Goal: Task Accomplishment & Management: Complete application form

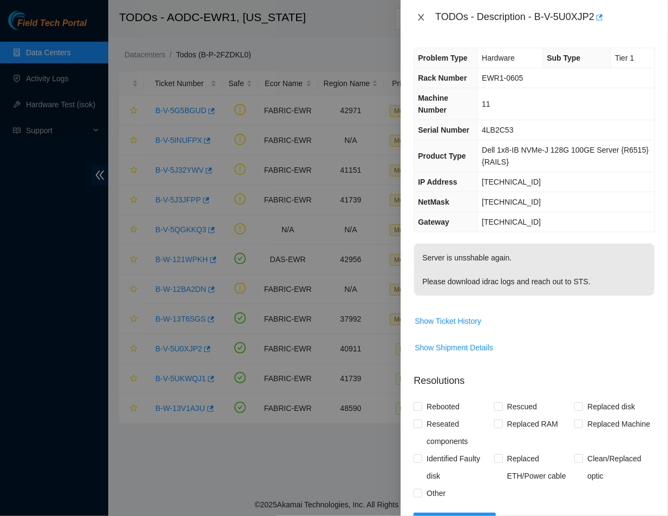
click at [423, 22] on button "Close" at bounding box center [421, 17] width 15 height 10
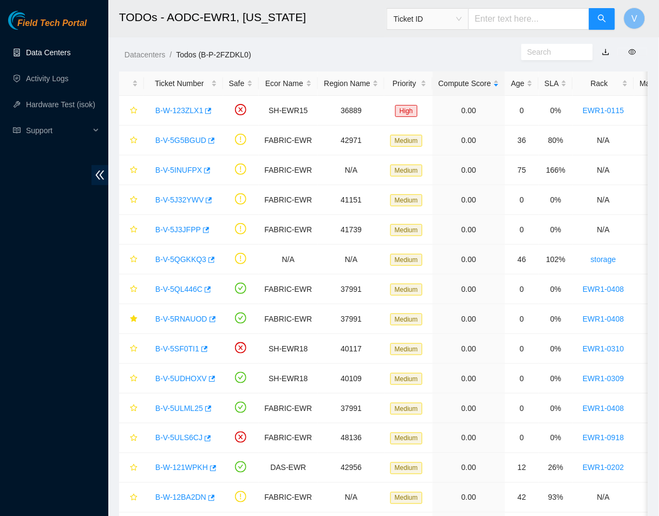
click at [54, 51] on link "Data Centers" at bounding box center [48, 52] width 44 height 9
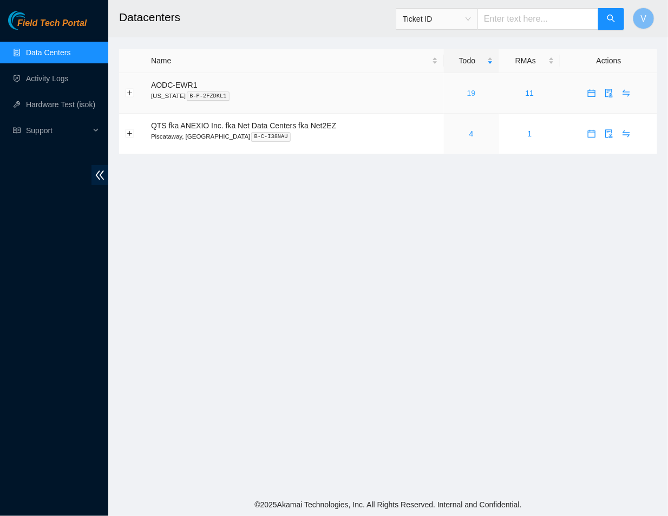
click at [473, 93] on link "19" at bounding box center [471, 93] width 9 height 9
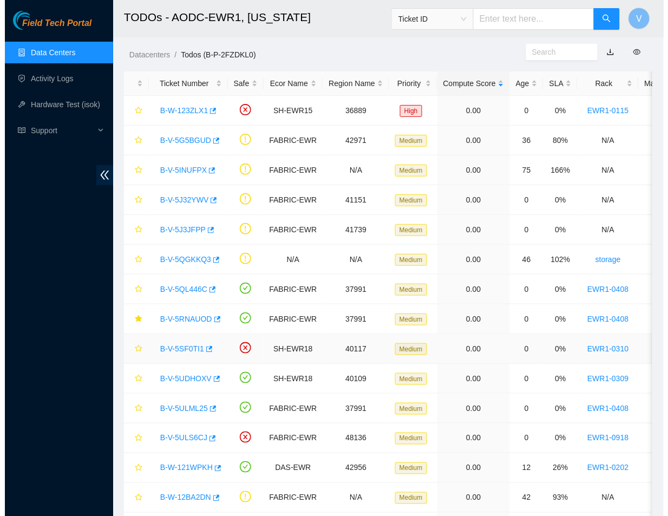
scroll to position [188, 0]
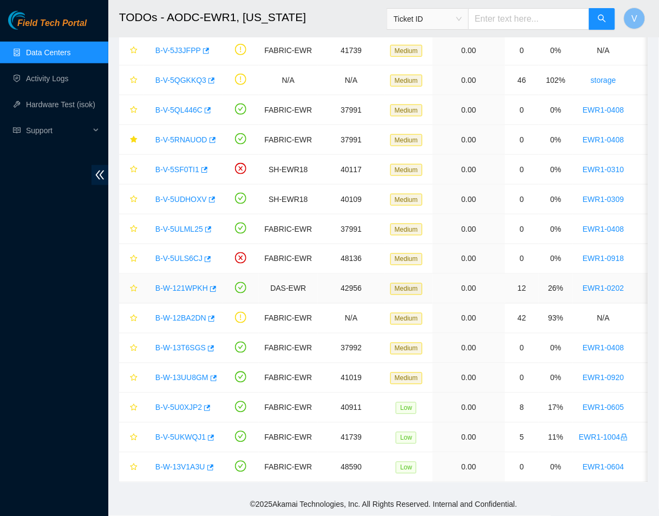
click at [191, 284] on link "B-W-121WPKH" at bounding box center [181, 288] width 53 height 9
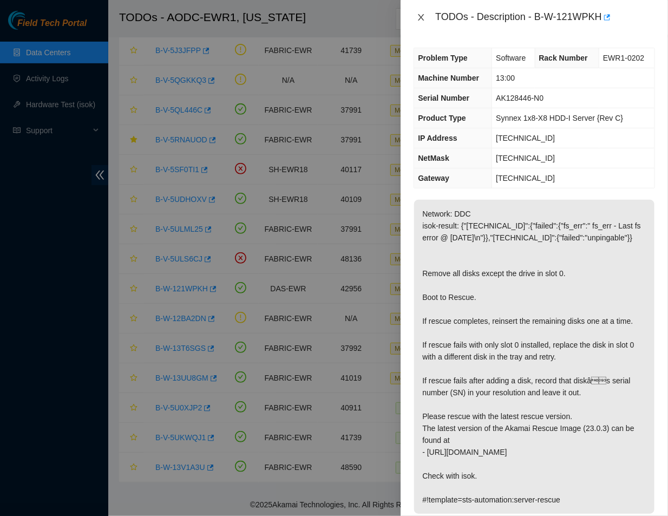
click at [421, 13] on icon "close" at bounding box center [421, 17] width 9 height 9
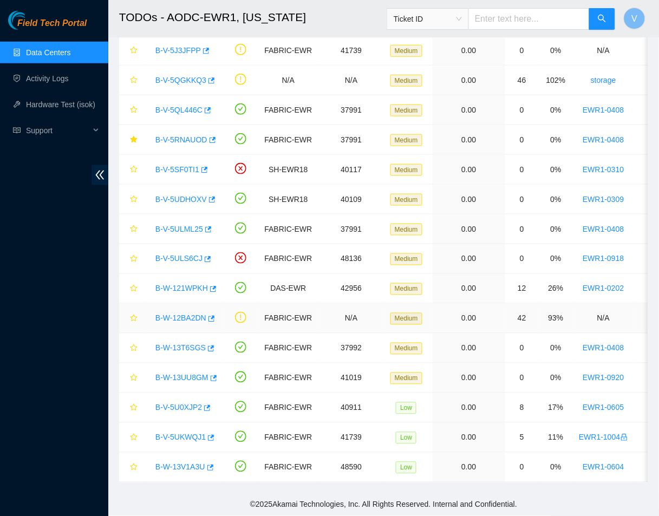
click at [181, 314] on link "B-W-12BA2DN" at bounding box center [180, 318] width 51 height 9
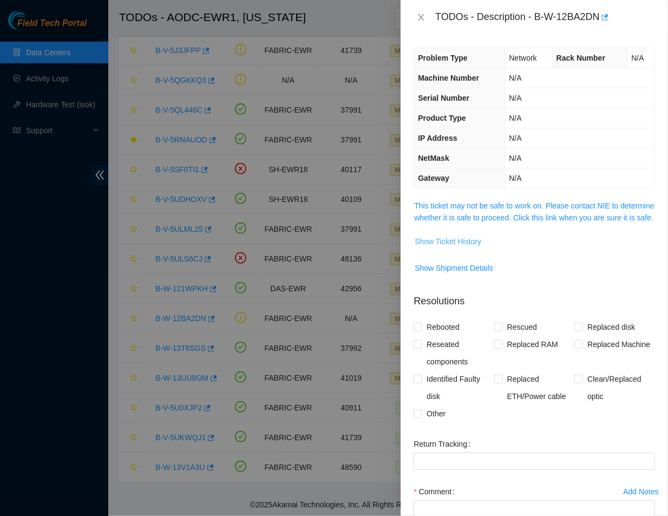
click at [469, 247] on span "Show Ticket History" at bounding box center [448, 242] width 67 height 12
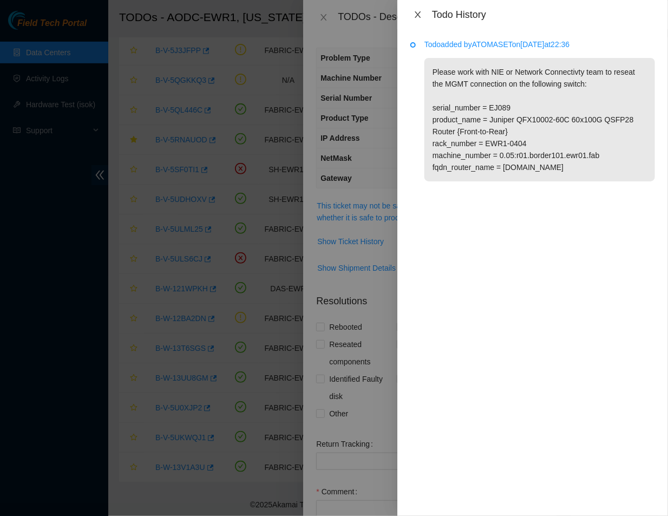
click at [413, 17] on button "Close" at bounding box center [417, 15] width 15 height 10
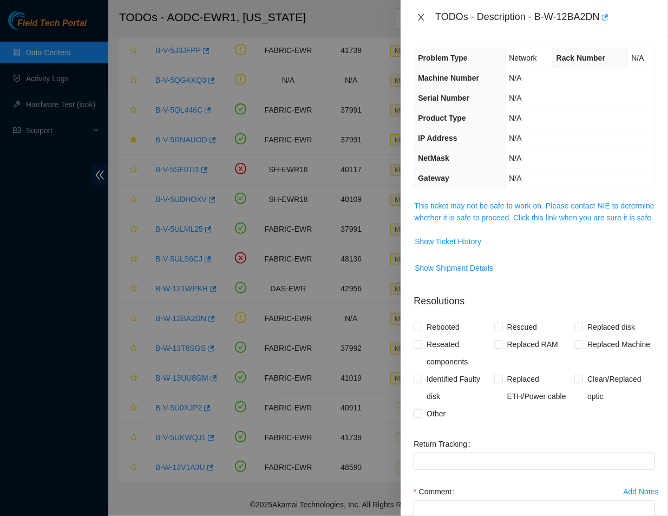
click at [422, 17] on icon "close" at bounding box center [421, 17] width 9 height 9
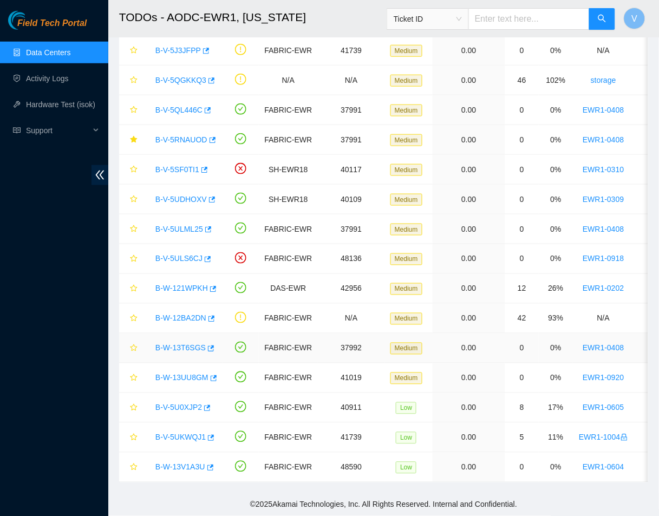
click at [186, 344] on link "B-W-13T6SGS" at bounding box center [180, 348] width 50 height 9
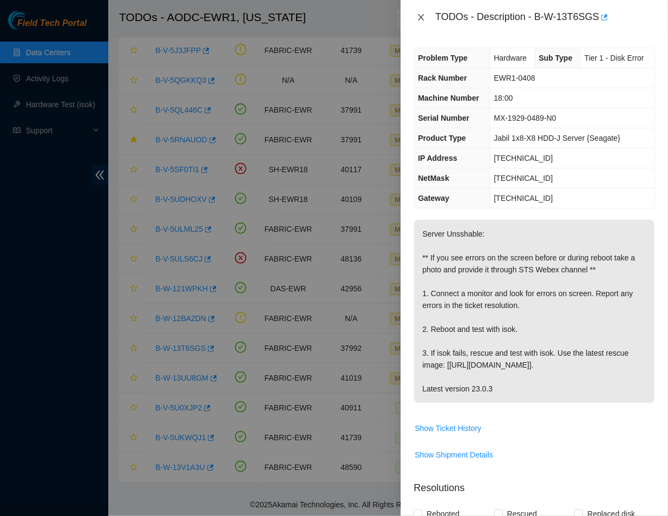
click at [419, 17] on icon "close" at bounding box center [421, 17] width 9 height 9
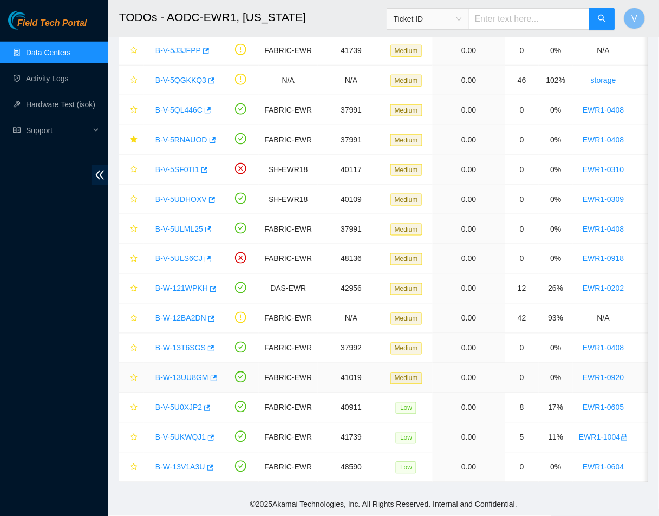
click at [192, 374] on link "B-W-13UU8GM" at bounding box center [181, 378] width 53 height 9
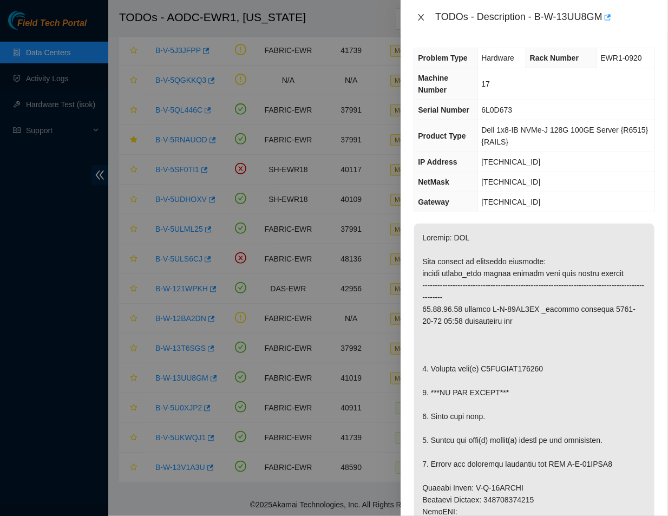
click at [424, 17] on icon "close" at bounding box center [421, 17] width 9 height 9
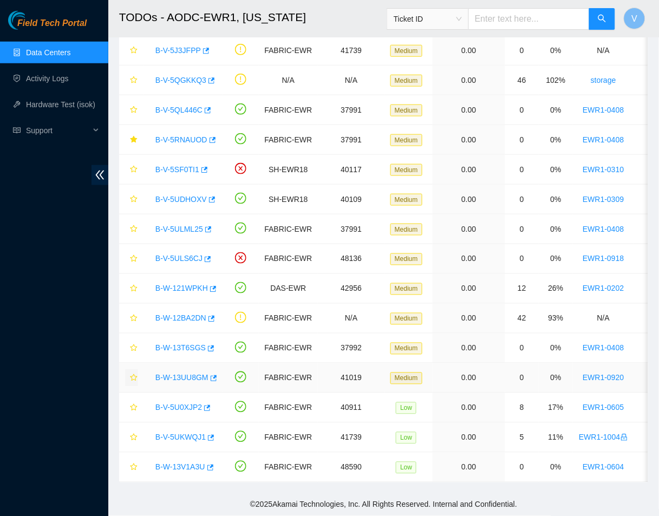
click at [133, 374] on icon "star" at bounding box center [134, 378] width 8 height 8
click at [185, 403] on link "B-V-5U0XJP2" at bounding box center [178, 407] width 47 height 9
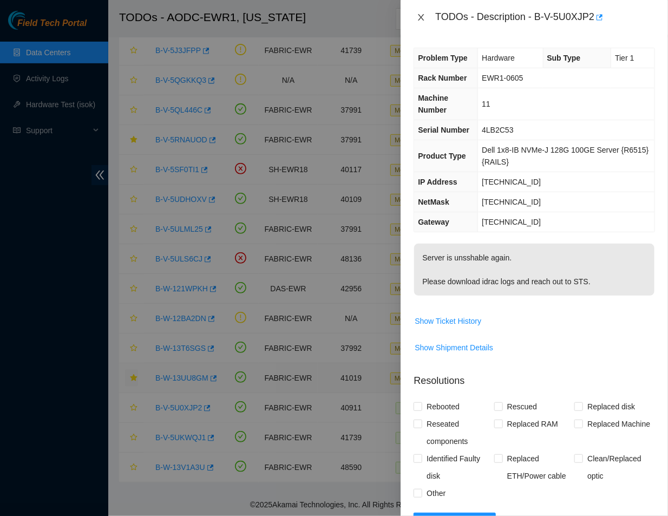
click at [422, 19] on icon "close" at bounding box center [421, 17] width 9 height 9
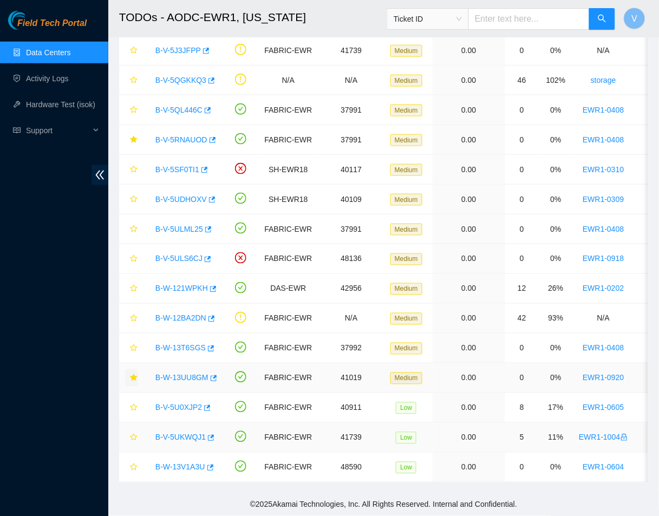
click at [180, 433] on link "B-V-5UKWQJ1" at bounding box center [180, 437] width 50 height 9
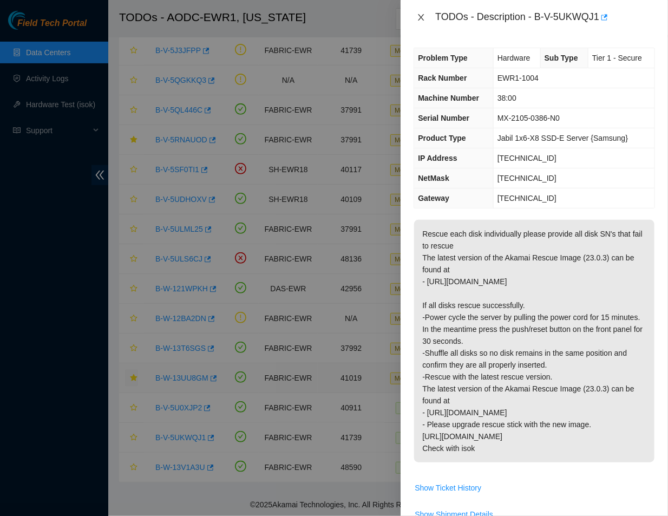
click at [420, 17] on icon "close" at bounding box center [421, 17] width 9 height 9
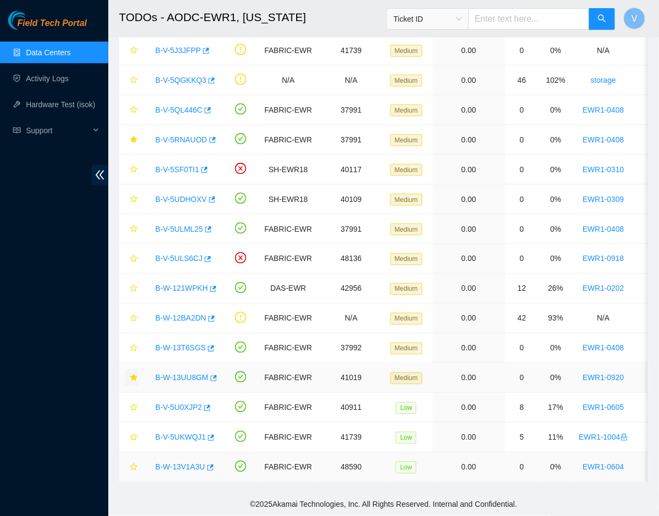
click at [185, 463] on link "B-W-13V1A3U" at bounding box center [180, 467] width 50 height 9
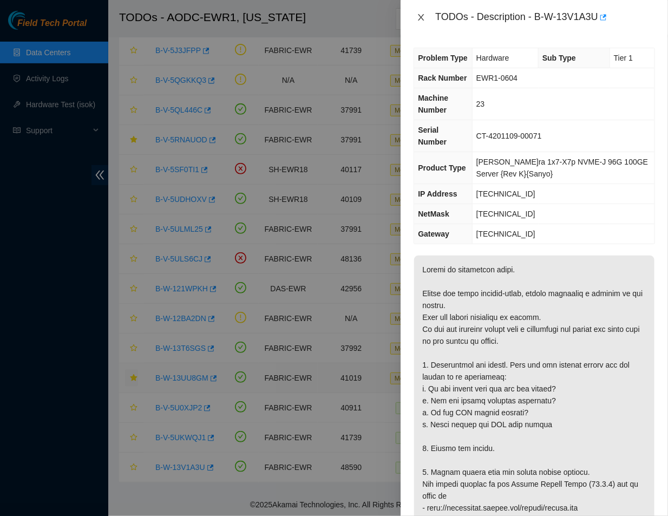
click at [421, 17] on icon "close" at bounding box center [422, 17] width 6 height 6
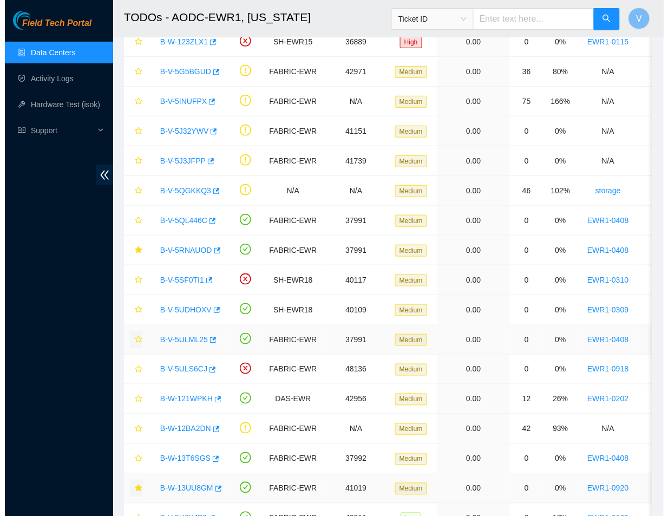
scroll to position [68, 0]
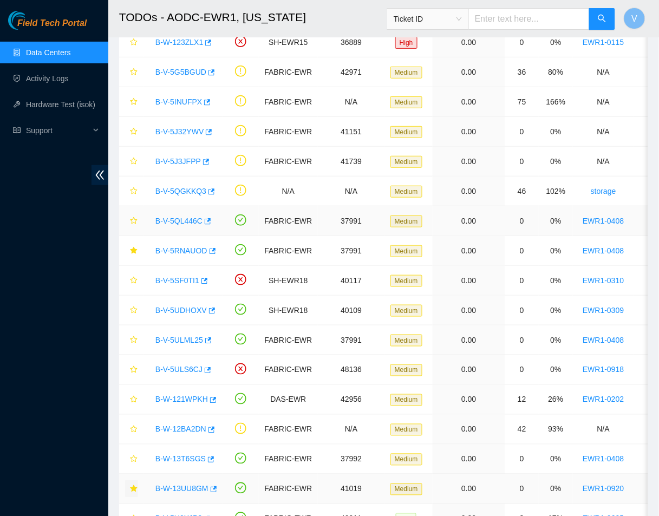
click at [182, 220] on link "B-V-5QL446C" at bounding box center [178, 221] width 47 height 9
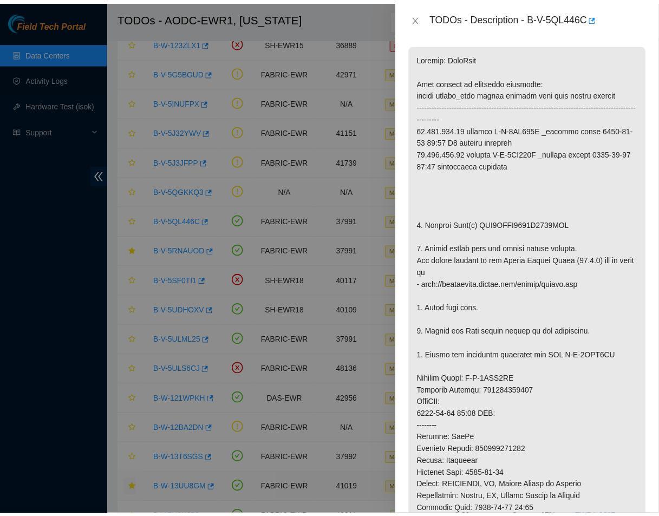
scroll to position [188, 0]
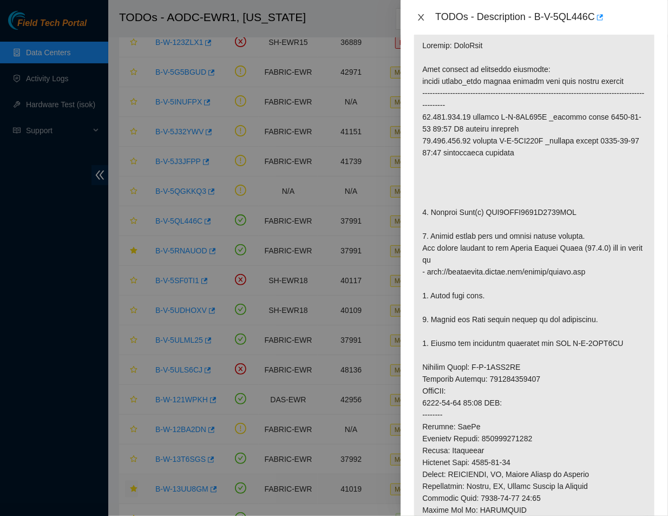
click at [420, 17] on icon "close" at bounding box center [421, 17] width 9 height 9
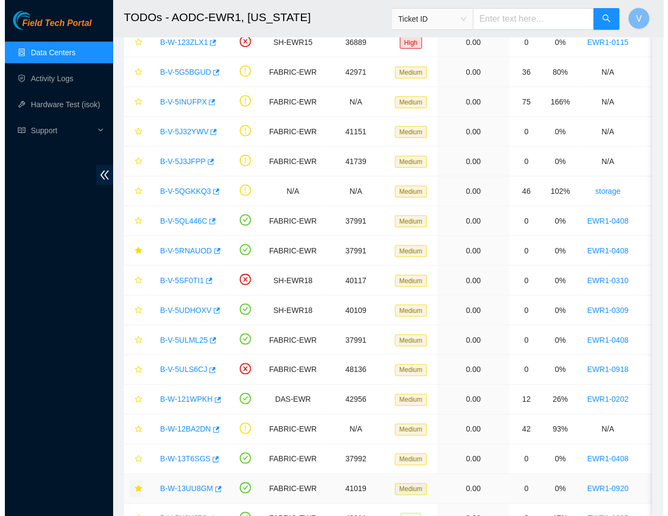
scroll to position [213, 0]
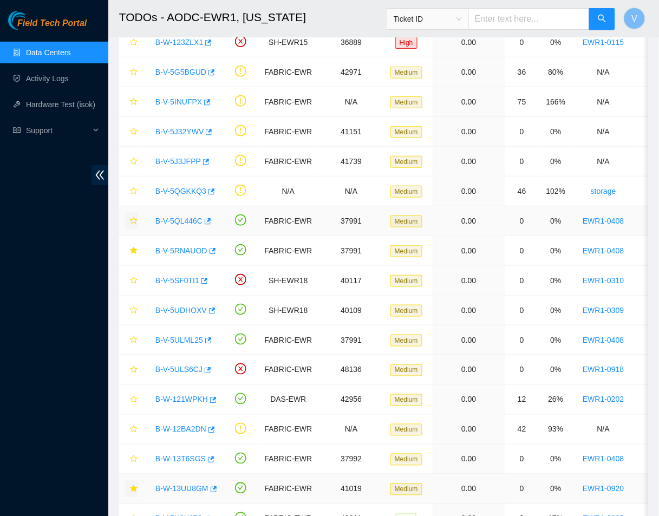
click at [129, 218] on button "button" at bounding box center [131, 220] width 13 height 17
click at [180, 252] on link "B-V-5RNAUOD" at bounding box center [181, 250] width 52 height 9
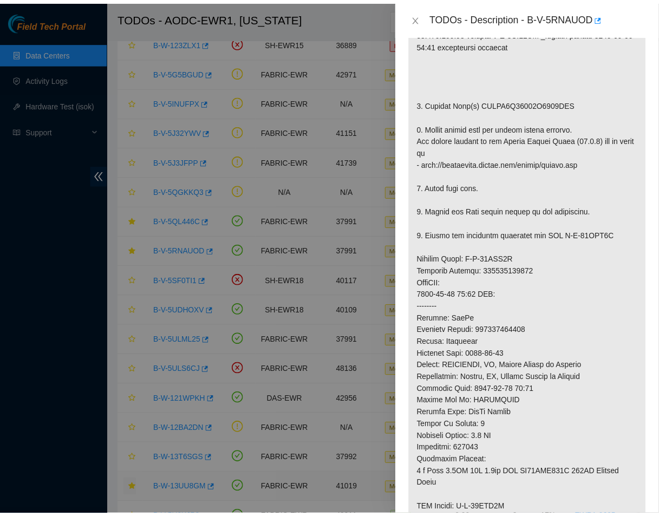
scroll to position [305, 0]
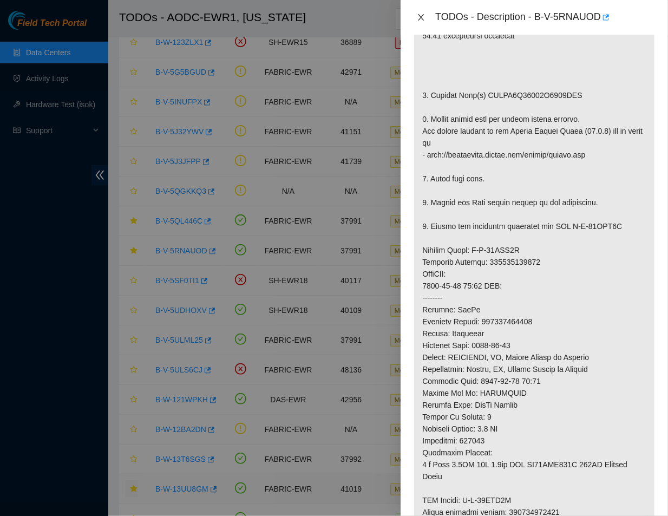
click at [422, 14] on icon "close" at bounding box center [421, 17] width 9 height 9
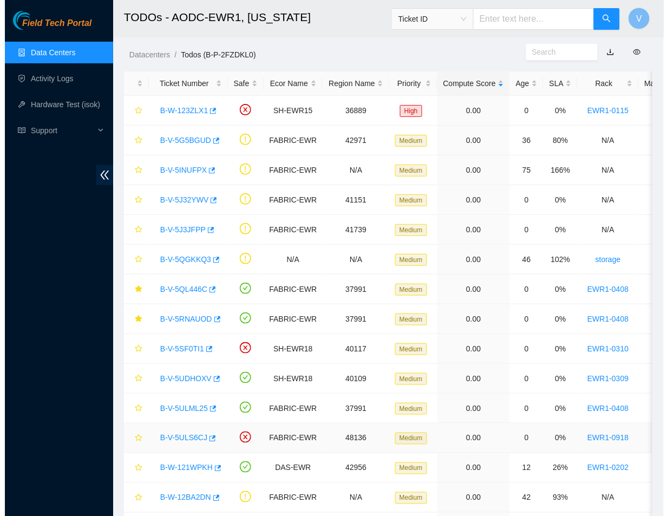
scroll to position [188, 0]
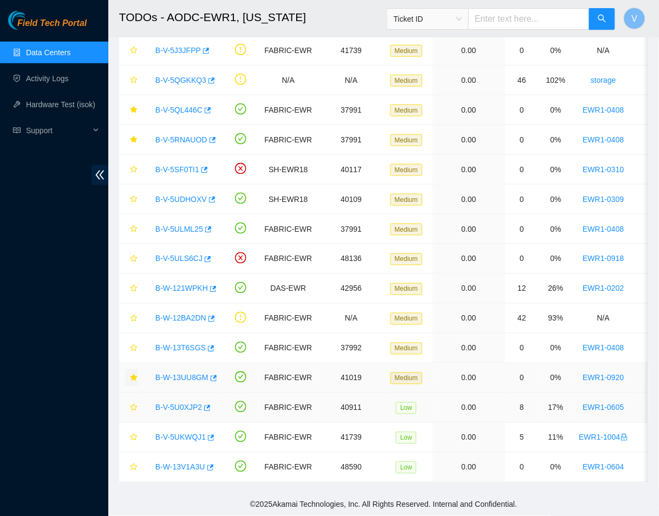
click at [178, 403] on link "B-V-5U0XJP2" at bounding box center [178, 407] width 47 height 9
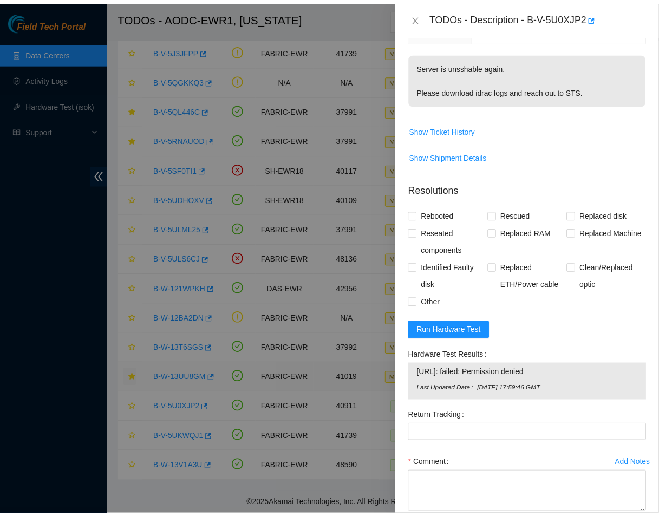
scroll to position [252, 0]
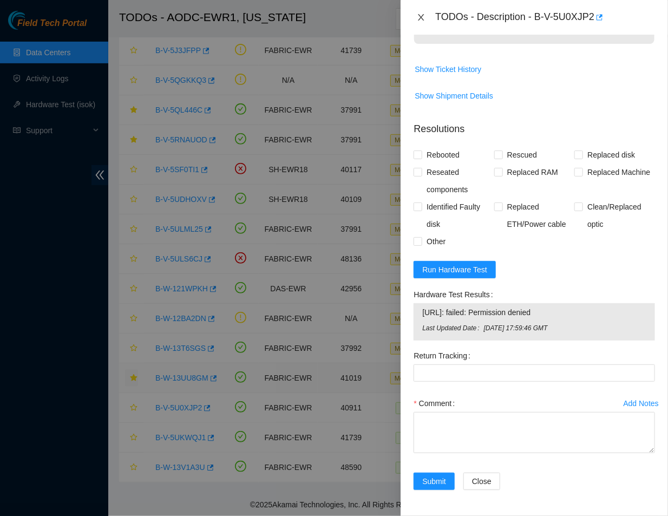
click at [423, 16] on icon "close" at bounding box center [422, 17] width 6 height 6
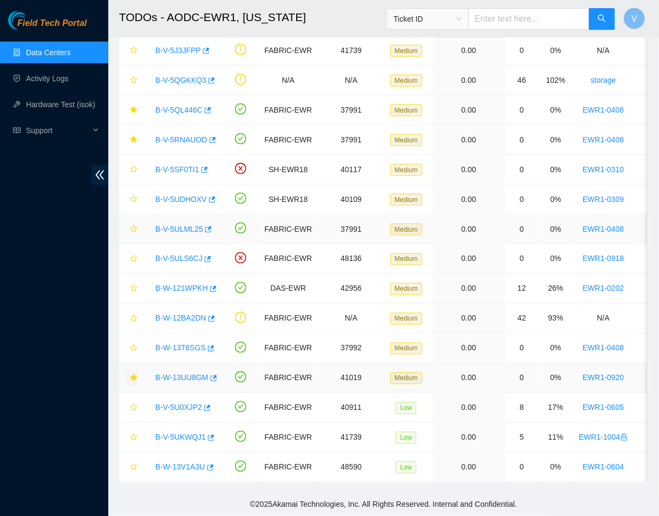
scroll to position [213, 0]
click at [331, 10] on h2 "TODOs - AODC-EWR1, [US_STATE]" at bounding box center [342, 17] width 446 height 35
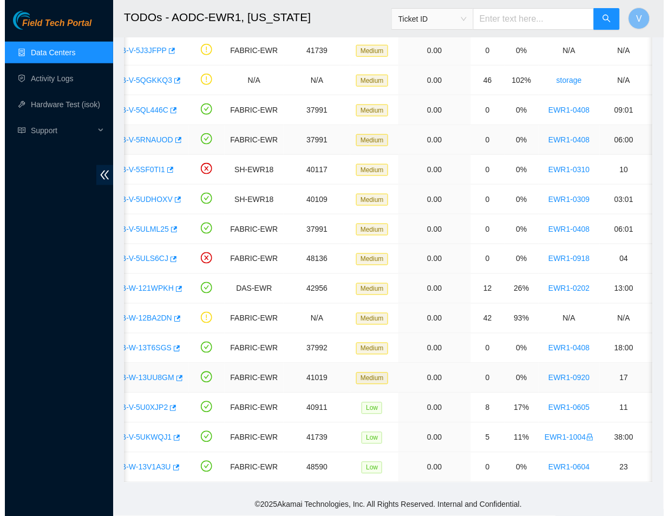
scroll to position [0, 0]
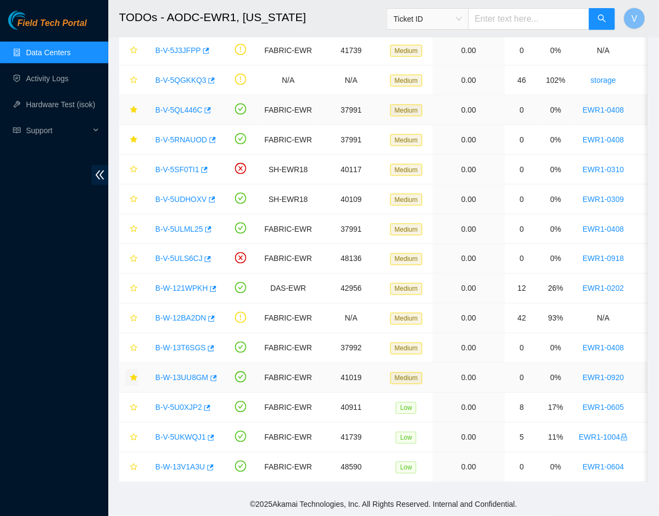
click at [186, 106] on link "B-V-5QL446C" at bounding box center [178, 110] width 47 height 9
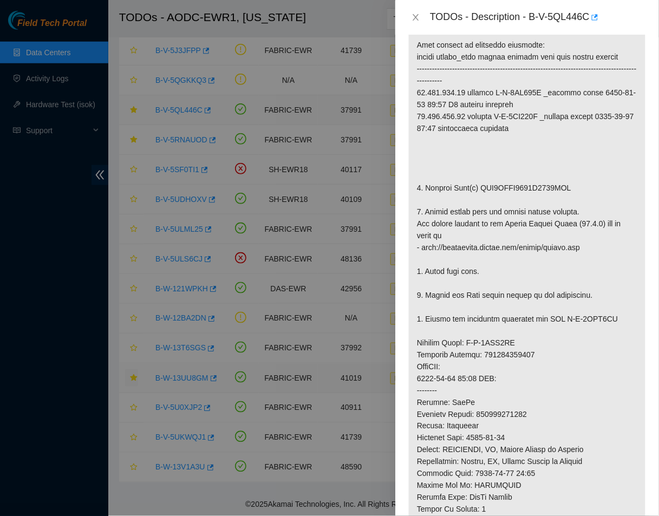
scroll to position [305, 0]
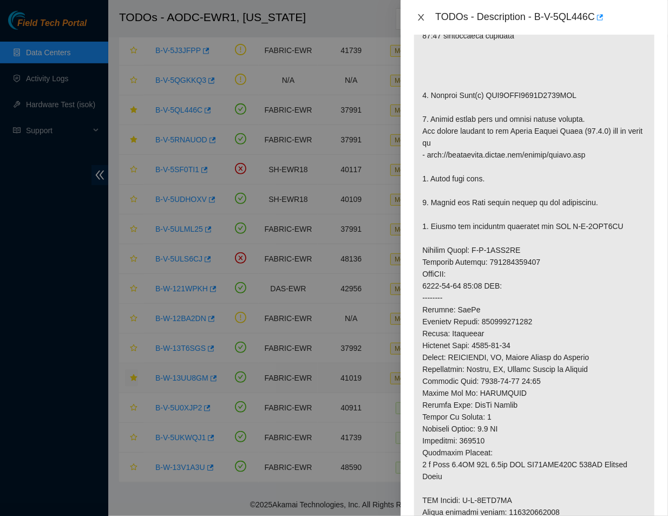
click at [425, 20] on icon "close" at bounding box center [421, 17] width 9 height 9
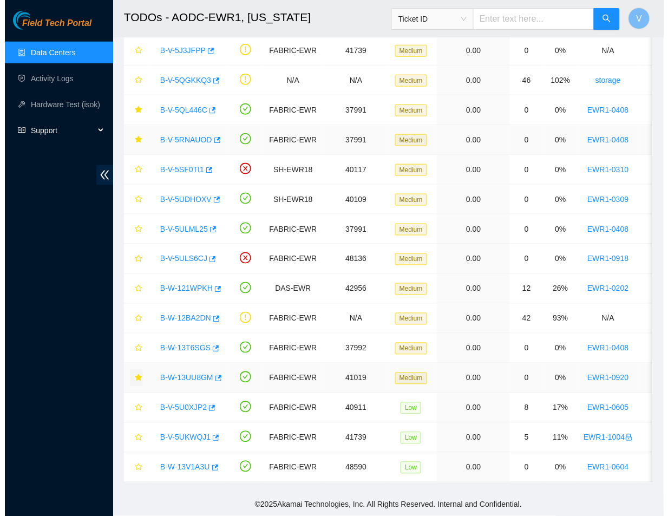
scroll to position [213, 0]
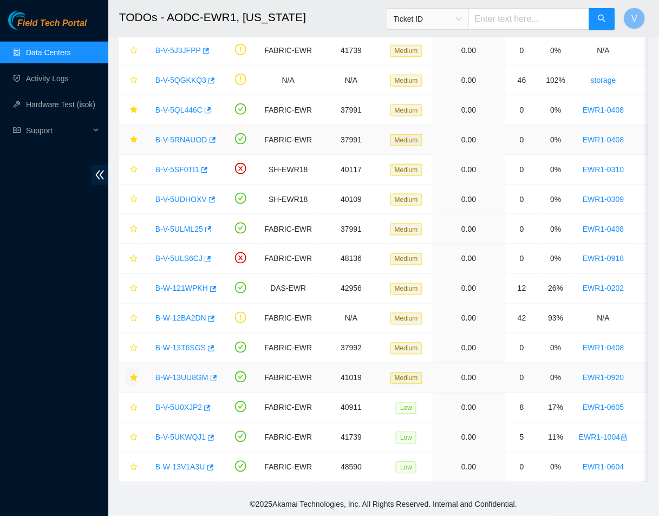
click at [182, 135] on link "B-V-5RNAUOD" at bounding box center [181, 139] width 52 height 9
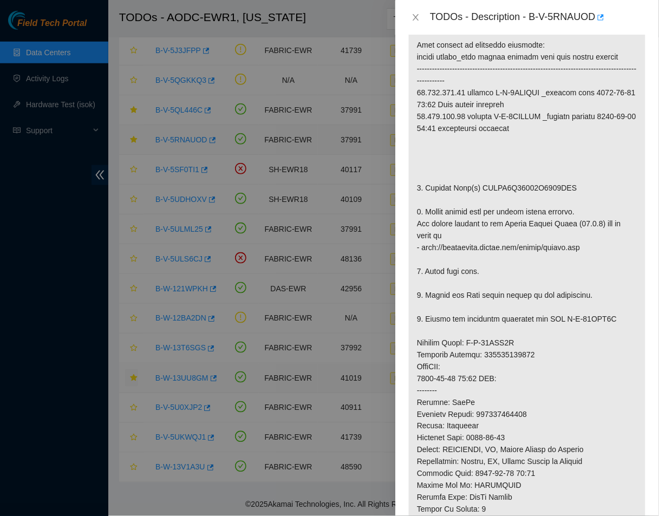
scroll to position [305, 0]
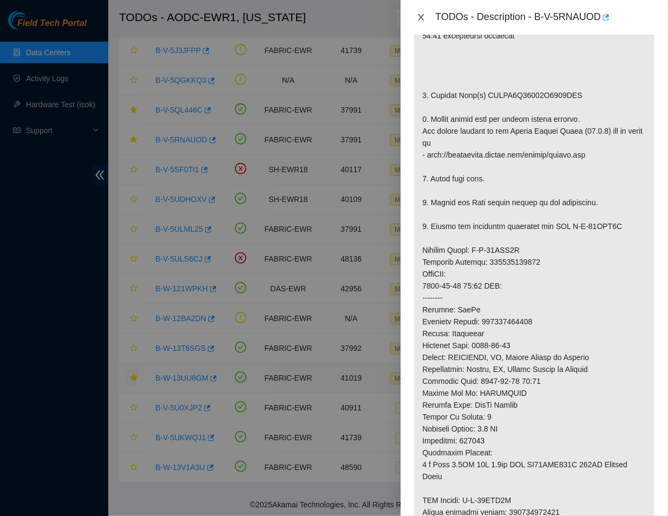
click at [423, 19] on icon "close" at bounding box center [422, 17] width 6 height 6
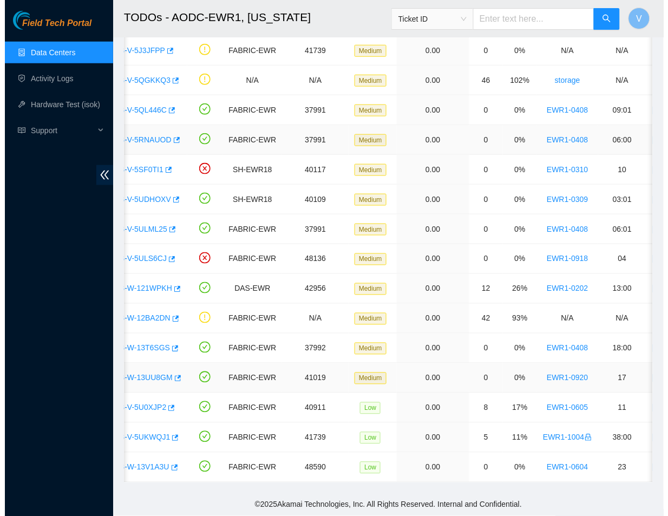
scroll to position [0, 41]
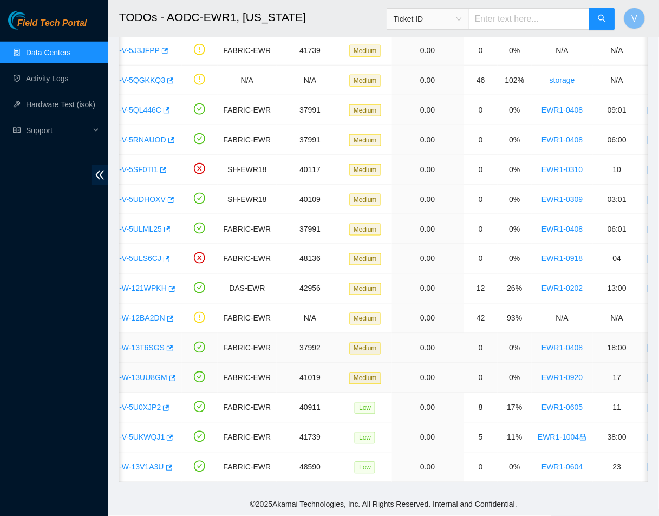
click at [148, 344] on link "B-W-13T6SGS" at bounding box center [139, 348] width 50 height 9
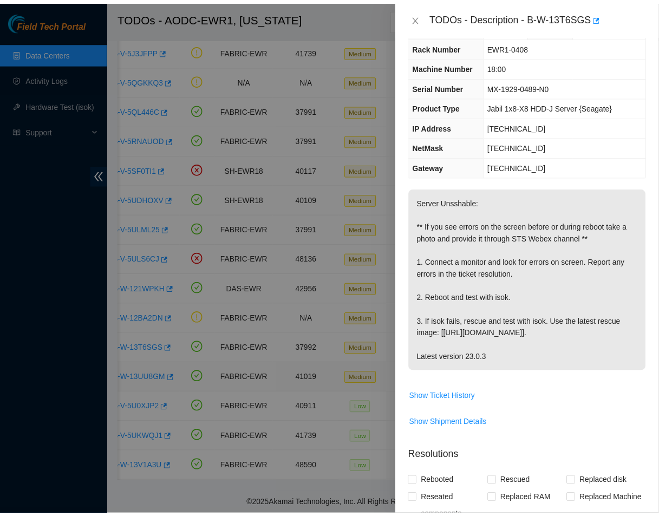
scroll to position [310, 0]
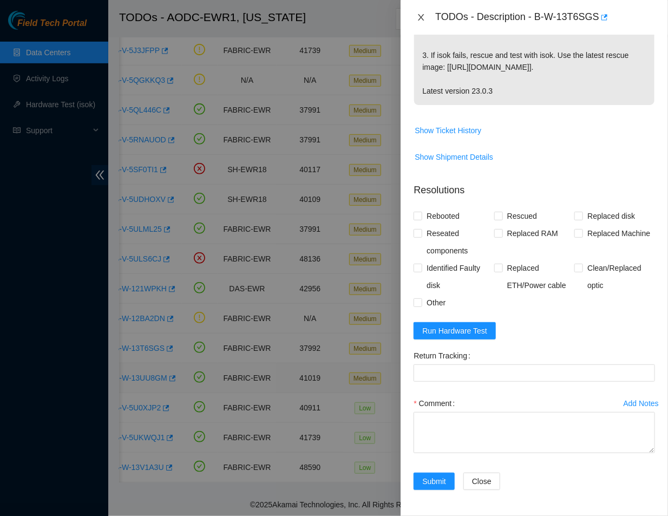
click at [418, 14] on icon "close" at bounding box center [421, 17] width 9 height 9
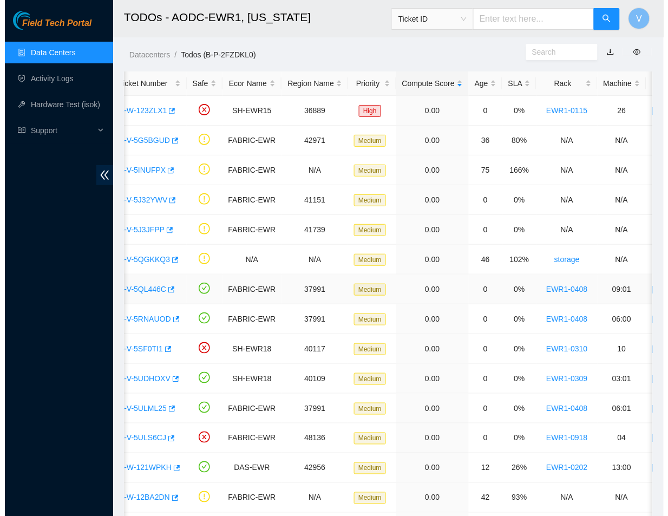
scroll to position [0, 0]
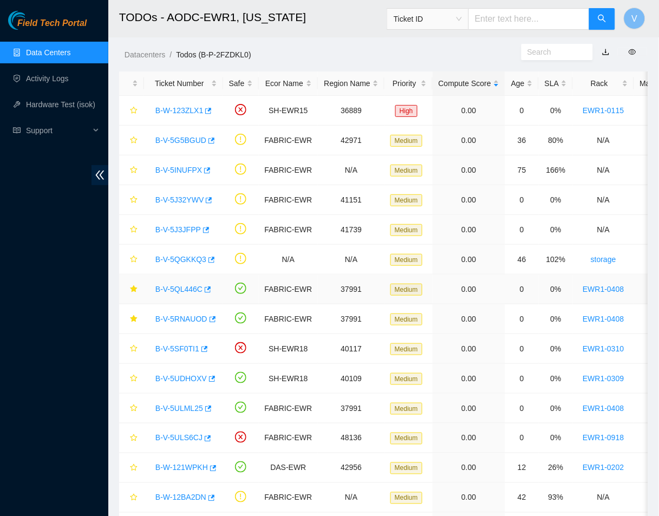
click at [181, 285] on link "B-V-5QL446C" at bounding box center [178, 289] width 47 height 9
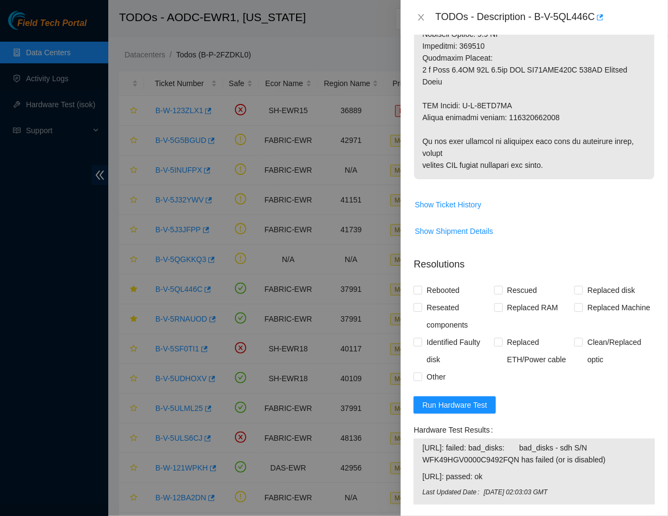
scroll to position [852, 0]
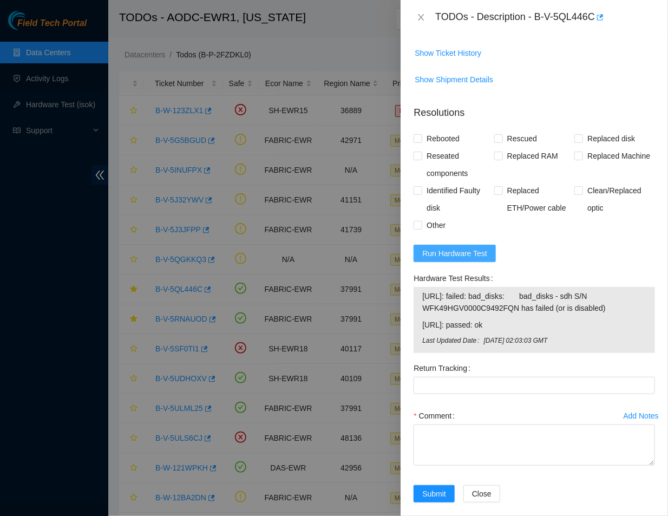
click at [447, 247] on span "Run Hardware Test" at bounding box center [454, 253] width 65 height 12
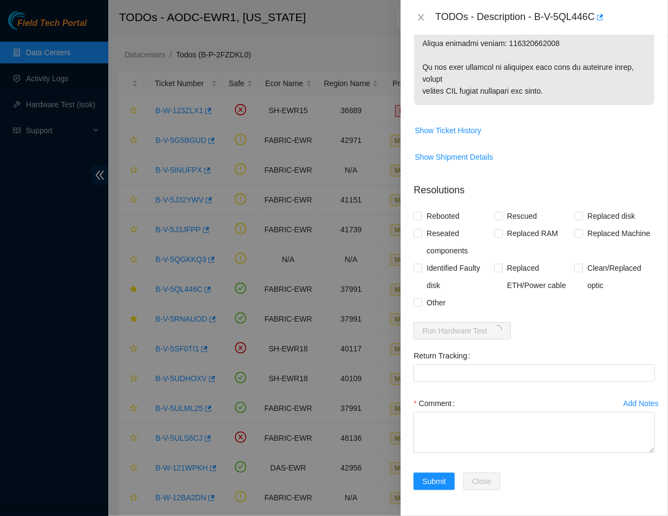
scroll to position [762, 0]
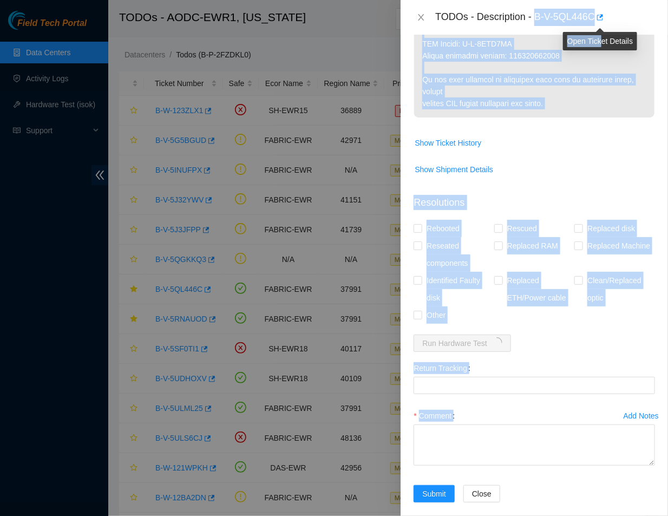
drag, startPoint x: 537, startPoint y: 18, endPoint x: 603, endPoint y: 24, distance: 66.3
click at [603, 24] on body "Field Tech Portal Data Centers Activity Logs Hardware Test (isok) Support TODOs…" at bounding box center [329, 258] width 659 height 516
click at [592, 20] on div "TODOs - Description - B-V-5QL446C" at bounding box center [545, 17] width 220 height 17
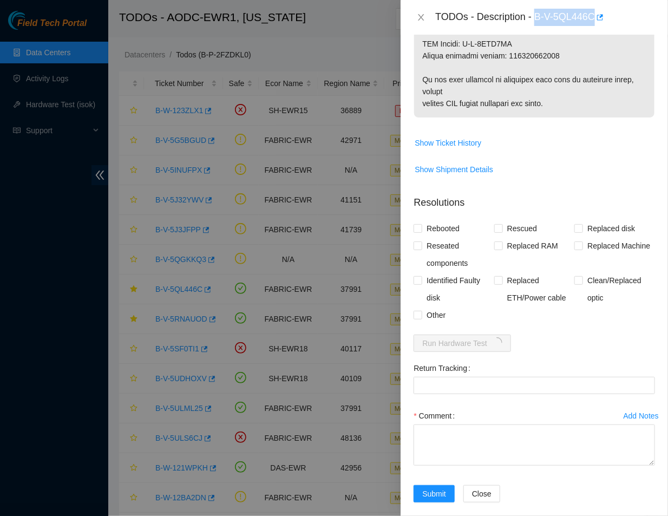
drag, startPoint x: 537, startPoint y: 15, endPoint x: 594, endPoint y: 17, distance: 56.9
click at [594, 17] on div "TODOs - Description - B-V-5QL446C" at bounding box center [545, 17] width 220 height 17
copy div "B-V-5QL446C"
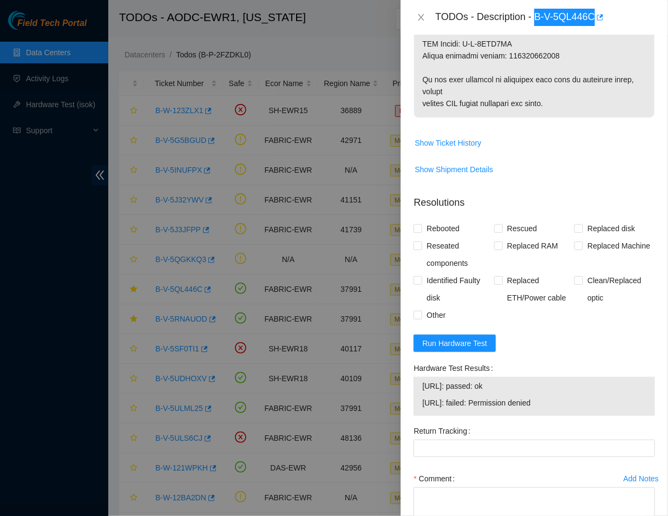
scroll to position [825, 0]
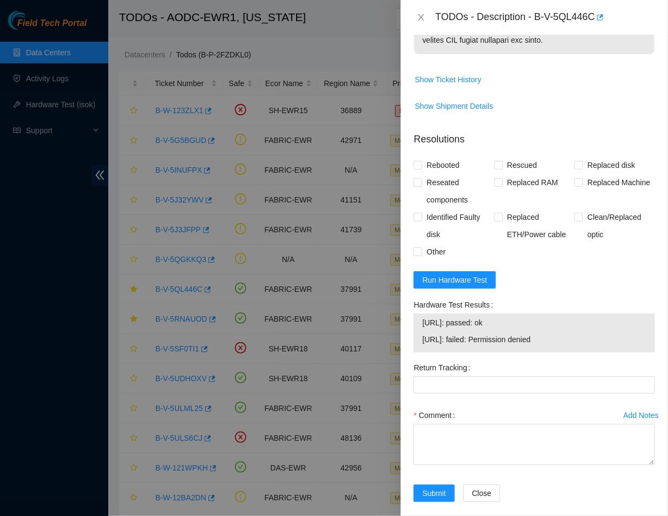
click at [555, 97] on span "Show Shipment Details" at bounding box center [534, 105] width 240 height 17
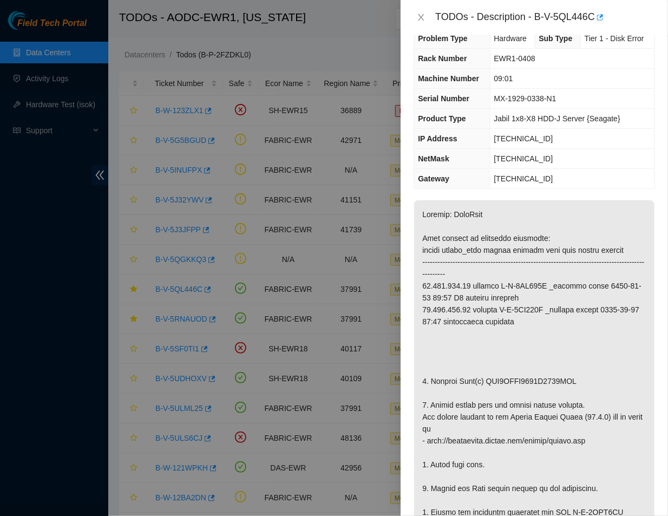
scroll to position [0, 0]
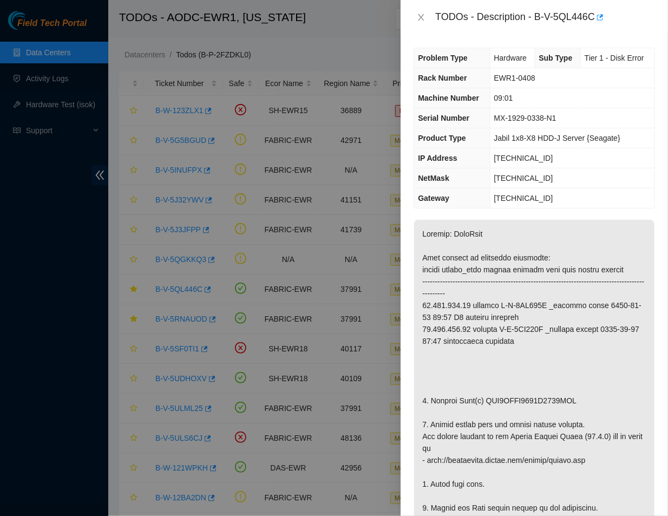
click at [515, 98] on td "09:01" at bounding box center [572, 98] width 165 height 20
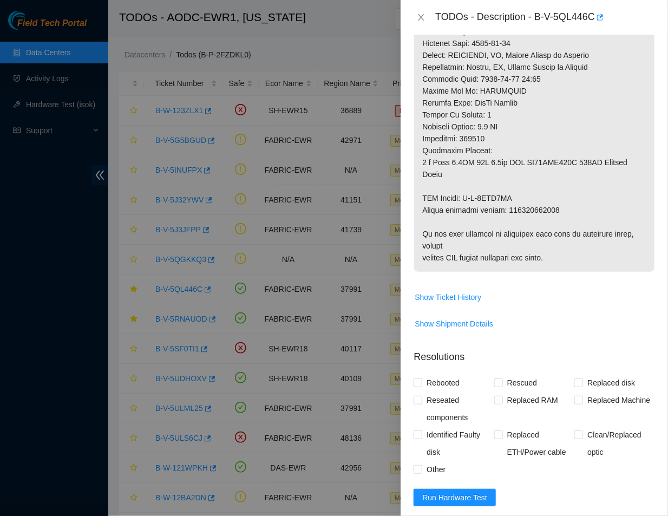
scroll to position [825, 0]
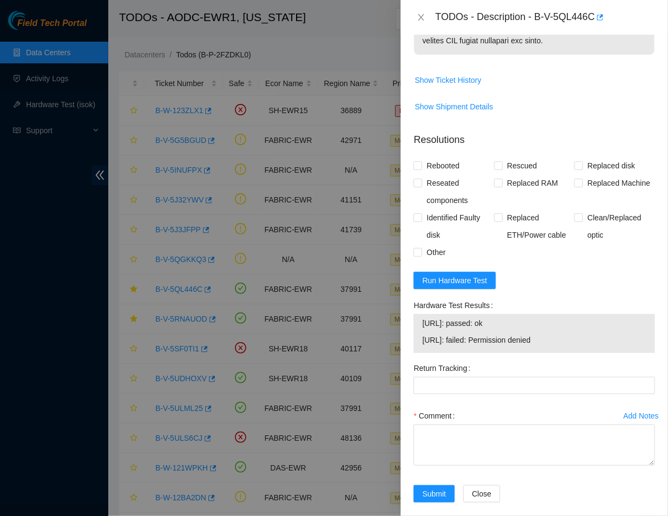
drag, startPoint x: 565, startPoint y: 335, endPoint x: 418, endPoint y: 310, distance: 148.8
click at [418, 314] on div "23.212.188.20: passed: ok 23.212.188.21: failed: Permission denied" at bounding box center [535, 333] width 242 height 39
copy tbody "23.212.188.20: passed: ok 23.212.188.21: failed: Permission denied"
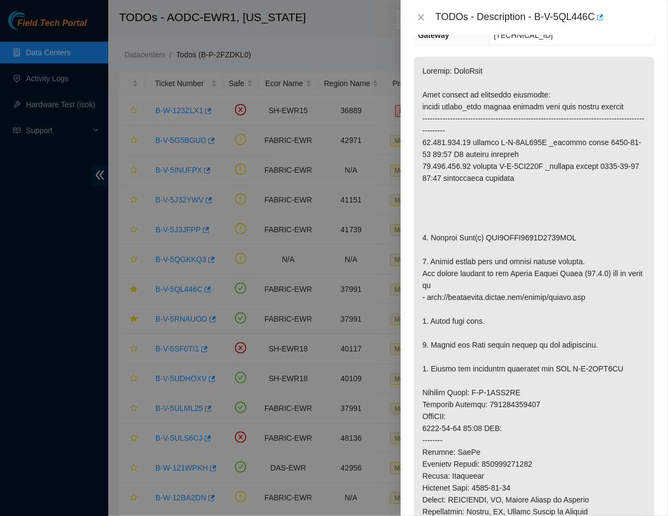
scroll to position [164, 0]
drag, startPoint x: 579, startPoint y: 237, endPoint x: 498, endPoint y: 236, distance: 81.2
click at [498, 236] on p at bounding box center [534, 386] width 240 height 660
drag, startPoint x: 485, startPoint y: 239, endPoint x: 575, endPoint y: 237, distance: 89.9
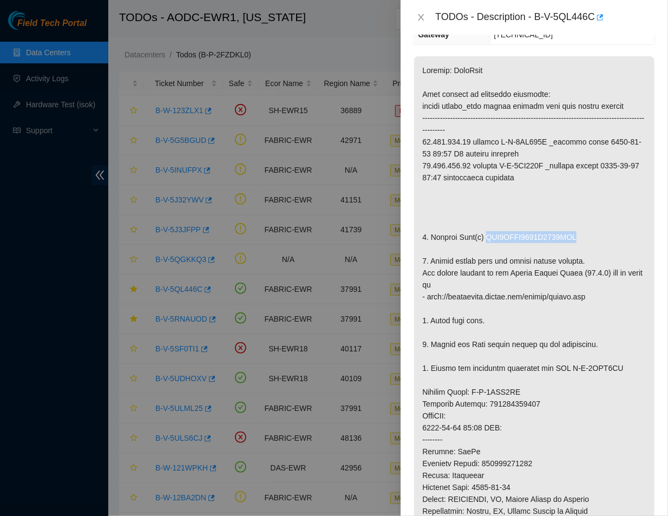
click at [575, 237] on p at bounding box center [534, 386] width 240 height 660
copy p "WFK4CLZW0000C9492GRP"
click at [540, 403] on p at bounding box center [534, 386] width 240 height 660
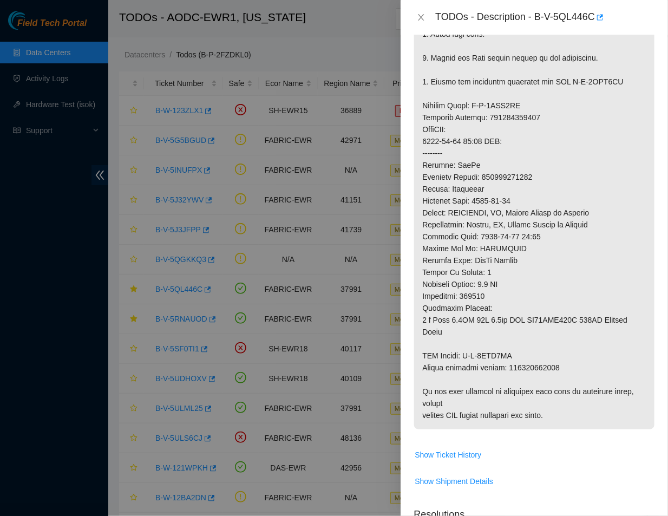
scroll to position [458, 0]
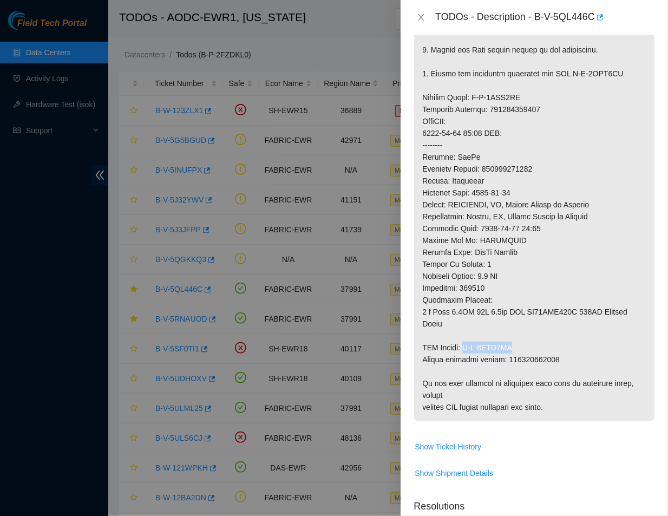
drag, startPoint x: 515, startPoint y: 334, endPoint x: 468, endPoint y: 337, distance: 46.7
click at [468, 337] on p at bounding box center [534, 92] width 240 height 660
copy p "B-V-5UKI9NQ"
drag, startPoint x: 556, startPoint y: 348, endPoint x: 519, endPoint y: 341, distance: 37.5
click at [519, 341] on p at bounding box center [534, 92] width 240 height 660
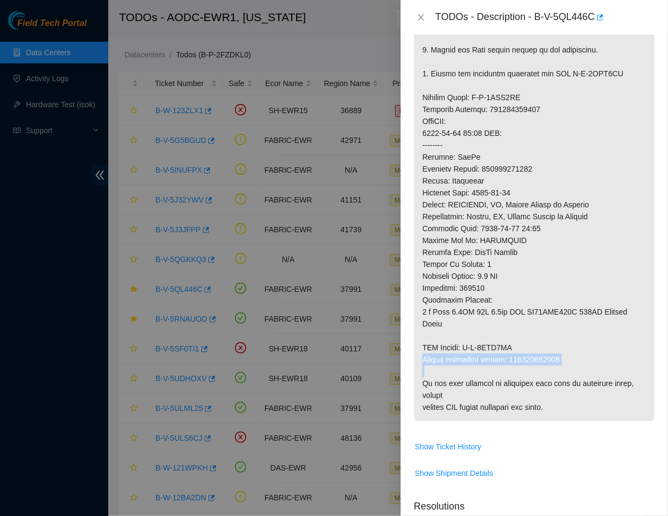
click at [506, 349] on p at bounding box center [534, 92] width 240 height 660
drag, startPoint x: 506, startPoint y: 349, endPoint x: 554, endPoint y: 347, distance: 47.7
click at [554, 347] on p at bounding box center [534, 92] width 240 height 660
copy p "463470044929"
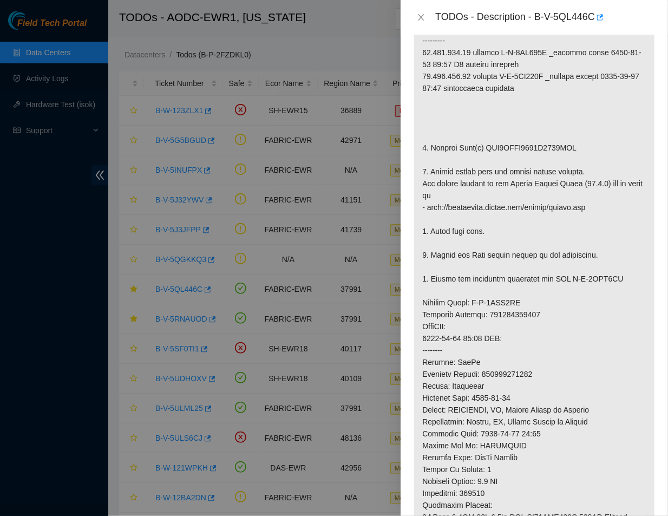
scroll to position [253, 0]
click at [602, 265] on p at bounding box center [534, 296] width 240 height 660
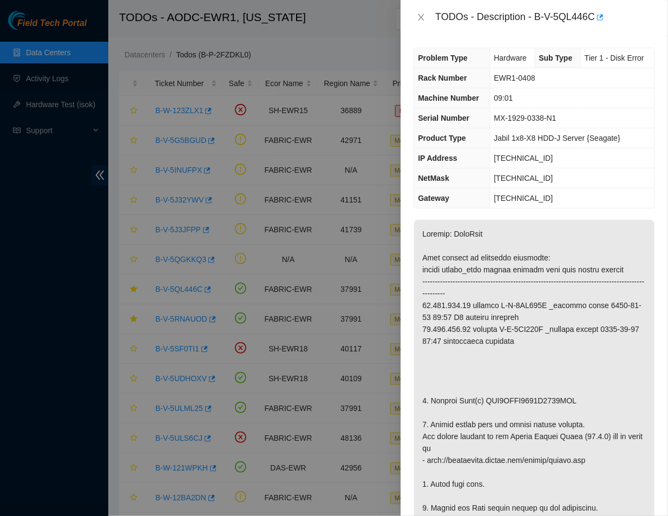
click at [482, 126] on th "Serial Number" at bounding box center [452, 118] width 76 height 20
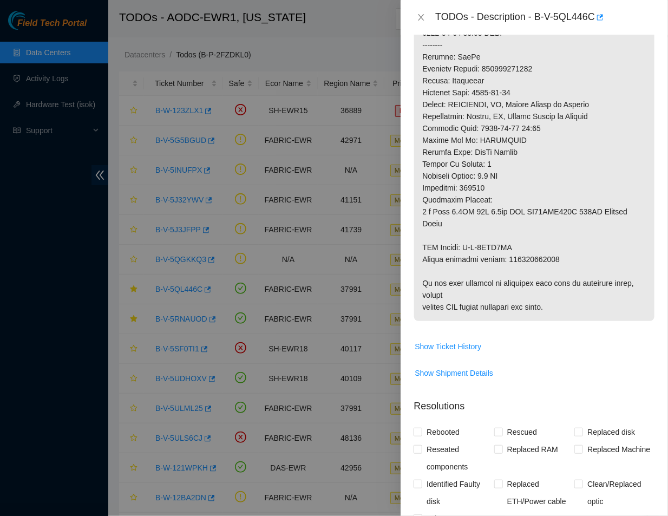
scroll to position [546, 0]
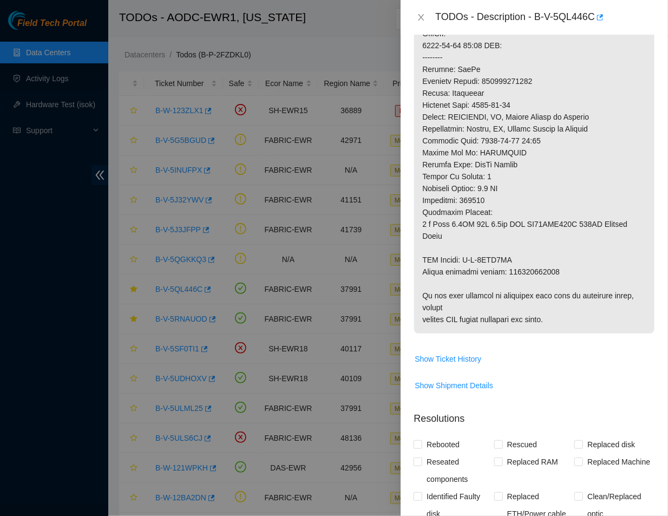
click at [553, 261] on p at bounding box center [534, 4] width 240 height 660
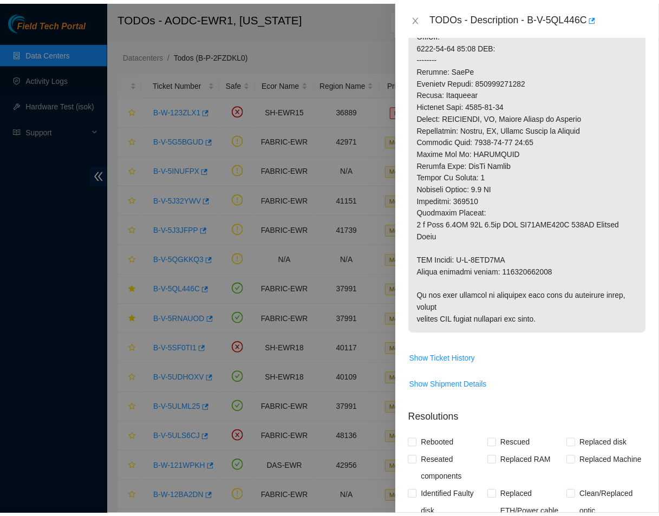
scroll to position [825, 0]
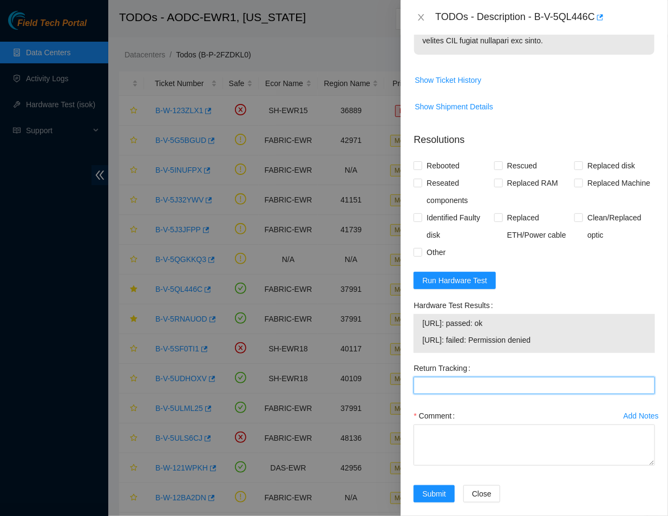
click at [448, 377] on Tracking "Return Tracking" at bounding box center [535, 385] width 242 height 17
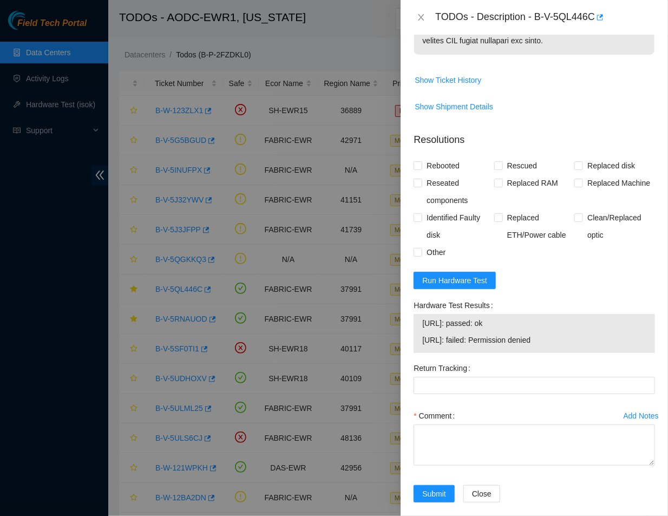
click at [522, 71] on span "Show Ticket History" at bounding box center [534, 79] width 240 height 17
click at [423, 17] on icon "close" at bounding box center [421, 17] width 9 height 9
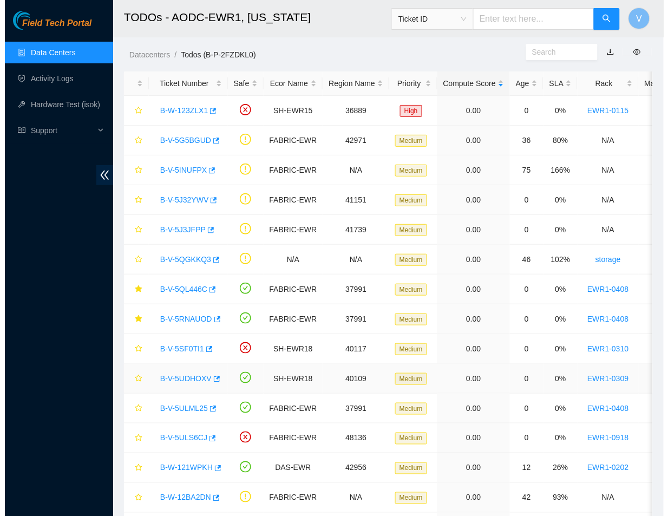
scroll to position [188, 0]
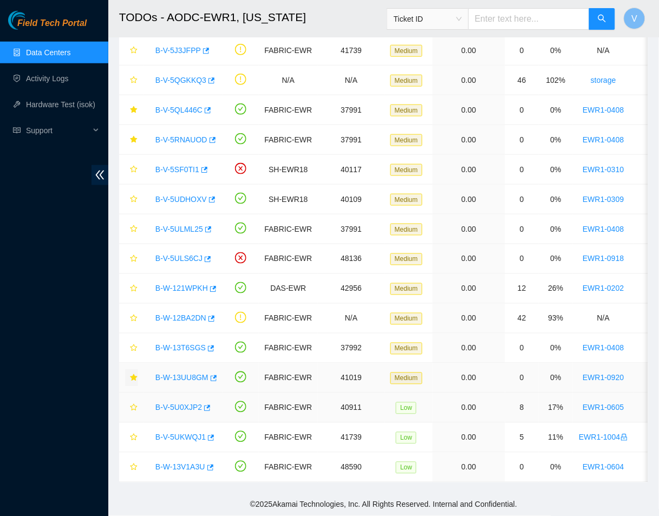
click at [181, 403] on link "B-V-5U0XJP2" at bounding box center [178, 407] width 47 height 9
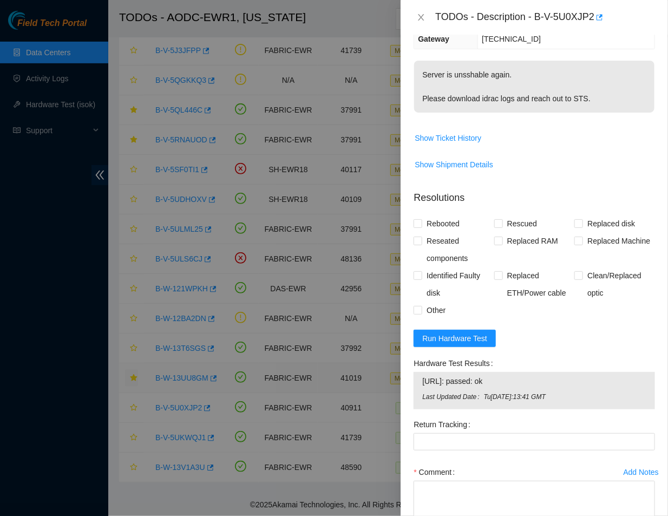
scroll to position [182, 0]
drag, startPoint x: 456, startPoint y: 382, endPoint x: 419, endPoint y: 387, distance: 37.7
click at [419, 387] on div "23.1.97.14: passed: ok Last Updated Date Tue, 26 Aug 2025 15:13:41 GMT" at bounding box center [535, 391] width 242 height 37
copy tbody "23.1.97.14"
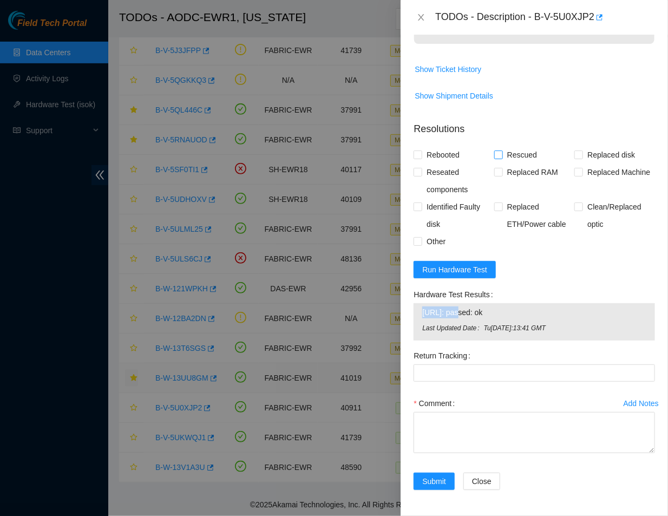
click at [496, 157] on input "Rescued" at bounding box center [498, 155] width 8 height 8
checkbox input "true"
click at [419, 158] on input "Rebooted" at bounding box center [418, 155] width 8 height 8
checkbox input "true"
click at [418, 169] on input "Reseated components" at bounding box center [418, 172] width 8 height 8
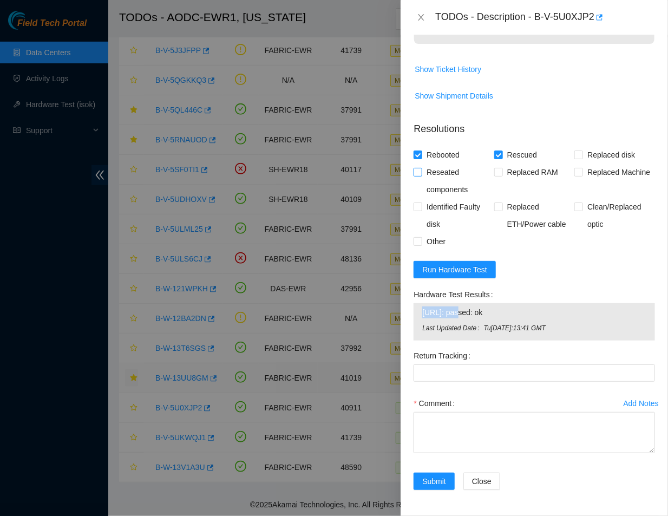
checkbox input "true"
click at [418, 245] on span at bounding box center [418, 241] width 9 height 9
click at [418, 245] on input "Other" at bounding box center [418, 241] width 8 height 8
checkbox input "true"
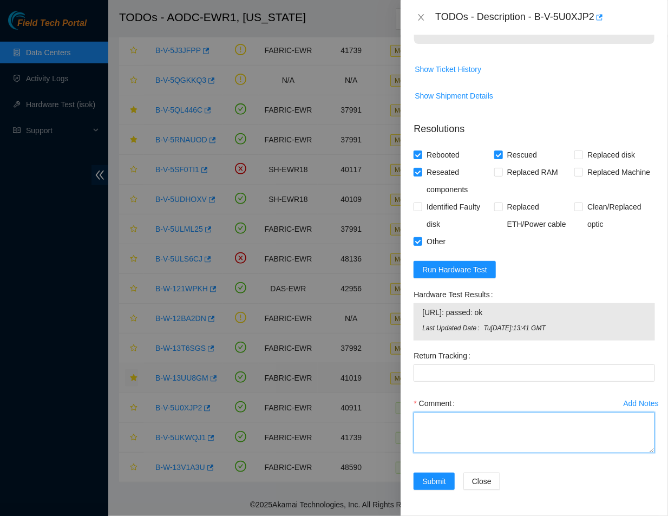
click at [430, 429] on textarea "Comment" at bounding box center [535, 432] width 242 height 41
paste textarea "Ticket #: B-V-5U0XJP2 - Ran hardware test: 23.1.97.14: failed: Permission denie…"
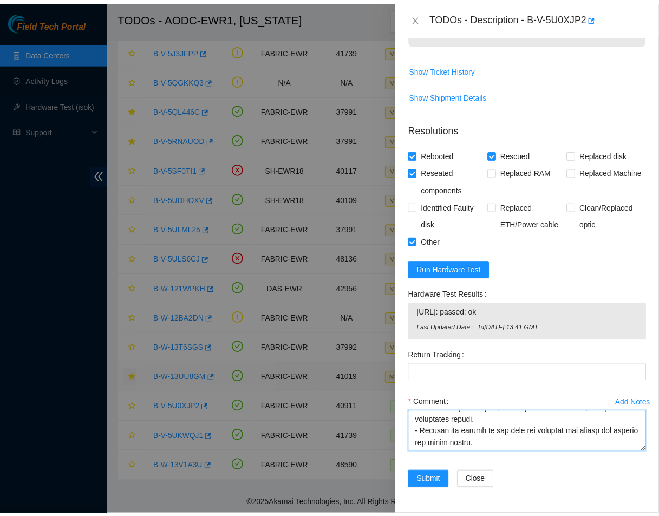
scroll to position [190, 0]
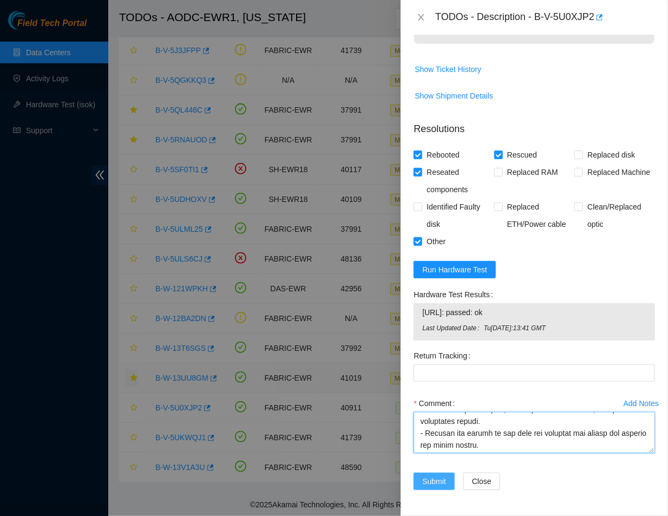
type textarea "Ticket #: B-V-5U0XJP2 - Ran hardware test: 23.1.97.14: failed: Permission denie…"
click at [436, 474] on button "Submit" at bounding box center [434, 481] width 41 height 17
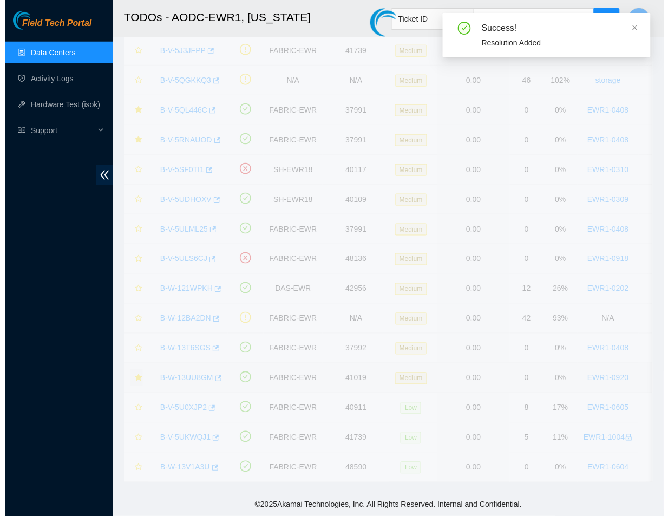
scroll to position [213, 0]
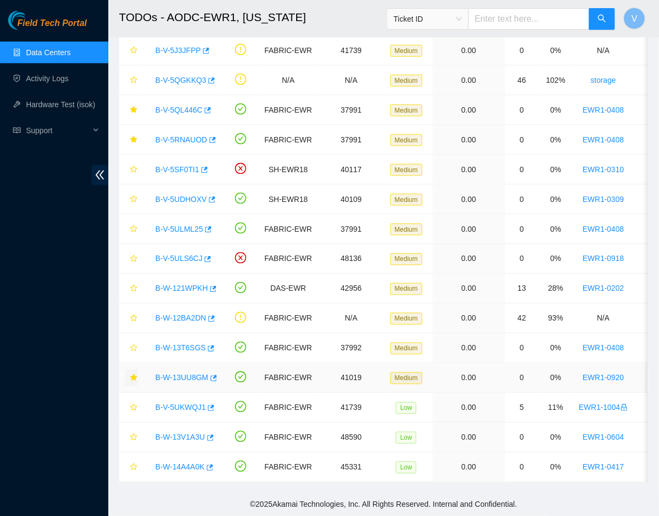
click at [353, 15] on h2 "TODOs - AODC-EWR1, New Jersey" at bounding box center [342, 17] width 446 height 35
click at [180, 106] on link "B-V-5QL446C" at bounding box center [178, 110] width 47 height 9
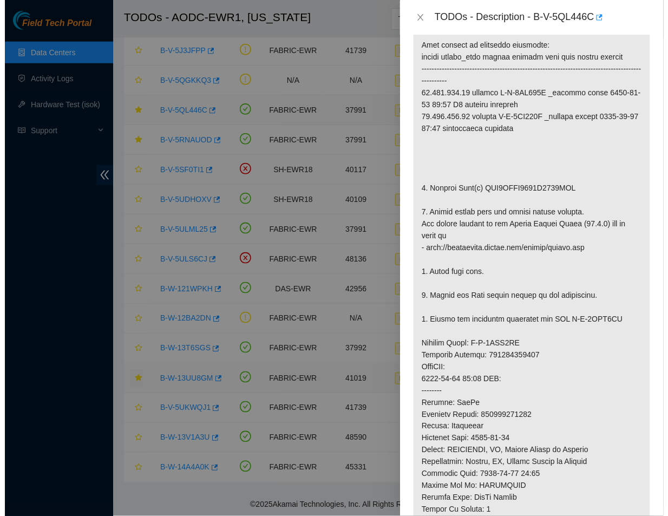
scroll to position [228, 0]
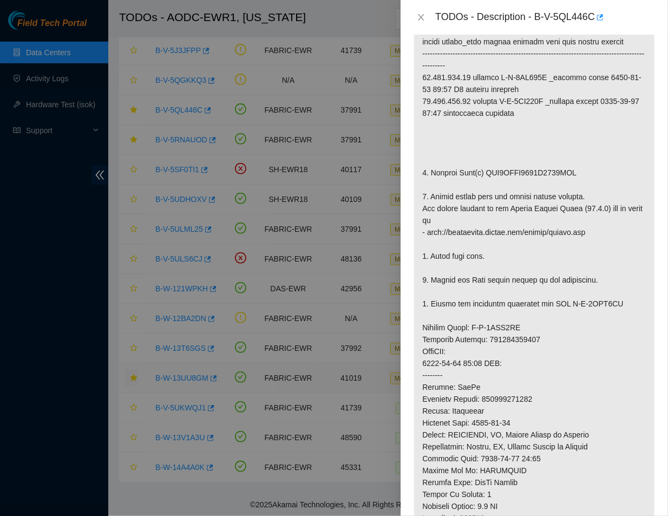
click at [485, 277] on p at bounding box center [534, 322] width 240 height 660
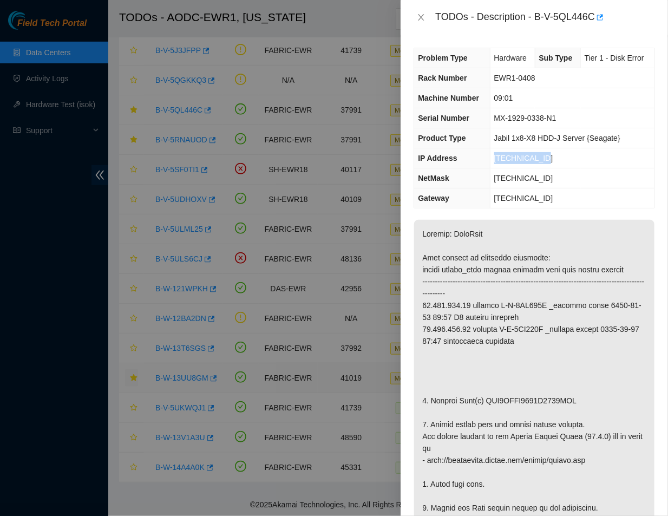
drag, startPoint x: 540, startPoint y: 161, endPoint x: 494, endPoint y: 158, distance: 46.7
click at [494, 158] on td "23.212.188.21" at bounding box center [572, 158] width 165 height 20
copy span "23.212.188.21"
click at [553, 114] on span "MX-1929-0338-N1" at bounding box center [525, 118] width 62 height 9
click at [544, 158] on td "23.212.188.21" at bounding box center [572, 158] width 165 height 20
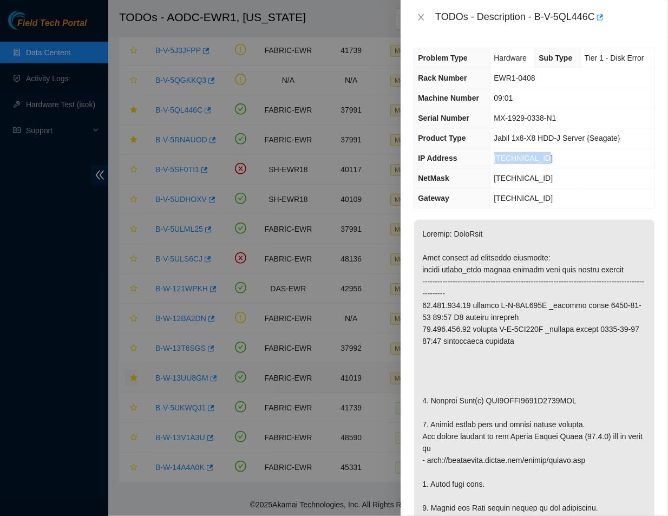
drag, startPoint x: 544, startPoint y: 158, endPoint x: 491, endPoint y: 157, distance: 53.1
click at [491, 157] on td "23.212.188.21" at bounding box center [572, 158] width 165 height 20
copy span "23.212.188.21"
click at [419, 17] on icon "close" at bounding box center [421, 17] width 9 height 9
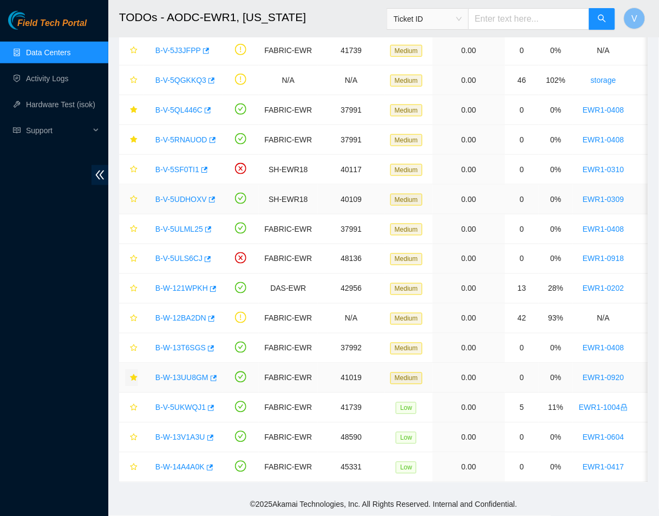
click at [166, 195] on link "B-V-5UDHOXV" at bounding box center [180, 199] width 51 height 9
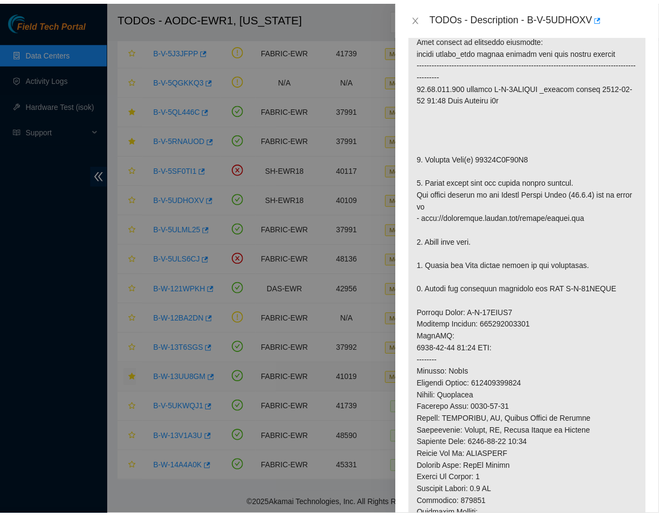
scroll to position [223, 0]
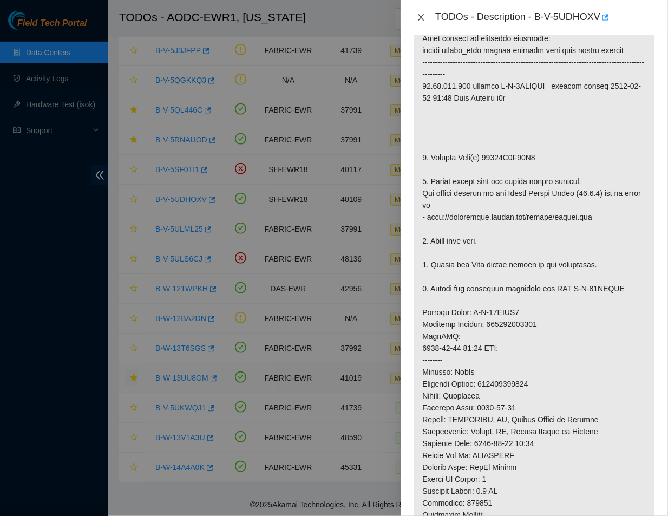
click at [418, 14] on icon "close" at bounding box center [421, 17] width 9 height 9
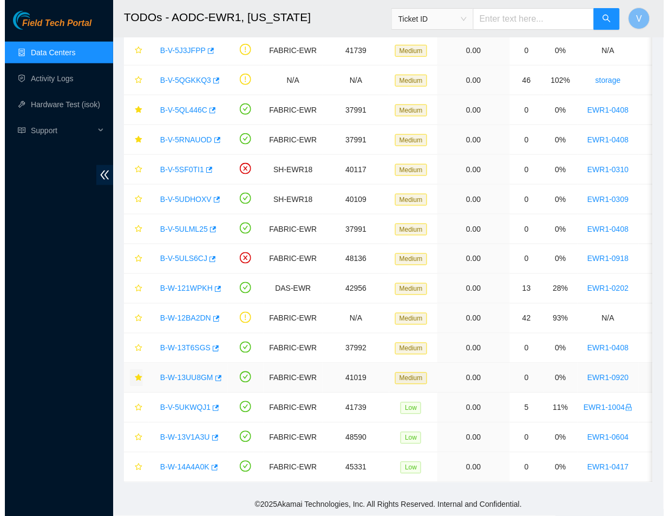
scroll to position [213, 0]
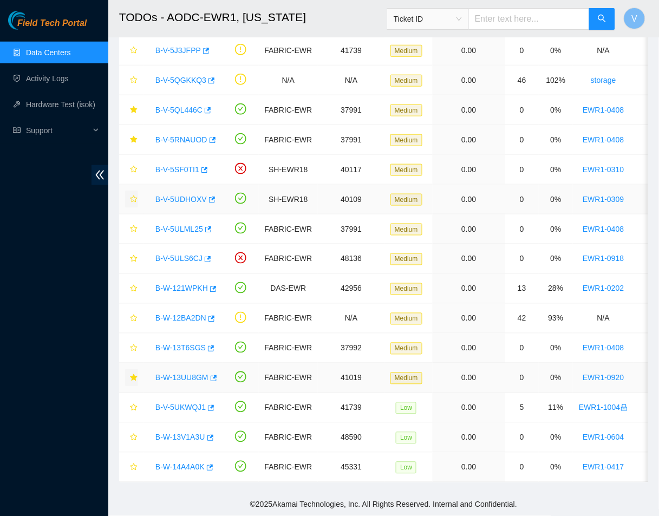
click at [131, 195] on icon "star" at bounding box center [134, 199] width 8 height 8
click at [179, 225] on link "B-V-5ULML25" at bounding box center [179, 229] width 48 height 9
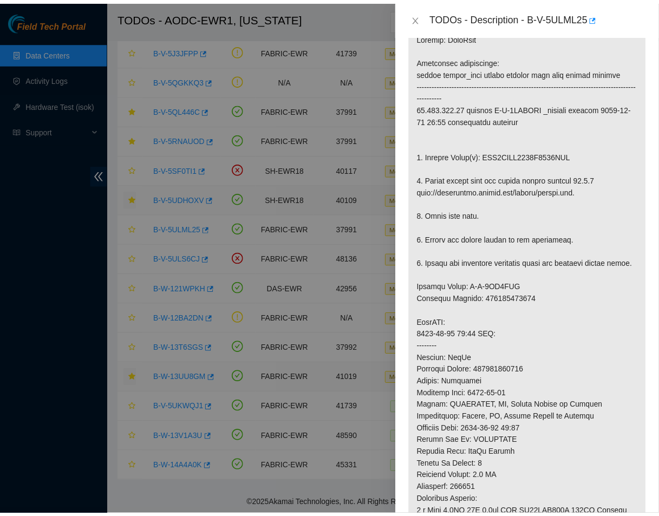
scroll to position [197, 0]
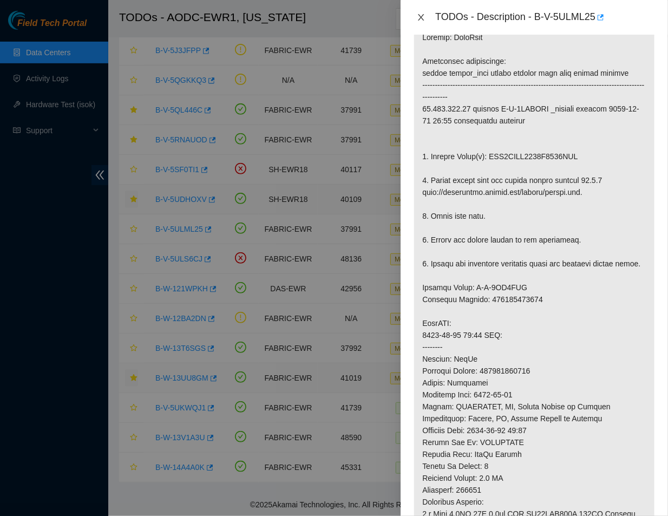
click at [422, 19] on icon "close" at bounding box center [421, 17] width 9 height 9
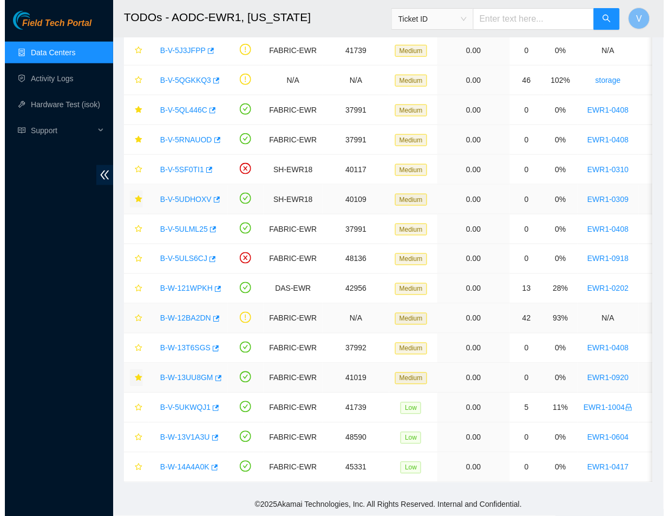
scroll to position [213, 0]
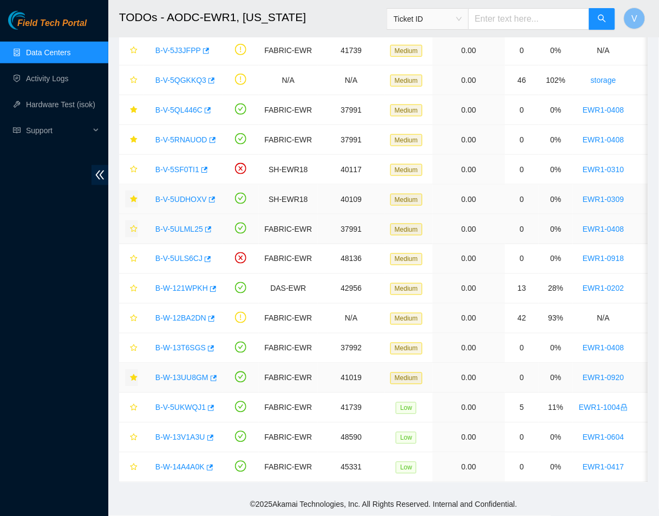
click at [131, 225] on icon "star" at bounding box center [134, 229] width 8 height 8
click at [187, 284] on link "B-W-121WPKH" at bounding box center [181, 288] width 53 height 9
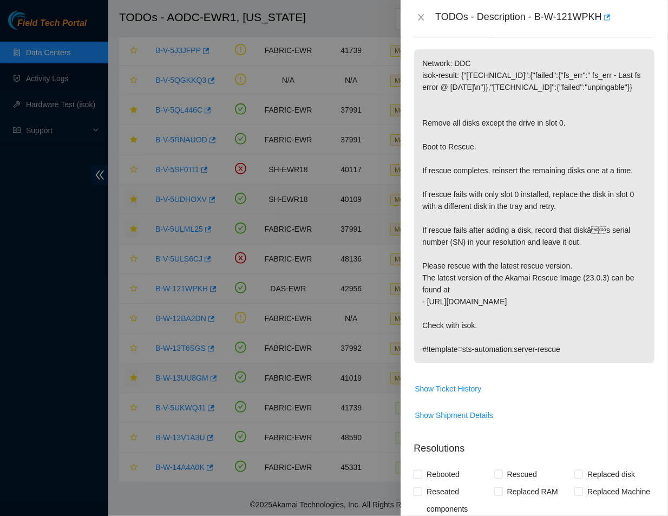
scroll to position [0, 0]
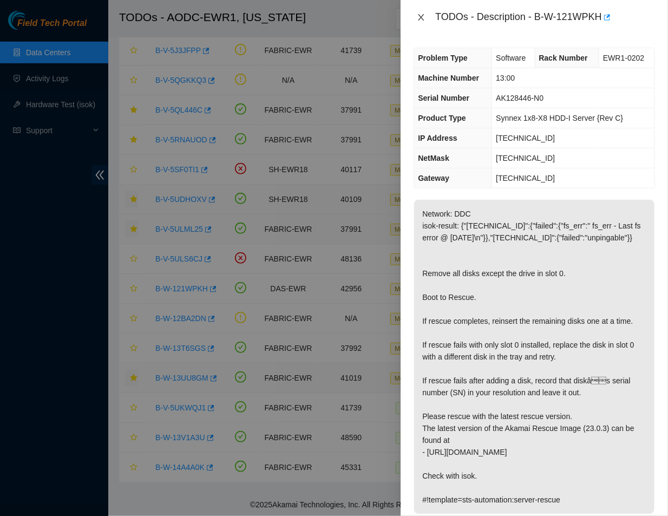
click at [420, 18] on icon "close" at bounding box center [422, 17] width 6 height 6
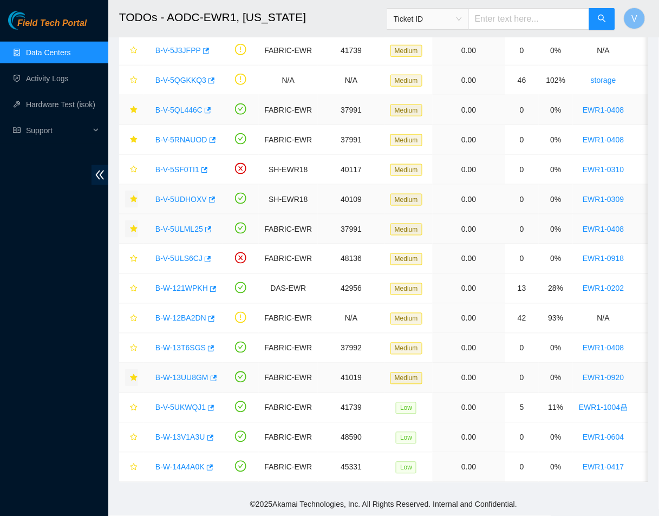
click at [183, 106] on link "B-V-5QL446C" at bounding box center [178, 110] width 47 height 9
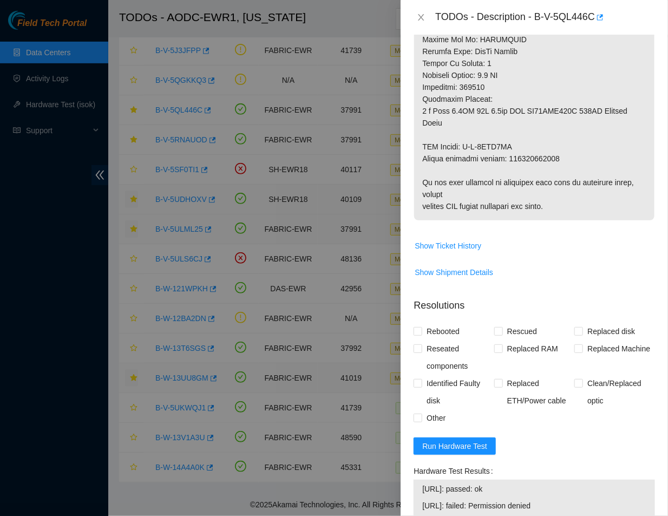
scroll to position [840, 0]
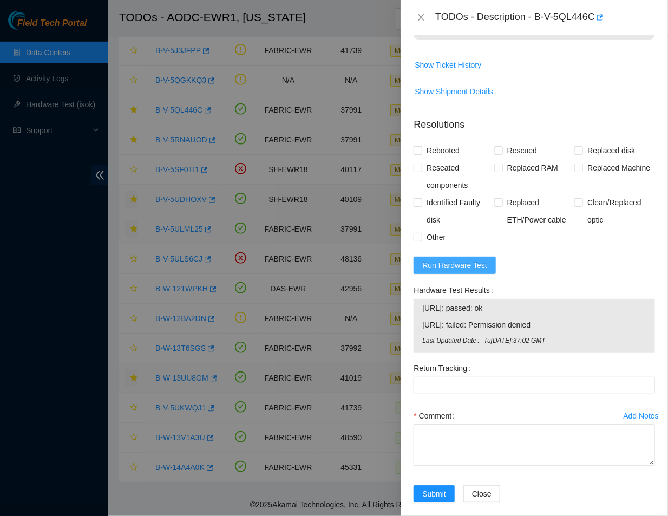
click at [455, 257] on button "Run Hardware Test" at bounding box center [455, 265] width 82 height 17
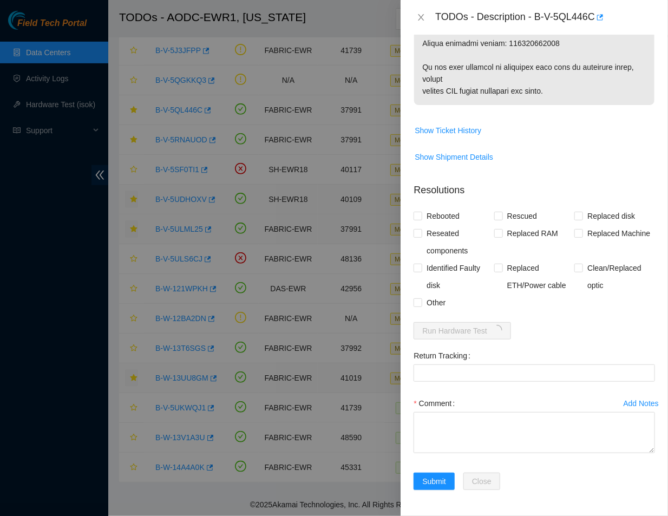
scroll to position [762, 0]
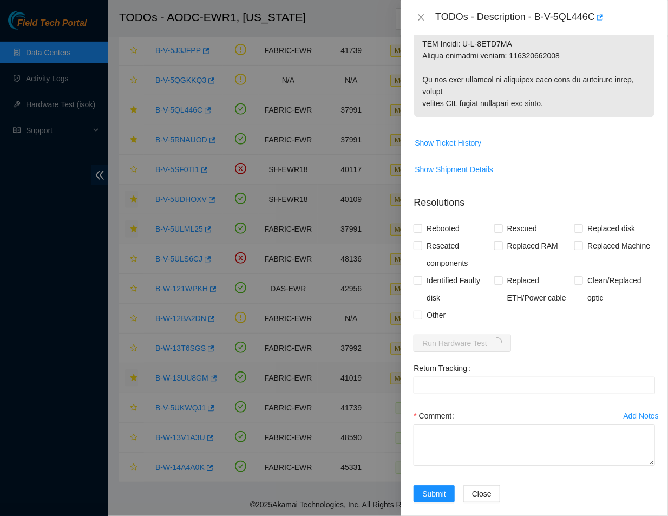
drag, startPoint x: 555, startPoint y: 89, endPoint x: 418, endPoint y: 85, distance: 137.6
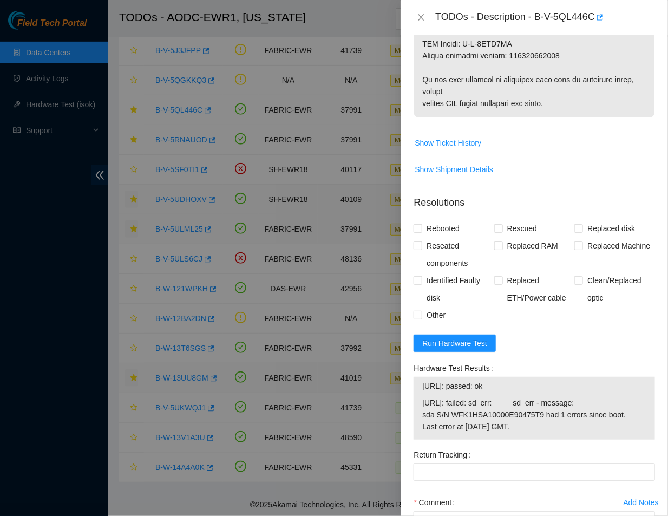
scroll to position [840, 0]
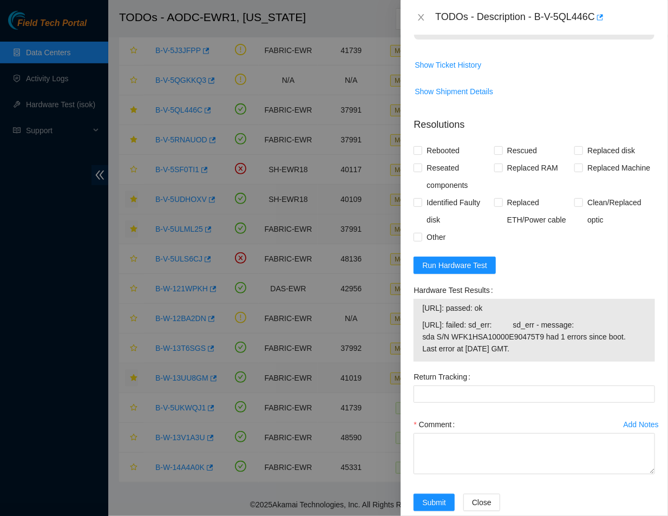
click at [564, 114] on p "Resolutions" at bounding box center [535, 120] width 242 height 23
click at [473, 259] on button "Run Hardware Test" at bounding box center [455, 265] width 82 height 17
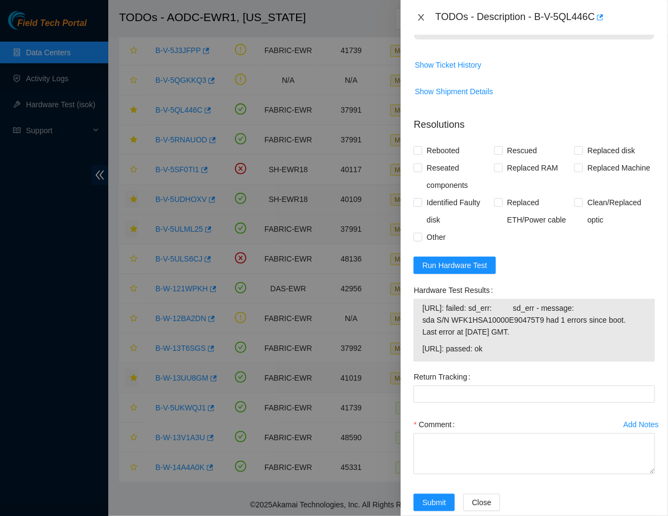
click at [420, 14] on icon "close" at bounding box center [421, 17] width 9 height 9
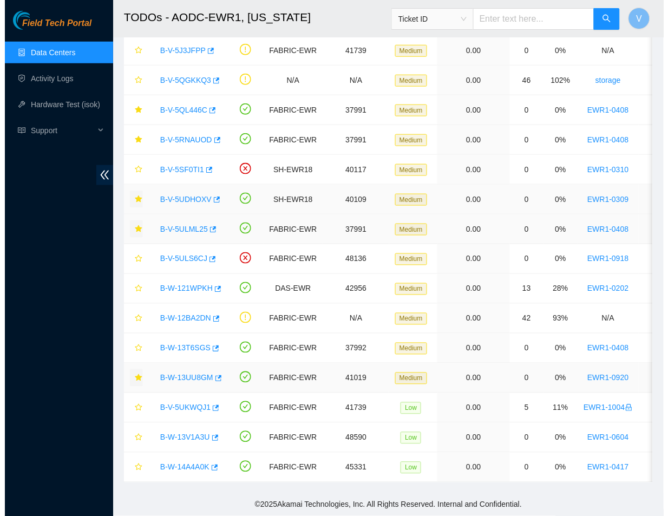
scroll to position [213, 0]
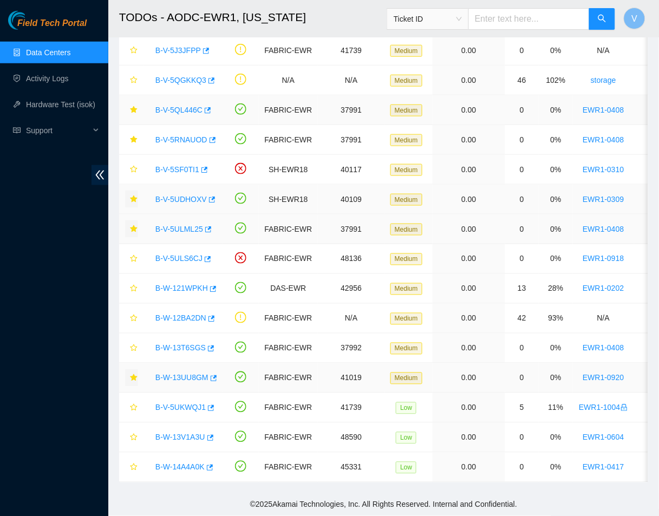
click at [185, 106] on link "B-V-5QL446C" at bounding box center [178, 110] width 47 height 9
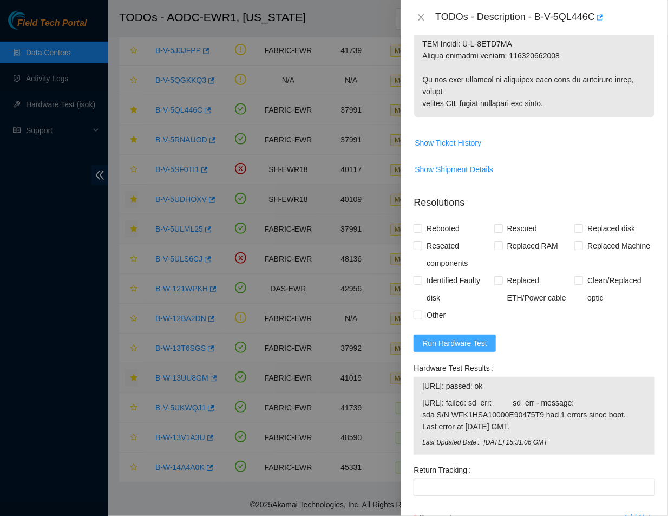
scroll to position [840, 0]
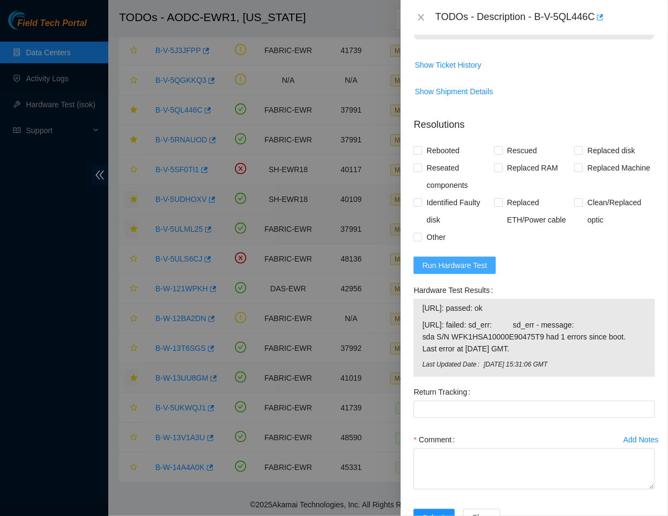
click at [465, 259] on span "Run Hardware Test" at bounding box center [454, 265] width 65 height 12
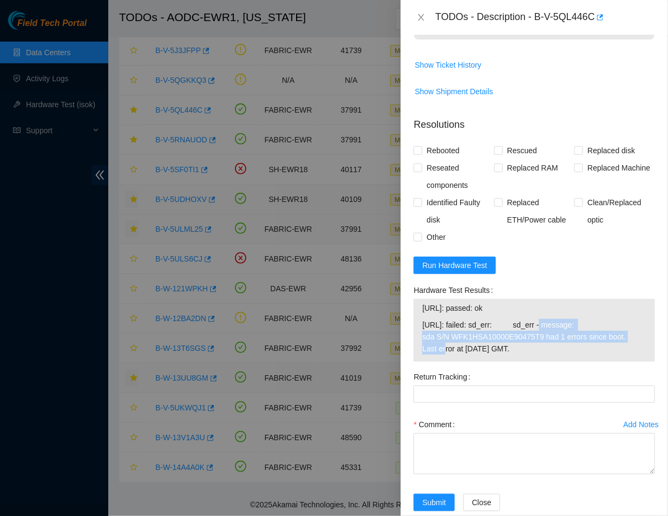
drag, startPoint x: 536, startPoint y: 310, endPoint x: 625, endPoint y: 327, distance: 91.0
click at [625, 327] on span "23.212.188.21: failed: sd_err: sd_err - message: sda S/N WFK1HSA10000E90475T9 h…" at bounding box center [534, 337] width 224 height 36
copy span "sd_err - message: sda S/N WFK1HSA10000E90475T9 had 1 errors since boot."
click at [491, 7] on div "TODOs - Description - B-V-5QL446C" at bounding box center [535, 17] width 268 height 35
drag, startPoint x: 419, startPoint y: 15, endPoint x: 49, endPoint y: 45, distance: 371.1
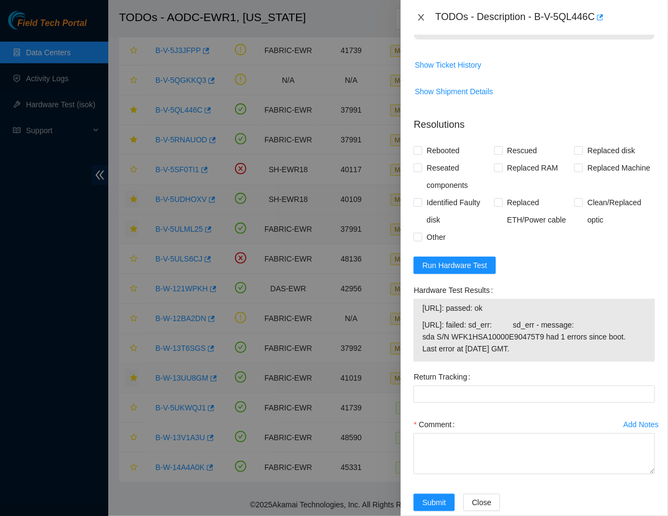
click at [49, 45] on div "TODOs - Description - B-V-5QL446C Problem Type Hardware Sub Type Tier 1 - Disk …" at bounding box center [334, 258] width 668 height 516
click at [49, 45] on div at bounding box center [334, 258] width 668 height 516
click at [423, 19] on icon "close" at bounding box center [422, 17] width 6 height 6
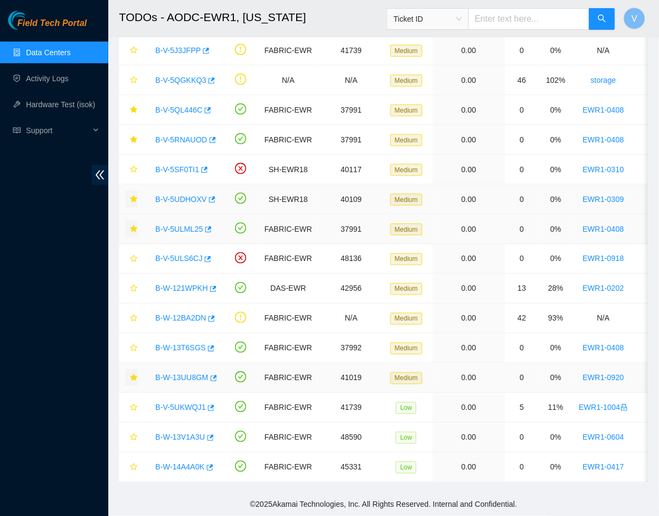
click at [423, 19] on body "Field Tech Portal Data Centers Activity Logs Hardware Test (isok) Support TODOs…" at bounding box center [329, 79] width 659 height 516
click at [49, 52] on link "Data Centers" at bounding box center [48, 52] width 44 height 9
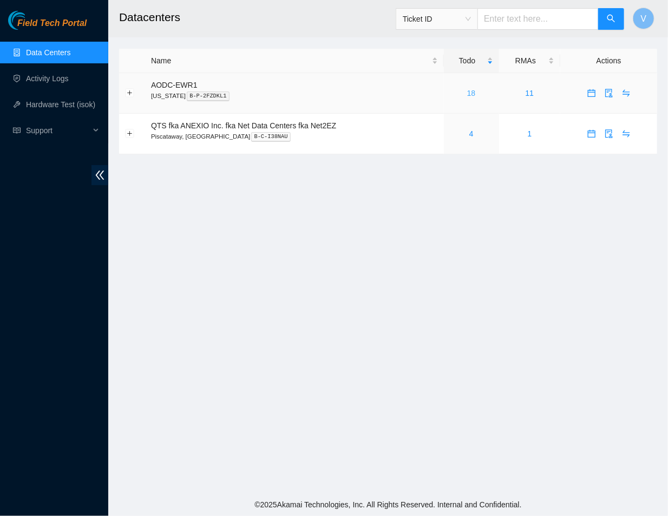
click at [469, 91] on link "18" at bounding box center [471, 93] width 9 height 9
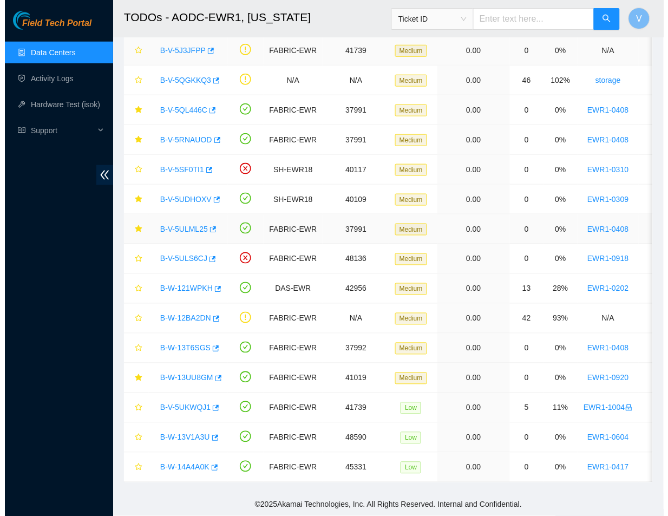
scroll to position [188, 0]
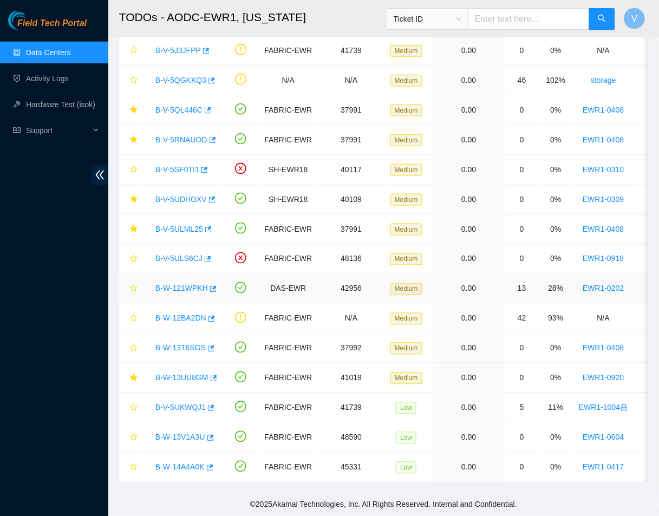
click at [179, 284] on link "B-W-121WPKH" at bounding box center [181, 288] width 53 height 9
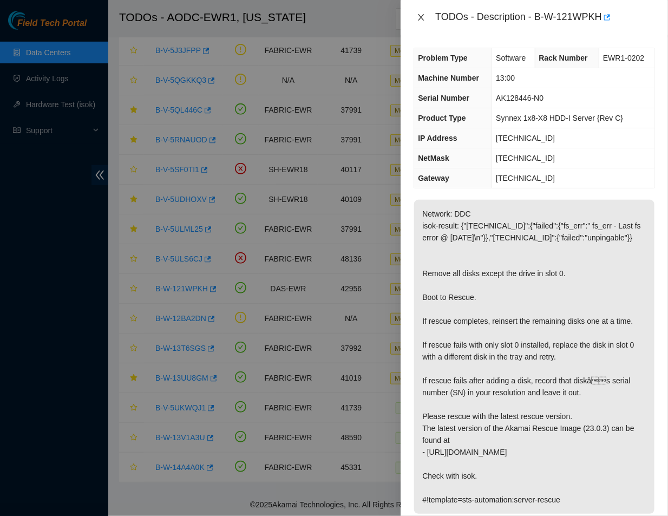
click at [425, 22] on icon "close" at bounding box center [421, 17] width 9 height 9
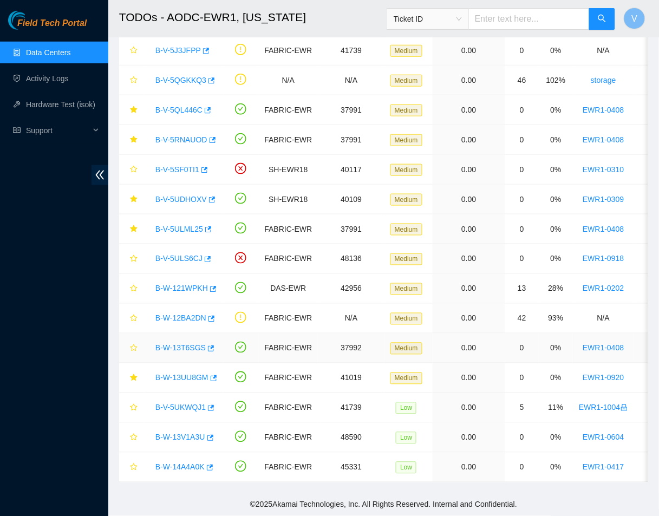
click at [186, 344] on link "B-W-13T6SGS" at bounding box center [180, 348] width 50 height 9
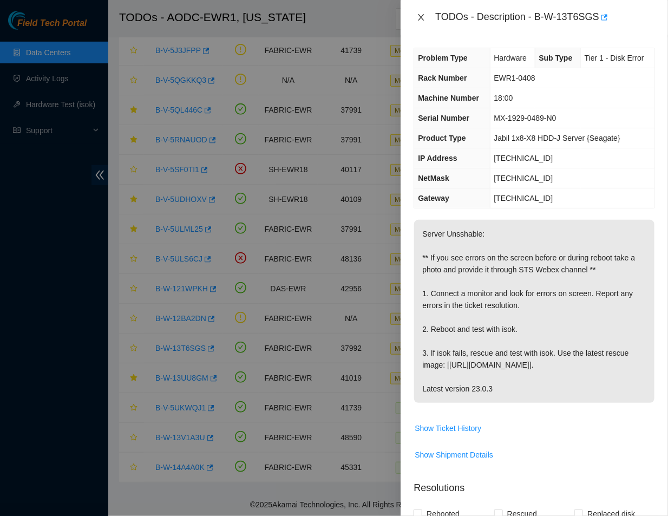
click at [414, 14] on button "Close" at bounding box center [421, 17] width 15 height 10
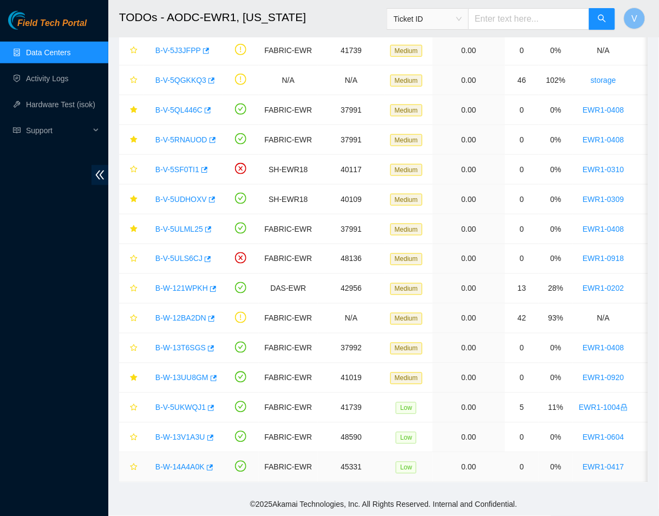
click at [186, 463] on link "B-W-14A4A0K" at bounding box center [179, 467] width 49 height 9
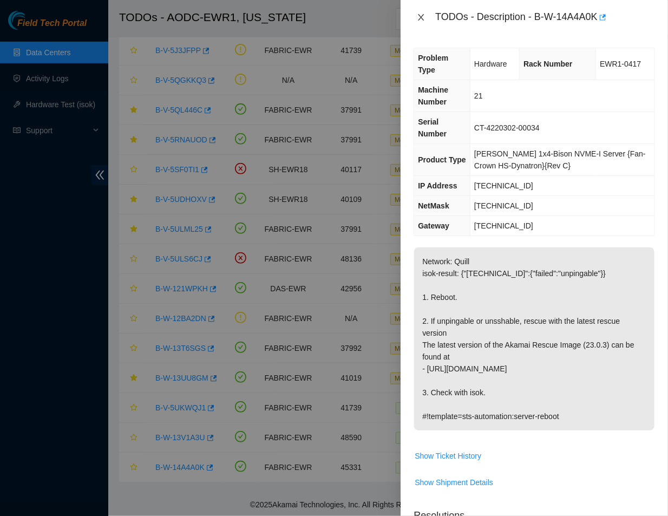
click at [421, 18] on icon "close" at bounding box center [421, 17] width 9 height 9
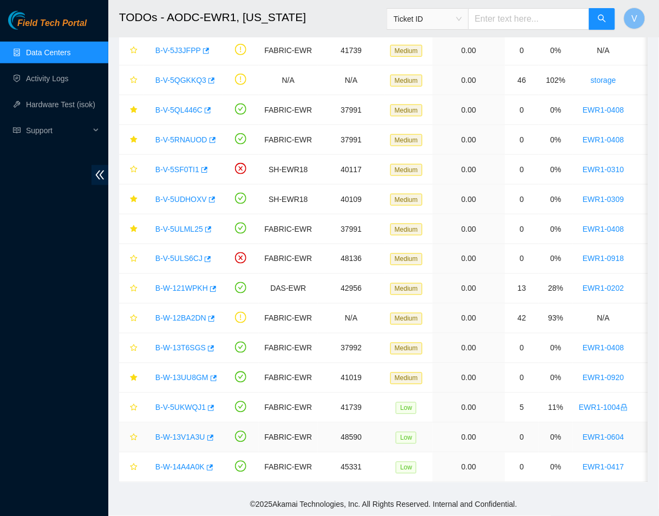
click at [181, 433] on link "B-W-13V1A3U" at bounding box center [180, 437] width 50 height 9
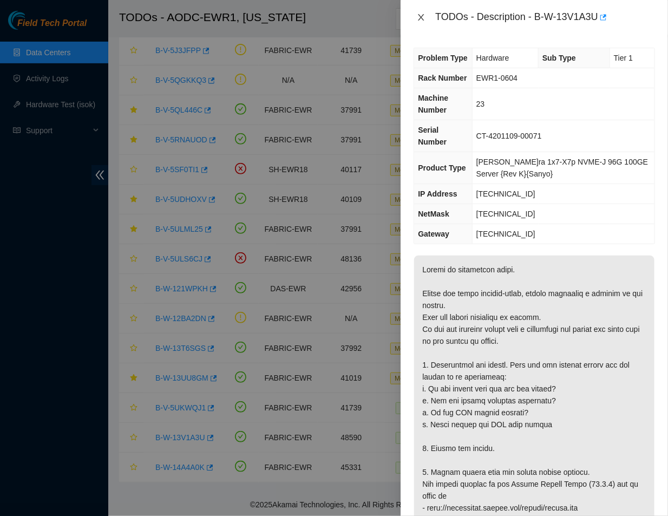
click at [424, 19] on icon "close" at bounding box center [421, 17] width 9 height 9
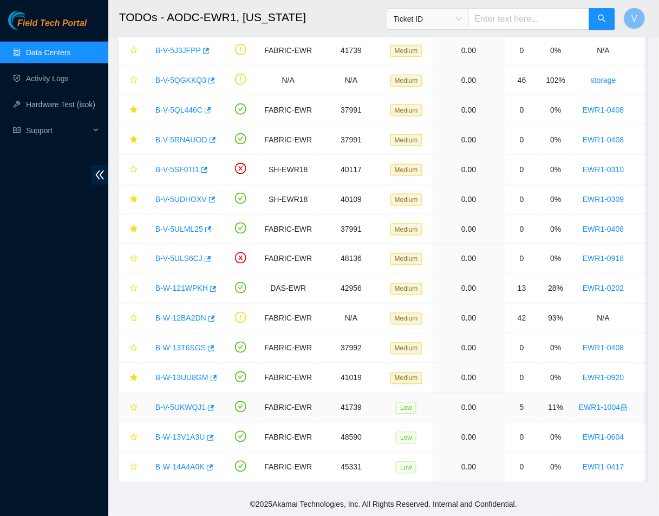
click at [192, 403] on link "B-V-5UKWQJ1" at bounding box center [180, 407] width 50 height 9
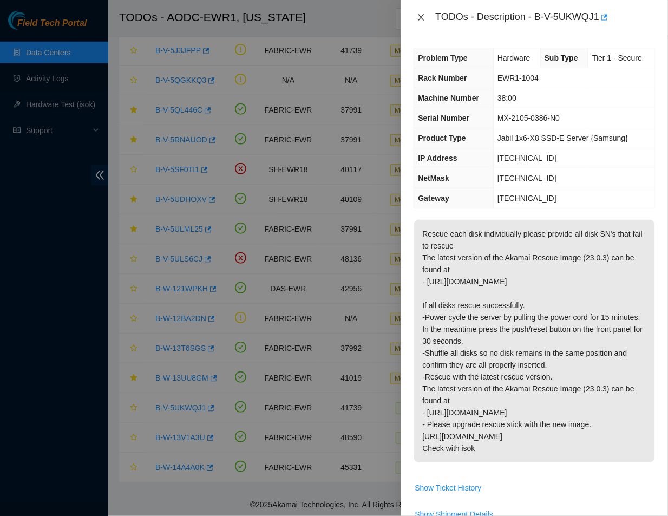
click at [420, 14] on icon "close" at bounding box center [421, 17] width 9 height 9
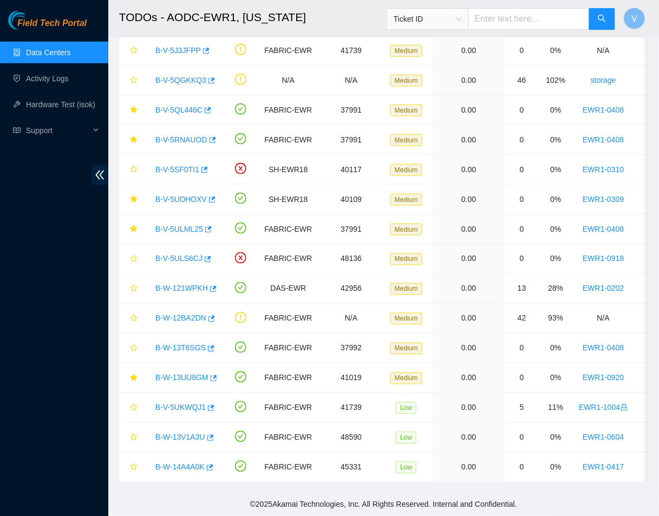
click at [364, 11] on h2 "TODOs - AODC-EWR1, New Jersey" at bounding box center [342, 17] width 446 height 35
click at [187, 106] on link "B-V-5QL446C" at bounding box center [178, 110] width 47 height 9
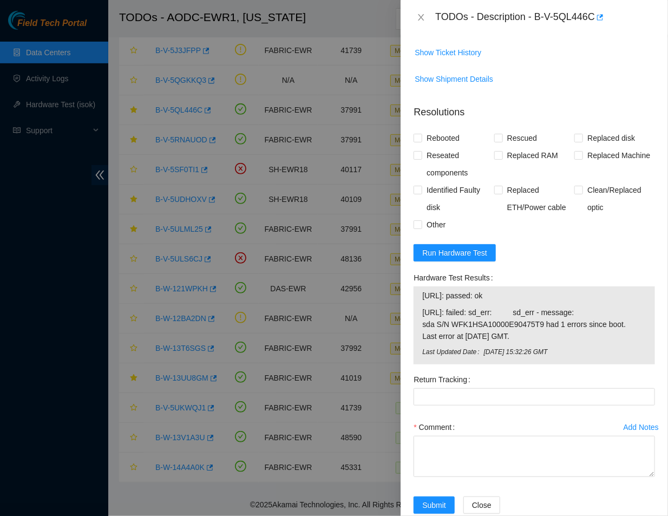
scroll to position [864, 0]
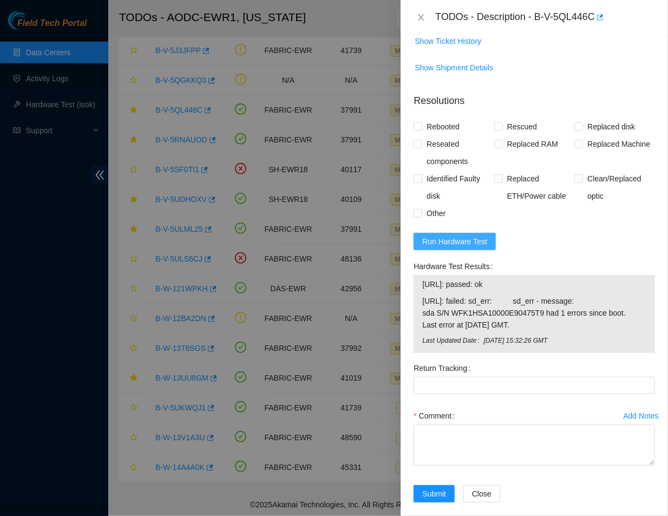
click at [470, 236] on span "Run Hardware Test" at bounding box center [454, 242] width 65 height 12
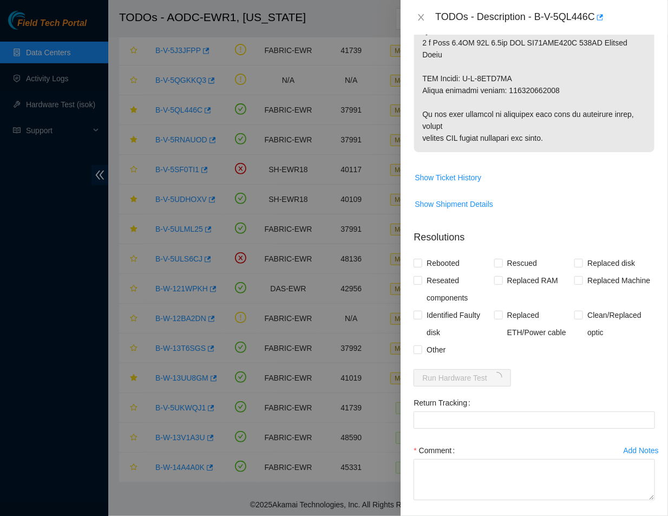
scroll to position [728, 0]
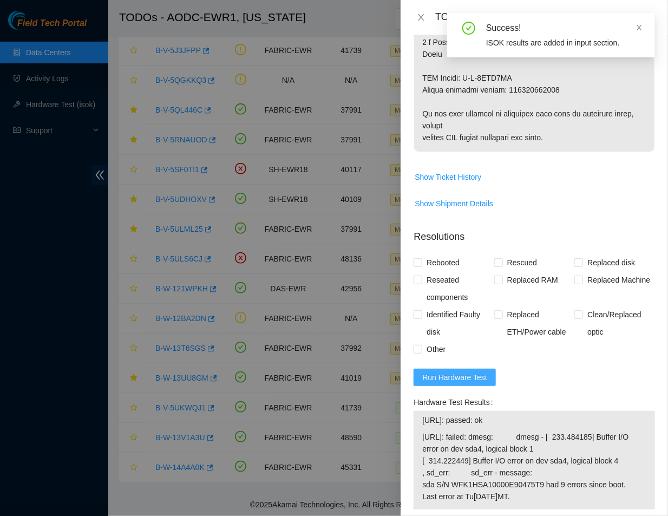
click at [450, 371] on button "Run Hardware Test" at bounding box center [455, 377] width 82 height 17
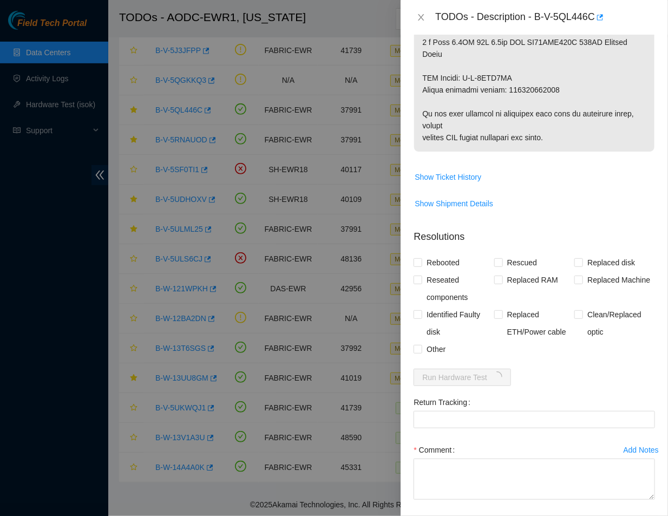
click at [594, 83] on div "Problem Type Hardware Sub Type Tier 1 - Disk Error Rack Number EWR1-0408 Machin…" at bounding box center [535, 275] width 268 height 481
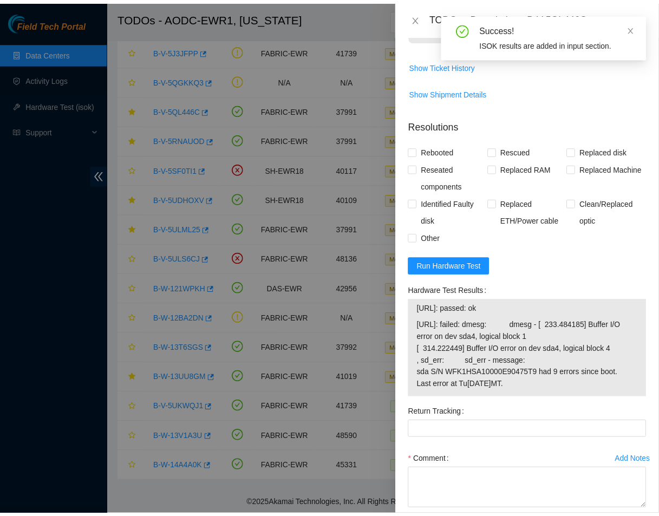
scroll to position [884, 0]
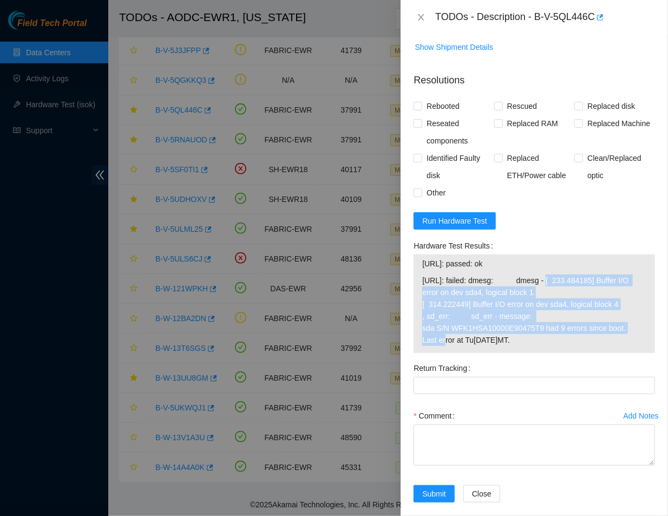
drag, startPoint x: 623, startPoint y: 315, endPoint x: 542, endPoint y: 273, distance: 91.6
click at [542, 275] on span "23.212.188.21: failed: dmesg: dmesg - [ 233.484185] Buffer I/O error on dev sda…" at bounding box center [534, 310] width 224 height 71
copy span "dmesg - [ 233.484185] Buffer I/O error on dev sda4, logical block 1 [ 314.22244…"
click at [424, 18] on icon "close" at bounding box center [421, 17] width 9 height 9
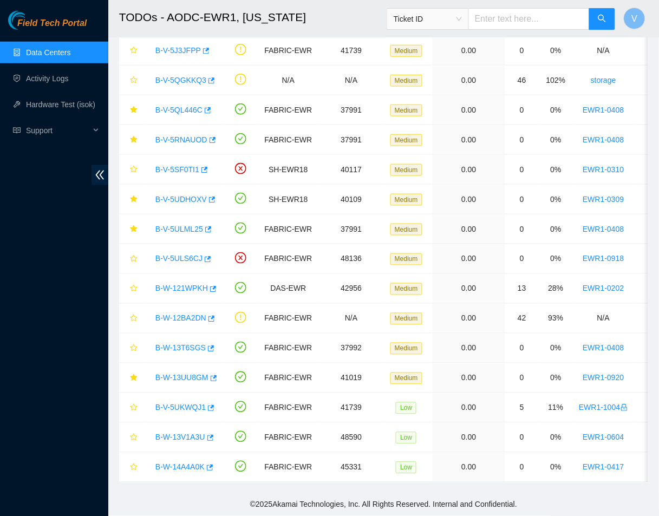
scroll to position [213, 0]
click at [334, 11] on h2 "TODOs - AODC-EWR1, New Jersey" at bounding box center [342, 17] width 446 height 35
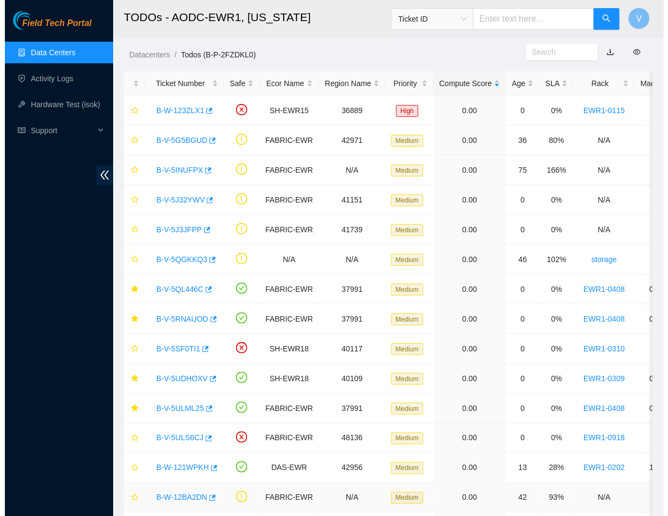
scroll to position [0, 0]
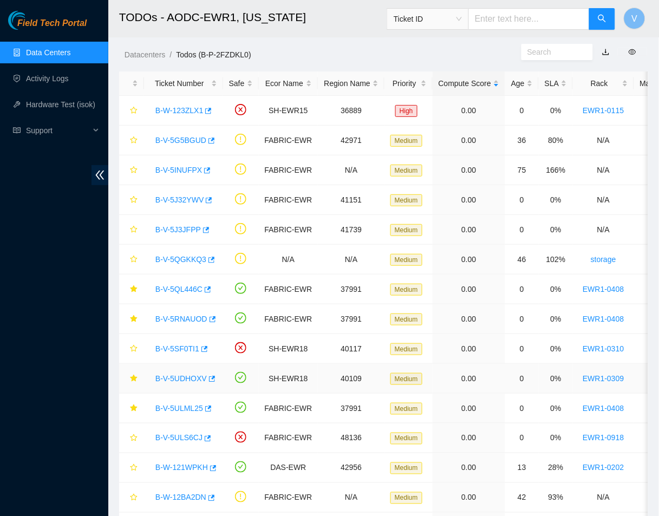
click at [181, 379] on link "B-V-5UDHOXV" at bounding box center [180, 378] width 51 height 9
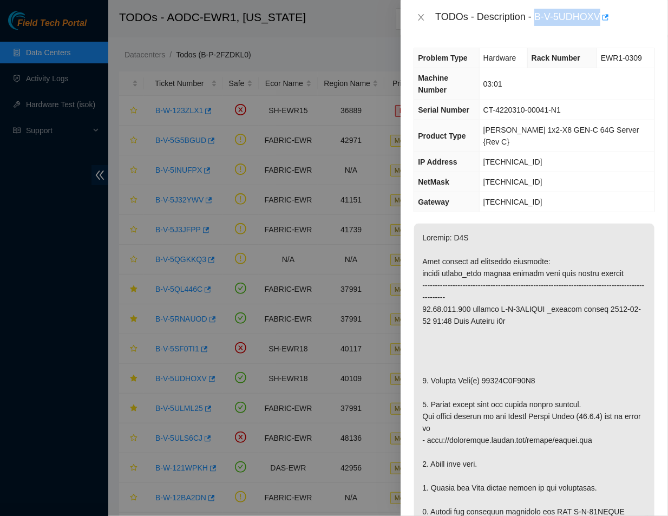
drag, startPoint x: 538, startPoint y: 17, endPoint x: 600, endPoint y: 22, distance: 62.4
click at [600, 22] on div "TODOs - Description - B-V-5UDHOXV" at bounding box center [545, 17] width 220 height 17
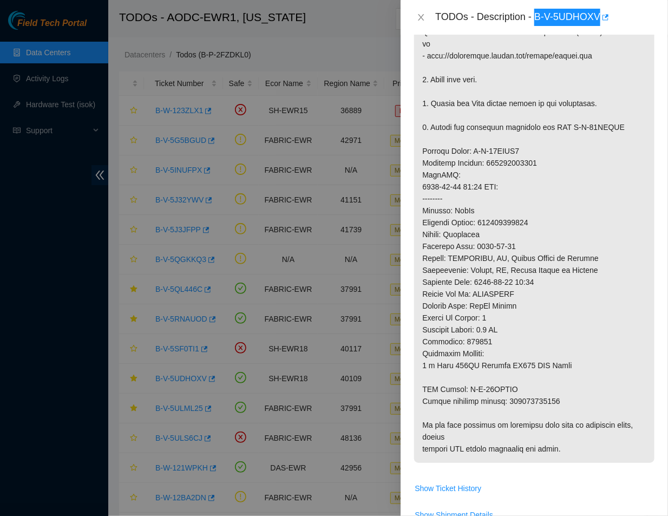
scroll to position [391, 0]
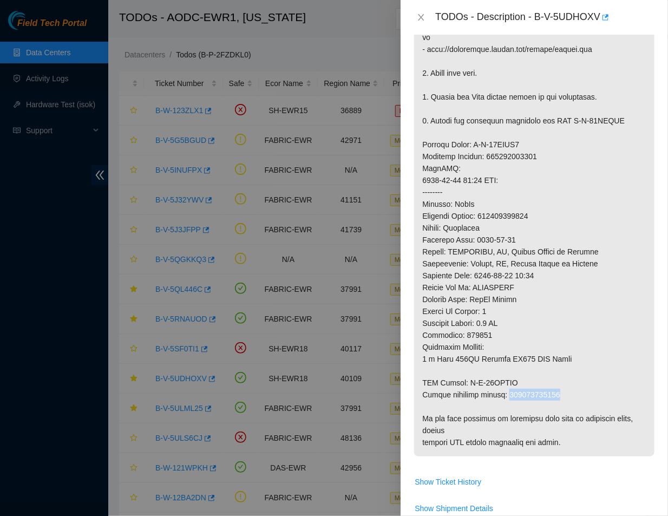
drag, startPoint x: 554, startPoint y: 373, endPoint x: 506, endPoint y: 375, distance: 47.7
click at [506, 375] on p at bounding box center [534, 145] width 240 height 624
click at [520, 356] on p at bounding box center [534, 145] width 240 height 624
drag, startPoint x: 513, startPoint y: 360, endPoint x: 468, endPoint y: 362, distance: 45.5
click at [468, 362] on p at bounding box center [534, 145] width 240 height 624
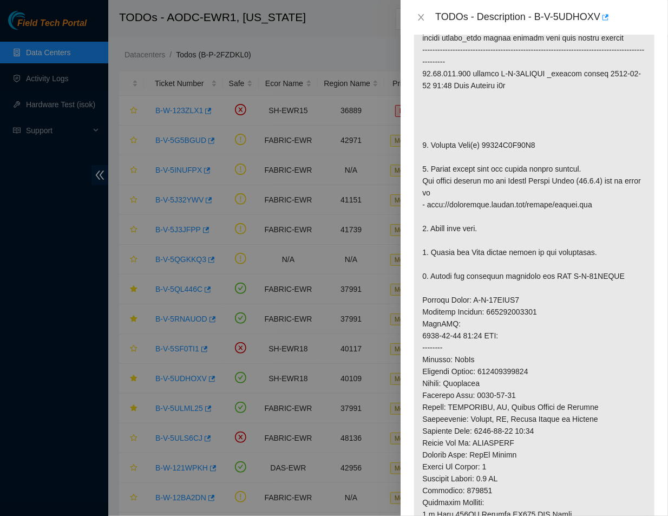
scroll to position [234, 0]
click at [529, 123] on p at bounding box center [534, 301] width 240 height 624
drag, startPoint x: 533, startPoint y: 123, endPoint x: 483, endPoint y: 126, distance: 50.4
click at [483, 126] on p at bounding box center [534, 301] width 240 height 624
click at [526, 159] on p at bounding box center [534, 301] width 240 height 624
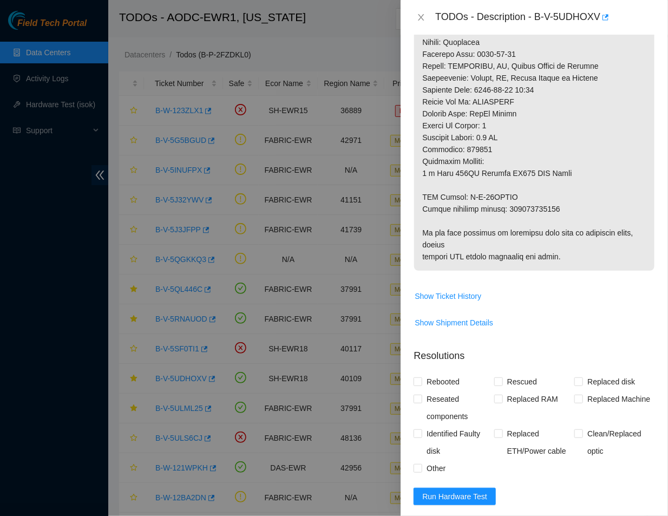
scroll to position [718, 0]
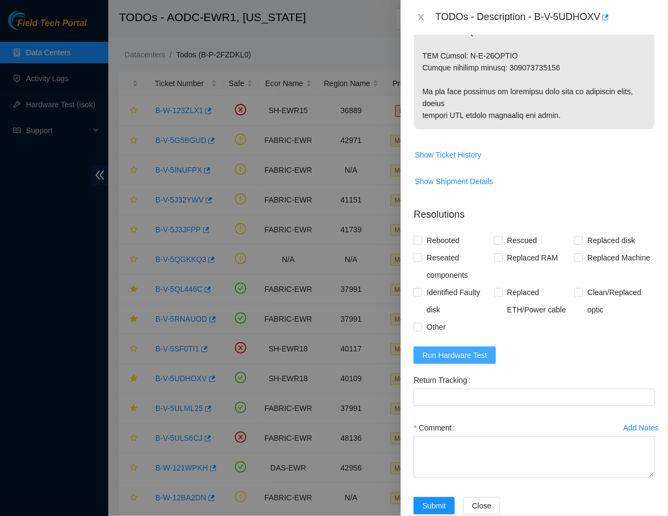
click at [478, 349] on span "Run Hardware Test" at bounding box center [454, 355] width 65 height 12
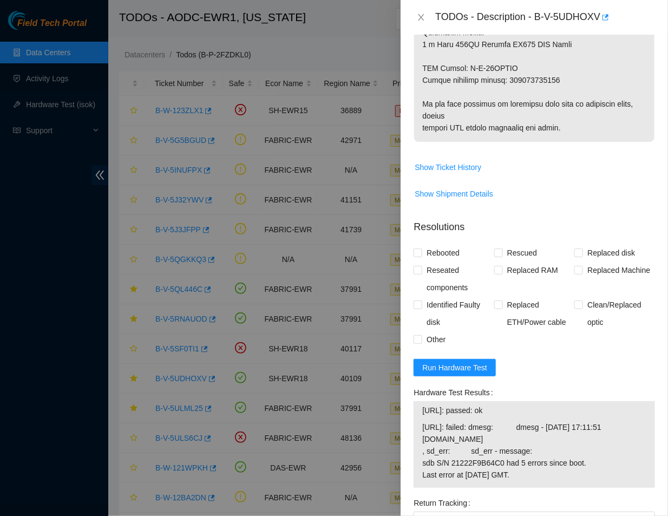
scroll to position [713, 0]
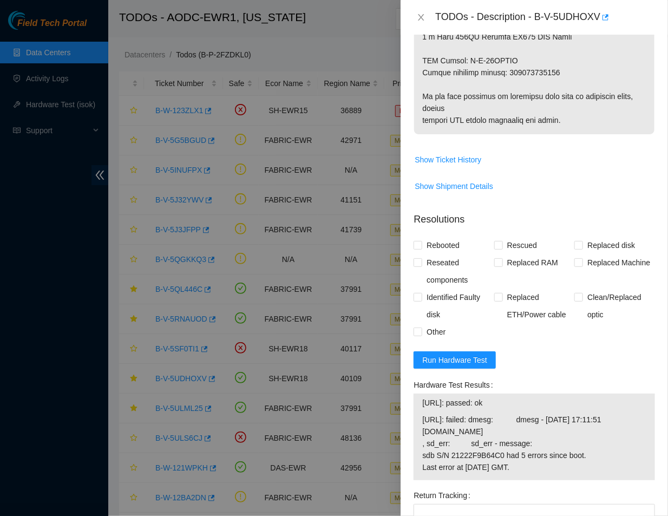
drag, startPoint x: 420, startPoint y: 374, endPoint x: 586, endPoint y: 430, distance: 175.4
click at [586, 430] on div "23.65.191.212: passed: ok 23.65.191.213: failed: dmesg: dmesg - Aug 15 17:11:51…" at bounding box center [535, 437] width 242 height 87
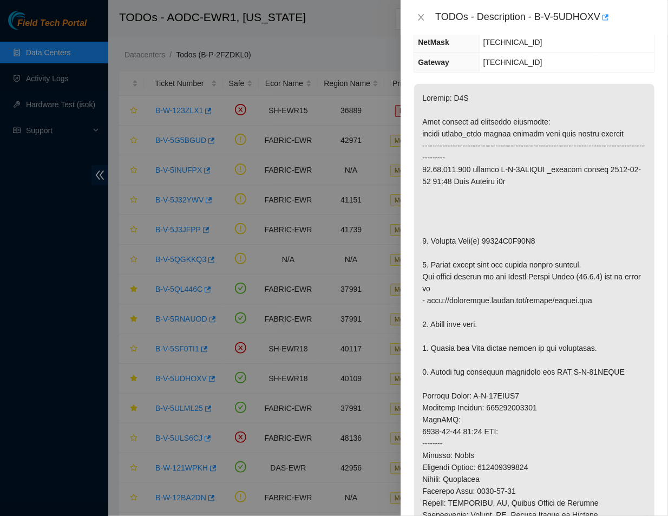
scroll to position [0, 0]
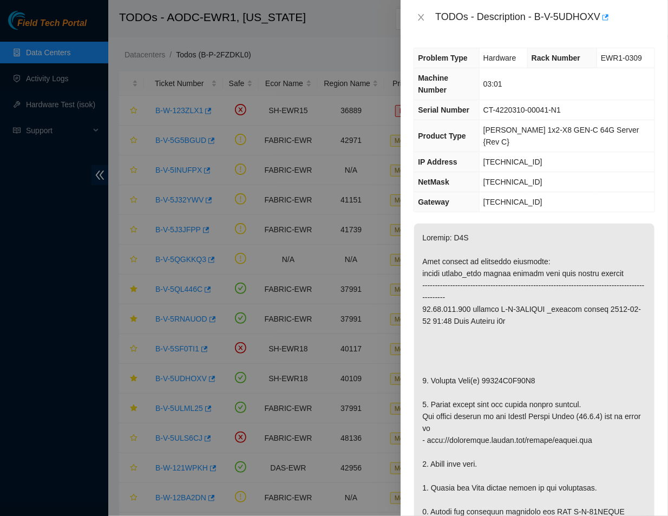
click at [561, 197] on div "Problem Type Hardware Rack Number EWR1-0309 Machine Number 03:01 Serial Number …" at bounding box center [535, 275] width 268 height 481
click at [490, 120] on td "Ciara 1x2-X8 GEN-C 64G Server {Rev C}" at bounding box center [566, 136] width 175 height 32
click at [592, 40] on div "Problem Type Hardware Rack Number EWR1-0309 Machine Number 03:01 Serial Number …" at bounding box center [535, 275] width 268 height 481
drag, startPoint x: 543, startPoint y: 134, endPoint x: 490, endPoint y: 136, distance: 53.1
click at [490, 152] on td "23.65.191.213" at bounding box center [566, 162] width 175 height 20
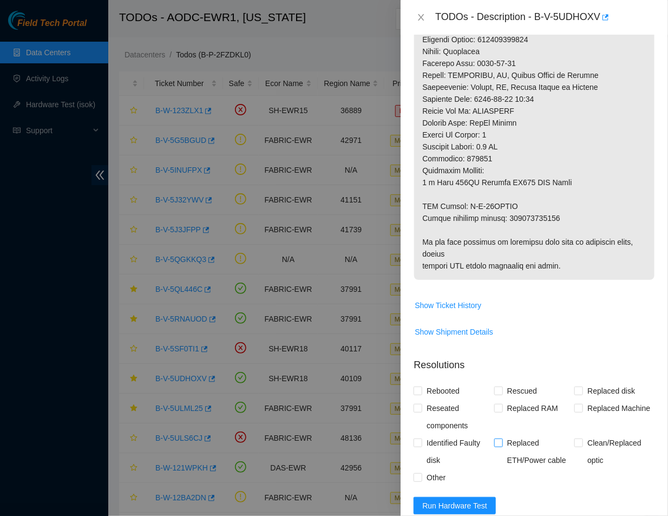
scroll to position [579, 0]
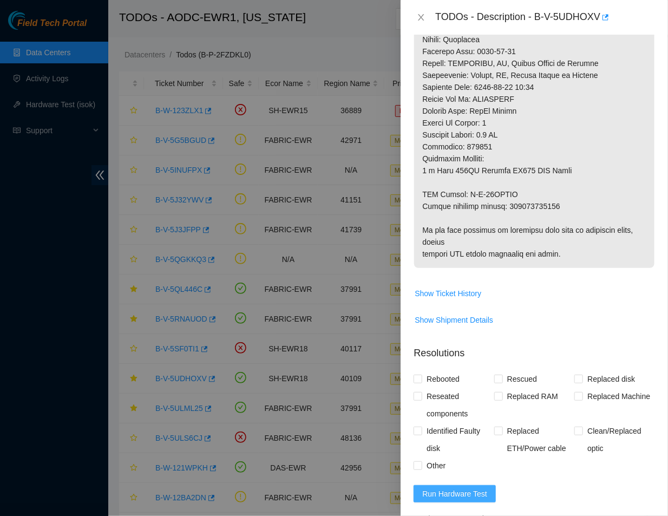
click at [471, 485] on button "Run Hardware Test" at bounding box center [455, 493] width 82 height 17
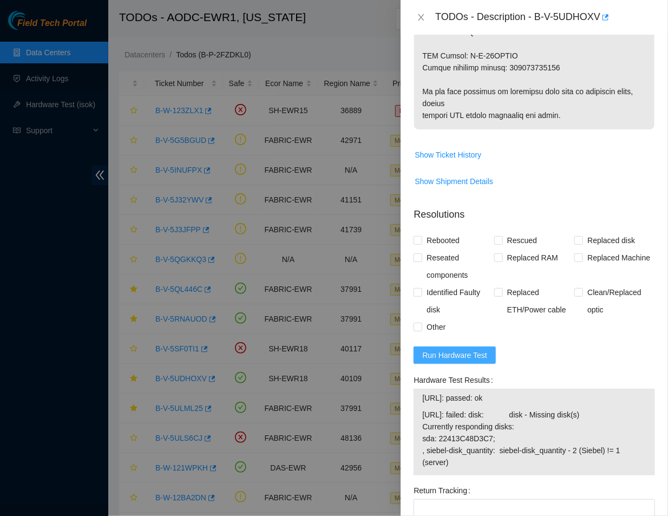
click at [435, 349] on span "Run Hardware Test" at bounding box center [454, 355] width 65 height 12
click at [439, 349] on span "Run Hardware Test" at bounding box center [454, 355] width 65 height 12
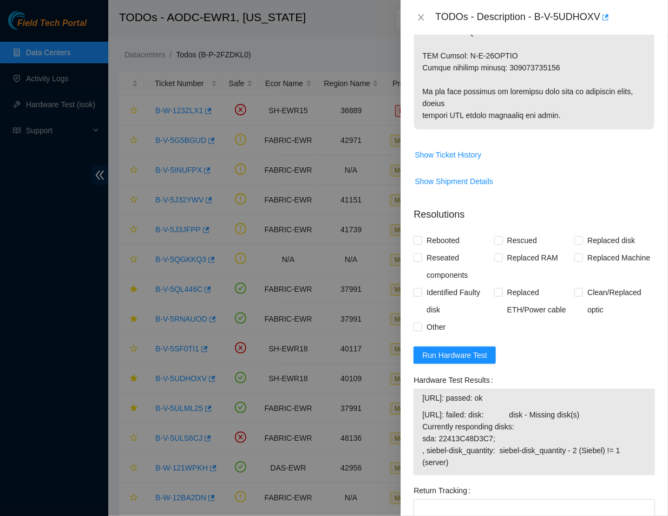
drag, startPoint x: 423, startPoint y: 388, endPoint x: 450, endPoint y: 439, distance: 57.2
click at [450, 439] on span "23.65.191.213: failed: disk: disk - Missing disk(s) Currently responding disks:…" at bounding box center [534, 439] width 224 height 60
click at [556, 409] on span "23.65.191.213: failed: disk: disk - Missing disk(s) Currently responding disks:…" at bounding box center [534, 439] width 224 height 60
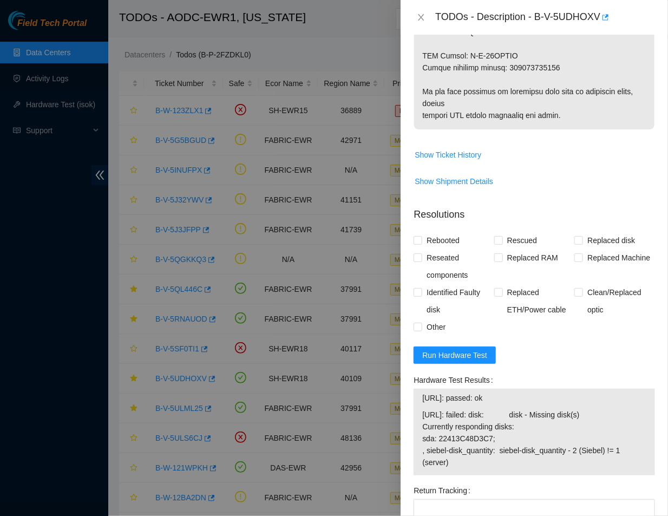
click at [453, 438] on span "23.65.191.213: failed: disk: disk - Missing disk(s) Currently responding disks:…" at bounding box center [534, 439] width 224 height 60
click at [561, 452] on div "Hardware Test Results 23.65.191.212: passed: ok 23.65.191.213: failed: disk: di…" at bounding box center [534, 426] width 250 height 110
drag, startPoint x: 422, startPoint y: 388, endPoint x: 445, endPoint y: 435, distance: 52.8
click at [445, 435] on span "23.65.191.213: failed: disk: disk - Missing disk(s) Currently responding disks:…" at bounding box center [534, 439] width 224 height 60
click at [452, 443] on span "23.65.191.213: failed: disk: disk - Missing disk(s) Currently responding disks:…" at bounding box center [534, 439] width 224 height 60
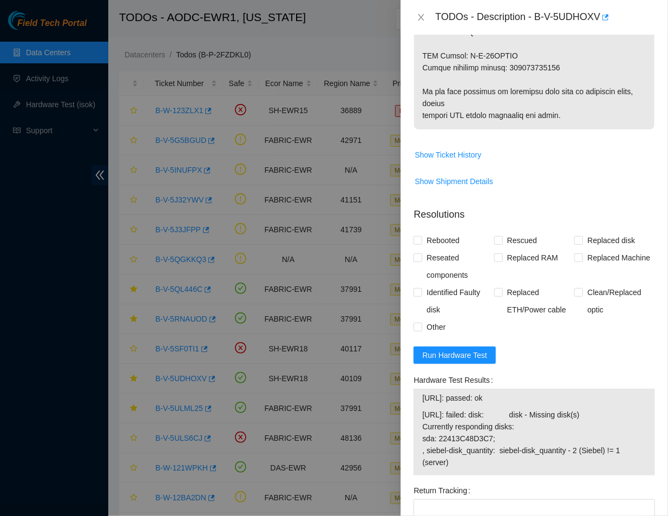
drag, startPoint x: 452, startPoint y: 443, endPoint x: 421, endPoint y: 393, distance: 58.9
click at [421, 393] on div "23.65.191.212: passed: ok 23.65.191.213: failed: disk: disk - Missing disk(s) C…" at bounding box center [535, 432] width 242 height 87
click at [422, 409] on span "23.65.191.213: failed: disk: disk - Missing disk(s) Currently responding disks:…" at bounding box center [534, 439] width 224 height 60
drag, startPoint x: 422, startPoint y: 387, endPoint x: 448, endPoint y: 433, distance: 52.9
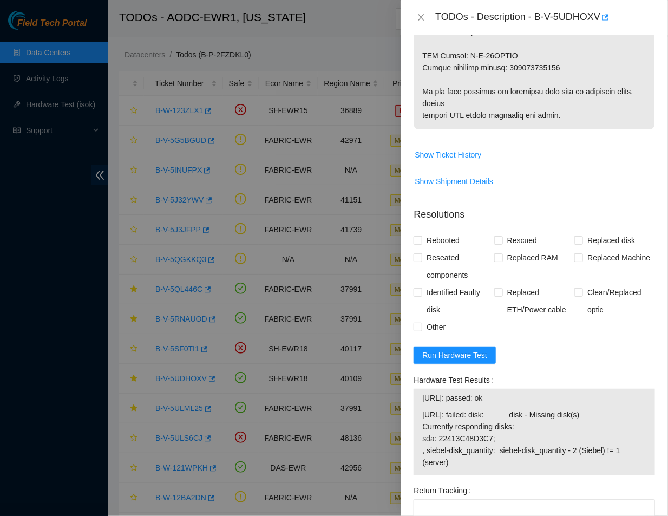
click at [448, 433] on span "23.65.191.213: failed: disk: disk - Missing disk(s) Currently responding disks:…" at bounding box center [534, 439] width 224 height 60
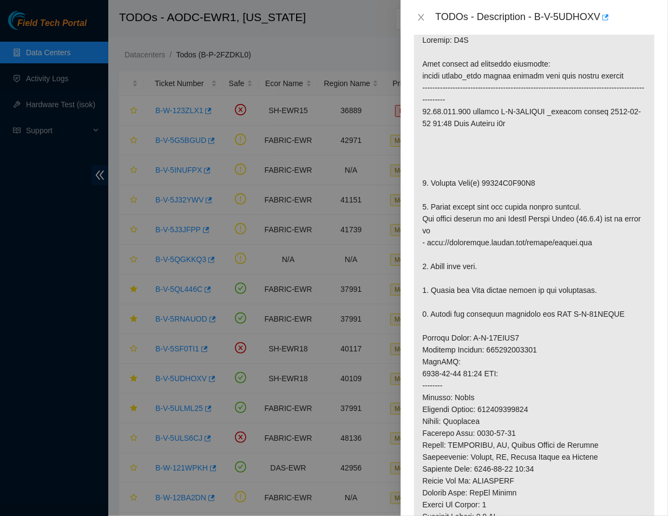
scroll to position [0, 0]
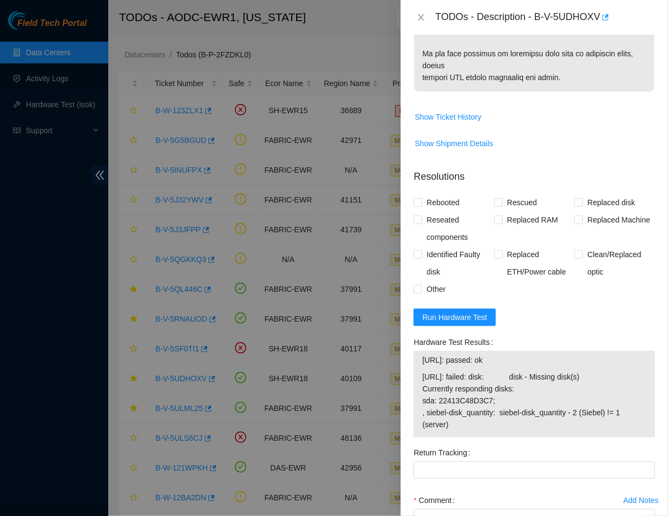
scroll to position [829, 0]
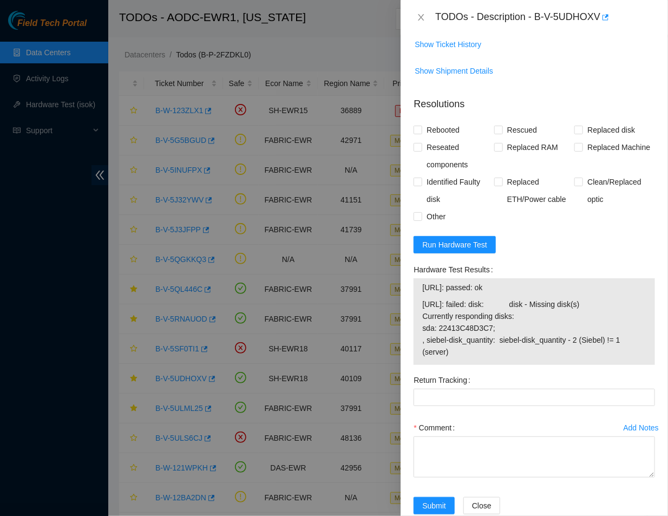
click at [578, 497] on div "Submit Close" at bounding box center [534, 512] width 250 height 30
click at [437, 239] on span "Run Hardware Test" at bounding box center [454, 245] width 65 height 12
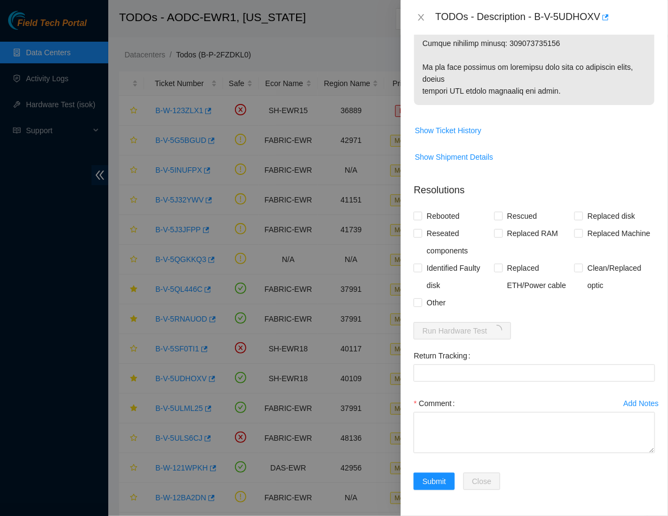
scroll to position [718, 0]
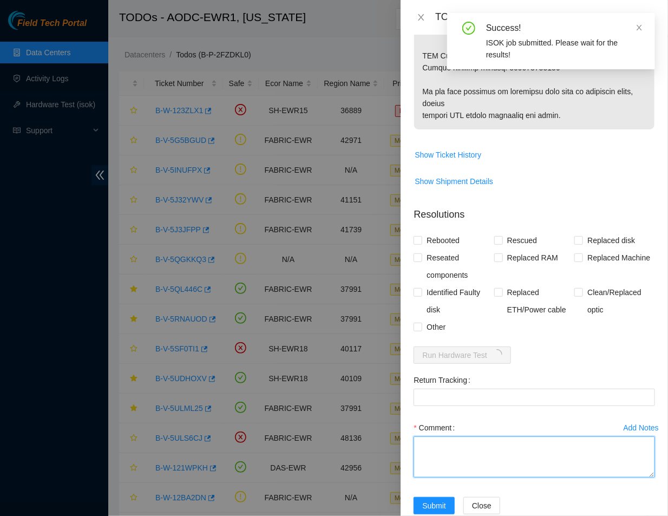
click at [494, 436] on textarea "Comment" at bounding box center [535, 456] width 242 height 41
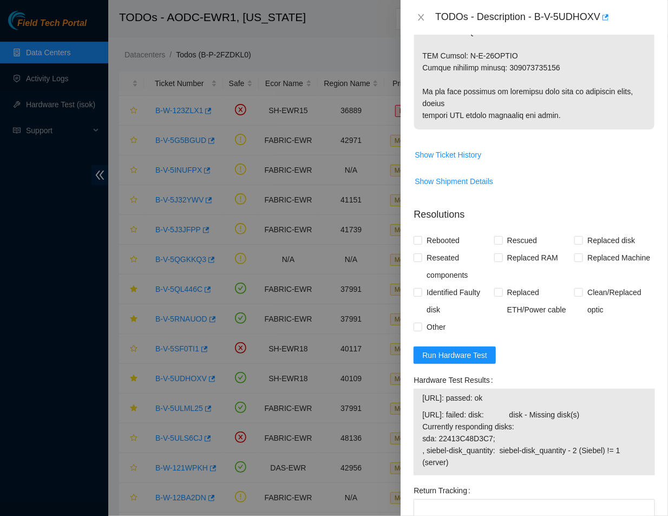
click at [580, 482] on div "Return Tracking" at bounding box center [535, 490] width 242 height 17
click at [542, 328] on form "Resolutions Rebooted Rescued Replaced disk Reseated components Replaced RAM Rep…" at bounding box center [535, 418] width 242 height 439
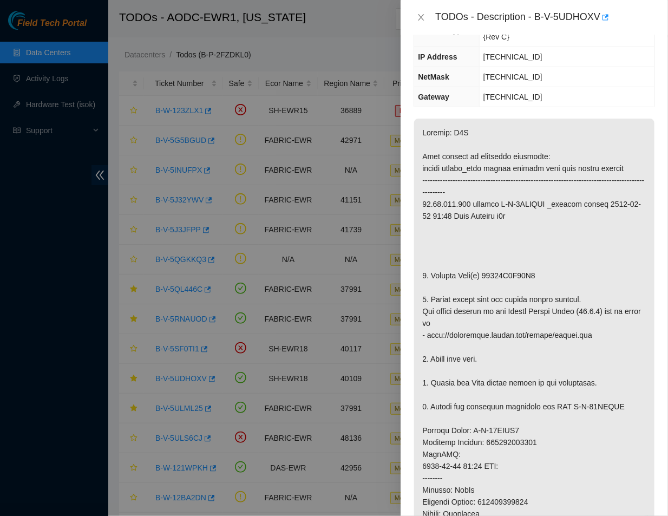
scroll to position [0, 0]
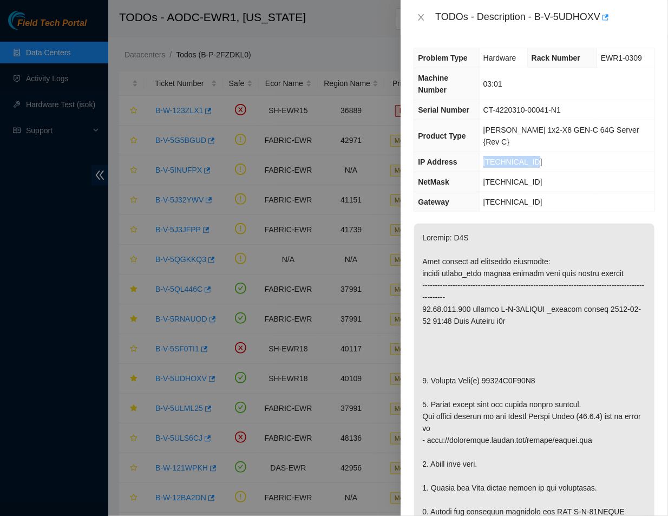
drag, startPoint x: 548, startPoint y: 138, endPoint x: 495, endPoint y: 132, distance: 52.9
click at [495, 152] on td "23.65.191.213" at bounding box center [566, 162] width 175 height 20
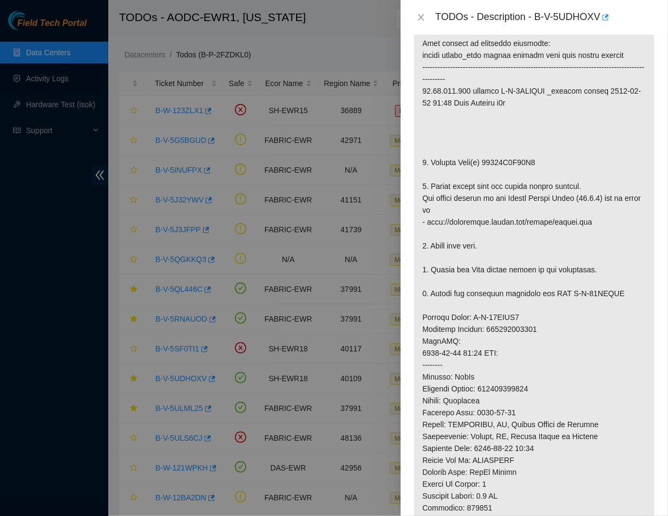
scroll to position [218, 0]
click at [571, 199] on p at bounding box center [534, 318] width 240 height 624
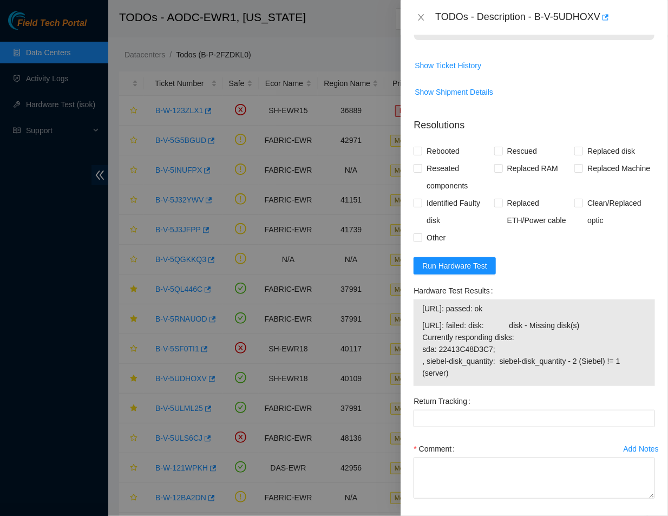
scroll to position [829, 0]
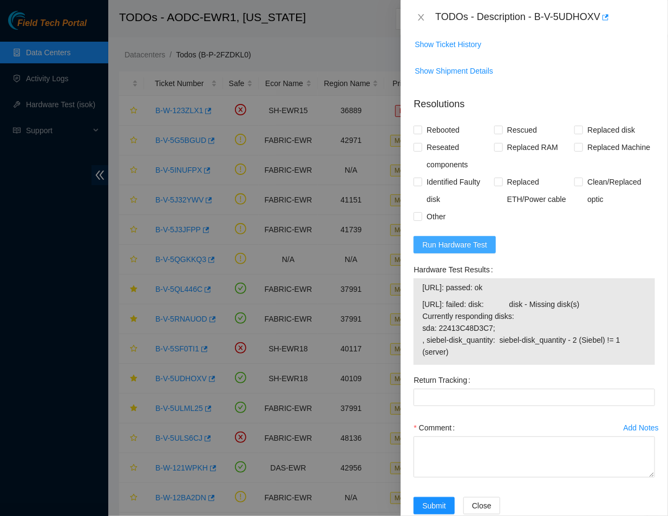
click at [439, 239] on span "Run Hardware Test" at bounding box center [454, 245] width 65 height 12
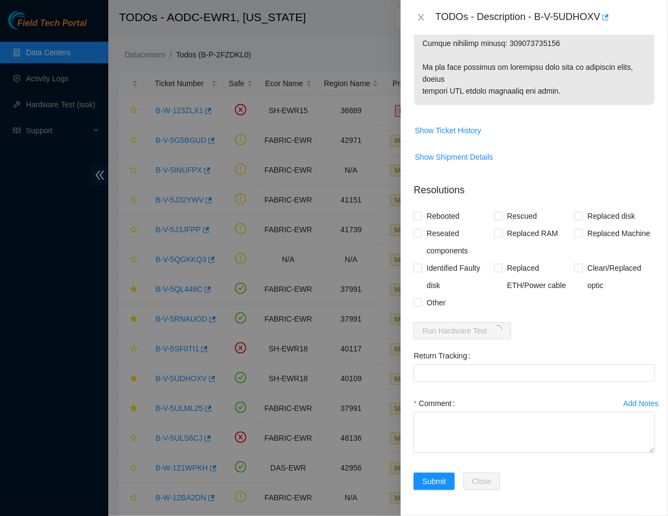
scroll to position [718, 0]
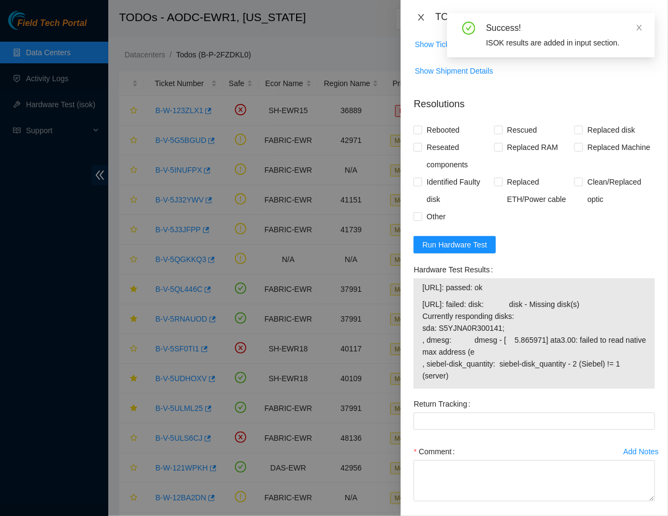
click at [419, 16] on icon "close" at bounding box center [421, 17] width 9 height 9
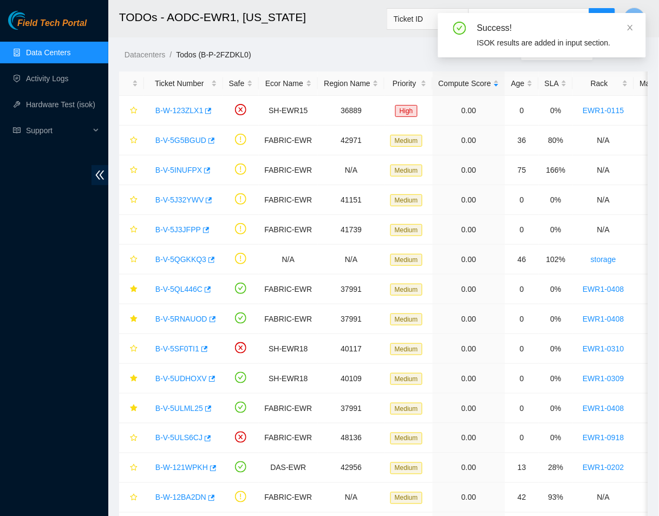
scroll to position [213, 0]
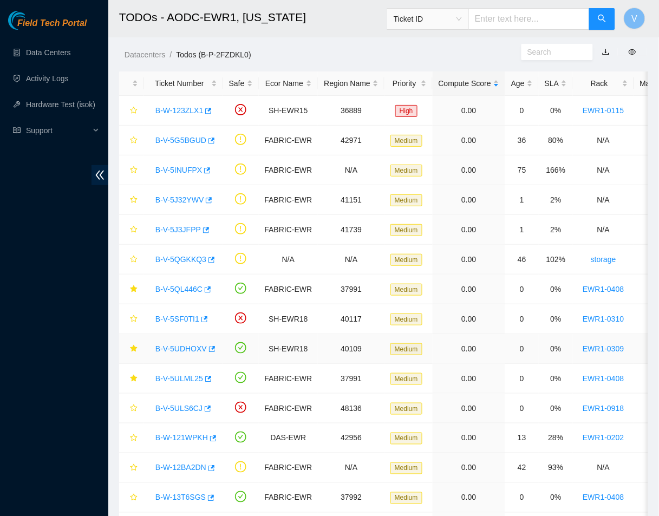
click at [187, 348] on link "B-V-5UDHOXV" at bounding box center [180, 348] width 51 height 9
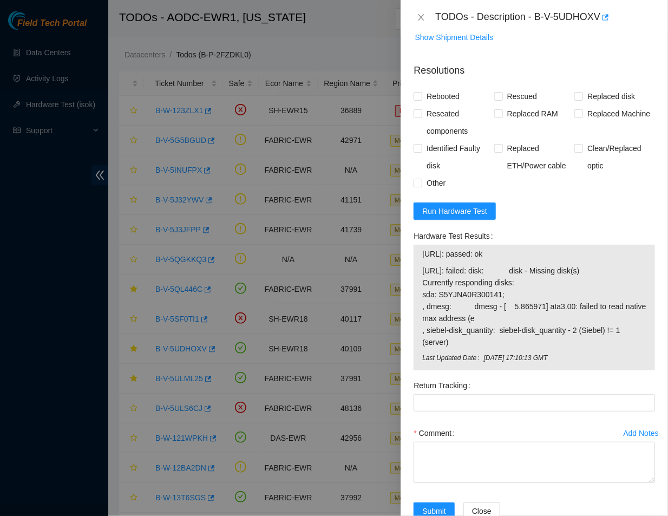
scroll to position [863, 0]
click at [447, 205] on span "Run Hardware Test" at bounding box center [454, 211] width 65 height 12
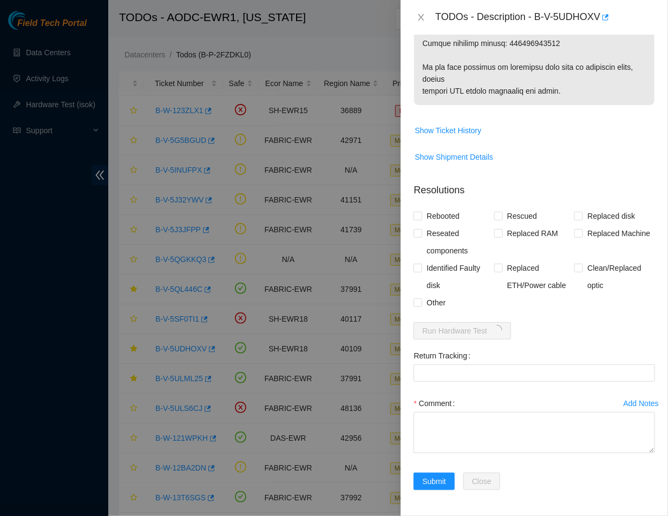
scroll to position [718, 0]
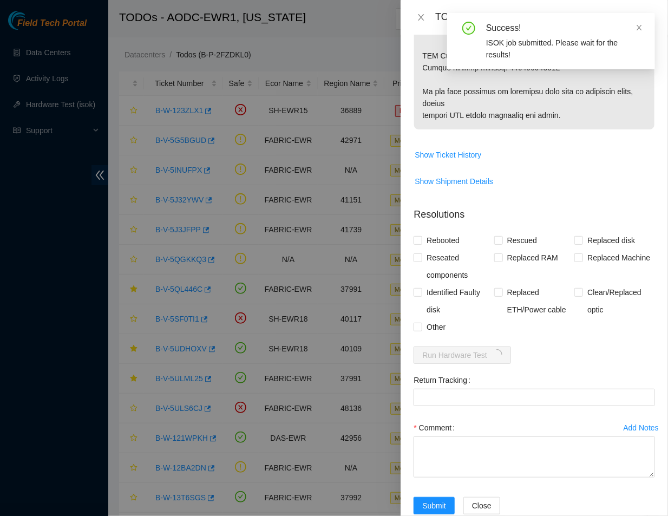
click at [578, 323] on form "Resolutions Rebooted Rescued Replaced disk Reseated components Replaced RAM Rep…" at bounding box center [535, 363] width 242 height 329
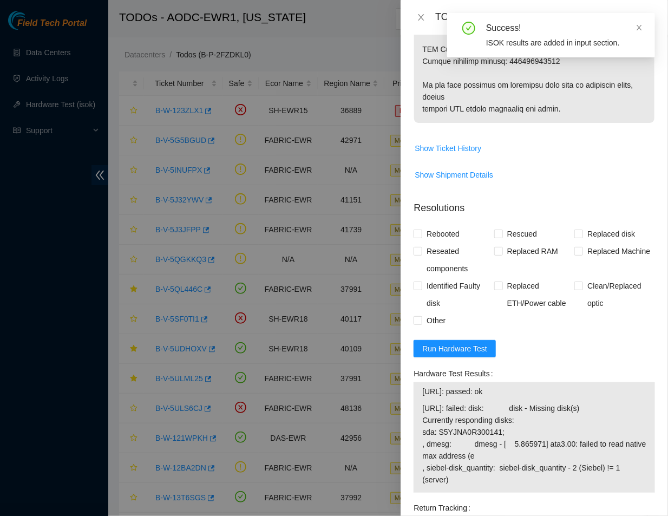
scroll to position [726, 0]
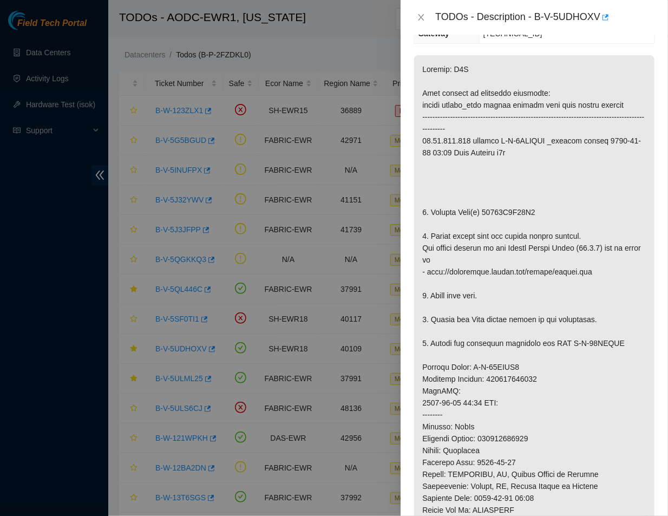
scroll to position [0, 0]
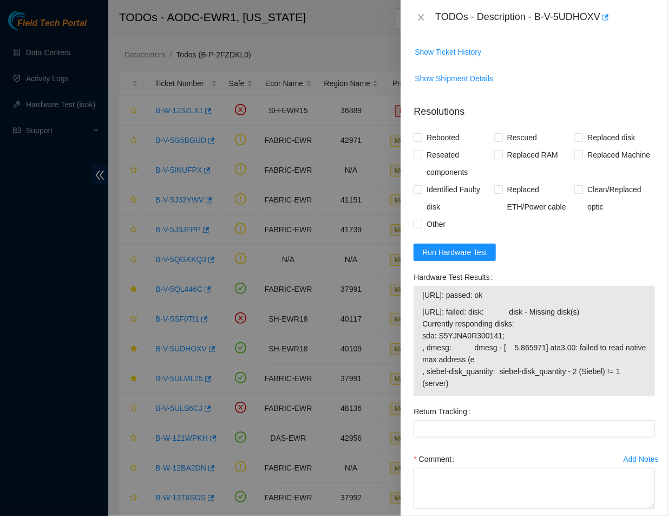
scroll to position [841, 0]
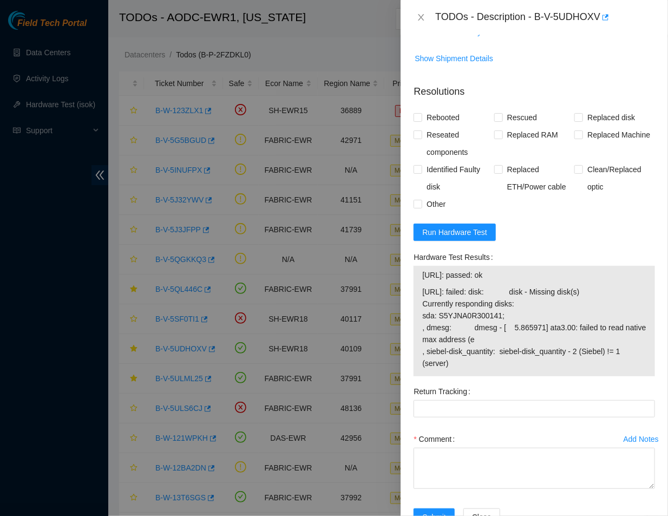
drag, startPoint x: 452, startPoint y: 338, endPoint x: 420, endPoint y: 272, distance: 73.6
click at [420, 272] on div "23.65.191.212: passed: ok 23.65.191.213: failed: disk: disk - Missing disk(s) C…" at bounding box center [535, 321] width 242 height 110
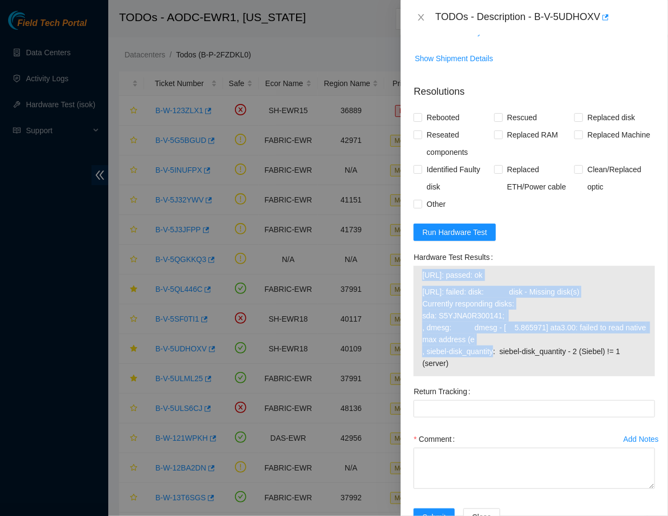
drag, startPoint x: 420, startPoint y: 265, endPoint x: 464, endPoint y: 331, distance: 79.3
click at [464, 332] on div "23.65.191.212: passed: ok 23.65.191.213: failed: disk: disk - Missing disk(s) C…" at bounding box center [535, 321] width 242 height 110
click at [463, 330] on span "23.65.191.213: failed: disk: disk - Missing disk(s) Currently responding disks:…" at bounding box center [534, 327] width 224 height 83
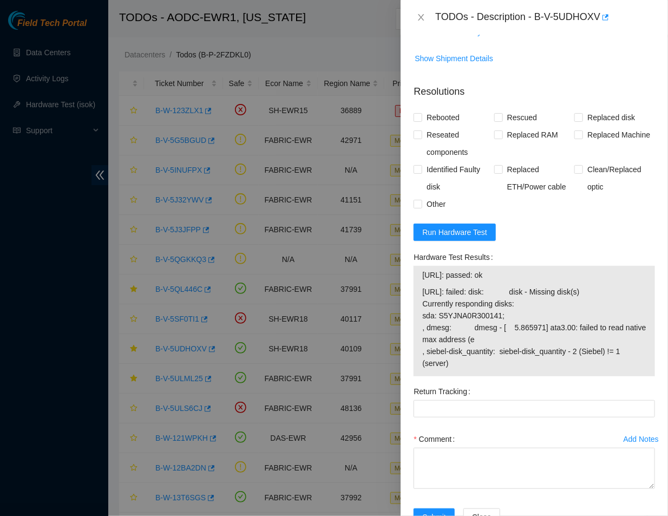
drag, startPoint x: 461, startPoint y: 340, endPoint x: 423, endPoint y: 269, distance: 80.0
click at [423, 286] on span "23.65.191.213: failed: disk: disk - Missing disk(s) Currently responding disks:…" at bounding box center [534, 327] width 224 height 83
copy span "23.65.191.213: failed: disk: disk - Missing disk(s) Currently responding disks:…"
click at [540, 17] on div "TODOs - Description - B-V-5UDHOXV" at bounding box center [545, 17] width 220 height 17
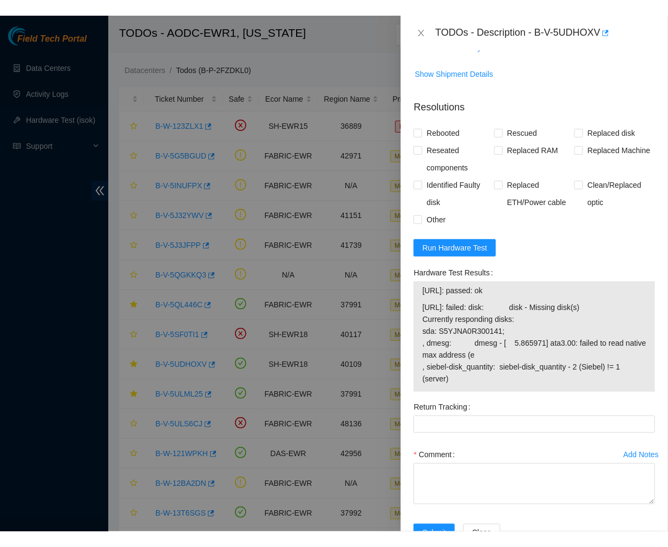
scroll to position [852, 0]
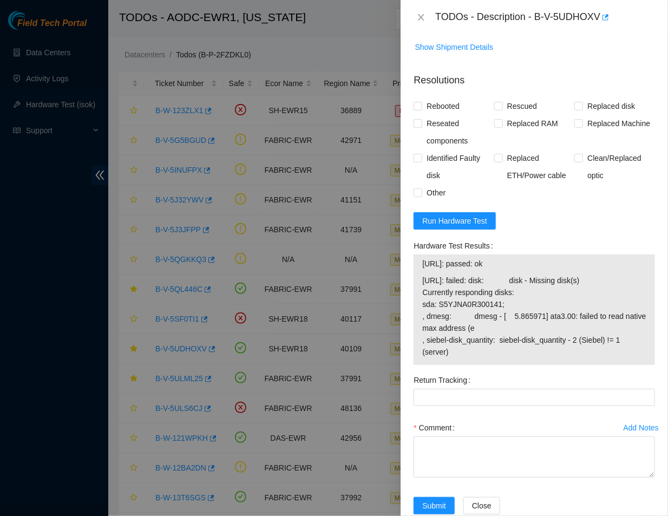
click at [570, 296] on span "23.65.191.213: failed: disk: disk - Missing disk(s) Currently responding disks:…" at bounding box center [534, 316] width 224 height 83
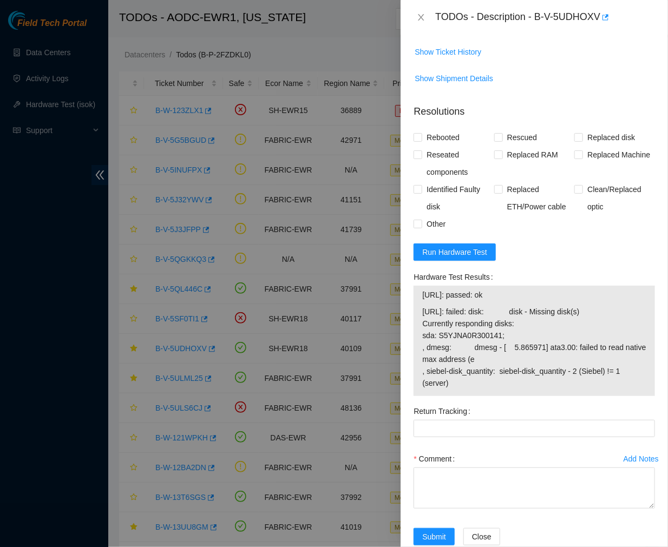
scroll to position [821, 0]
click at [531, 354] on span "23.65.191.213: failed: disk: disk - Missing disk(s) Currently responding disks:…" at bounding box center [534, 347] width 224 height 83
click at [520, 306] on span "23.65.191.213: failed: disk: disk - Missing disk(s) Currently responding disks:…" at bounding box center [534, 347] width 224 height 83
click at [475, 246] on span "Run Hardware Test" at bounding box center [454, 252] width 65 height 12
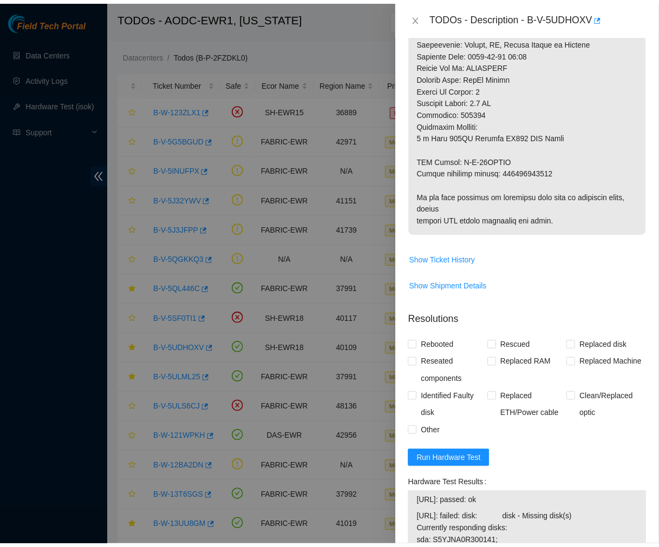
scroll to position [612, 0]
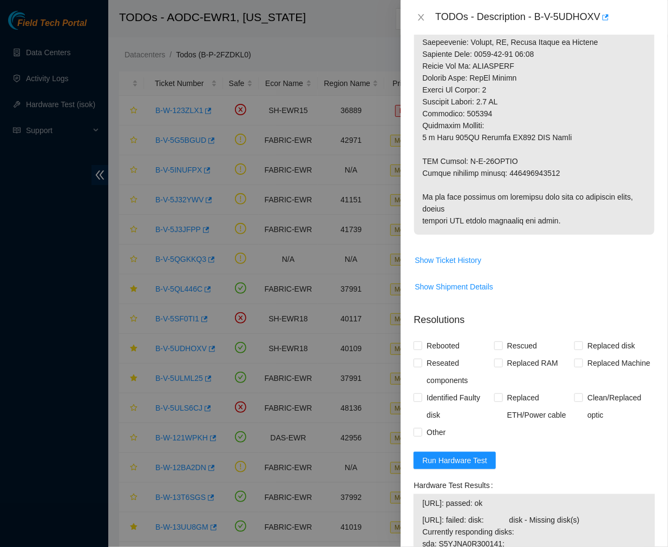
click at [349, 14] on div at bounding box center [334, 273] width 668 height 547
click at [420, 17] on icon "close" at bounding box center [421, 17] width 9 height 9
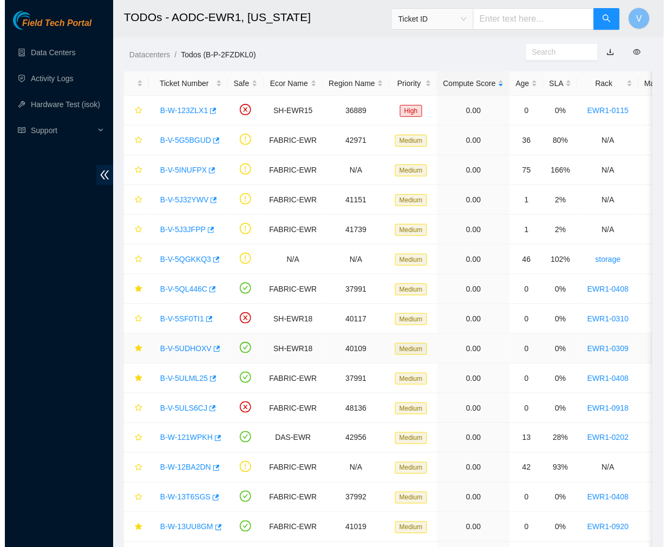
scroll to position [181, 0]
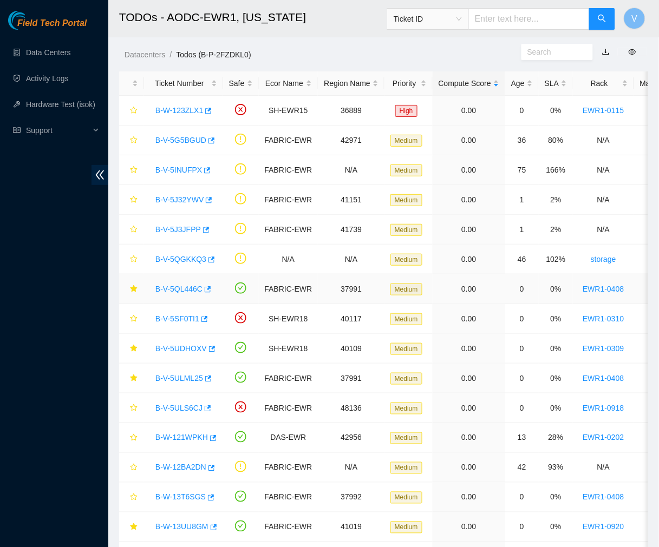
drag, startPoint x: 181, startPoint y: 288, endPoint x: 365, endPoint y: 233, distance: 191.9
click at [181, 288] on link "B-V-5QL446C" at bounding box center [178, 289] width 47 height 9
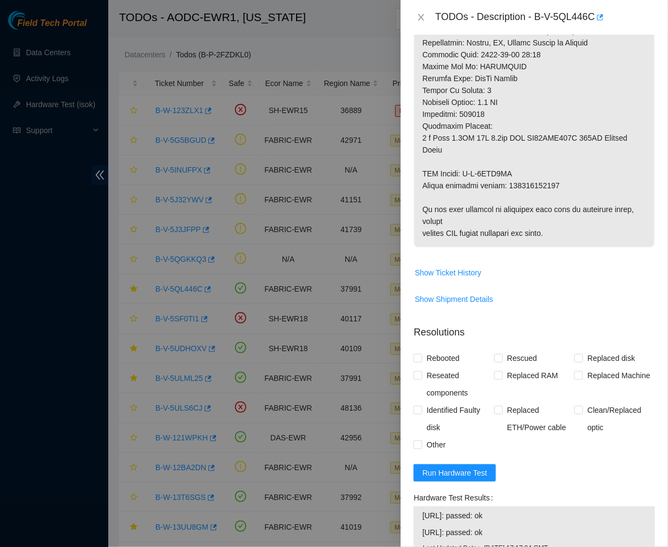
scroll to position [809, 0]
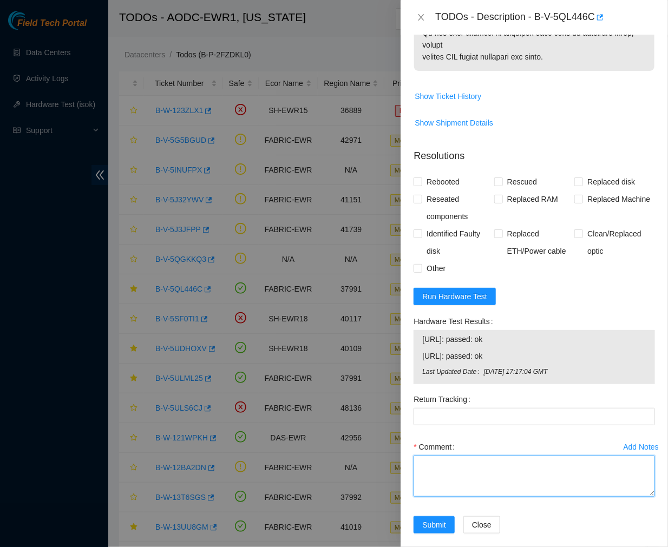
click at [457, 471] on textarea "Comment" at bounding box center [535, 476] width 242 height 41
paste textarea "Ticket #: B-V-5QL446C - Ran hardware test: 23.212.188.20: passed: ok 23.212.188…"
click at [478, 482] on textarea "Comment" at bounding box center [535, 476] width 242 height 41
type textarea "Ticket #: B-V-5QL446C - Ran hardware test: 23.212.188.20: passed: ok 23.212.188…"
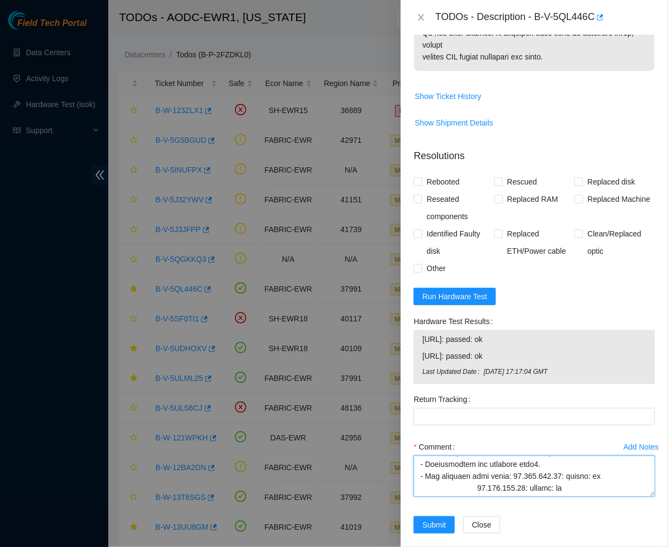
click at [478, 482] on textarea "Comment" at bounding box center [535, 476] width 242 height 41
click at [477, 475] on textarea "Comment" at bounding box center [535, 476] width 242 height 41
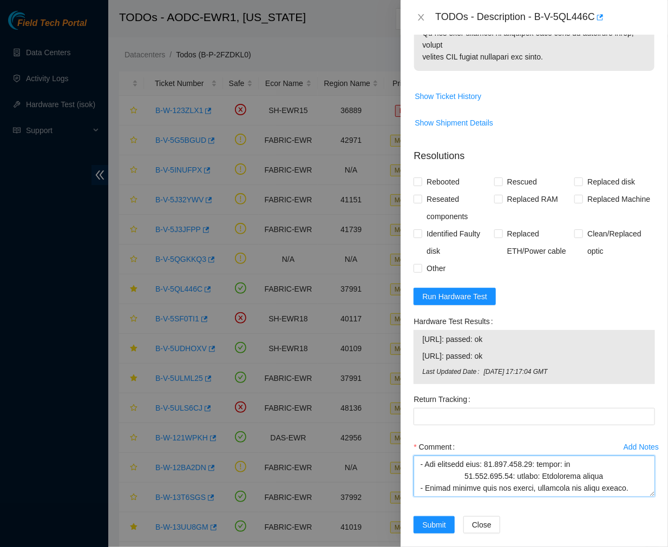
click at [461, 463] on textarea "Comment" at bounding box center [535, 476] width 242 height 41
click at [465, 464] on textarea "Comment" at bounding box center [535, 476] width 242 height 41
type textarea "Ticket #: B-V-5QL446C - Ran hardware test: 23.212.188.20: passed: ok 23.212.188…"
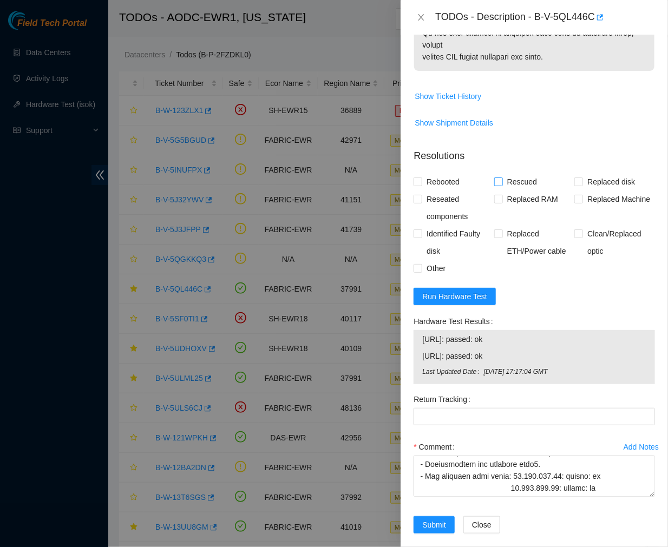
click at [497, 178] on input "Rescued" at bounding box center [498, 182] width 8 height 8
checkbox input "true"
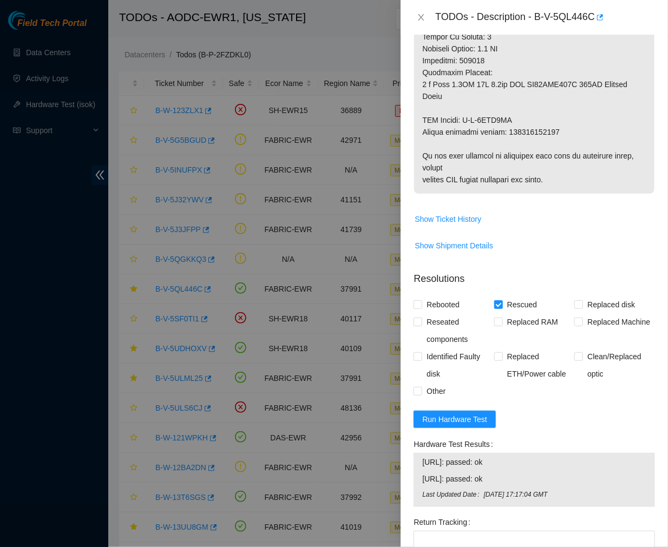
scroll to position [681, 0]
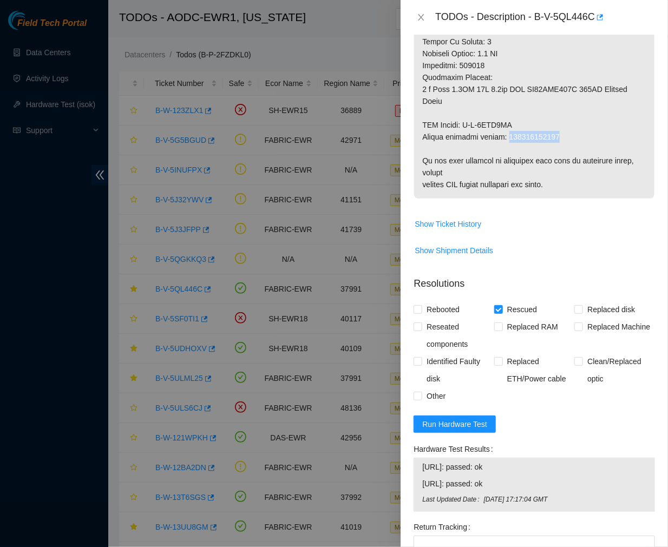
drag, startPoint x: 562, startPoint y: 127, endPoint x: 506, endPoint y: 121, distance: 56.6
copy p "463470044929"
click at [575, 305] on input "Replaced disk" at bounding box center [579, 309] width 8 height 8
checkbox input "true"
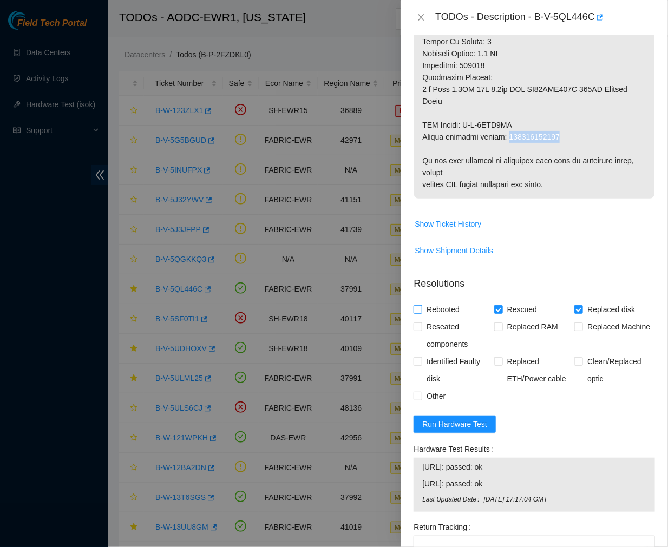
click at [415, 305] on input "Rebooted" at bounding box center [418, 309] width 8 height 8
checkbox input "true"
click at [415, 323] on input "Reseated components" at bounding box center [418, 327] width 8 height 8
checkbox input "true"
click at [418, 392] on input "Other" at bounding box center [418, 396] width 8 height 8
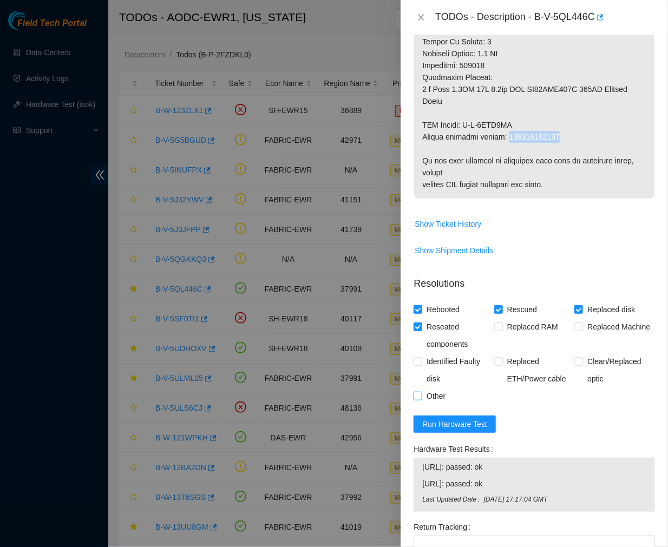
checkbox input "true"
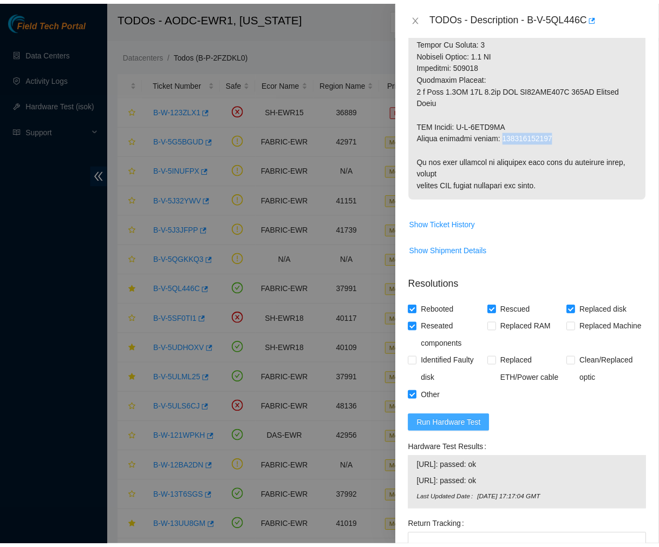
scroll to position [809, 0]
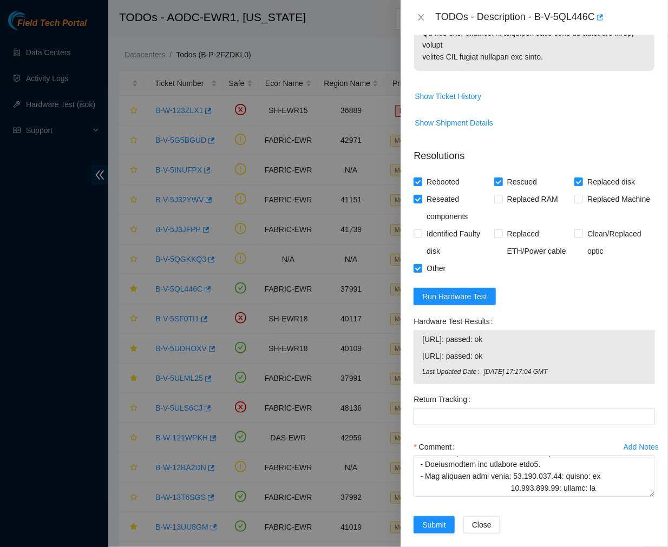
click at [466, 415] on div "Return Tracking" at bounding box center [534, 415] width 250 height 48
click at [464, 413] on Tracking "Return Tracking" at bounding box center [535, 416] width 242 height 17
paste Tracking "463470044929"
type Tracking "463470044929"
click at [434, 516] on span "Submit" at bounding box center [434, 525] width 24 height 12
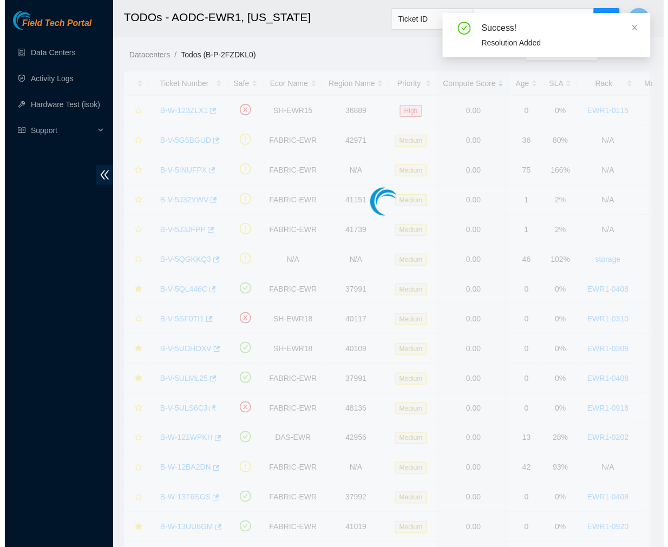
scroll to position [181, 0]
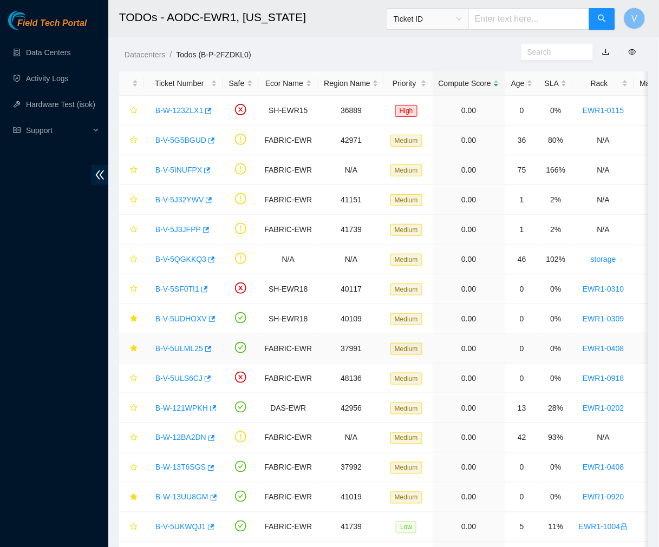
click at [180, 349] on link "B-V-5ULML25" at bounding box center [179, 348] width 48 height 9
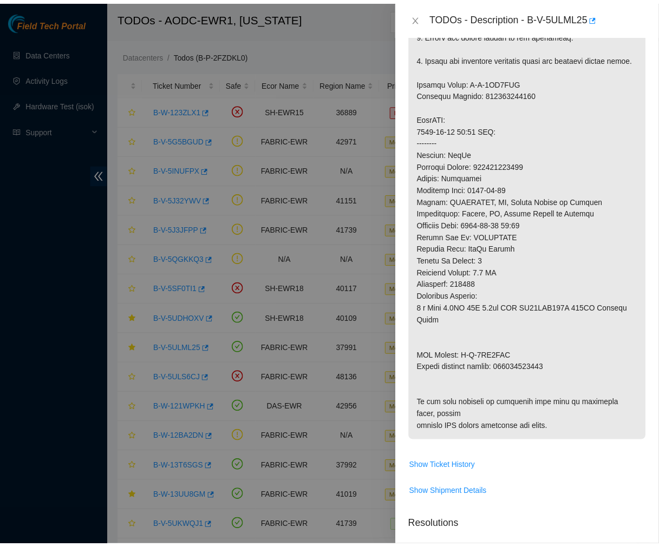
scroll to position [755, 0]
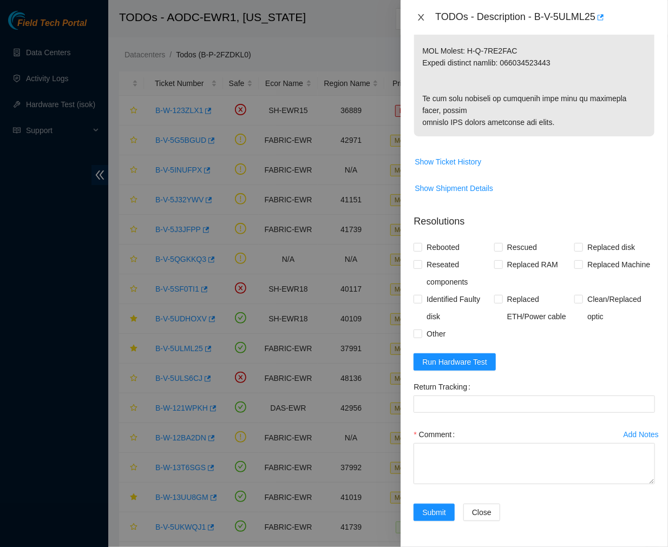
click at [421, 16] on icon "close" at bounding box center [421, 17] width 9 height 9
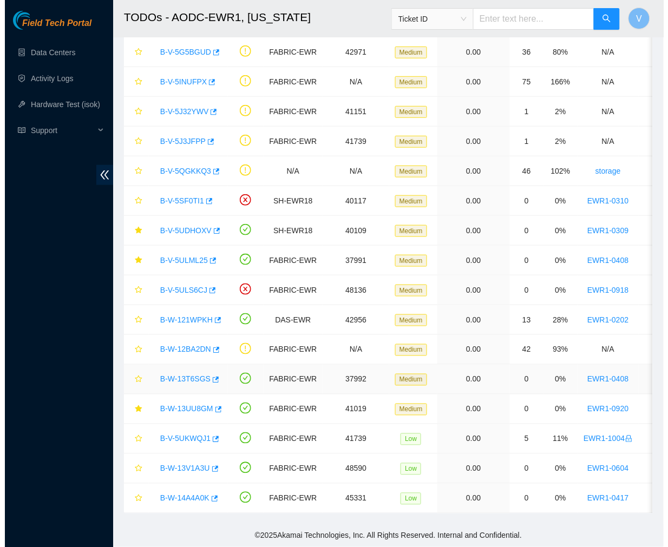
scroll to position [95, 0]
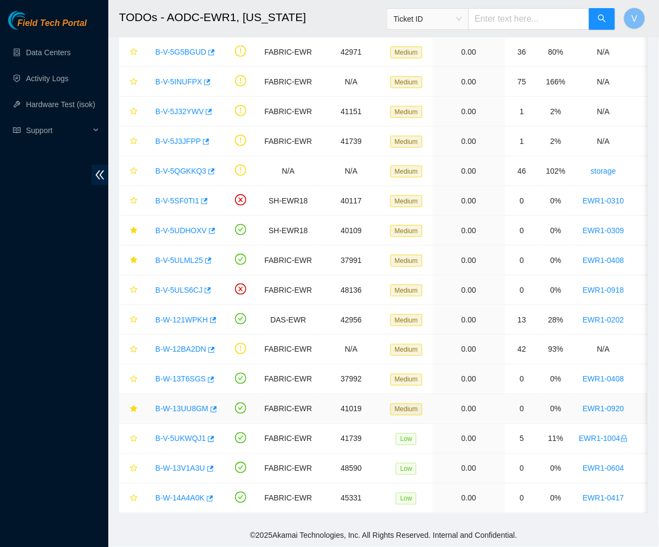
click at [188, 405] on link "B-W-13UU8GM" at bounding box center [181, 409] width 53 height 9
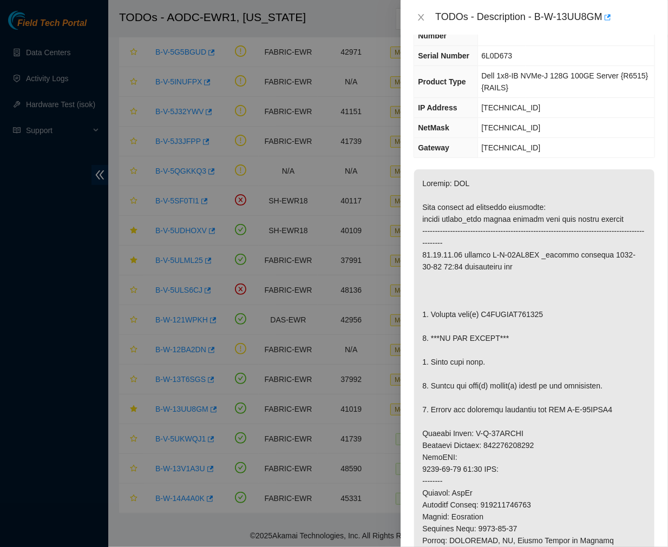
scroll to position [0, 0]
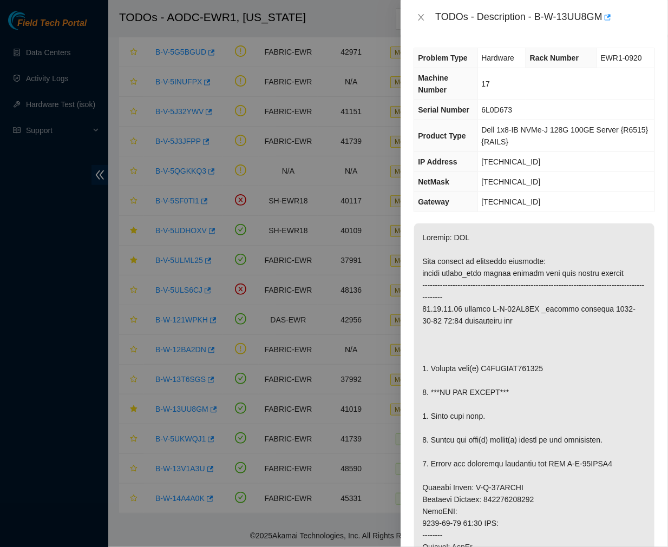
click at [576, 370] on p at bounding box center [534, 512] width 240 height 576
click at [520, 391] on p at bounding box center [534, 512] width 240 height 576
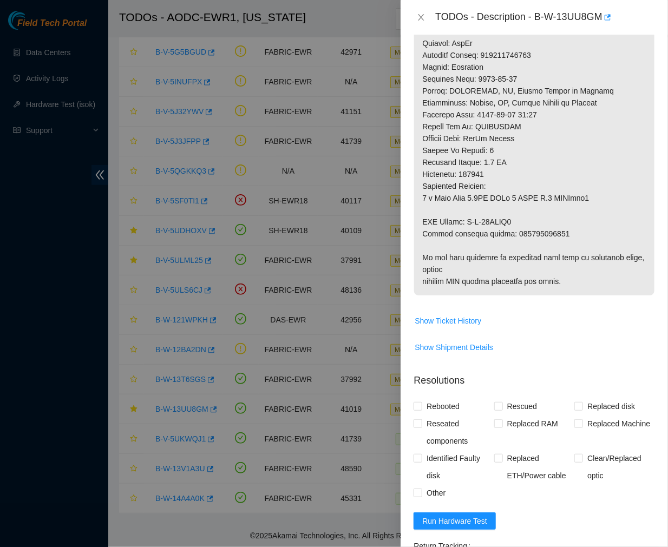
scroll to position [663, 0]
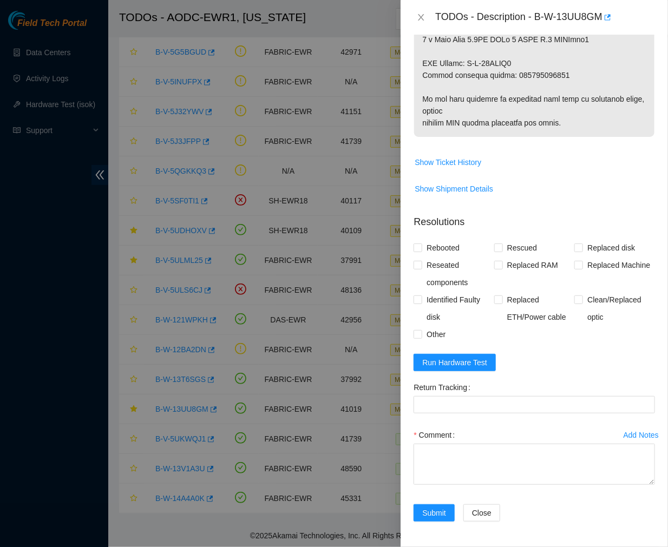
click at [526, 25] on div "TODOs - Description - B-W-13UU8GM" at bounding box center [545, 17] width 220 height 17
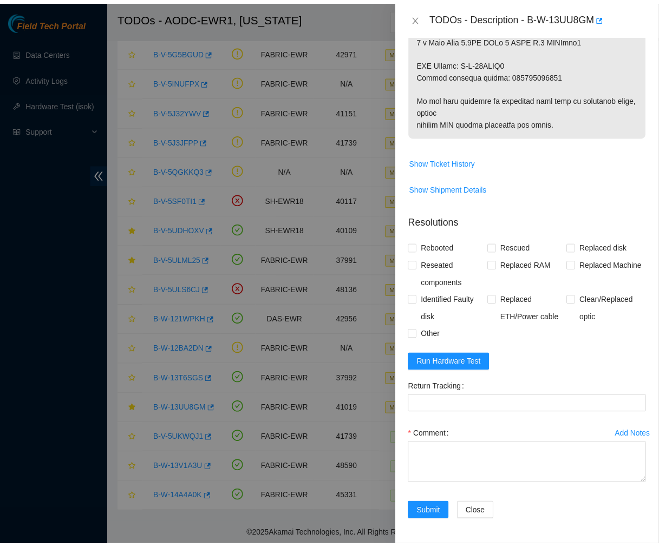
scroll to position [0, 0]
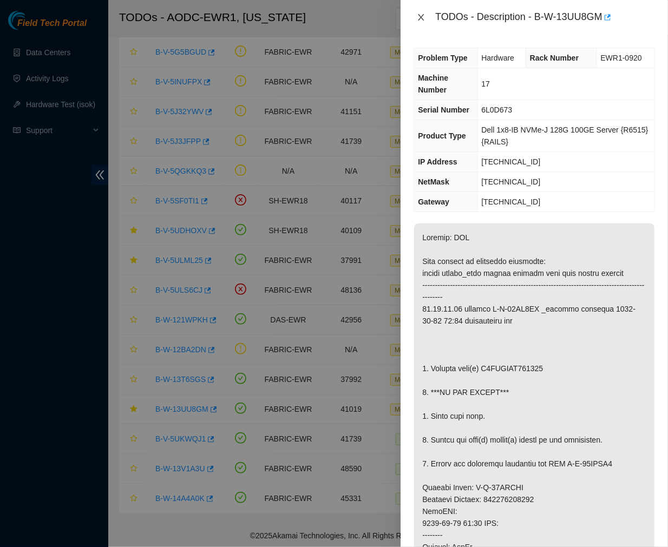
click at [418, 14] on icon "close" at bounding box center [421, 17] width 9 height 9
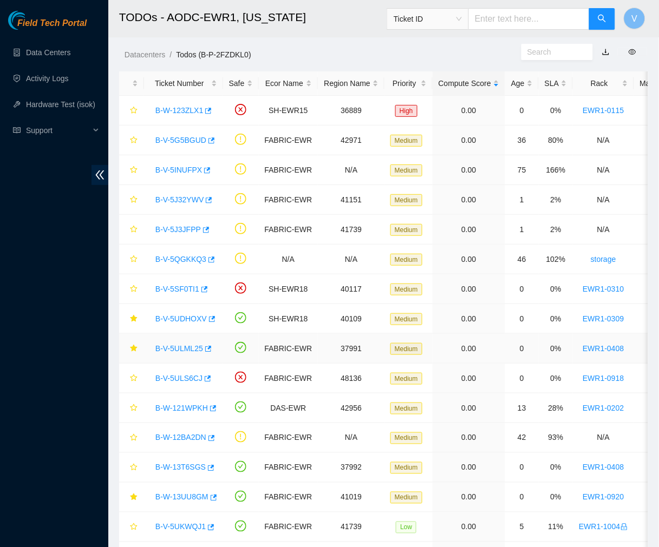
click at [179, 349] on link "B-V-5ULML25" at bounding box center [179, 348] width 48 height 9
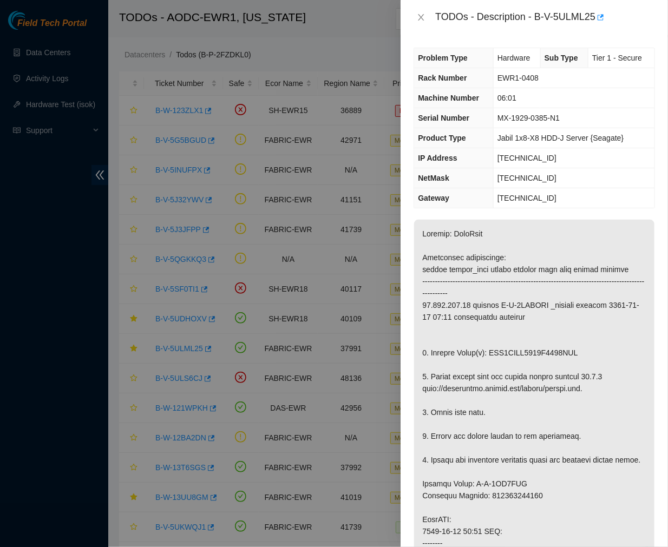
click at [544, 336] on p at bounding box center [534, 532] width 240 height 624
click at [517, 295] on p at bounding box center [534, 532] width 240 height 624
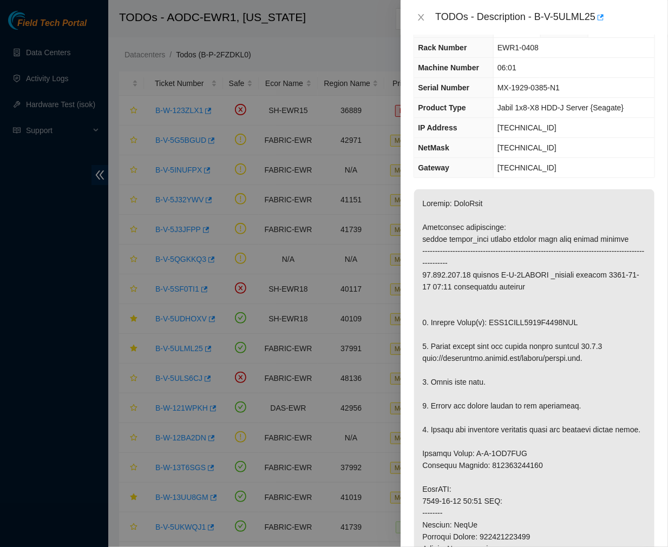
scroll to position [31, 0]
click at [588, 251] on p at bounding box center [534, 501] width 240 height 624
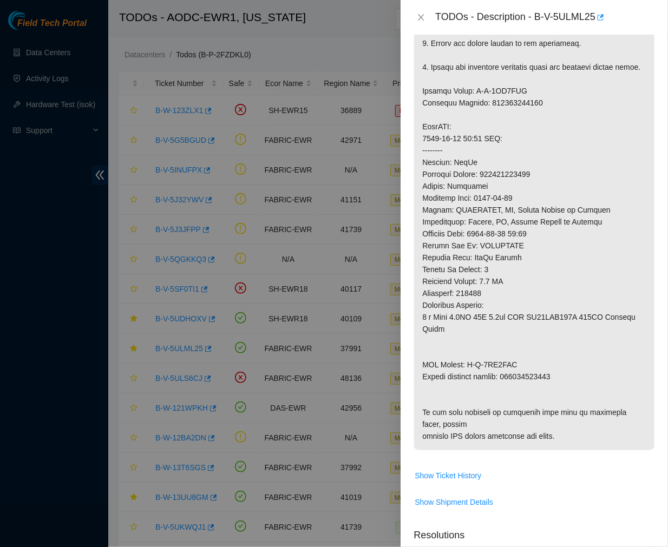
scroll to position [397, 0]
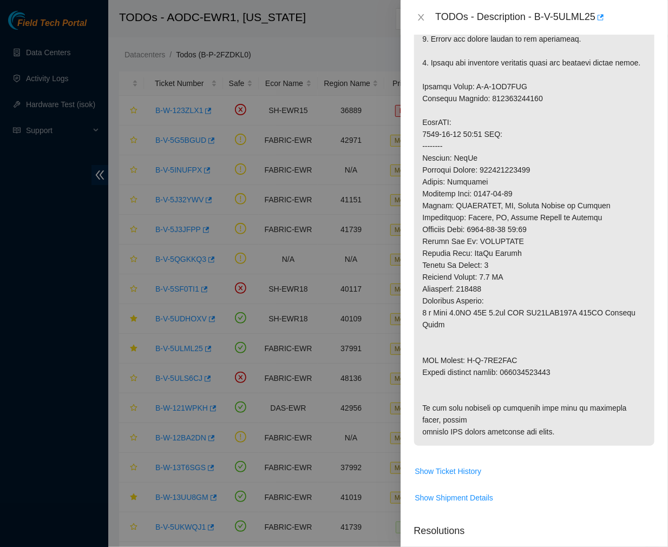
click at [493, 16] on div "TODOs - Description - B-V-5ULML25" at bounding box center [545, 17] width 220 height 17
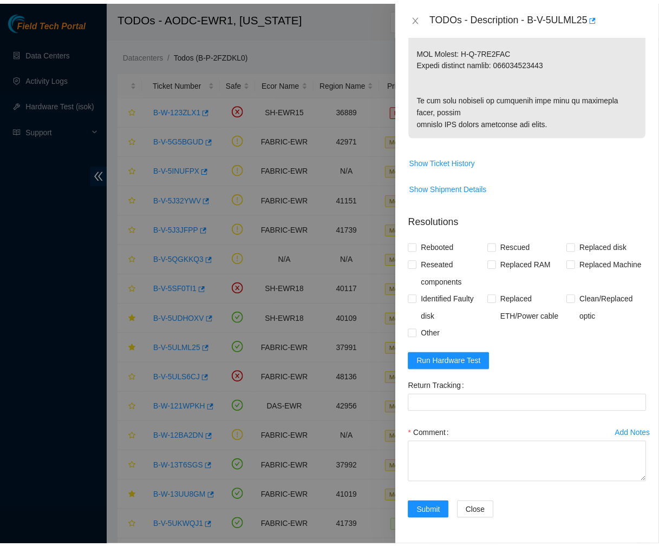
scroll to position [755, 0]
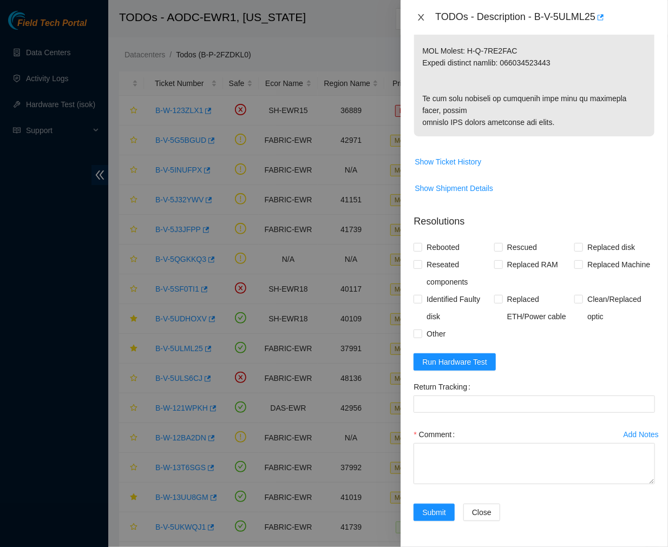
click at [423, 15] on icon "close" at bounding box center [422, 17] width 6 height 6
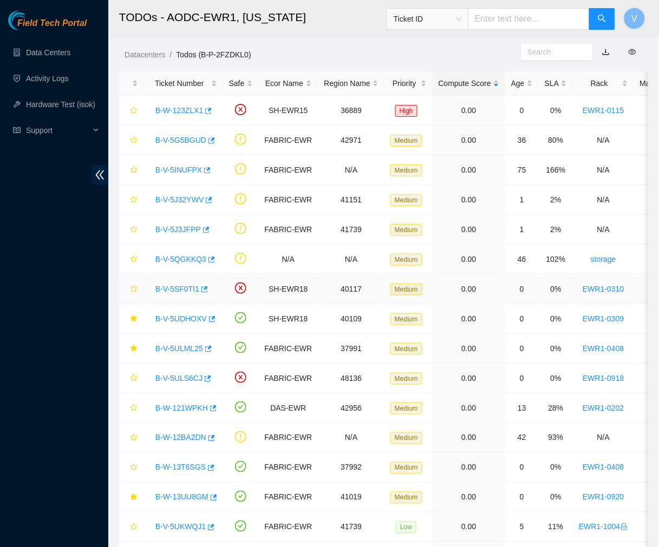
scroll to position [181, 0]
click at [349, 21] on h2 "TODOs - AODC-EWR1, [US_STATE]" at bounding box center [342, 17] width 446 height 35
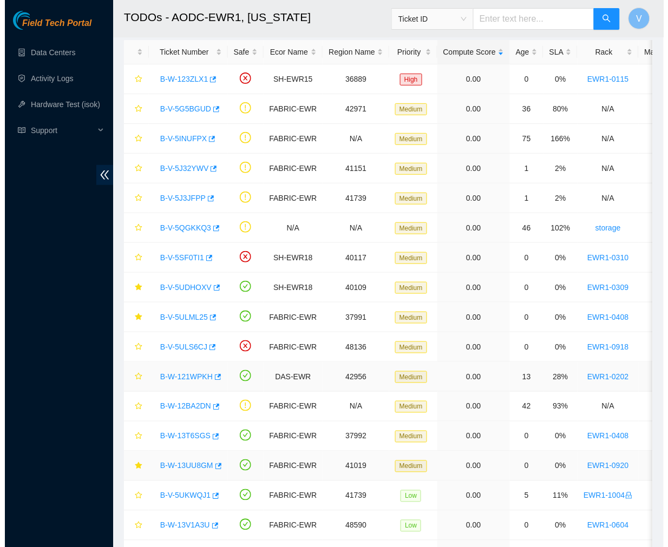
scroll to position [98, 0]
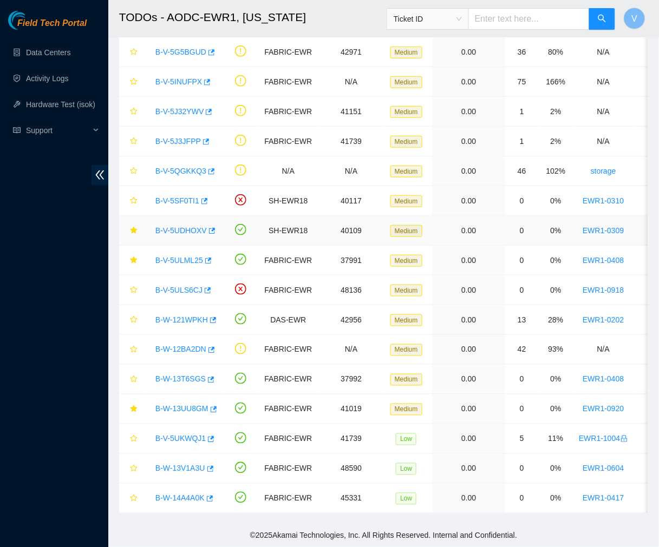
click at [182, 226] on link "B-V-5UDHOXV" at bounding box center [180, 230] width 51 height 9
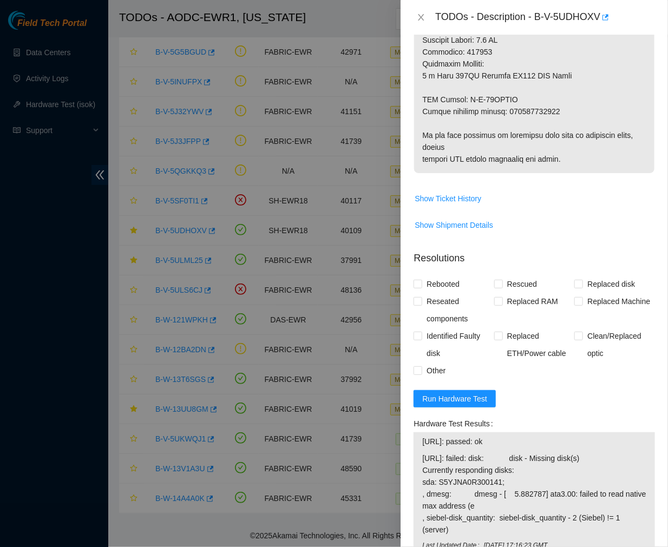
scroll to position [836, 0]
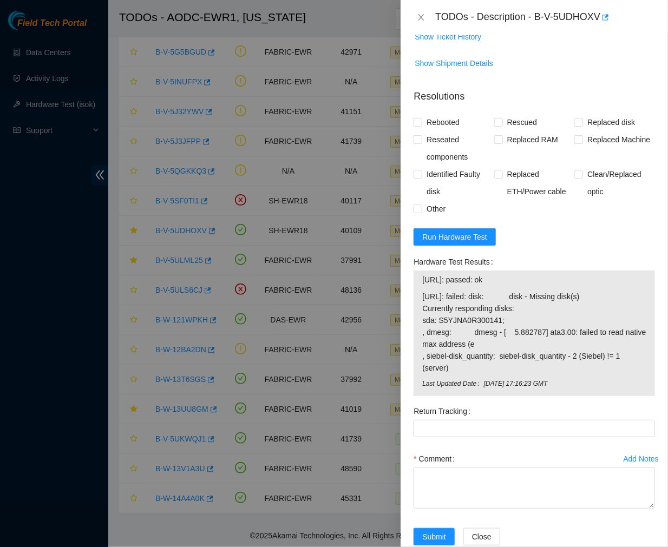
drag, startPoint x: 418, startPoint y: 272, endPoint x: 475, endPoint y: 339, distance: 88.3
click at [475, 339] on div "23.65.191.212: passed: ok 23.65.191.213: failed: disk: disk - Missing disk(s) C…" at bounding box center [535, 334] width 242 height 126
copy tbody "23.65.191.212: passed: ok 23.65.191.213: failed: disk: disk - Missing disk(s) C…"
click at [468, 231] on span "Run Hardware Test" at bounding box center [454, 237] width 65 height 12
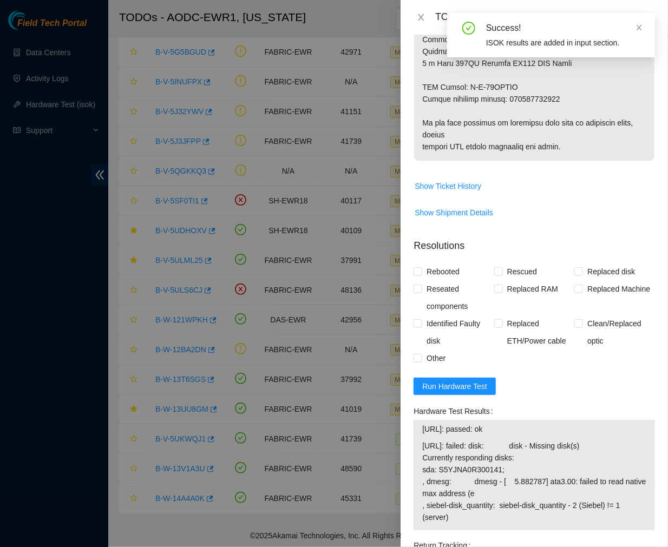
scroll to position [821, 0]
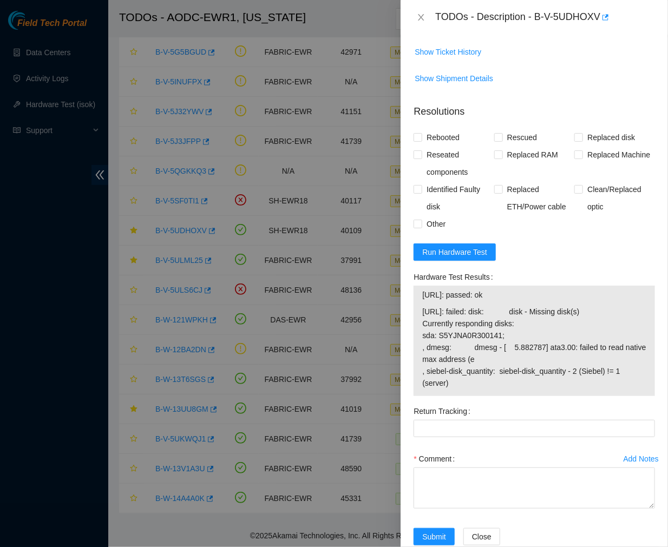
click at [527, 24] on div "TODOs - Description - B-V-5UDHOXV" at bounding box center [545, 17] width 220 height 17
click at [447, 312] on span "23.65.191.213: failed: disk: disk - Missing disk(s) Currently responding disks:…" at bounding box center [534, 347] width 224 height 83
click at [501, 13] on div "TODOs - Description - B-V-5UDHOXV" at bounding box center [545, 17] width 220 height 17
drag, startPoint x: 419, startPoint y: 289, endPoint x: 612, endPoint y: 354, distance: 204.0
click at [612, 354] on div "23.65.191.212: passed: ok 23.65.191.213: failed: disk: disk - Missing disk(s) C…" at bounding box center [535, 341] width 242 height 110
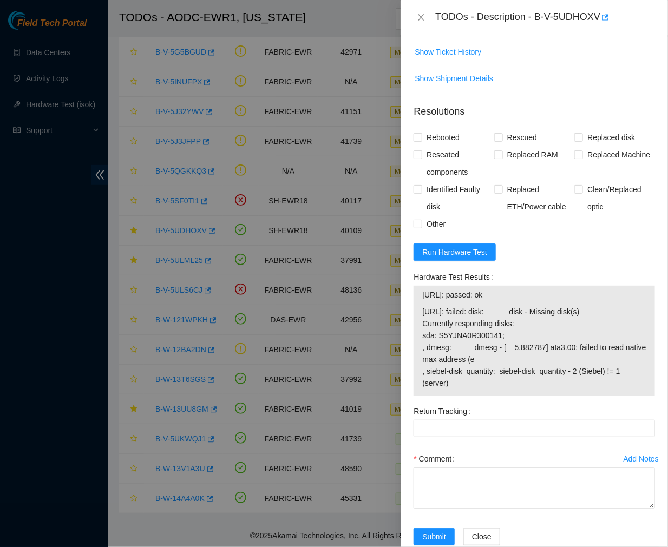
copy tbody "23.65.191.212: passed: ok 23.65.191.213: failed: disk: disk - Missing disk(s) C…"
click at [559, 18] on div "TODOs - Description - B-V-5UDHOXV" at bounding box center [545, 17] width 220 height 17
click at [542, 17] on div "TODOs - Description - B-V-5UDHOXV" at bounding box center [545, 17] width 220 height 17
click at [457, 246] on span "Run Hardware Test" at bounding box center [454, 252] width 65 height 12
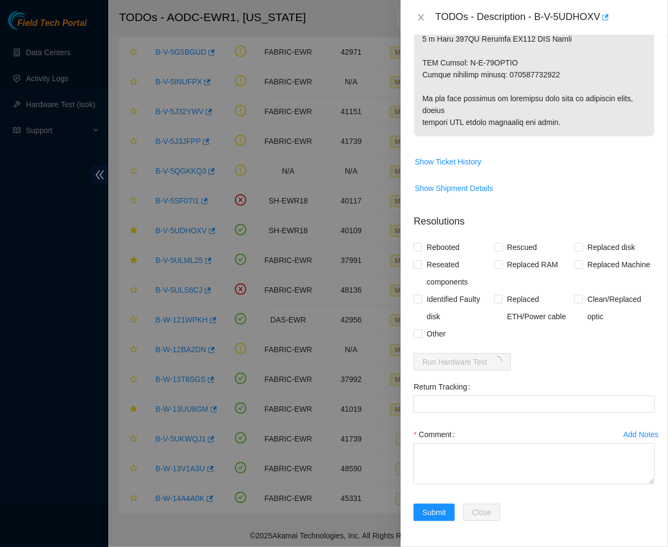
scroll to position [687, 0]
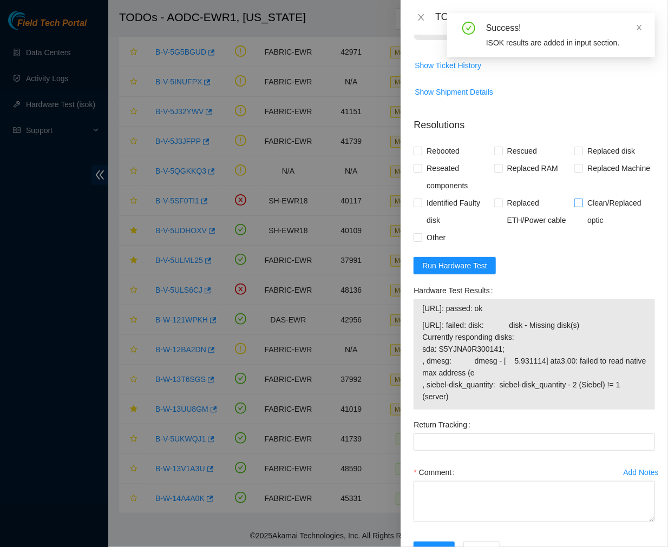
scroll to position [821, 0]
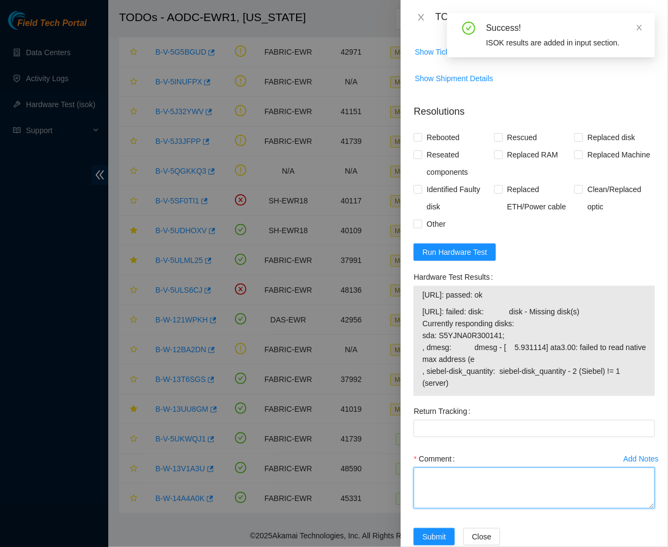
click at [418, 468] on textarea "Comment" at bounding box center [535, 488] width 242 height 41
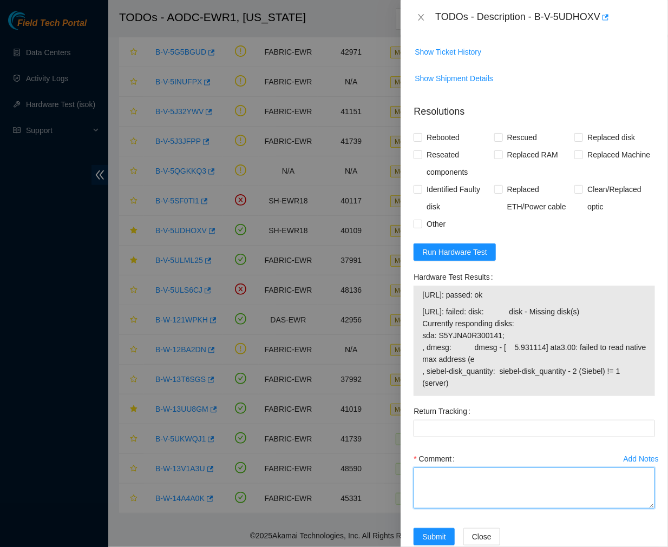
paste textarea "Ticket #: B-V-5UDHOXV - Ran hardware test: 23.65.191.212: passed: ok 23.65.191.…"
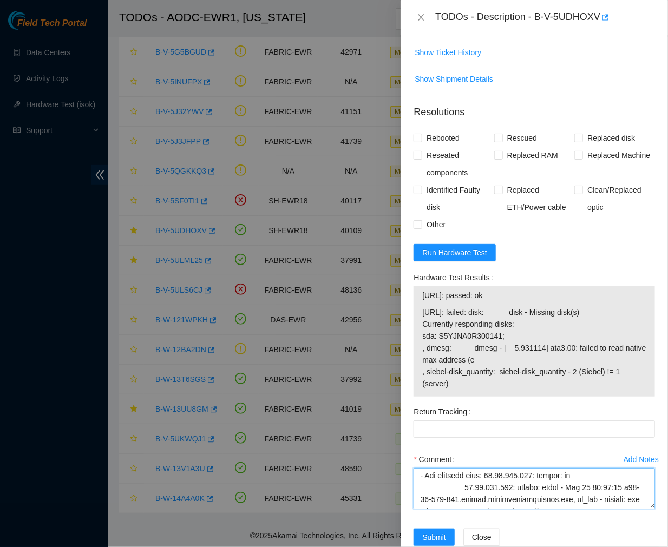
scroll to position [20, 0]
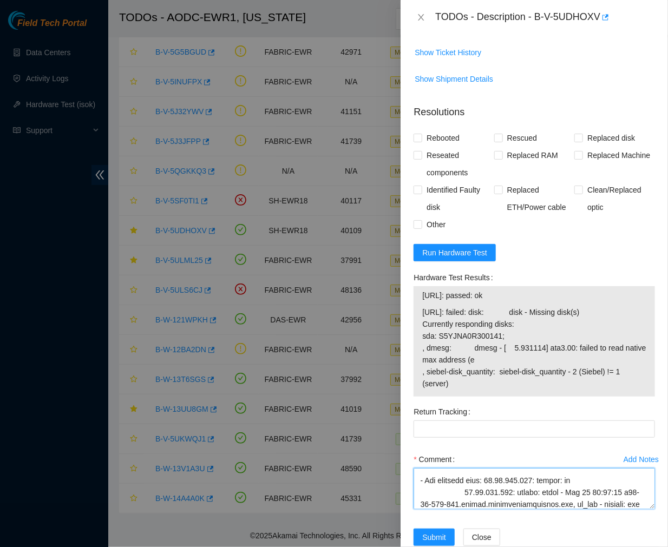
click at [462, 468] on textarea "Comment" at bounding box center [535, 488] width 242 height 41
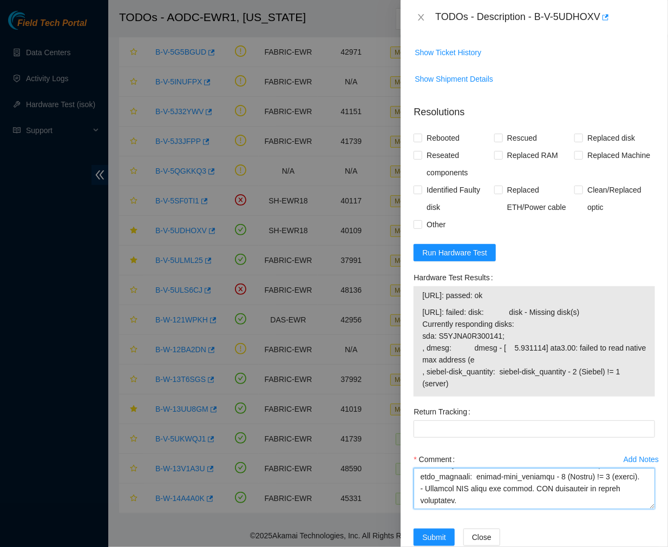
scroll to position [344, 0]
type textarea "Ticket #: B-V-5UDHOXV - Ran hardware test: 23.65.191.212: passed: ok 23.65.191.…"
click at [495, 134] on input "Rescued" at bounding box center [498, 138] width 8 height 8
checkbox input "true"
click at [415, 134] on input "Rebooted" at bounding box center [418, 138] width 8 height 8
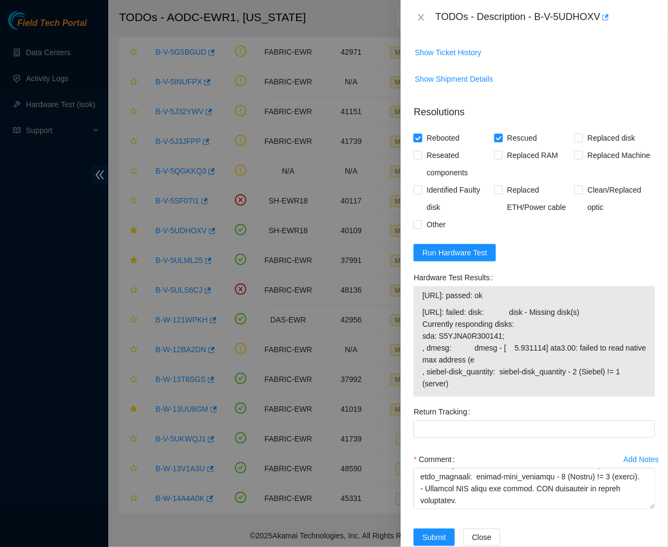
click at [415, 134] on input "Rebooted" at bounding box center [418, 138] width 8 height 8
checkbox input "true"
click at [575, 134] on input "Replaced disk" at bounding box center [579, 138] width 8 height 8
checkbox input "true"
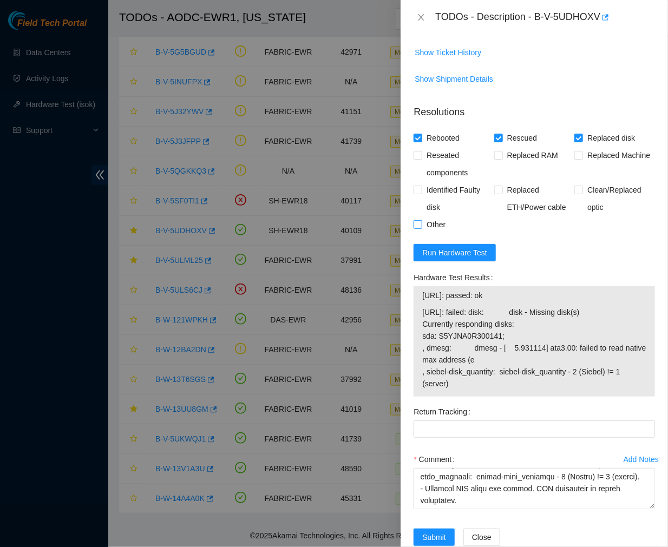
click at [421, 220] on span at bounding box center [418, 224] width 9 height 9
click at [421, 220] on input "Other" at bounding box center [418, 224] width 8 height 8
checkbox input "true"
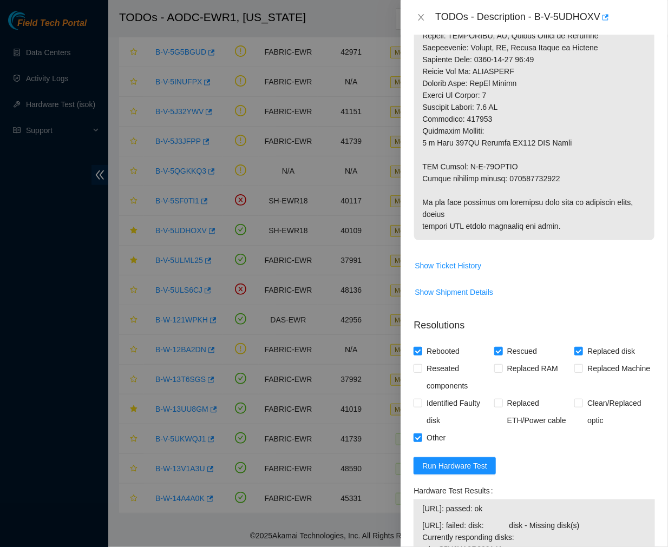
scroll to position [600, 0]
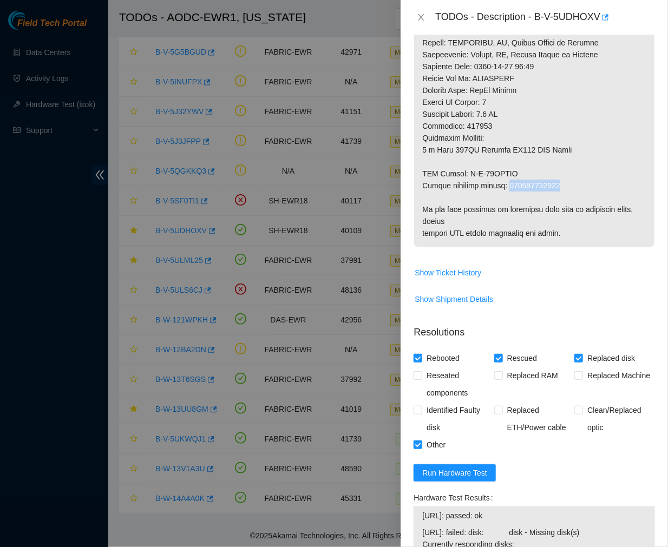
drag, startPoint x: 556, startPoint y: 160, endPoint x: 506, endPoint y: 164, distance: 49.5
copy p "463470045774"
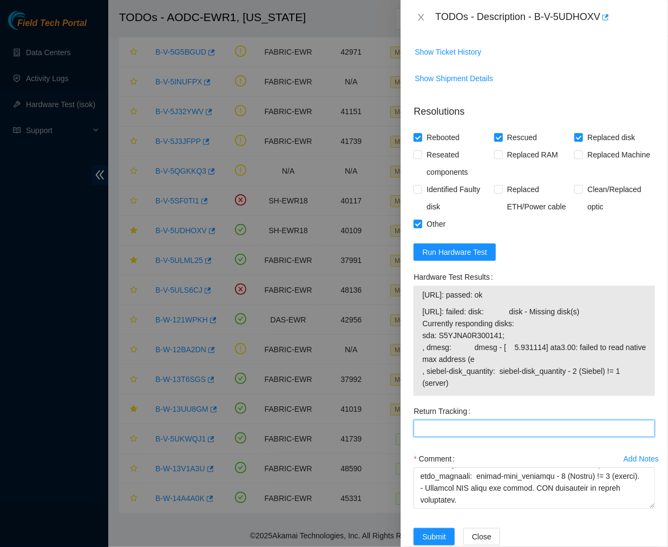
click at [480, 420] on Tracking "Return Tracking" at bounding box center [535, 428] width 242 height 17
paste Tracking "463470045774"
type Tracking "463470045774"
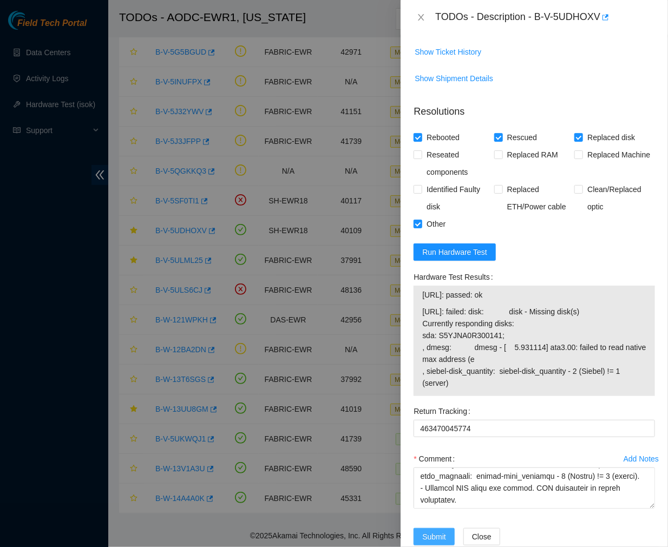
click at [428, 531] on span "Submit" at bounding box center [434, 537] width 24 height 12
click at [415, 151] on span at bounding box center [418, 155] width 9 height 9
click at [415, 151] on input "Reseated components" at bounding box center [418, 155] width 8 height 8
checkbox input "true"
click at [545, 306] on span "23.65.191.213: failed: disk: disk - Missing disk(s) Currently responding disks:…" at bounding box center [534, 347] width 224 height 83
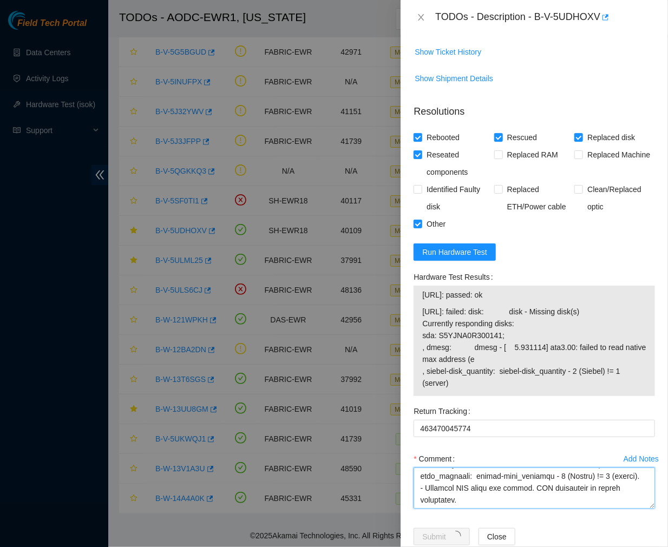
click at [612, 472] on textarea "Comment" at bounding box center [535, 488] width 242 height 41
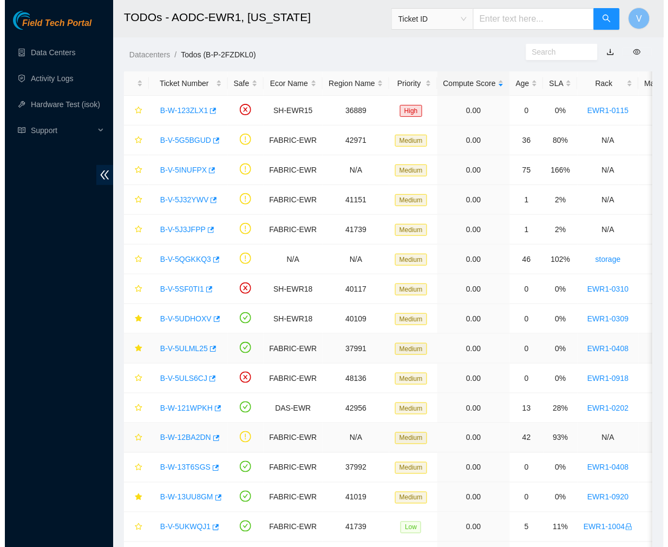
scroll to position [98, 0]
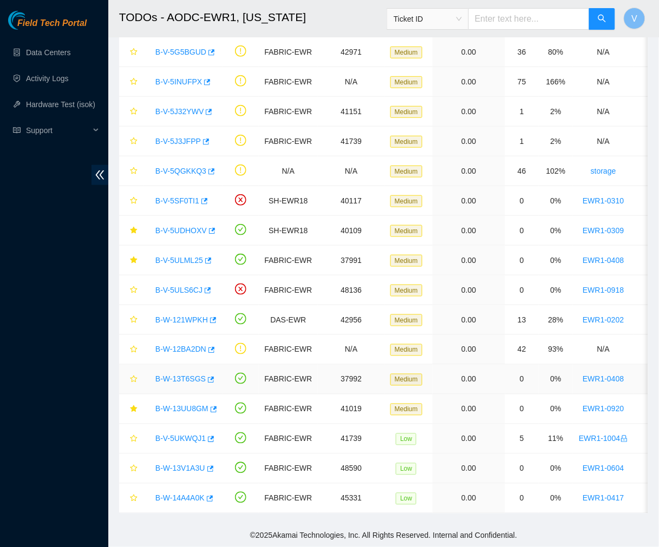
click at [181, 375] on link "B-W-13T6SGS" at bounding box center [180, 379] width 50 height 9
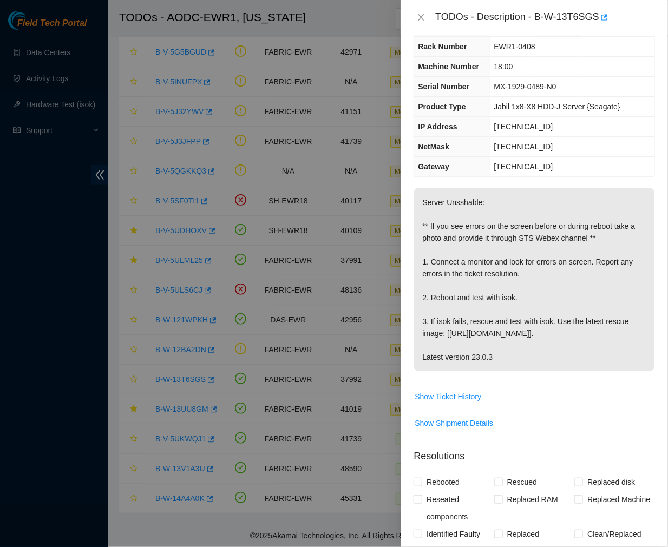
scroll to position [31, 0]
click at [423, 17] on icon "close" at bounding box center [421, 17] width 9 height 9
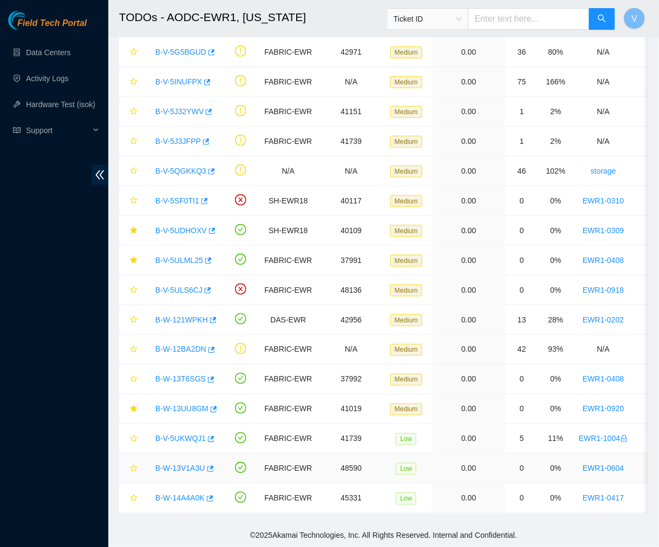
click at [171, 465] on link "B-W-13V1A3U" at bounding box center [180, 469] width 50 height 9
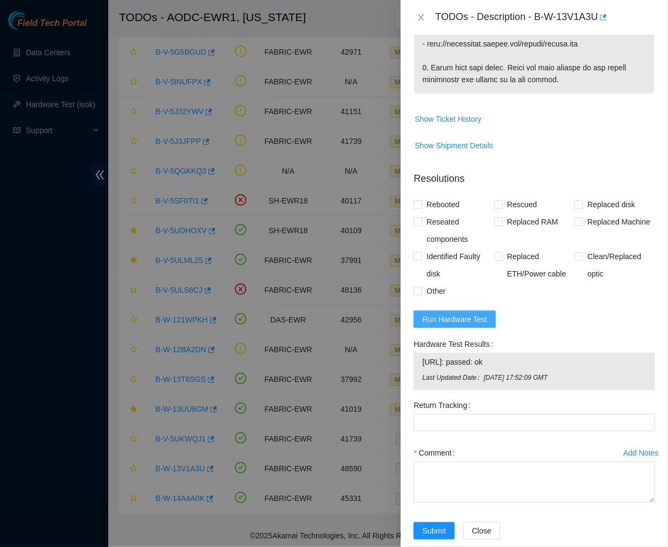
scroll to position [465, 0]
drag, startPoint x: 499, startPoint y: 354, endPoint x: 423, endPoint y: 350, distance: 76.4
click at [423, 356] on span "23.35.17.90: passed: ok" at bounding box center [534, 362] width 224 height 12
copy span "23.35.17.90: passed: ok"
click at [451, 310] on button "Run Hardware Test" at bounding box center [455, 318] width 82 height 17
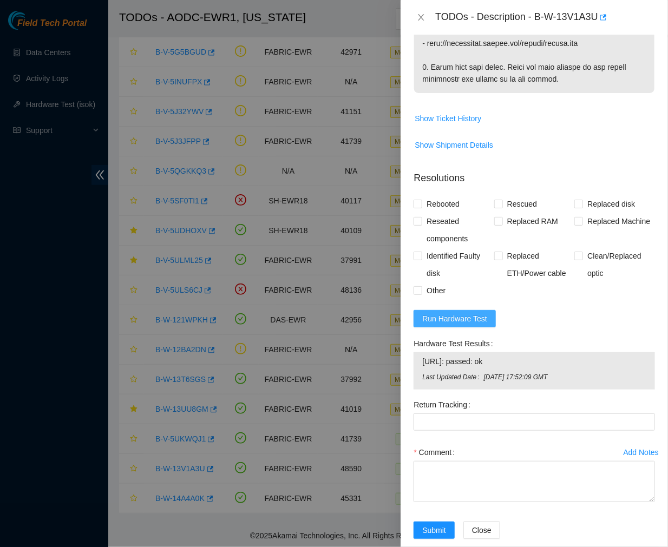
scroll to position [409, 0]
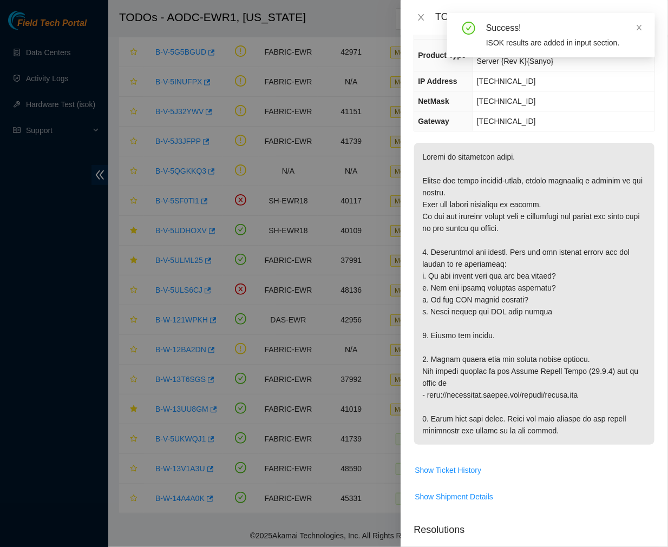
scroll to position [0, 0]
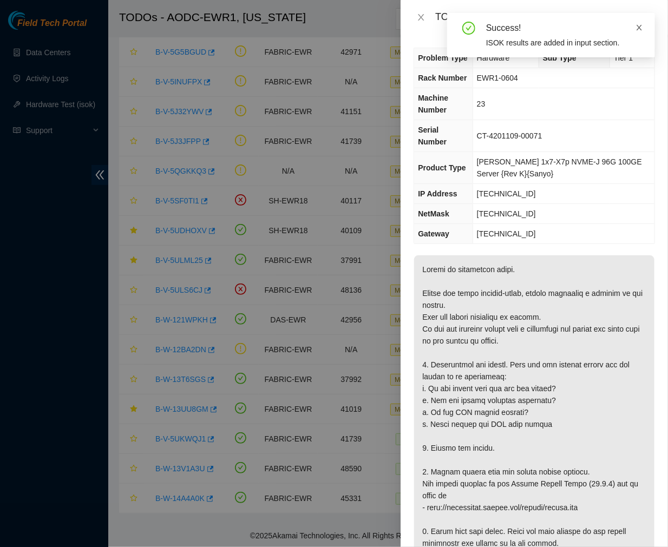
click at [639, 28] on icon "close" at bounding box center [640, 28] width 8 height 8
click at [539, 14] on div "TODOs - Description - B-W-13V1A3U" at bounding box center [545, 17] width 220 height 17
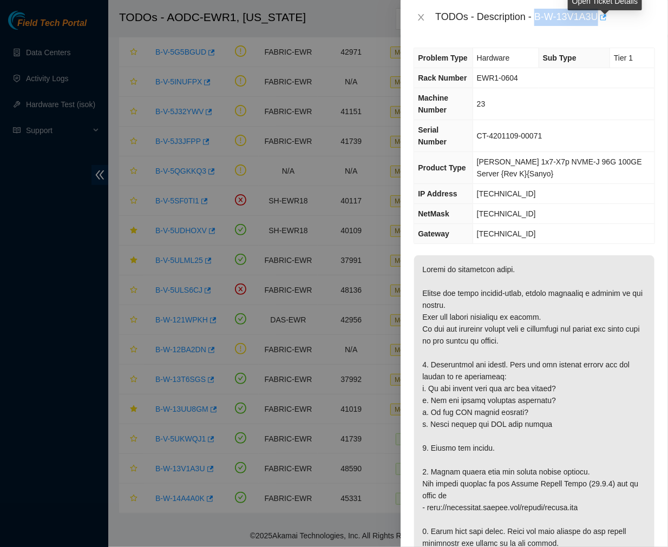
drag, startPoint x: 535, startPoint y: 17, endPoint x: 605, endPoint y: 24, distance: 70.7
click at [605, 24] on div "TODOs - Description - B-W-13V1A3U" at bounding box center [545, 17] width 220 height 17
copy div "B-W-13V1A3U"
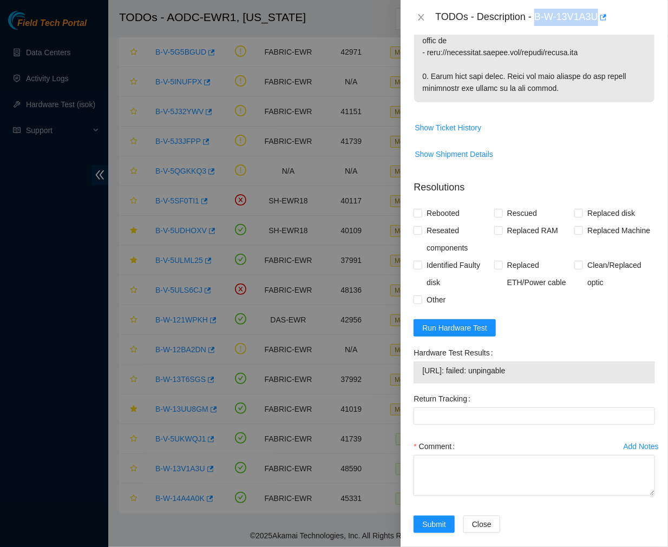
drag, startPoint x: 527, startPoint y: 356, endPoint x: 412, endPoint y: 369, distance: 116.1
click at [412, 369] on div "Hardware Test Results 23.35.17.90: failed: unpingable" at bounding box center [534, 367] width 250 height 46
copy tbody "23.35.17.90: failed: unpingable"
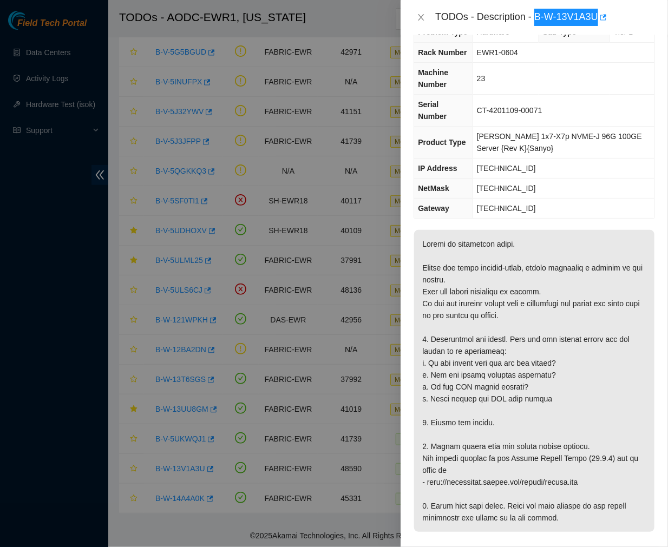
scroll to position [25, 0]
click at [485, 358] on p at bounding box center [534, 382] width 240 height 302
click at [527, 315] on p at bounding box center [534, 382] width 240 height 302
click at [526, 362] on p at bounding box center [534, 382] width 240 height 302
click at [472, 380] on p at bounding box center [534, 382] width 240 height 302
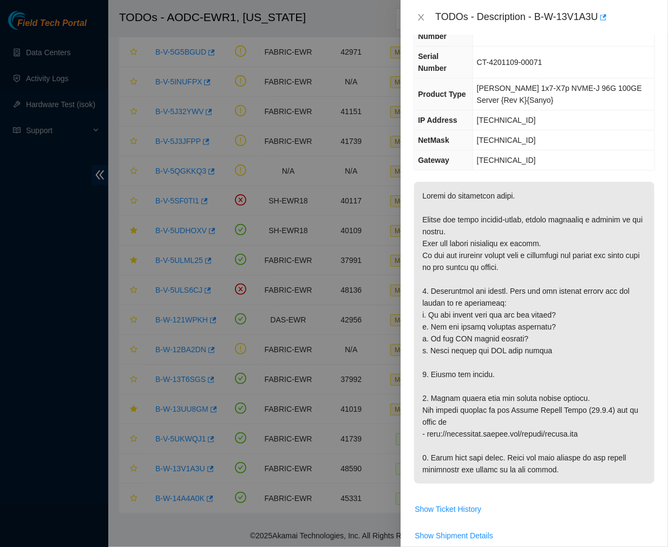
scroll to position [0, 0]
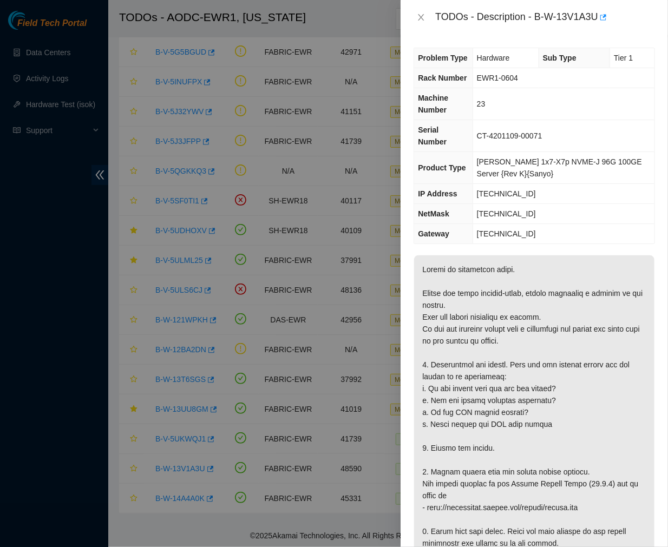
click at [475, 326] on p at bounding box center [534, 407] width 240 height 302
click at [613, 382] on p at bounding box center [534, 407] width 240 height 302
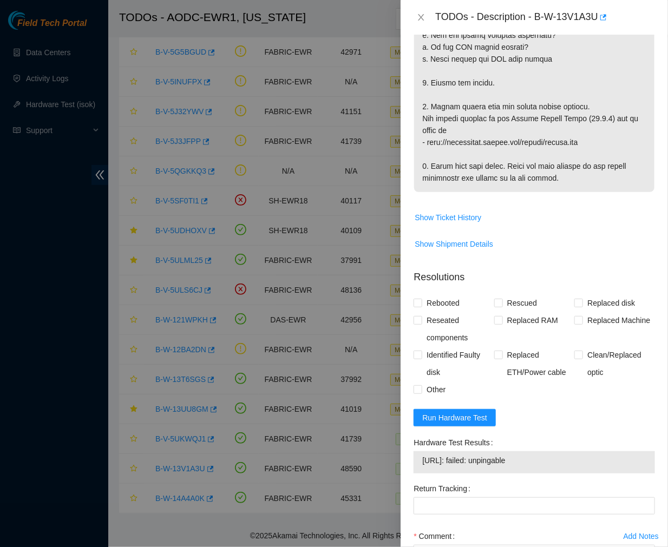
scroll to position [455, 0]
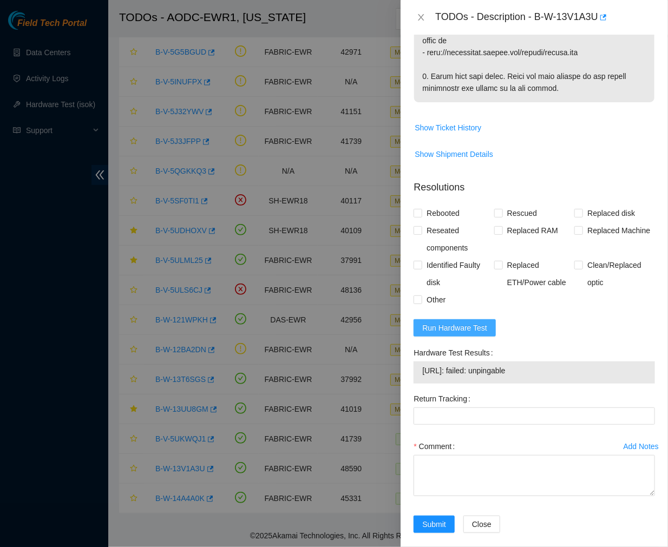
click at [473, 322] on span "Run Hardware Test" at bounding box center [454, 328] width 65 height 12
drag, startPoint x: 500, startPoint y: 358, endPoint x: 420, endPoint y: 361, distance: 79.7
click at [420, 362] on div "23.35.17.90: passed: ok" at bounding box center [535, 373] width 242 height 22
copy tbody "23.35.17.90: passed: ok"
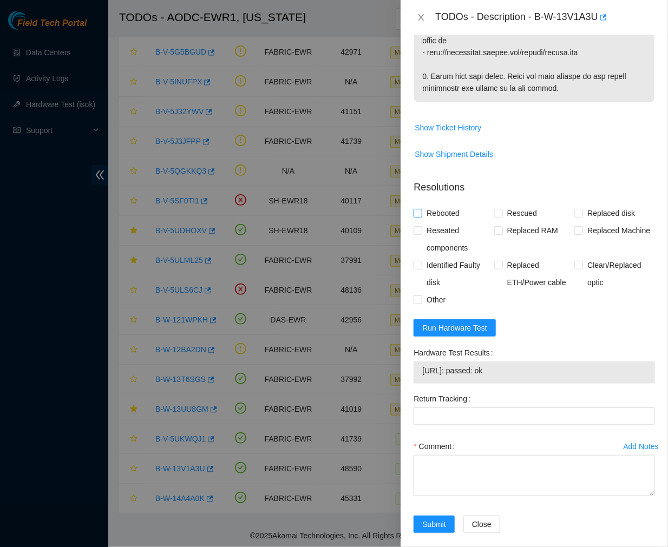
click at [421, 209] on input "Rebooted" at bounding box center [418, 213] width 8 height 8
checkbox input "true"
click at [423, 13] on icon "close" at bounding box center [421, 17] width 9 height 9
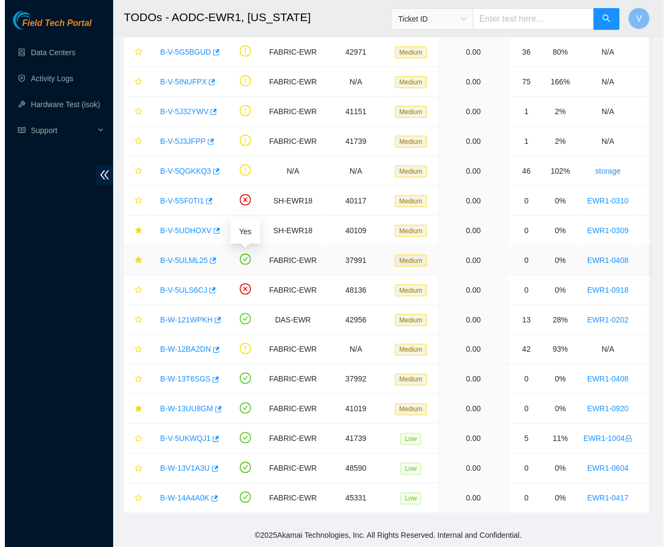
scroll to position [85, 0]
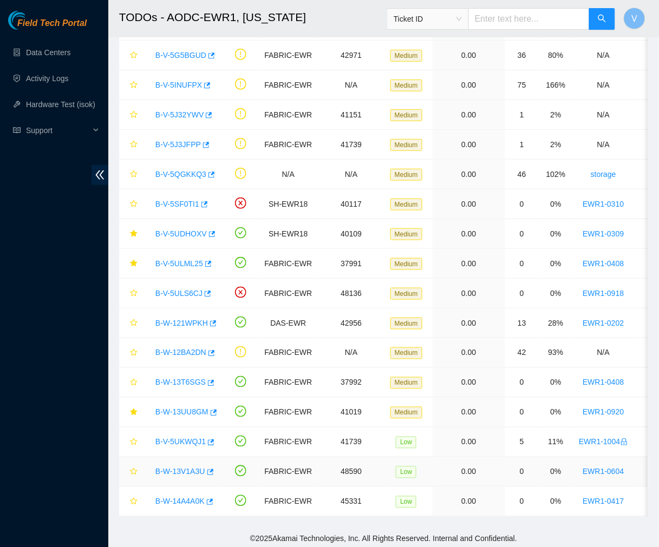
click at [188, 470] on link "B-W-13V1A3U" at bounding box center [180, 472] width 50 height 9
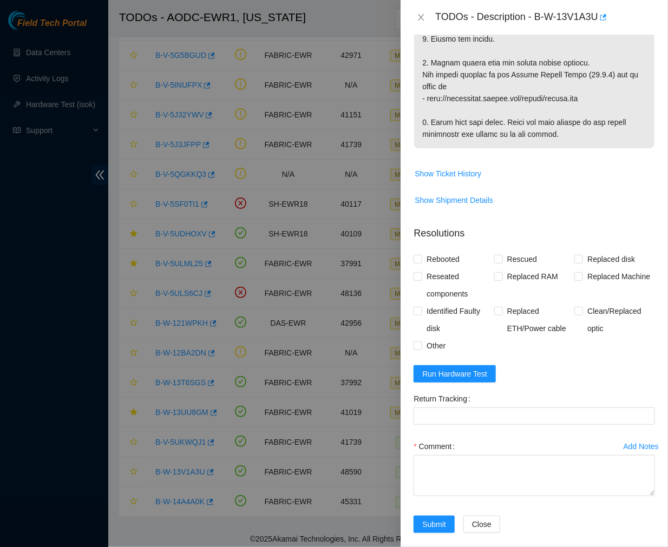
scroll to position [455, 0]
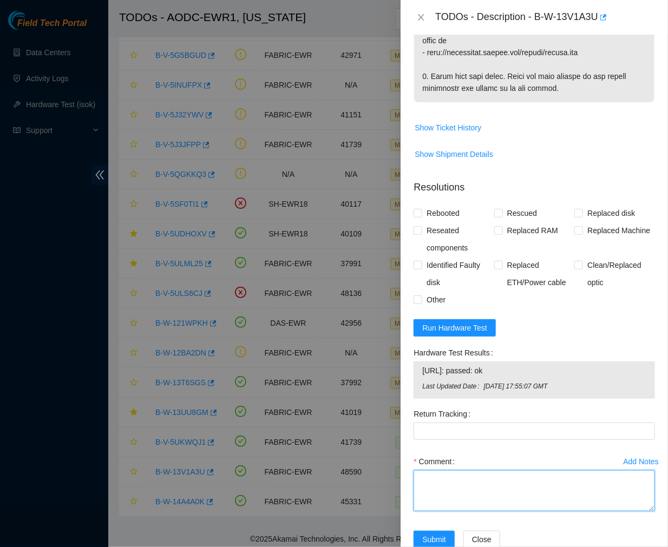
click at [450, 471] on textarea "Comment" at bounding box center [535, 491] width 242 height 41
paste textarea "Ticket #: B-W-13V1A3U - Ran hardware test: 23.35.17.90: failed: unpingable - Up…"
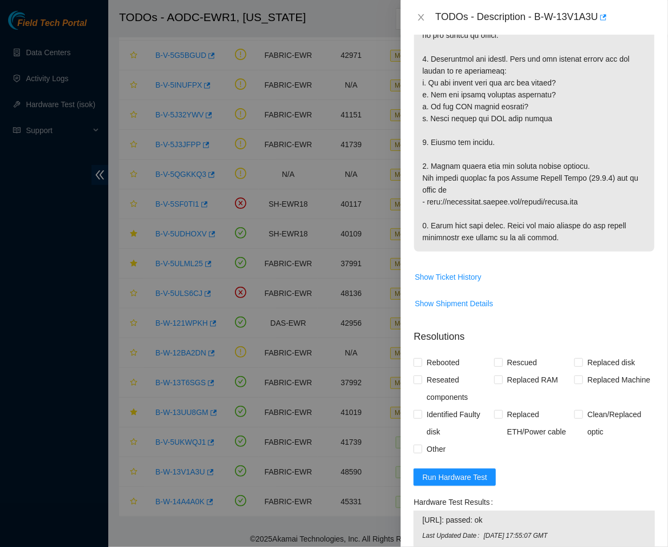
scroll to position [303, 0]
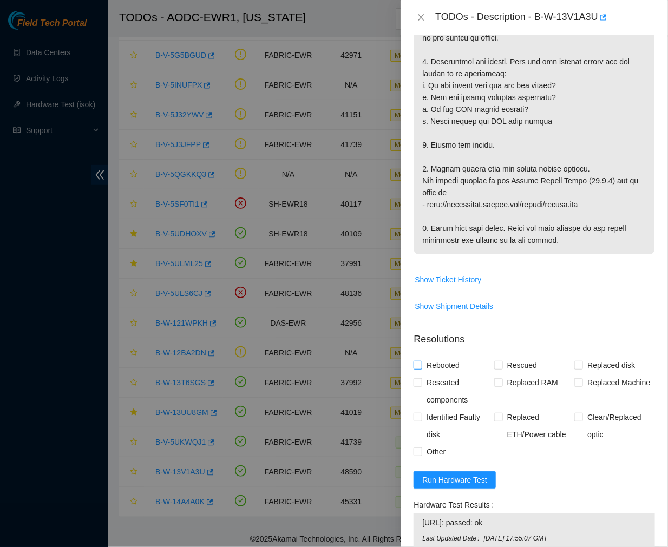
type textarea "Ticket #: B-W-13V1A3U - Ran hardware test: 23.35.17.90: failed: unpingable - Up…"
click at [417, 361] on input "Rebooted" at bounding box center [418, 365] width 8 height 8
checkbox input "true"
click at [418, 448] on input "Other" at bounding box center [418, 452] width 8 height 8
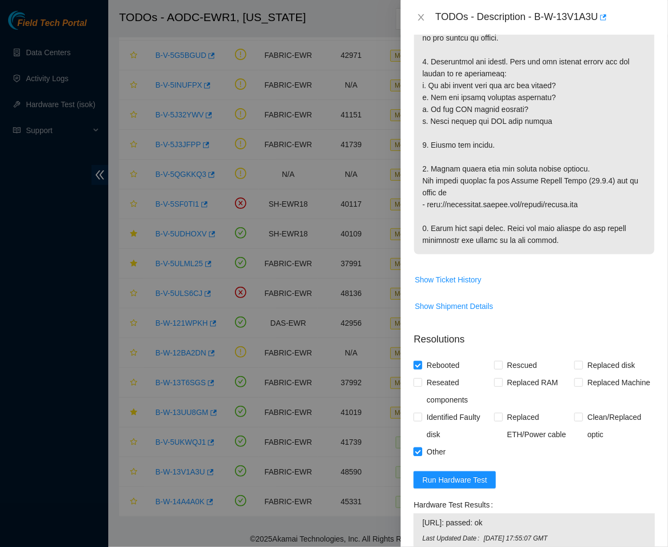
checkbox input "false"
click at [447, 474] on span "Run Hardware Test" at bounding box center [454, 480] width 65 height 12
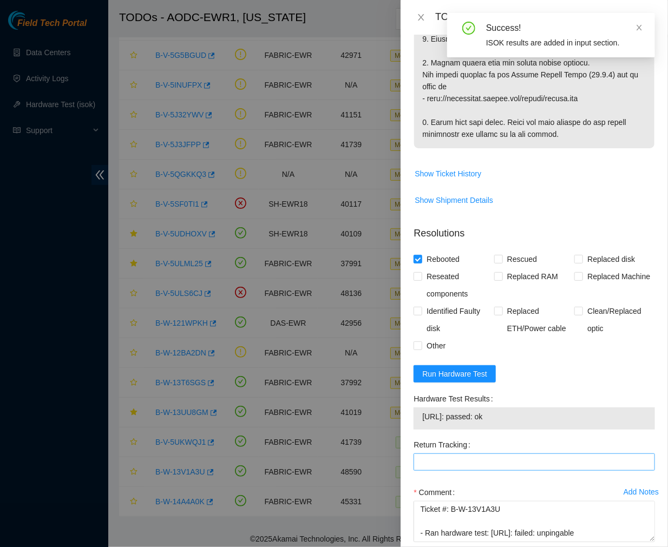
scroll to position [455, 0]
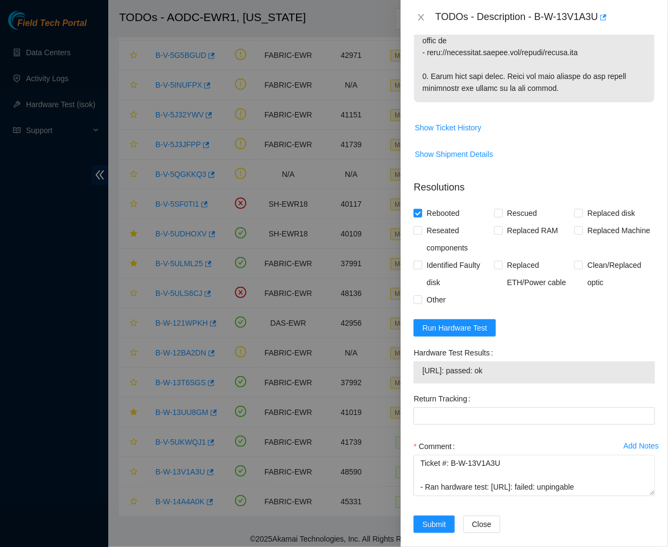
click at [573, 320] on form "Resolutions Rebooted Rescued Replaced disk Reseated components Replaced RAM Rep…" at bounding box center [535, 359] width 242 height 375
click at [436, 519] on span "Submit" at bounding box center [434, 525] width 24 height 12
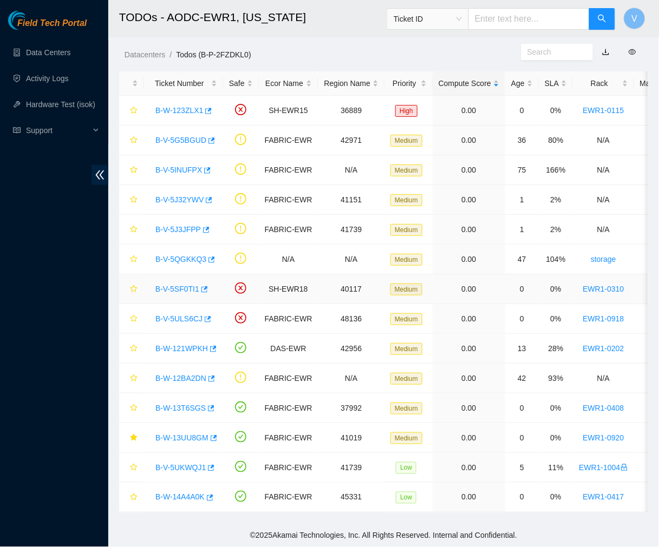
scroll to position [8, 0]
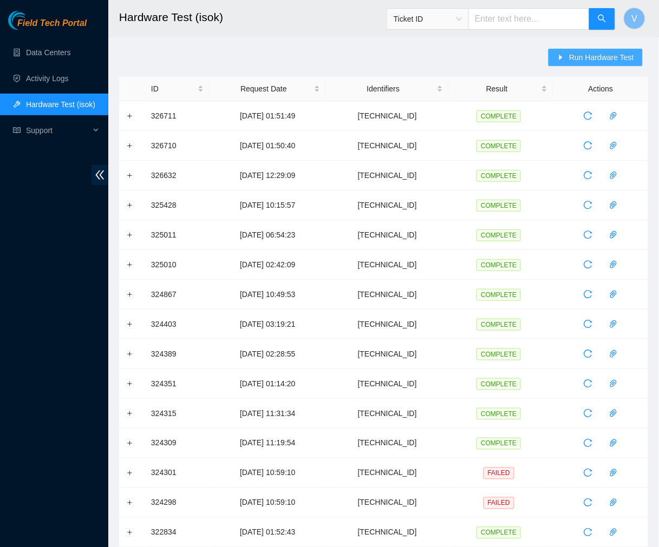
click at [585, 53] on span "Run Hardware Test" at bounding box center [601, 57] width 65 height 12
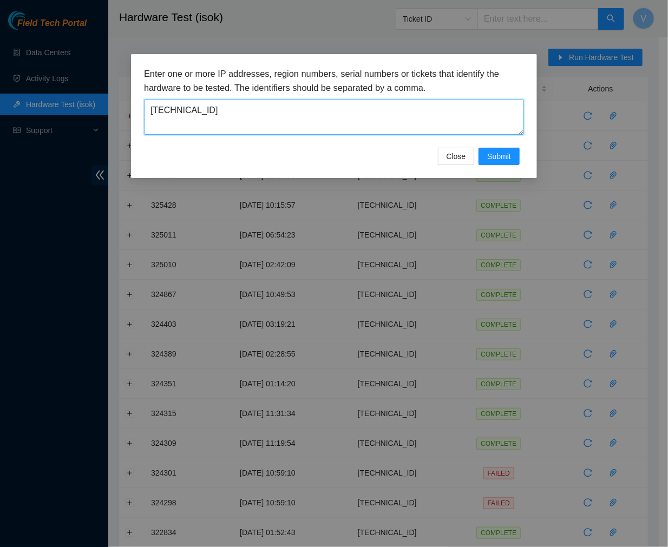
drag, startPoint x: 408, startPoint y: 115, endPoint x: 152, endPoint y: 85, distance: 257.9
click at [152, 85] on div "Enter one or more IP addresses, region numbers, serial numbers or tickets that …" at bounding box center [334, 101] width 380 height 68
paste textarea "35.17.90"
type textarea "[TECHNICAL_ID]"
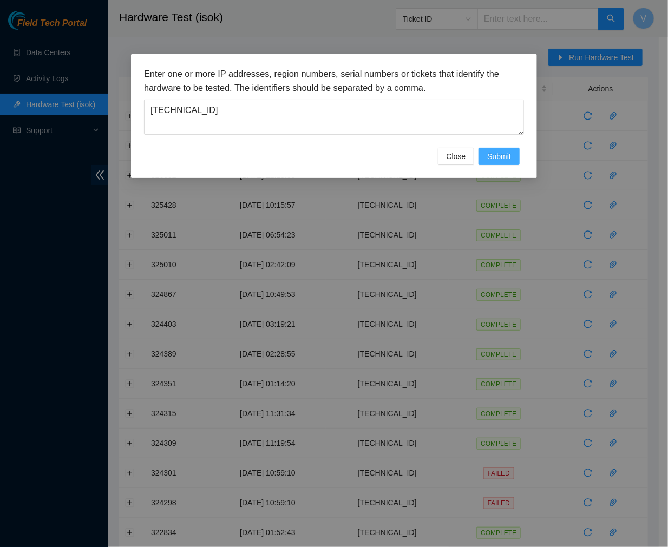
click at [504, 160] on span "Submit" at bounding box center [499, 157] width 24 height 12
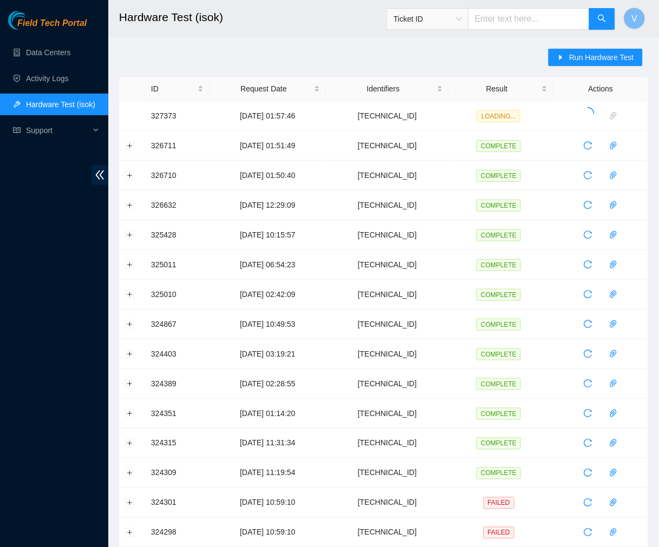
click at [401, 53] on div "Run Hardware Test ID Request Date Identifiers Result Actions 327373 [DATE] 01:5…" at bounding box center [383, 390] width 529 height 683
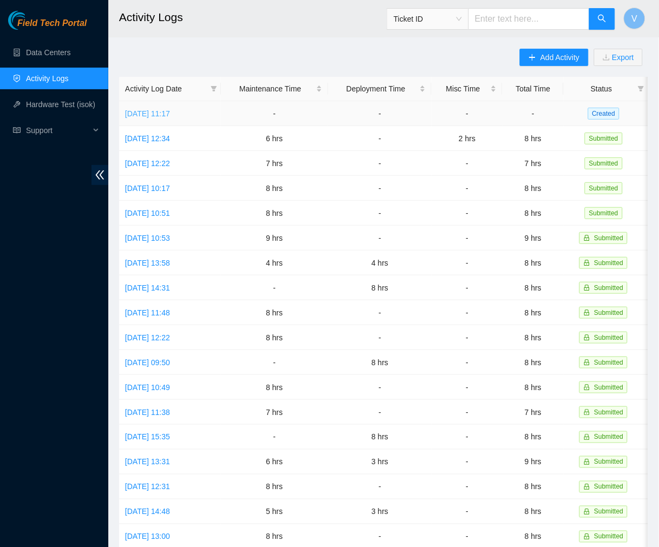
click at [170, 111] on link "[DATE] 11:17" at bounding box center [147, 113] width 45 height 9
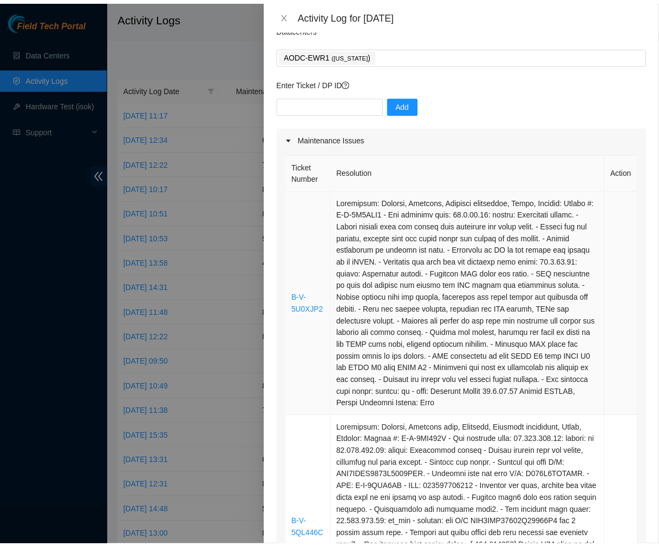
scroll to position [45, 0]
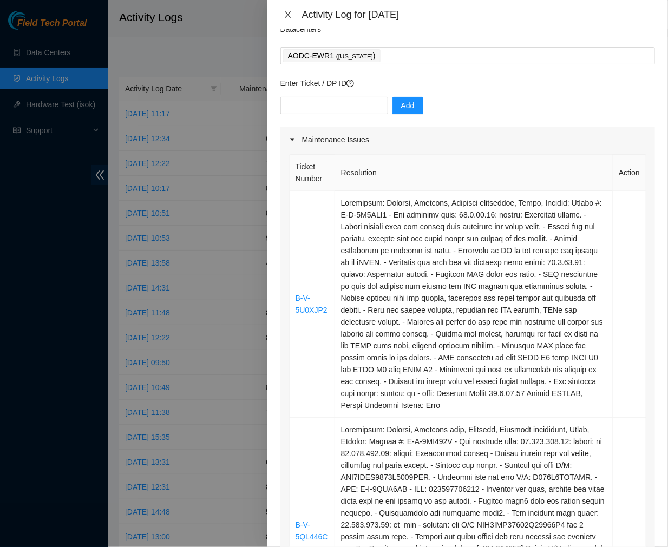
click at [287, 12] on icon "close" at bounding box center [288, 14] width 9 height 9
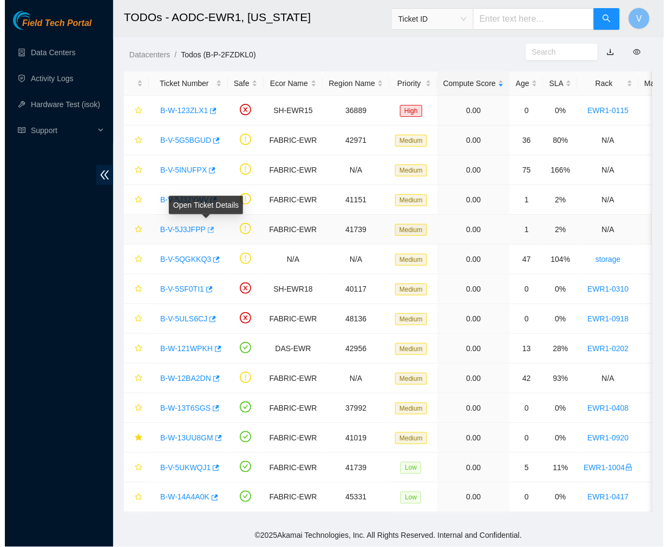
scroll to position [8, 0]
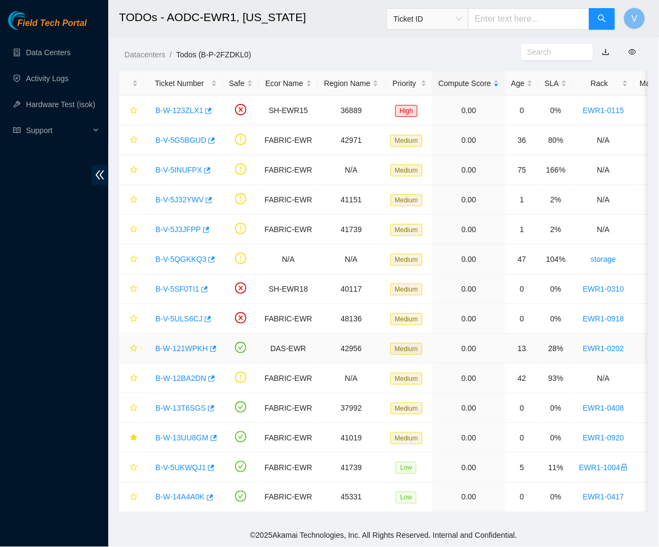
click at [184, 344] on link "B-W-121WPKH" at bounding box center [181, 348] width 53 height 9
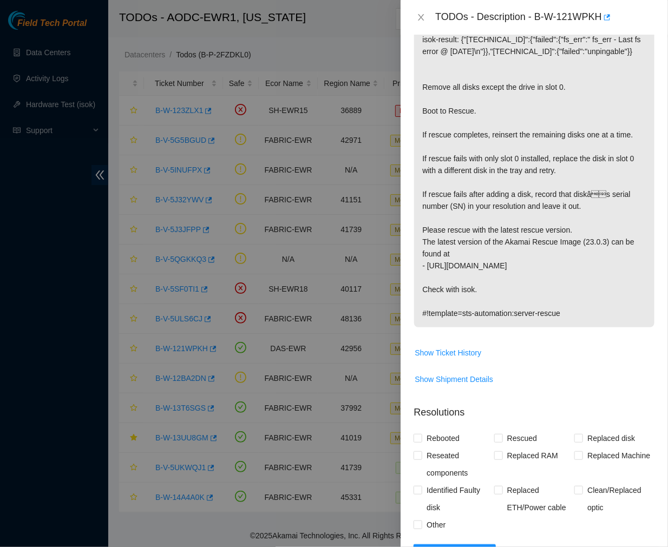
scroll to position [0, 0]
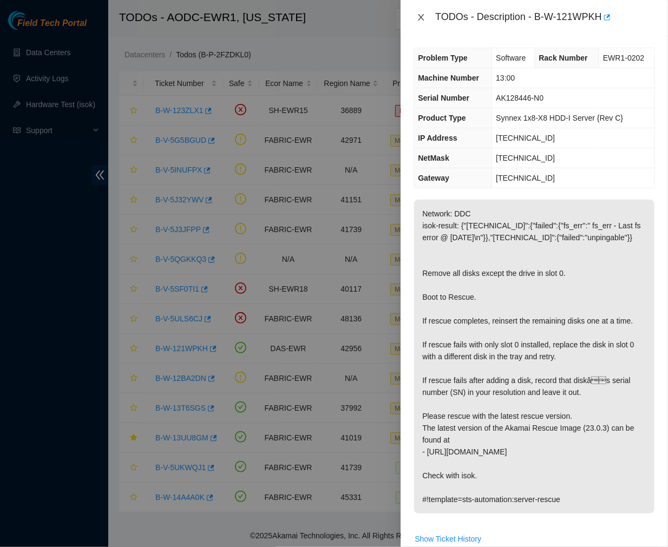
click at [421, 16] on icon "close" at bounding box center [421, 17] width 9 height 9
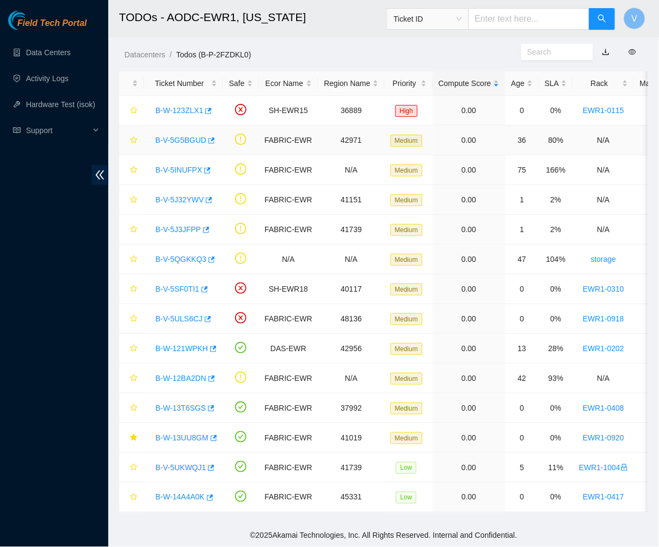
click at [180, 136] on link "B-V-5G5BGUD" at bounding box center [180, 140] width 51 height 9
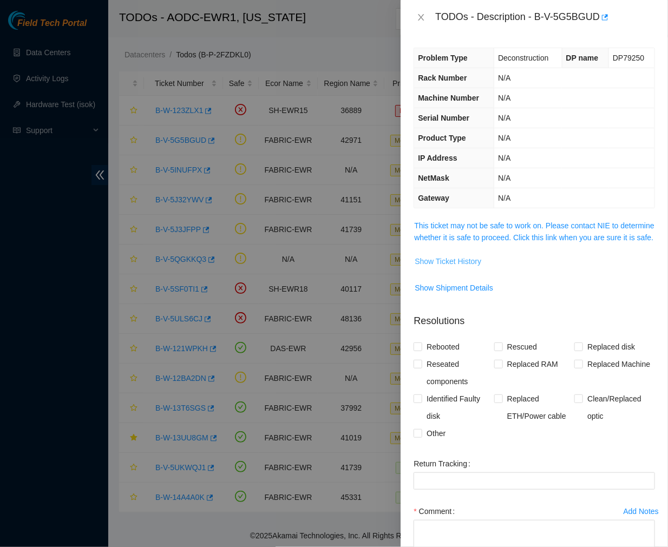
click at [451, 268] on span "Show Ticket History" at bounding box center [448, 262] width 67 height 12
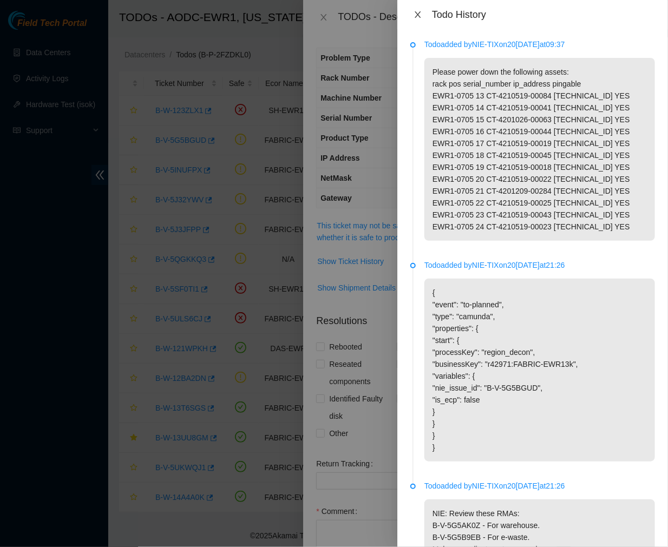
click at [420, 14] on icon "close" at bounding box center [418, 14] width 9 height 9
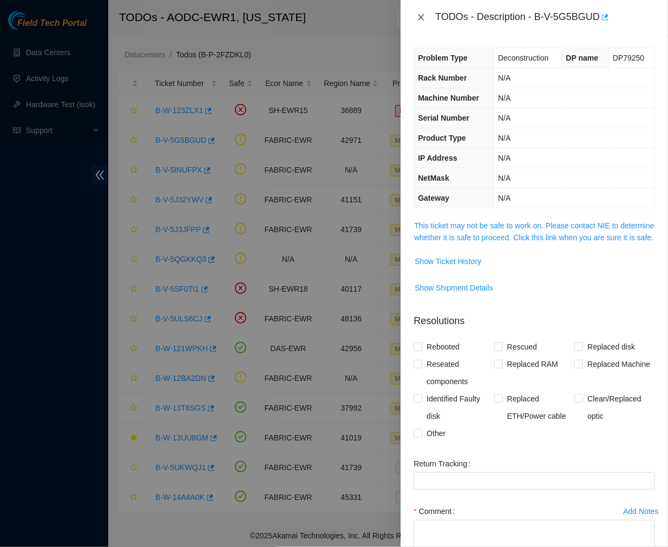
click at [422, 17] on icon "close" at bounding box center [422, 17] width 6 height 6
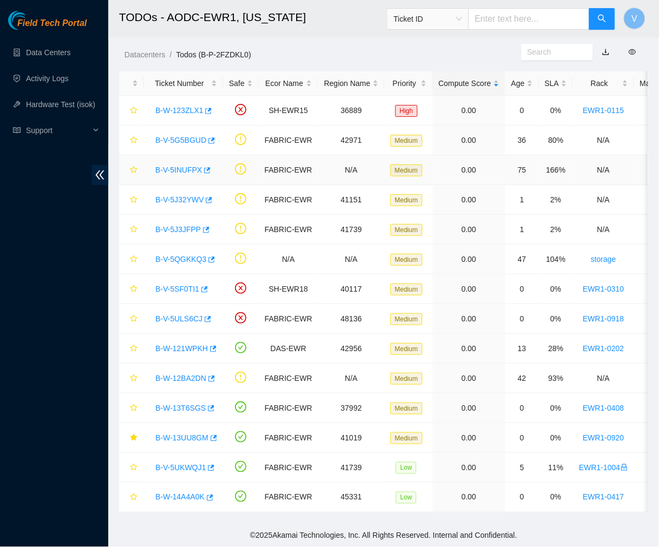
click at [181, 166] on link "B-V-5INUFPX" at bounding box center [178, 170] width 47 height 9
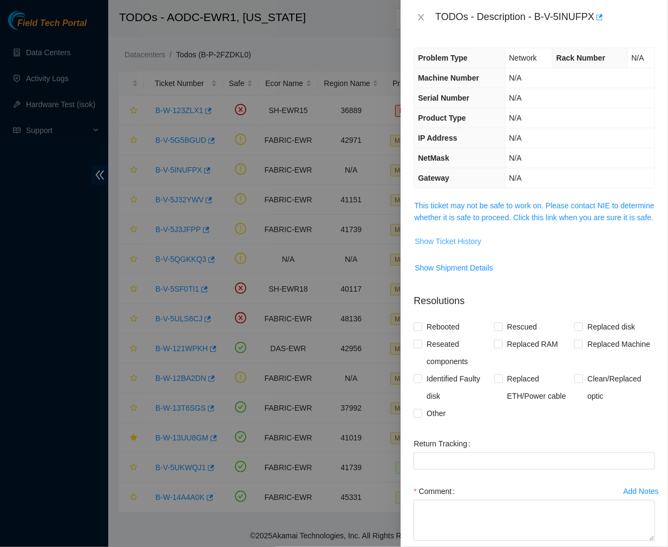
click at [461, 247] on span "Show Ticket History" at bounding box center [448, 242] width 67 height 12
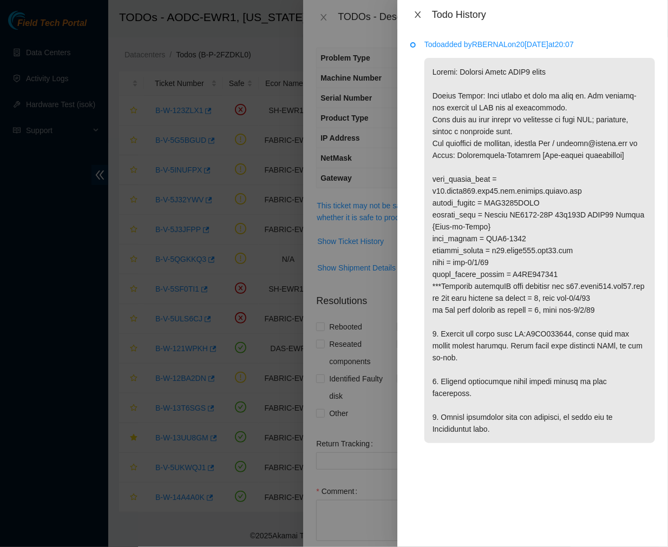
click at [415, 10] on button "Close" at bounding box center [417, 15] width 15 height 10
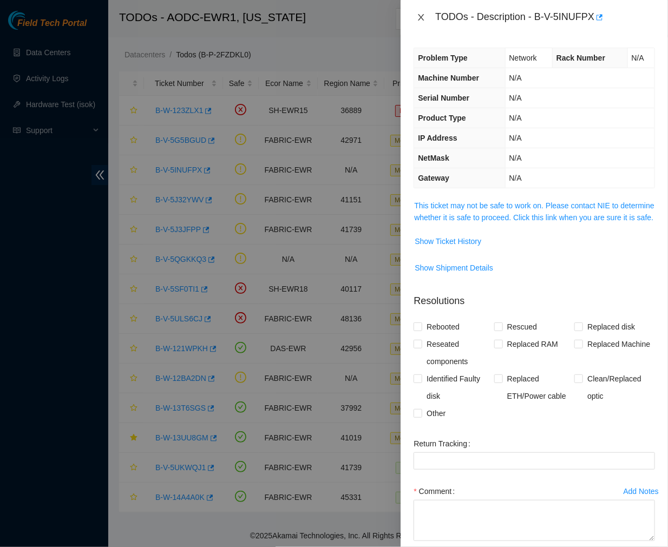
click at [422, 16] on icon "close" at bounding box center [422, 17] width 6 height 6
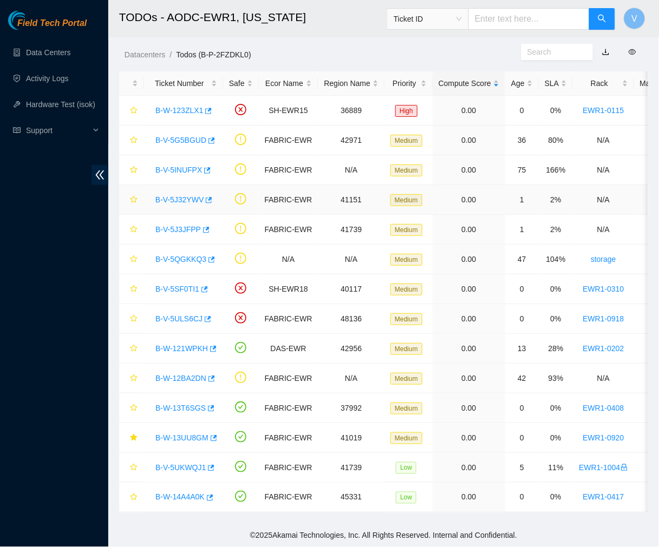
click at [182, 195] on link "B-V-5J32YWV" at bounding box center [179, 199] width 48 height 9
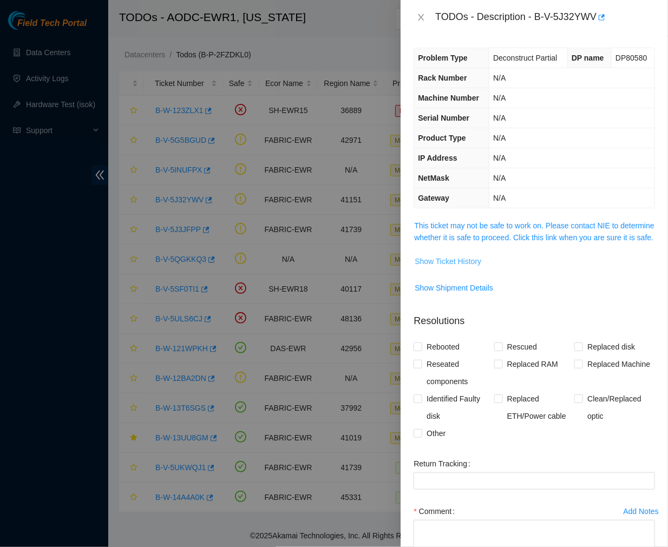
click at [461, 268] on span "Show Ticket History" at bounding box center [448, 262] width 67 height 12
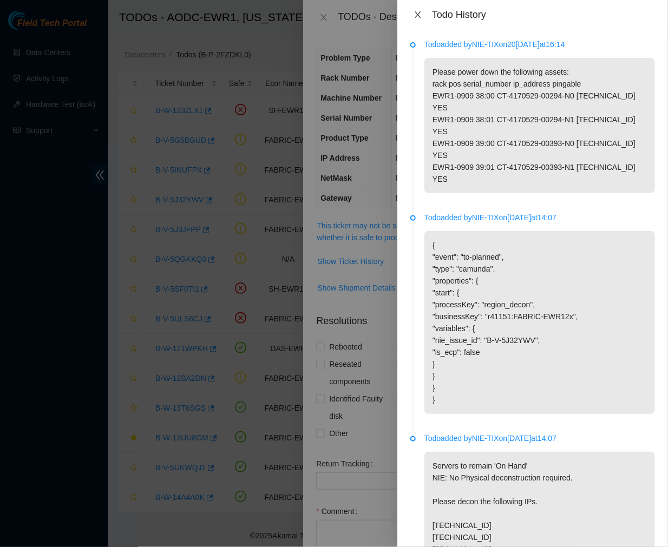
click at [412, 11] on button "Close" at bounding box center [417, 15] width 15 height 10
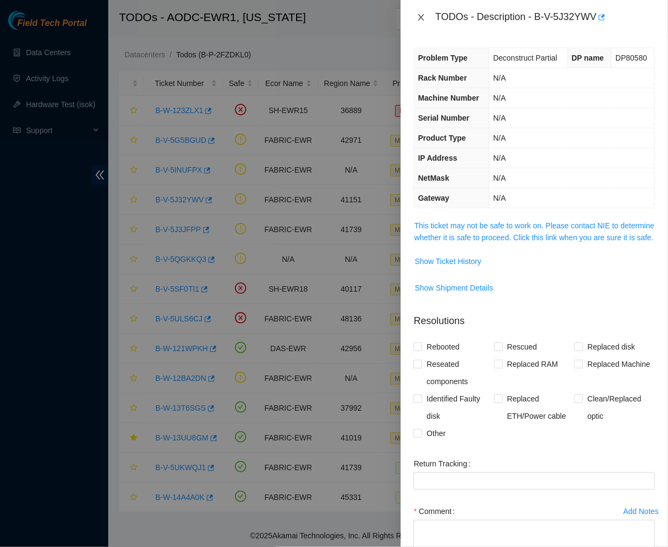
click at [420, 18] on icon "close" at bounding box center [422, 17] width 6 height 6
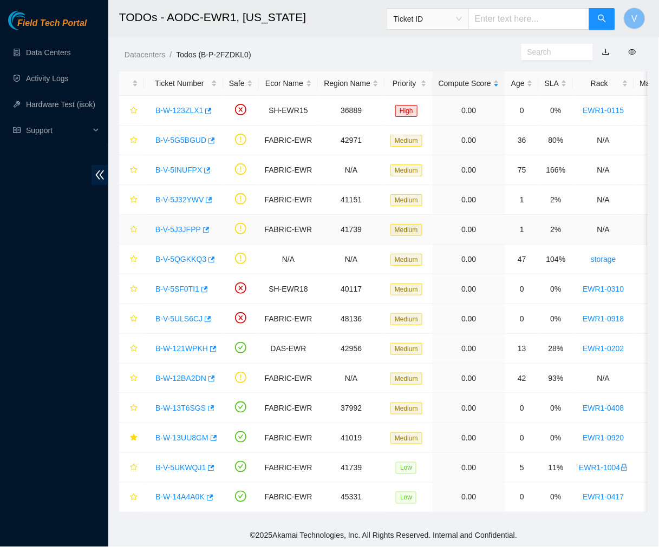
click at [180, 225] on link "B-V-5J3JFPP" at bounding box center [177, 229] width 45 height 9
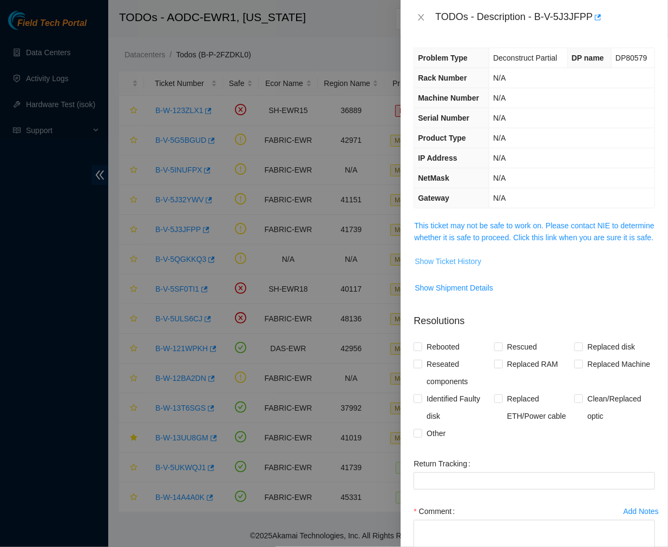
click at [458, 268] on span "Show Ticket History" at bounding box center [448, 262] width 67 height 12
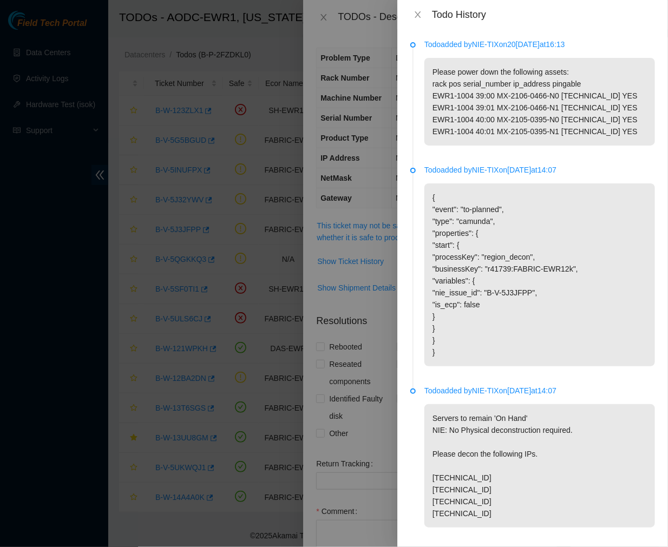
scroll to position [1, 0]
click at [536, 396] on p "Todo added by NIE-TIX on 20[DATE]:07" at bounding box center [540, 390] width 231 height 12
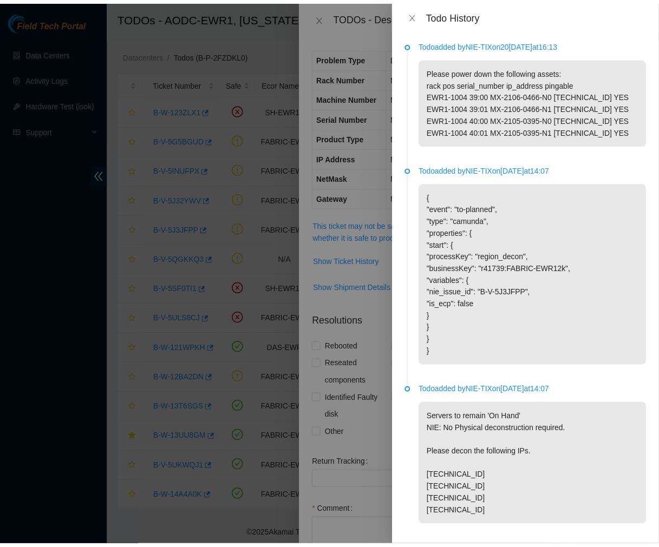
scroll to position [0, 0]
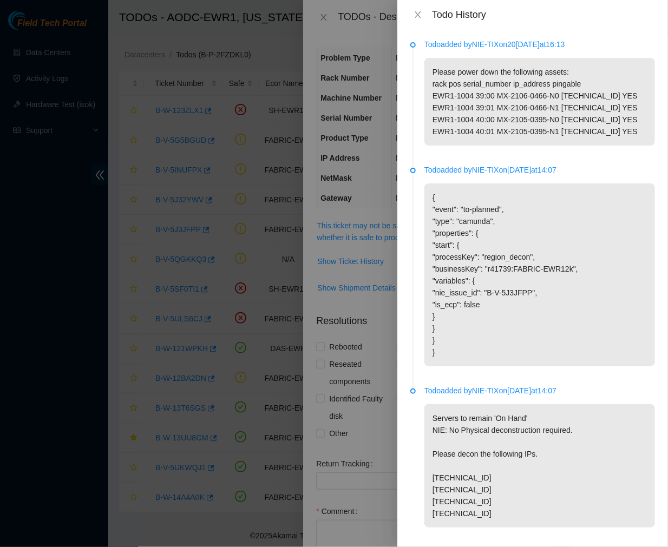
click at [415, 24] on div "Todo History" at bounding box center [532, 14] width 271 height 29
click at [415, 17] on icon "close" at bounding box center [418, 14] width 6 height 6
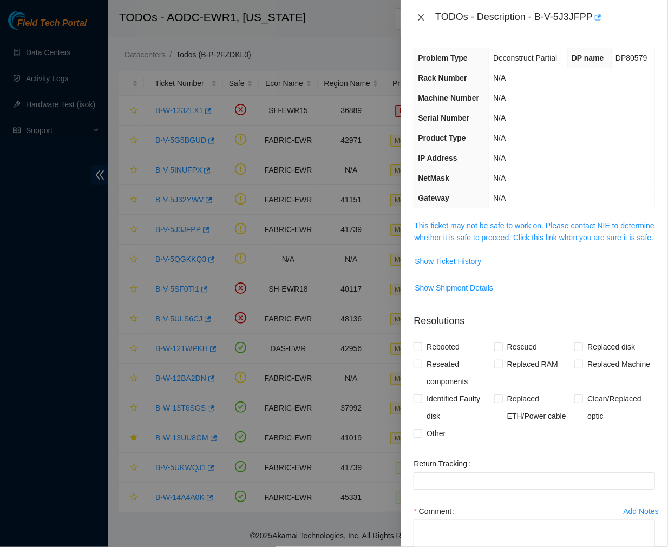
click at [423, 17] on icon "close" at bounding box center [421, 17] width 9 height 9
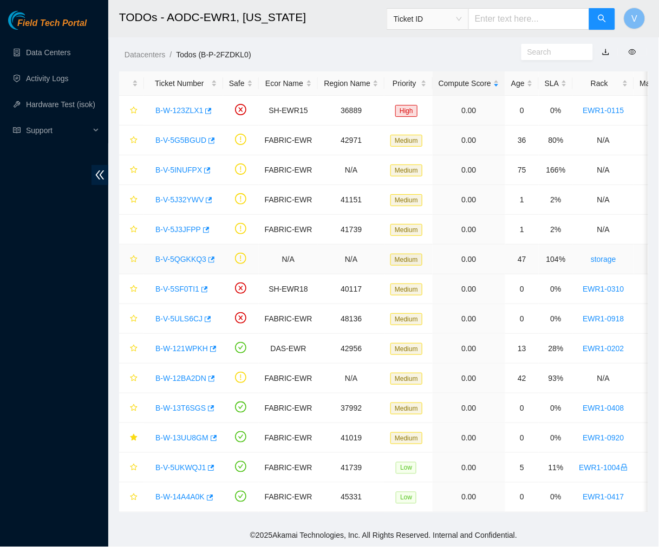
click at [181, 255] on link "B-V-5QGKKQ3" at bounding box center [180, 259] width 51 height 9
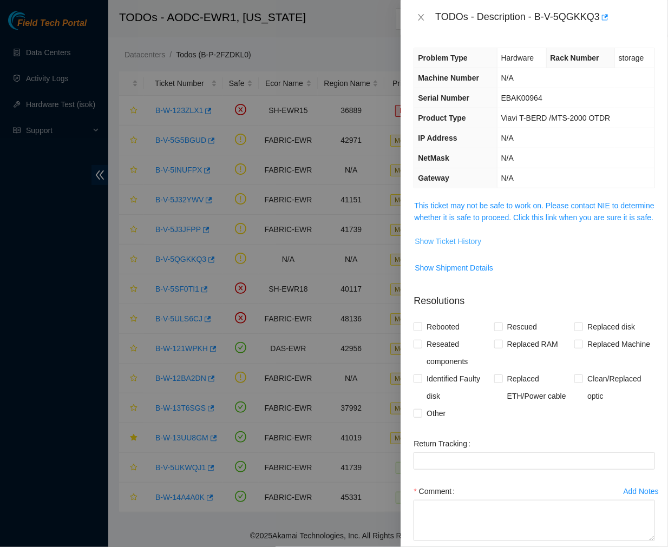
click at [454, 247] on span "Show Ticket History" at bounding box center [448, 242] width 67 height 12
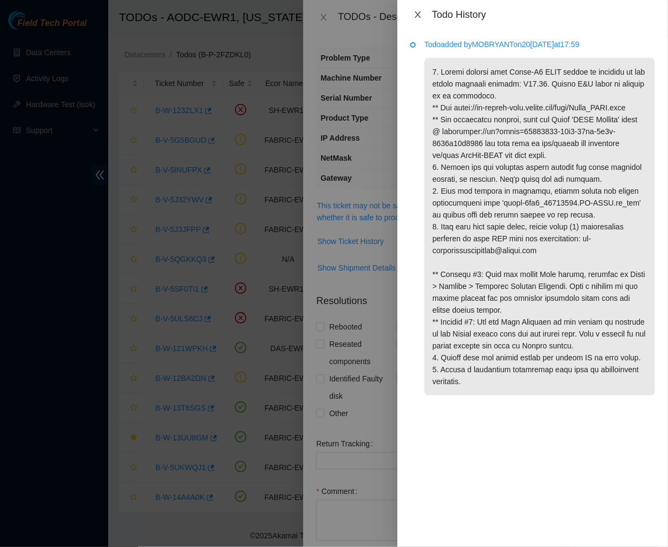
click at [418, 15] on icon "close" at bounding box center [418, 14] width 9 height 9
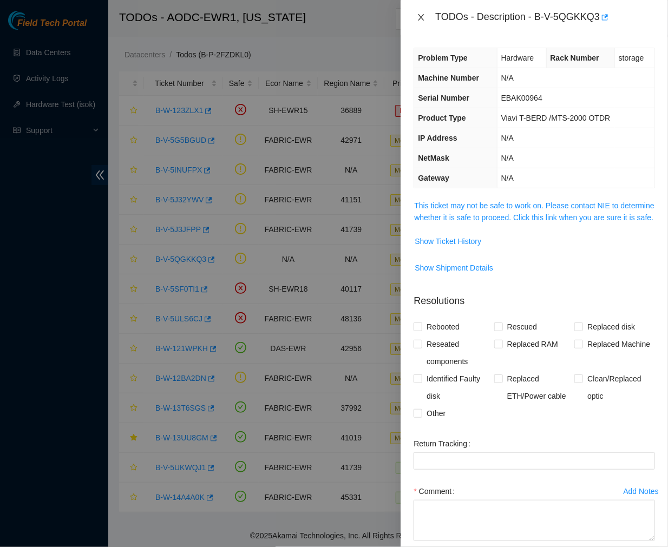
click at [421, 15] on icon "close" at bounding box center [421, 17] width 9 height 9
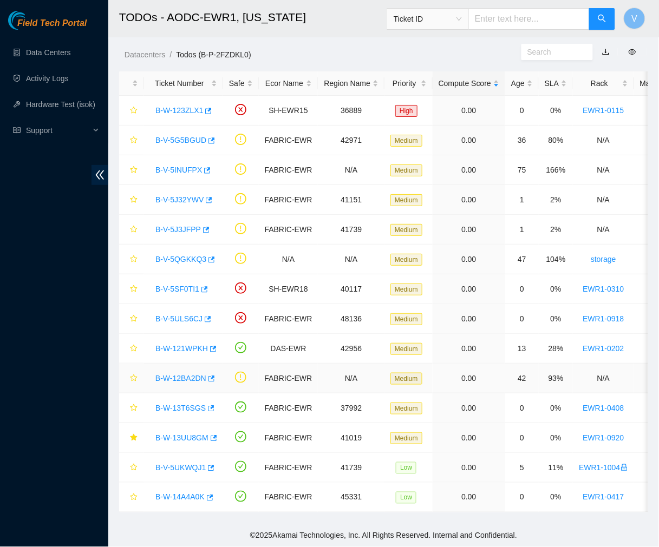
click at [194, 374] on link "B-W-12BA2DN" at bounding box center [180, 378] width 51 height 9
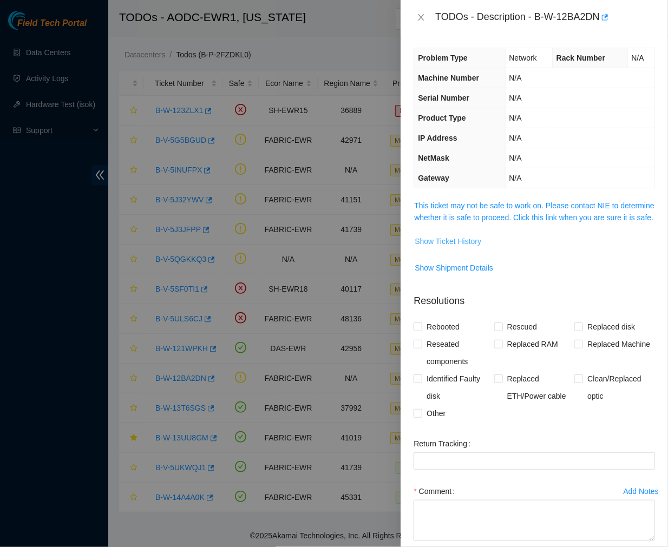
click at [470, 247] on span "Show Ticket History" at bounding box center [448, 242] width 67 height 12
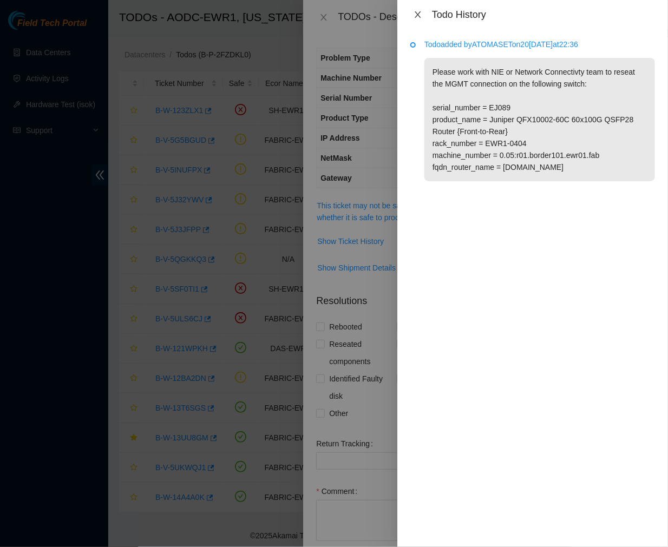
click at [419, 11] on icon "close" at bounding box center [418, 14] width 9 height 9
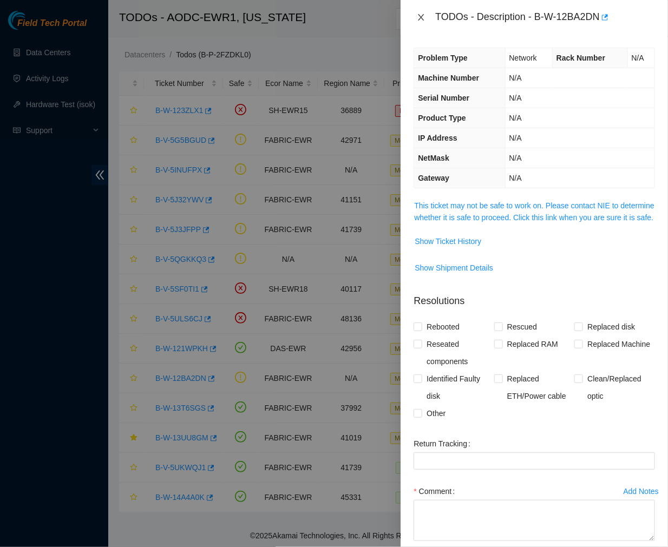
click at [420, 15] on icon "close" at bounding box center [421, 17] width 9 height 9
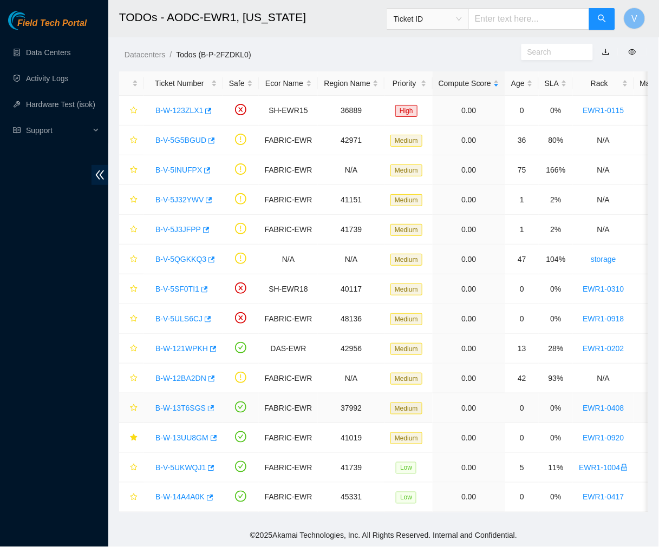
click at [187, 404] on link "B-W-13T6SGS" at bounding box center [180, 408] width 50 height 9
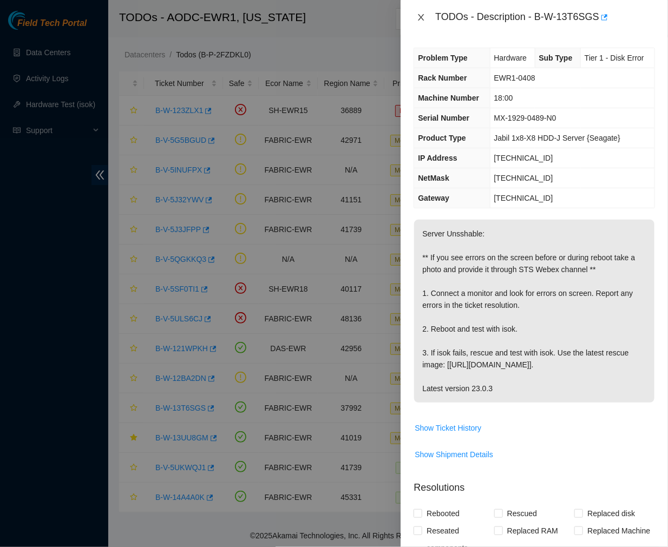
click at [420, 14] on icon "close" at bounding box center [421, 17] width 9 height 9
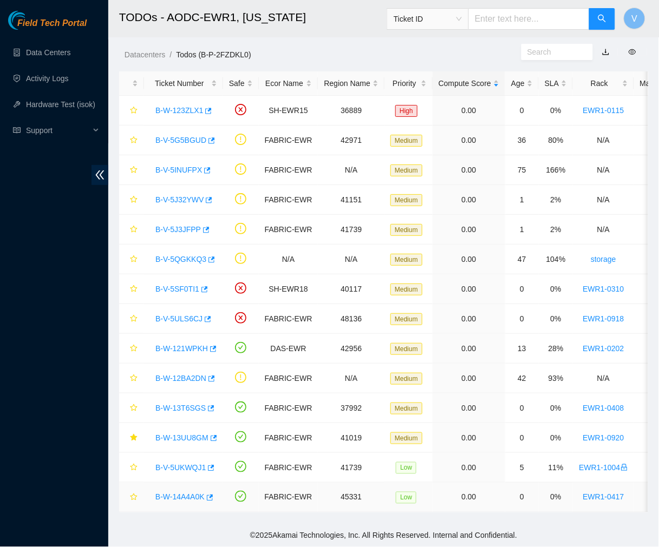
click at [179, 493] on link "B-W-14A4A0K" at bounding box center [179, 497] width 49 height 9
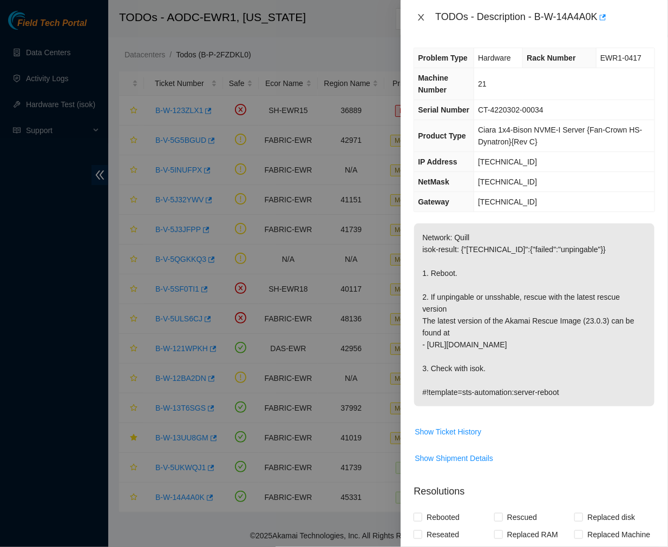
click at [418, 17] on icon "close" at bounding box center [421, 17] width 9 height 9
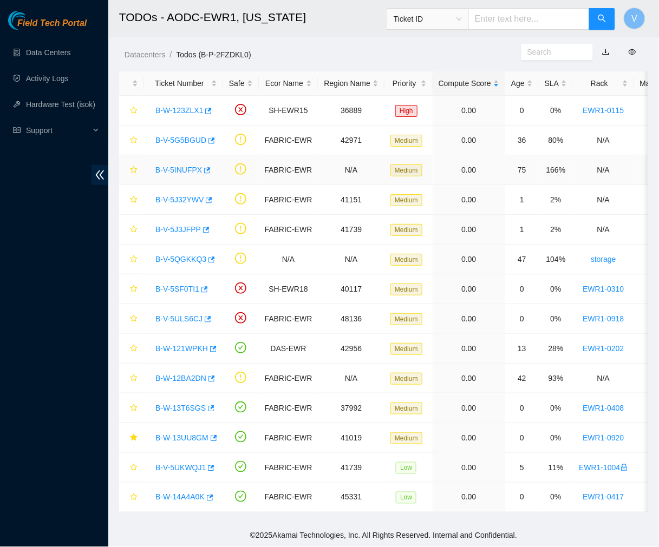
scroll to position [8, 0]
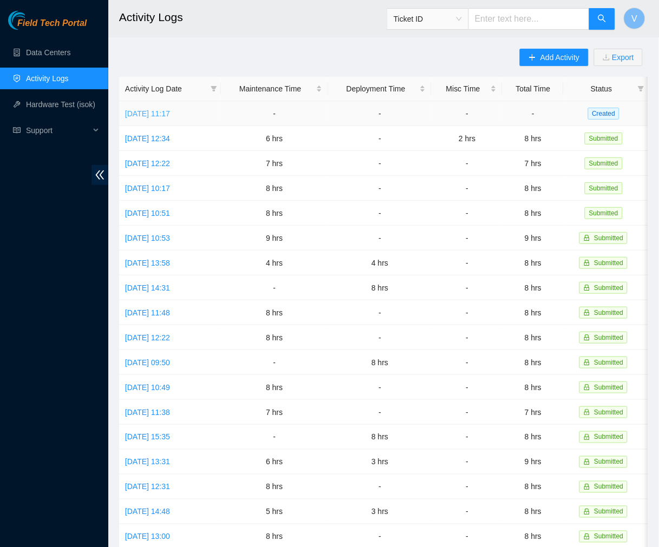
click at [170, 110] on link "[DATE] 11:17" at bounding box center [147, 113] width 45 height 9
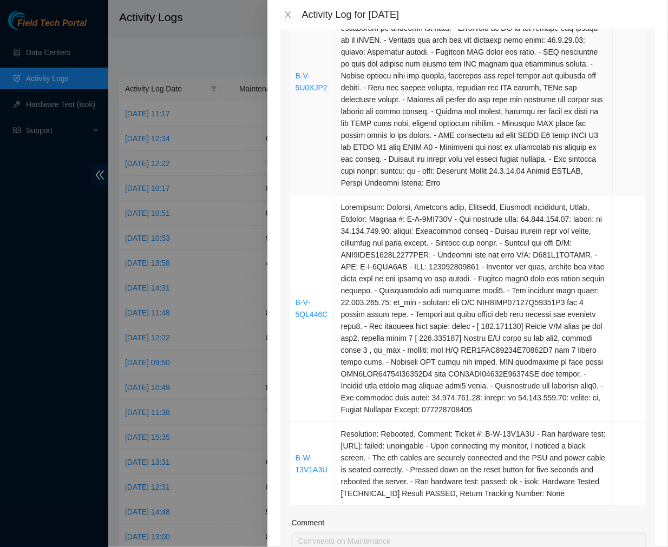
scroll to position [303, 0]
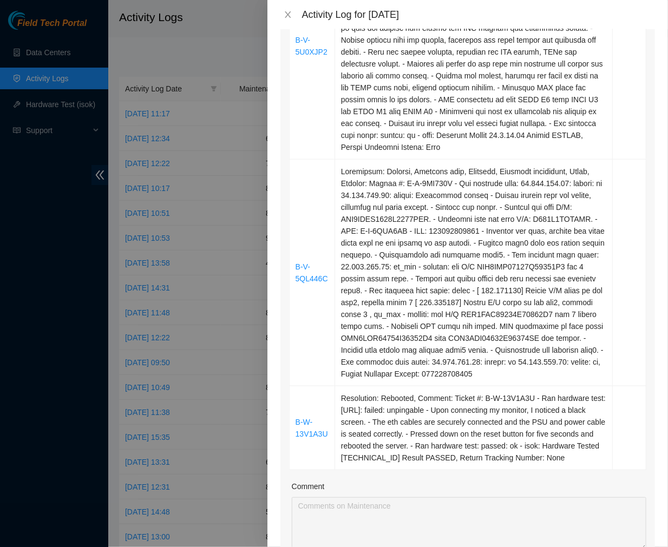
click at [45, 55] on div at bounding box center [334, 273] width 668 height 547
click at [291, 11] on icon "close" at bounding box center [288, 14] width 9 height 9
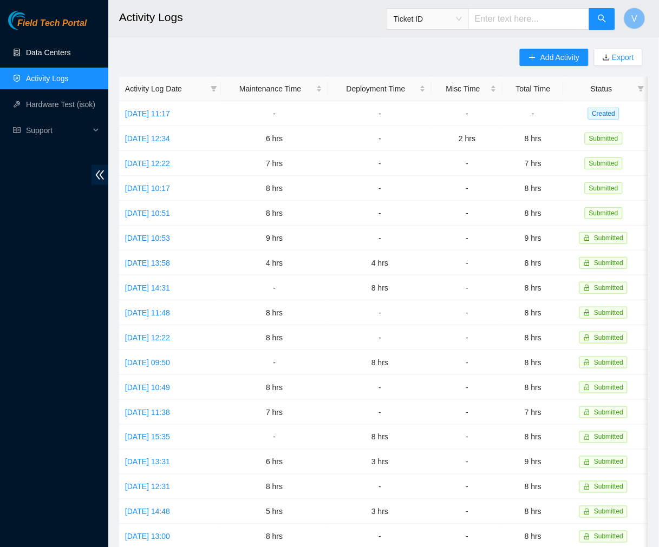
click at [58, 52] on link "Data Centers" at bounding box center [48, 52] width 44 height 9
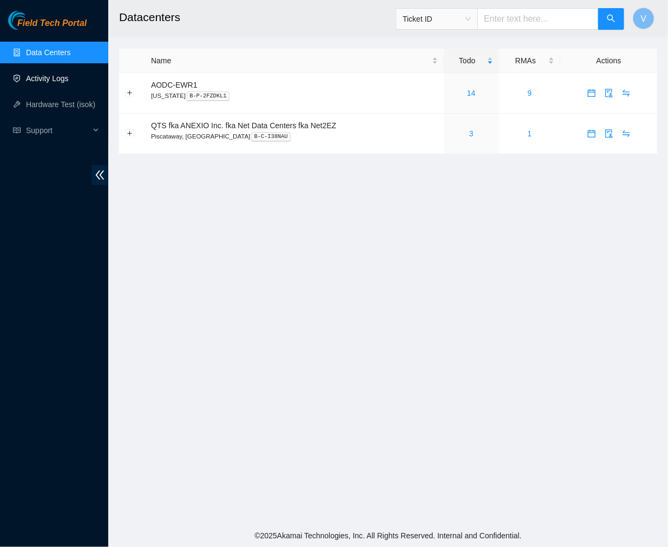
click at [56, 81] on link "Activity Logs" at bounding box center [47, 78] width 43 height 9
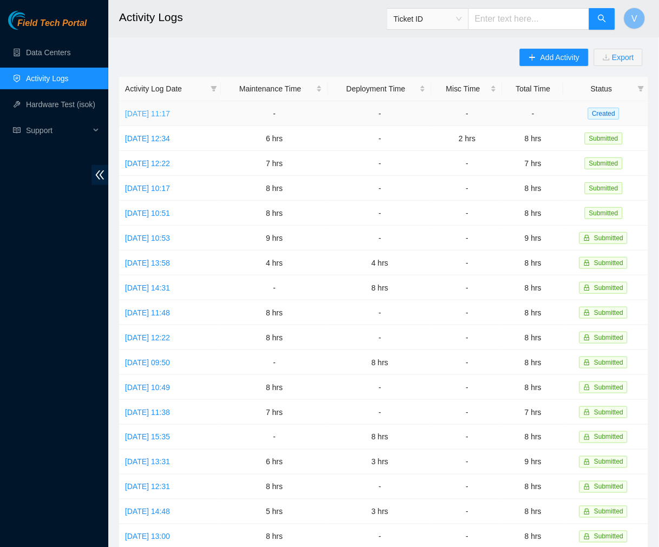
click at [170, 111] on link "[DATE] 11:17" at bounding box center [147, 113] width 45 height 9
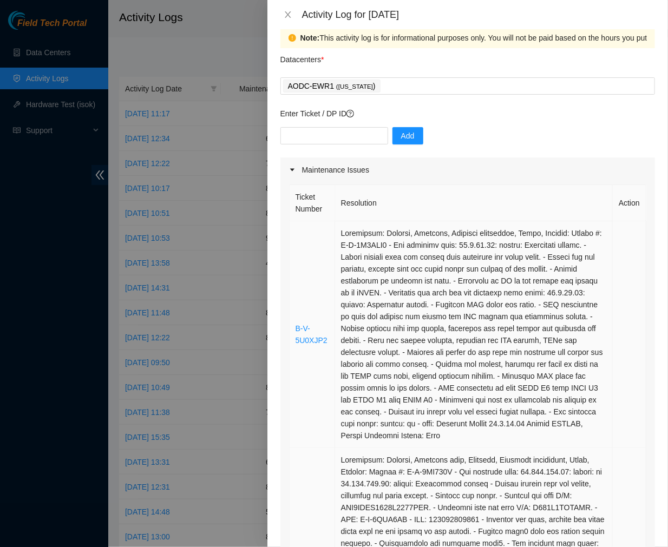
scroll to position [14, 0]
click at [354, 136] on input "text" at bounding box center [335, 136] width 108 height 17
paste input "B-V-5UDHOXV"
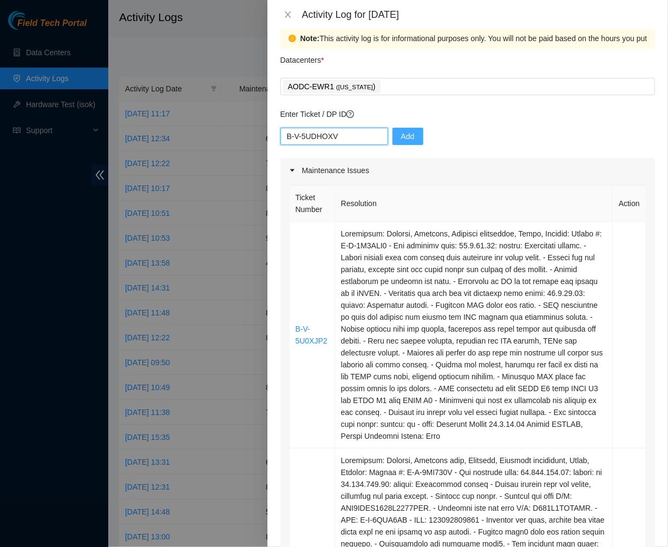
type input "B-V-5UDHOXV"
click at [401, 137] on span "Add" at bounding box center [408, 137] width 14 height 12
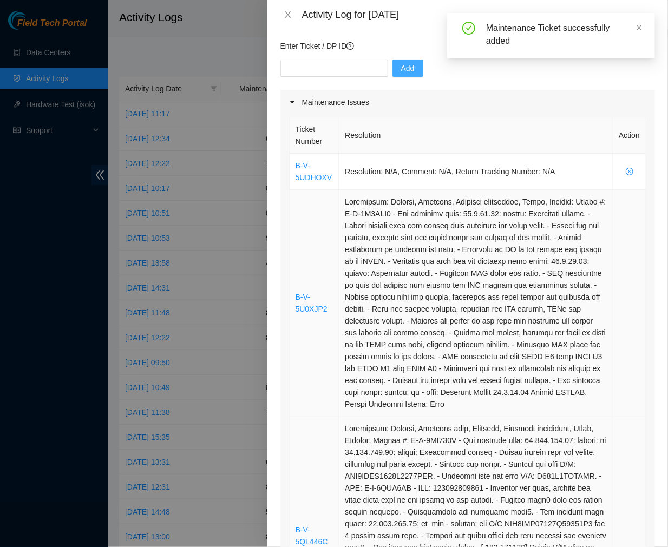
scroll to position [81, 0]
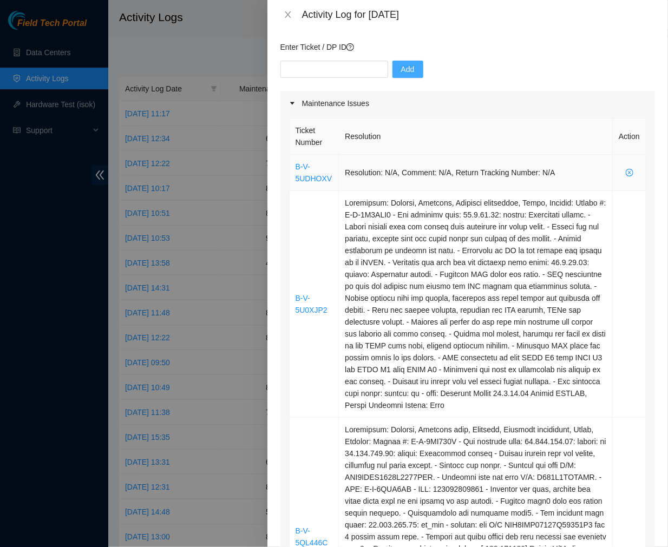
click at [626, 174] on icon "close-circle" at bounding box center [630, 173] width 8 height 8
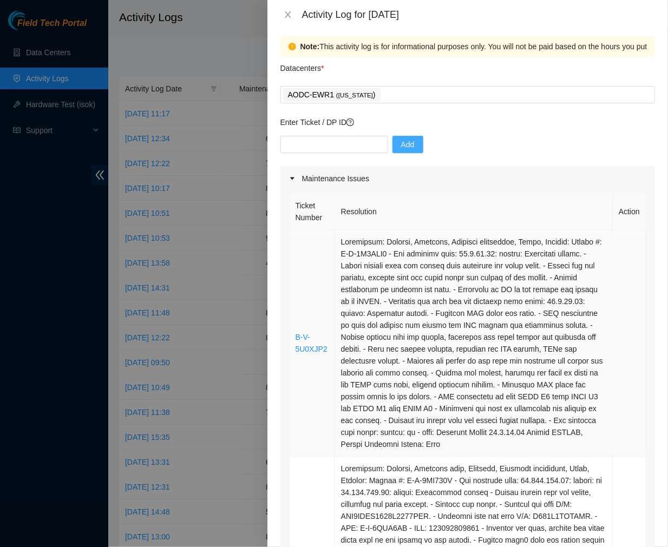
scroll to position [6, 0]
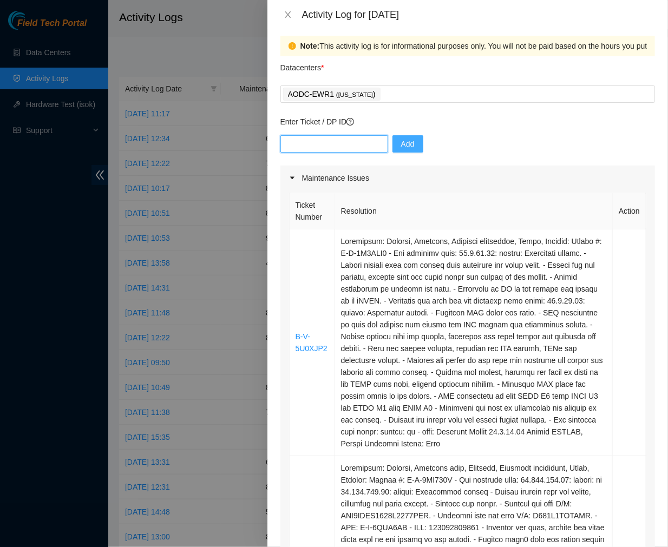
click at [363, 144] on input "text" at bounding box center [335, 143] width 108 height 17
paste input "Ticket #: B-V-5UDHOXV - Ran hardware test: [URL]: passed: ok [URL]: failed: dme…"
type input "Ticket #: B-V-5UDHOXV - Ran hardware test: [URL]: passed: ok [URL]: failed: dme…"
click at [407, 145] on span "Add" at bounding box center [408, 144] width 14 height 12
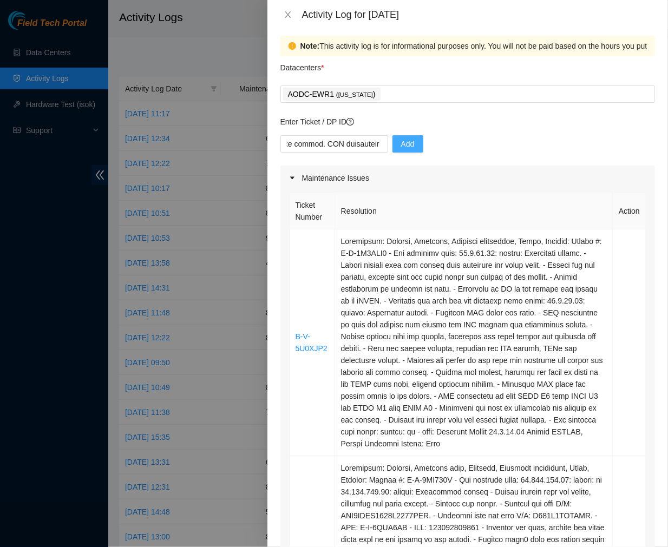
scroll to position [0, 0]
click at [349, 144] on input "text" at bounding box center [335, 143] width 108 height 17
paste input "Ticket #: B-V-5UDHOXV - Ran hardware test: [URL]: passed: ok [URL]: failed: dme…"
click at [307, 145] on input "text" at bounding box center [335, 143] width 108 height 17
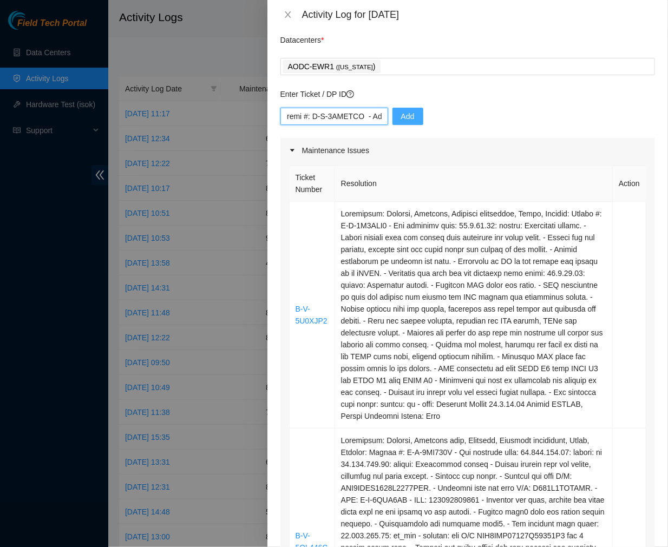
scroll to position [0, 0]
drag, startPoint x: 316, startPoint y: 118, endPoint x: 147, endPoint y: 116, distance: 169.0
click at [147, 116] on div "Activity Log for [DATE] Note: This activity log is for informational purposes o…" at bounding box center [334, 273] width 668 height 547
type input "B-V-5UDHOXV - Ran hardware test: [URL]: passed: ok [URL]: failed: dmesg - [DATE…"
click at [406, 116] on span "Add" at bounding box center [408, 116] width 14 height 12
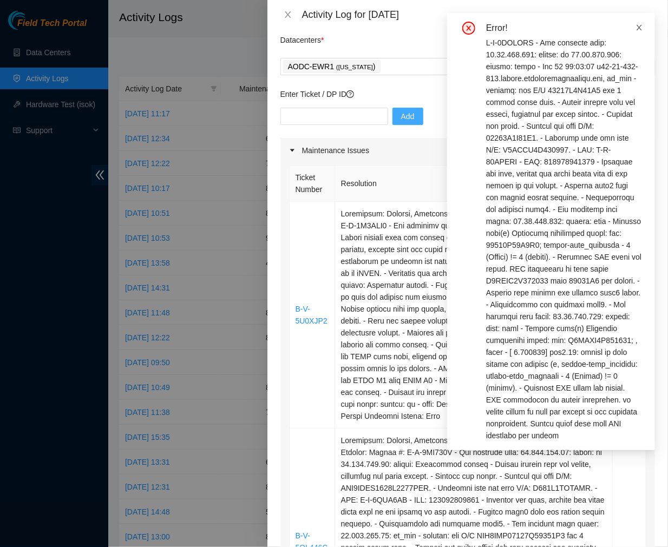
click at [640, 24] on icon "close" at bounding box center [640, 28] width 8 height 8
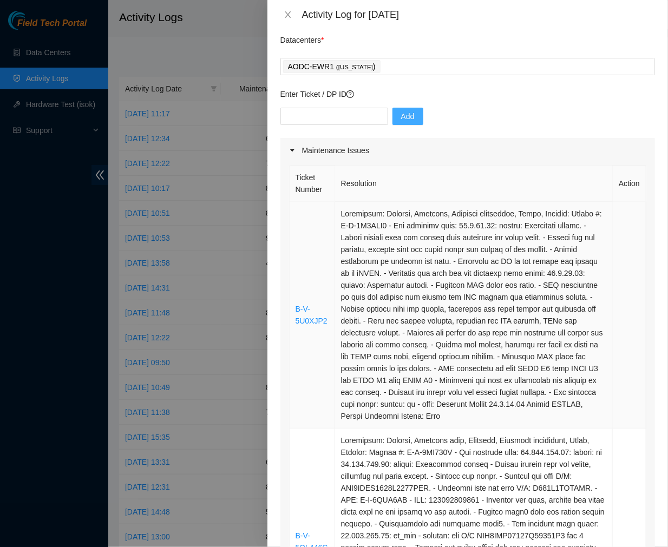
click at [558, 277] on td at bounding box center [474, 315] width 278 height 227
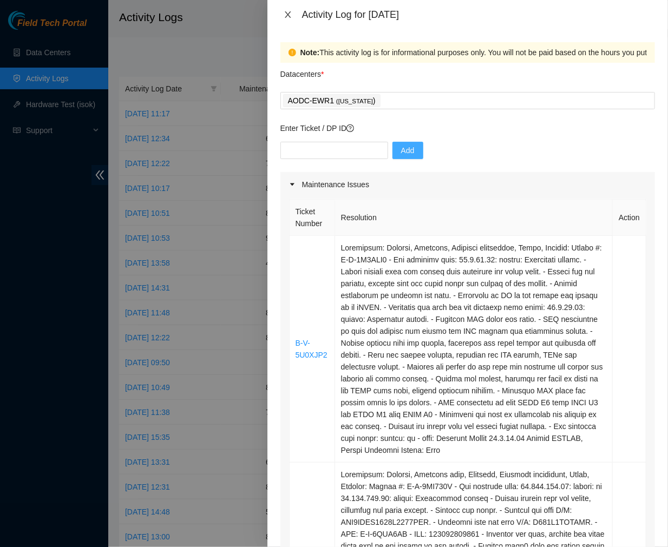
click at [287, 15] on icon "close" at bounding box center [288, 14] width 9 height 9
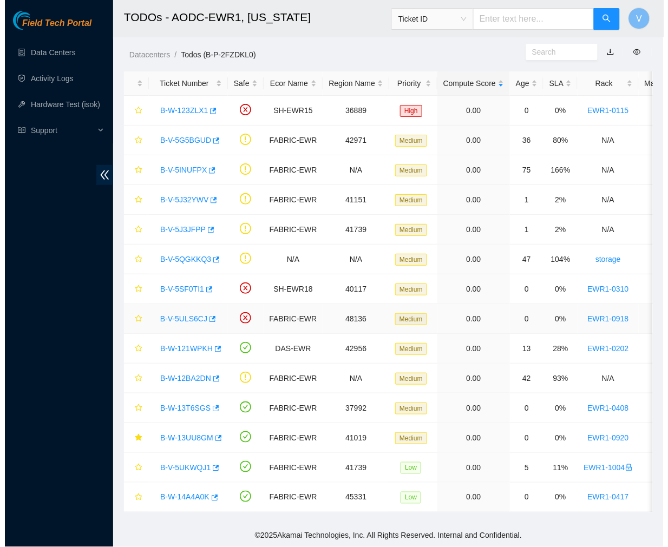
scroll to position [8, 0]
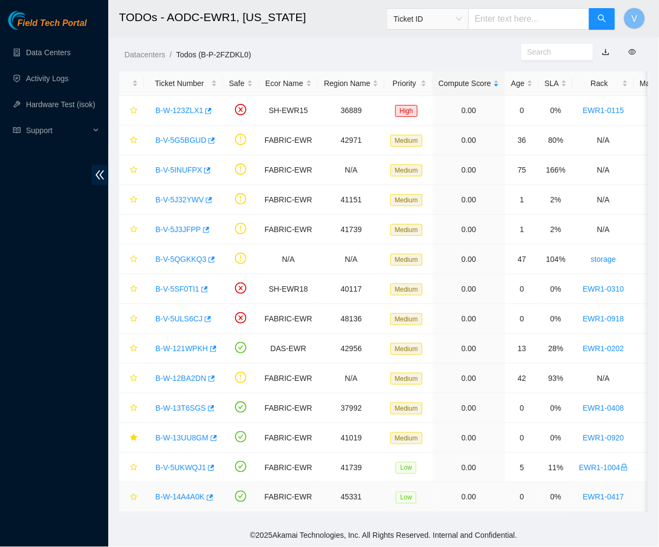
click at [182, 493] on link "B-W-14A4A0K" at bounding box center [179, 497] width 49 height 9
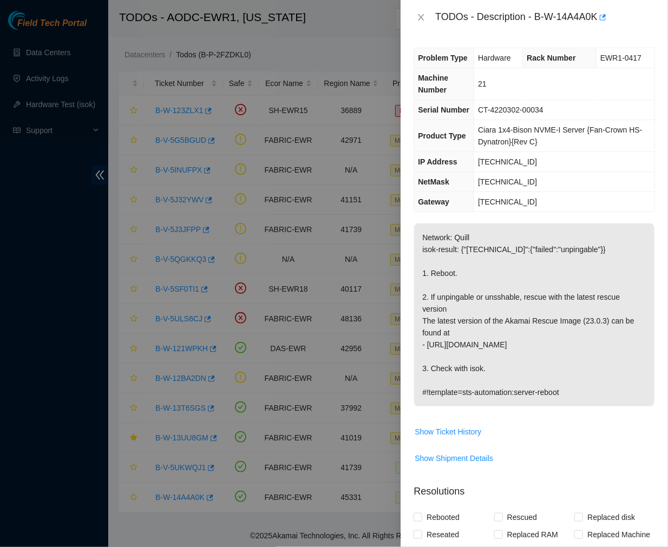
scroll to position [271, 0]
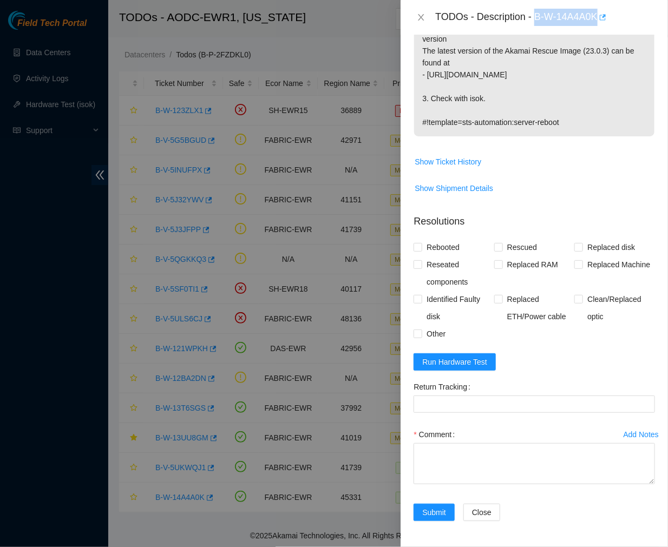
drag, startPoint x: 536, startPoint y: 16, endPoint x: 600, endPoint y: 17, distance: 63.9
click at [600, 17] on div "TODOs - Description - B-W-14A4A0K" at bounding box center [545, 17] width 220 height 17
copy div "B-W-14A4A0K"
click at [459, 355] on button "Run Hardware Test" at bounding box center [455, 362] width 82 height 17
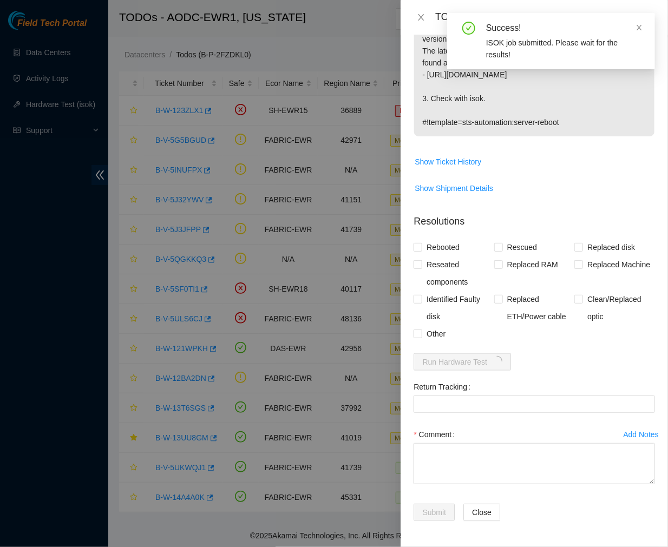
click at [574, 105] on p "Network: Quill isok-result: {"[TECHNICAL_ID]":{"failed":"unpingable"}} 1. Reboo…" at bounding box center [534, 44] width 240 height 183
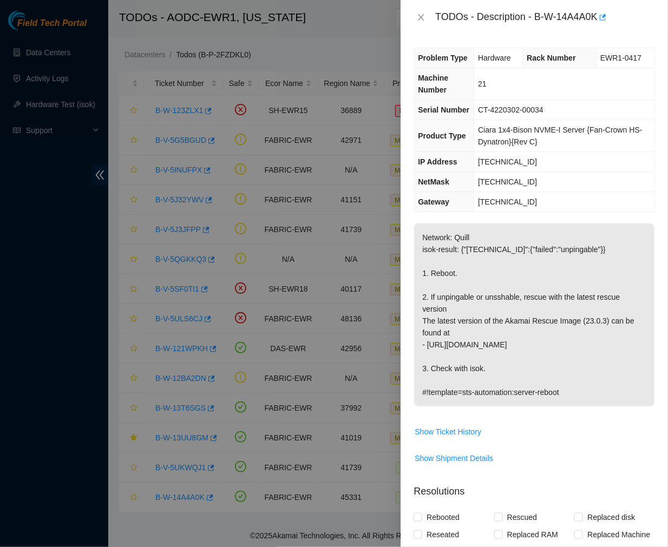
click at [529, 334] on p "Network: Quill isok-result: {"[TECHNICAL_ID]":{"failed":"unpingable"}} 1. Reboo…" at bounding box center [534, 315] width 240 height 183
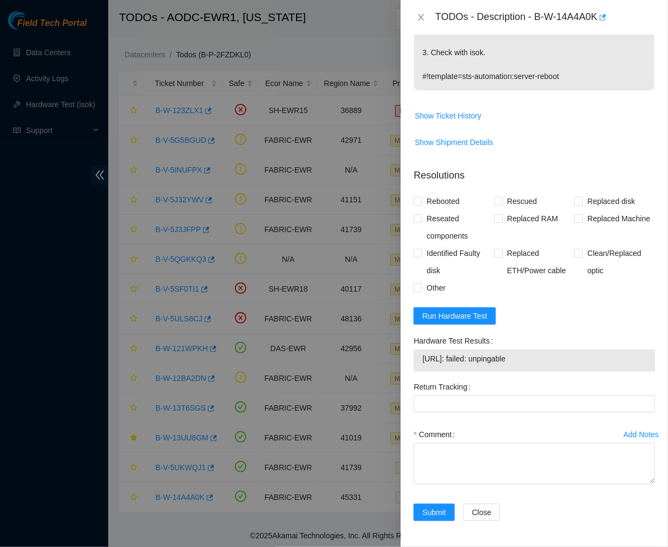
drag, startPoint x: 536, startPoint y: 360, endPoint x: 403, endPoint y: 362, distance: 133.2
click at [403, 362] on div "Problem Type Hardware Rack Number EWR1-0417 Machine Number 21 Serial Number CT-…" at bounding box center [535, 291] width 268 height 513
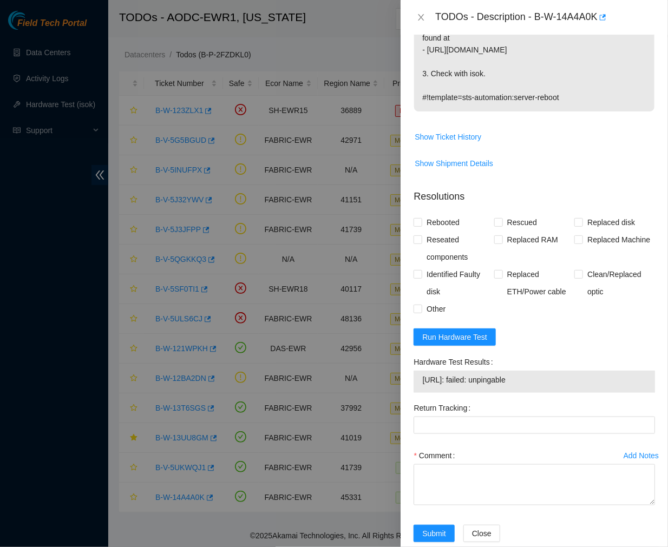
scroll to position [301, 0]
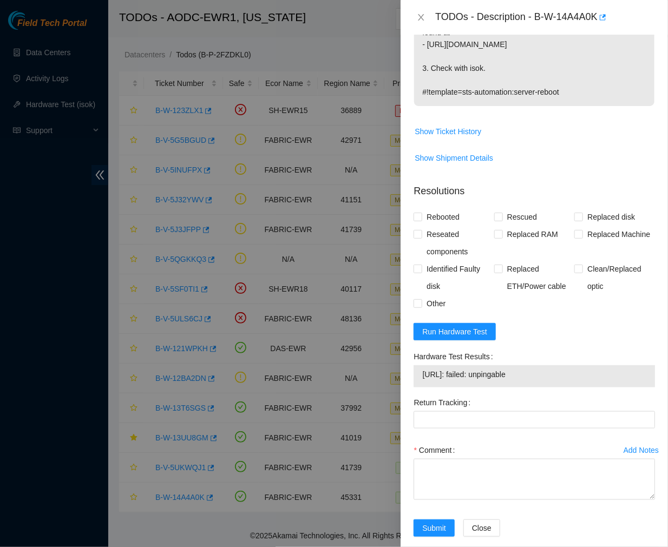
copy tbody "23.216.152.24: failed: unpingable"
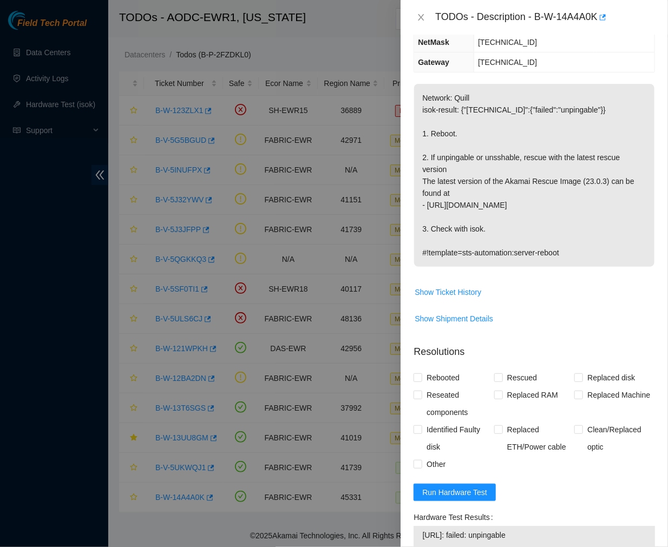
scroll to position [136, 0]
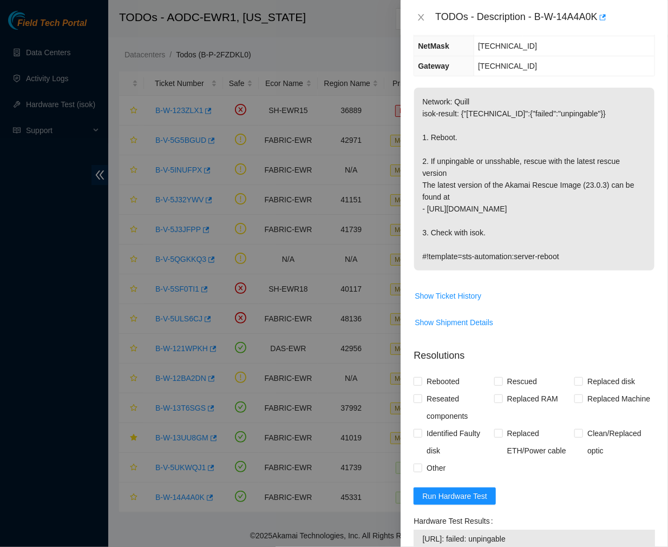
click at [455, 180] on p "Network: Quill isok-result: {"23.216.152.24":{"failed":"unpingable"}} 1. Reboot…" at bounding box center [534, 179] width 240 height 183
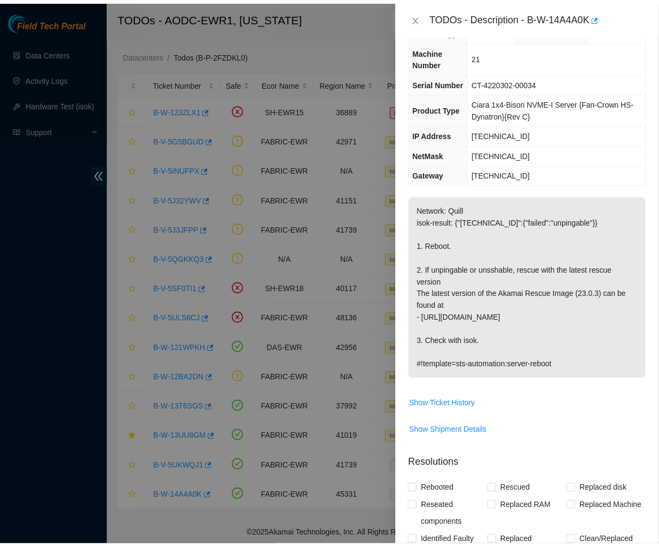
scroll to position [0, 0]
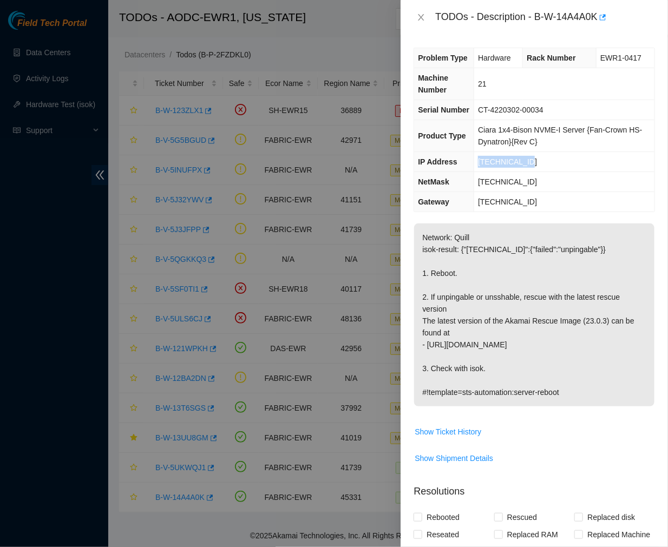
drag, startPoint x: 529, startPoint y: 165, endPoint x: 480, endPoint y: 163, distance: 49.3
click at [480, 163] on td "23.216.152.24" at bounding box center [564, 162] width 180 height 20
copy span "23.216.152.24"
click at [419, 18] on icon "close" at bounding box center [421, 17] width 9 height 9
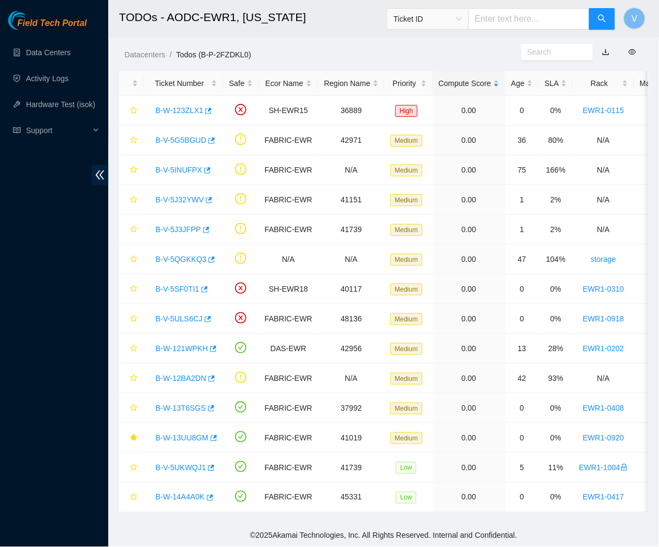
click at [190, 524] on main "TODOs - AODC-EWR1, New Jersey Ticket ID V Datacenters / Todos (B-P-2FZDKL0) / T…" at bounding box center [383, 262] width 551 height 525
click at [182, 493] on link "B-W-14A4A0K" at bounding box center [179, 497] width 49 height 9
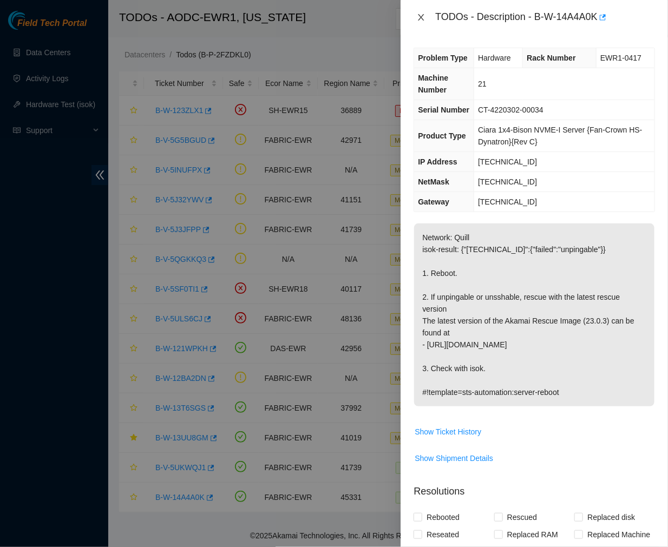
click at [422, 16] on icon "close" at bounding box center [422, 17] width 6 height 6
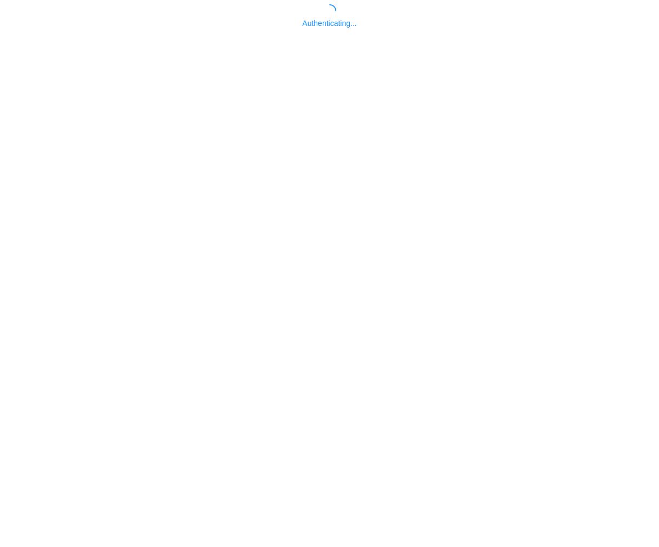
click at [188, 463] on body "Authenticating..." at bounding box center [329, 277] width 659 height 547
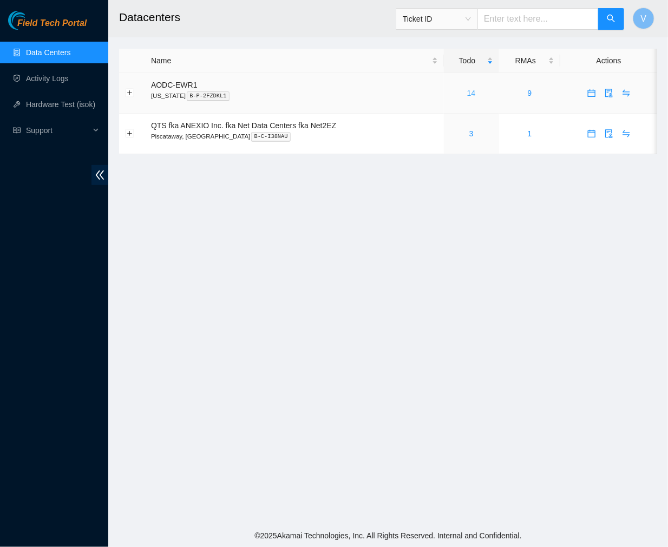
click at [469, 92] on link "14" at bounding box center [471, 93] width 9 height 9
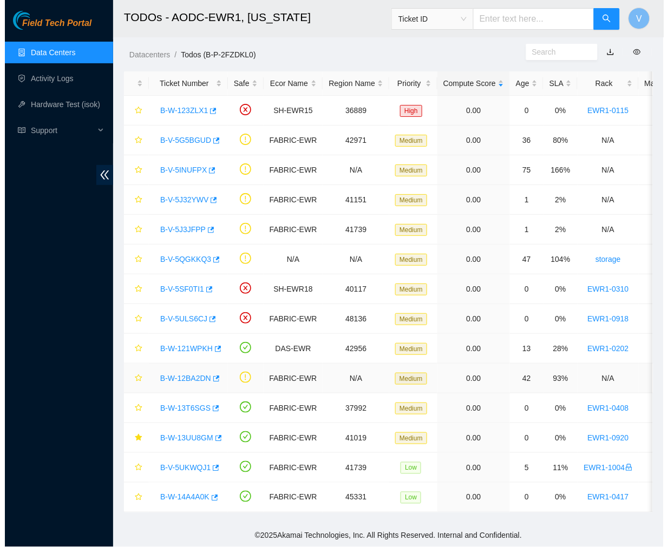
scroll to position [8, 0]
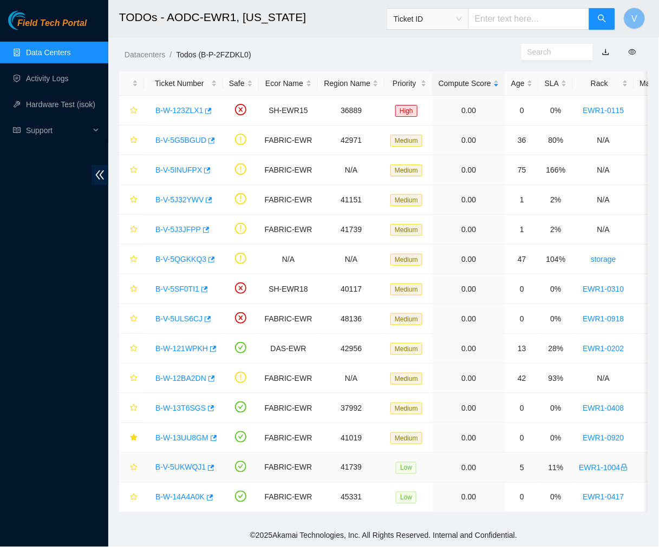
click at [187, 464] on link "B-V-5UKWQJ1" at bounding box center [180, 468] width 50 height 9
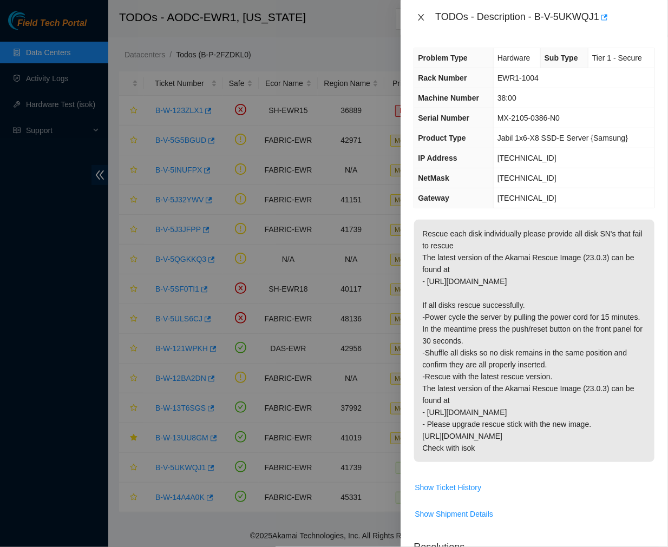
click at [421, 18] on icon "close" at bounding box center [421, 17] width 9 height 9
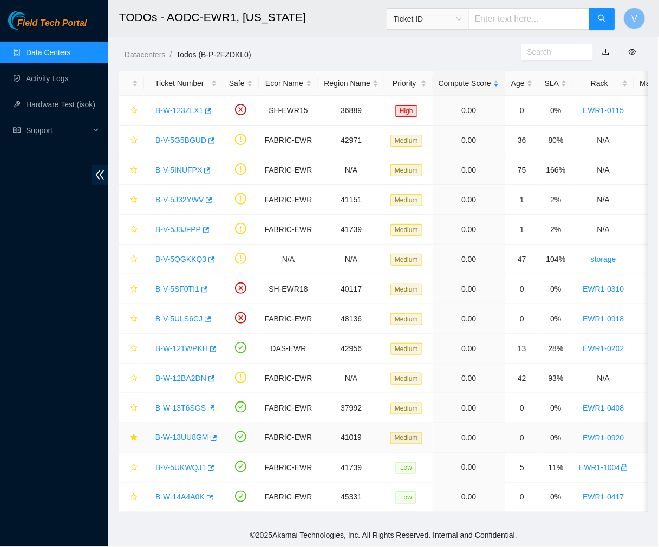
click at [190, 434] on link "B-W-13UU8GM" at bounding box center [181, 438] width 53 height 9
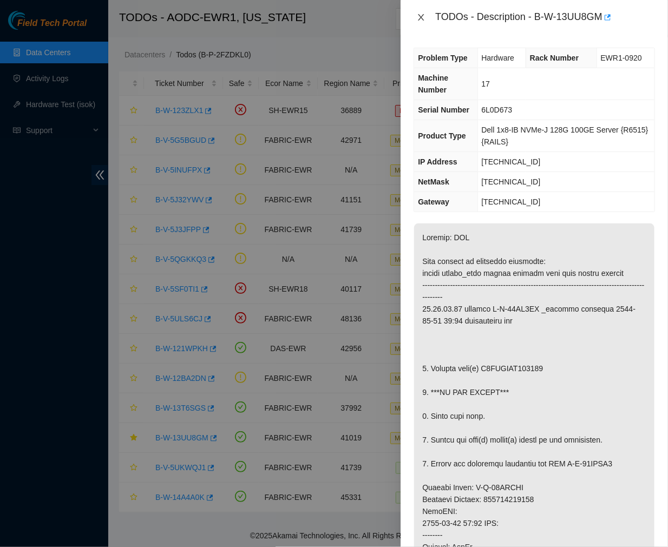
click at [423, 15] on icon "close" at bounding box center [421, 17] width 9 height 9
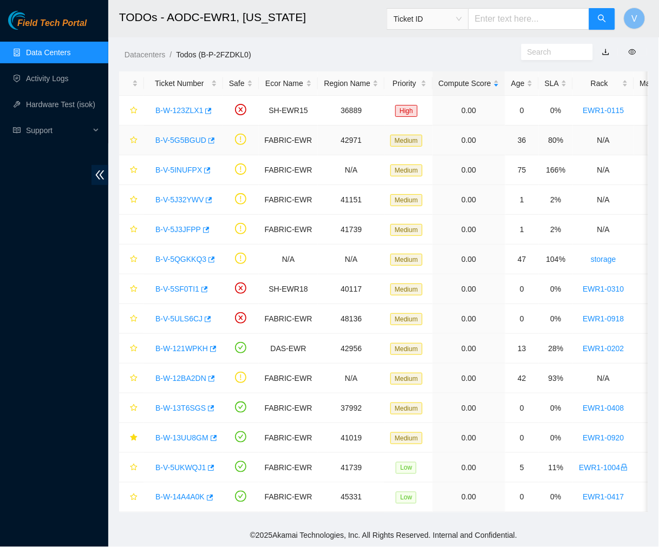
click at [185, 136] on link "B-V-5G5BGUD" at bounding box center [180, 140] width 51 height 9
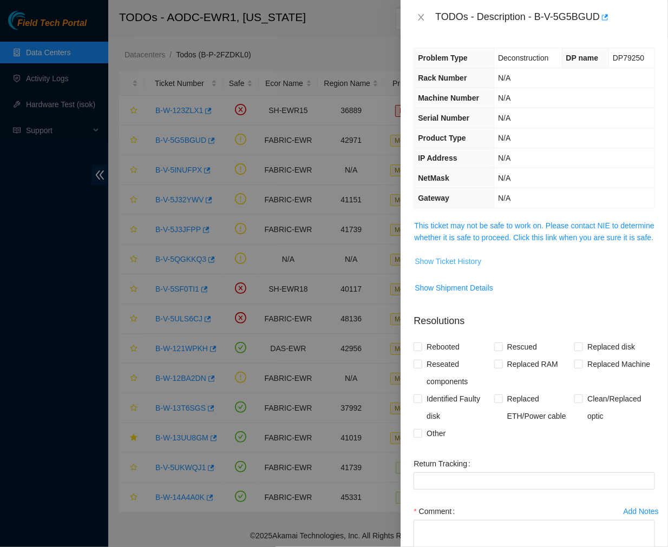
click at [462, 268] on span "Show Ticket History" at bounding box center [448, 262] width 67 height 12
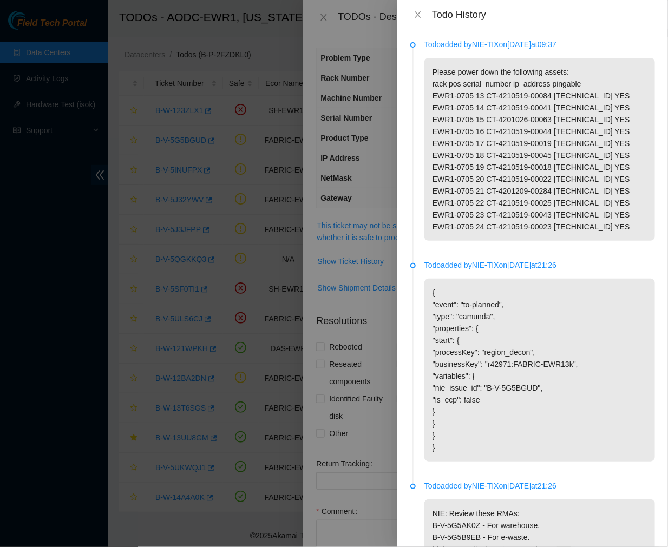
click at [415, 9] on div "Todo History" at bounding box center [532, 15] width 245 height 12
click at [418, 13] on icon "close" at bounding box center [418, 14] width 9 height 9
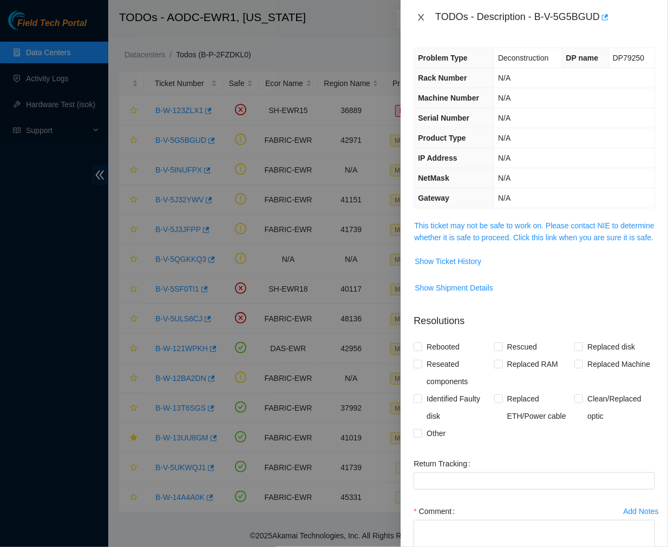
click at [426, 16] on button "Close" at bounding box center [421, 17] width 15 height 10
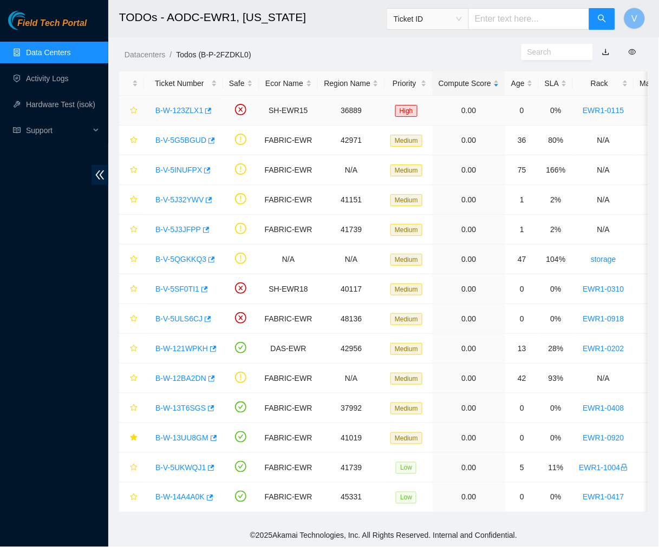
click at [172, 106] on link "B-W-123ZLX1" at bounding box center [179, 110] width 48 height 9
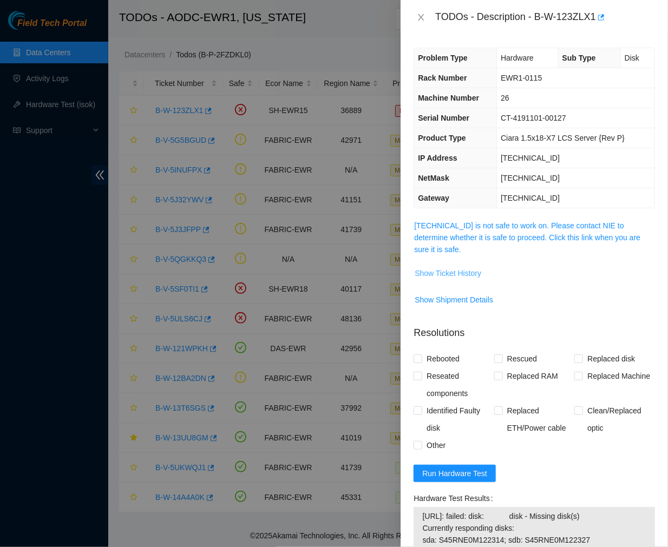
click at [457, 270] on span "Show Ticket History" at bounding box center [448, 274] width 67 height 12
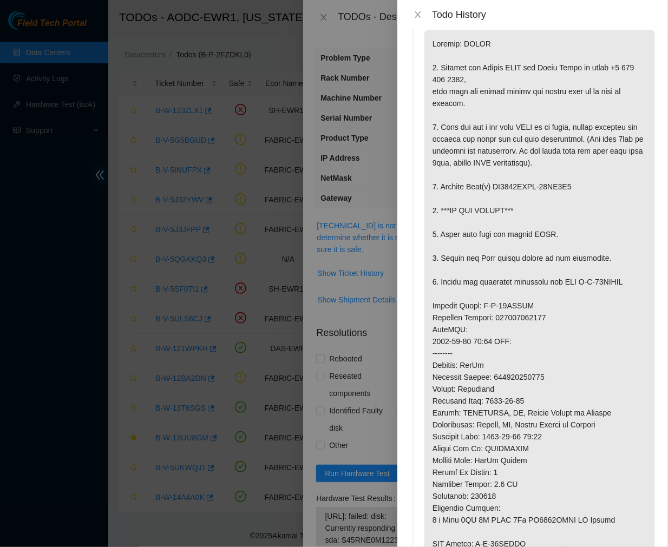
scroll to position [15, 0]
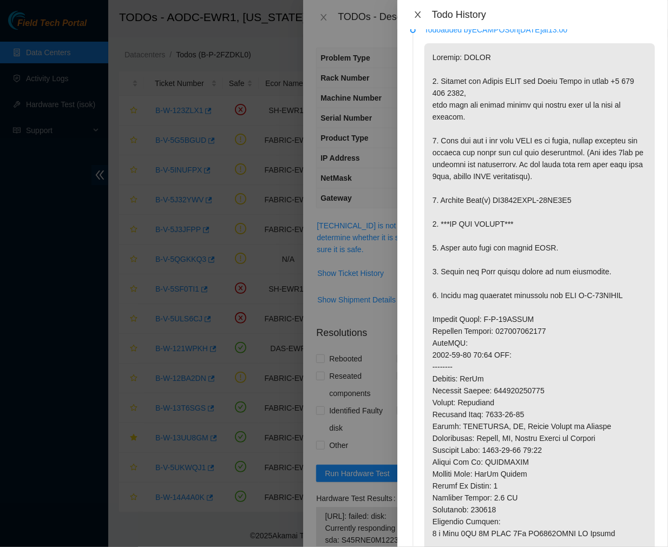
click at [414, 11] on icon "close" at bounding box center [418, 14] width 9 height 9
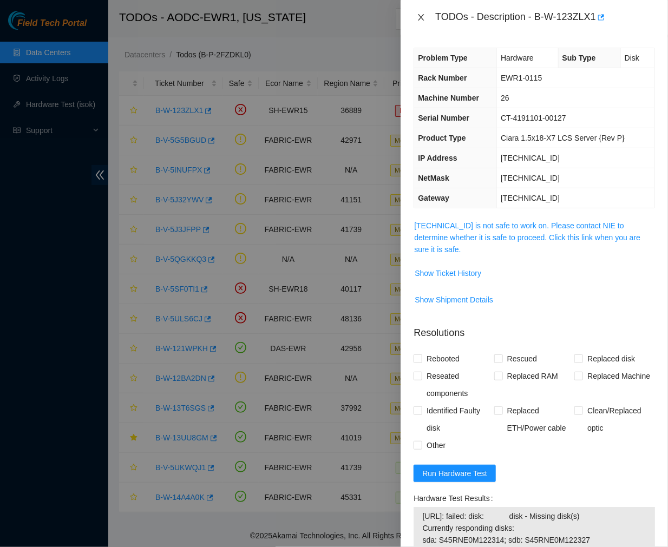
click at [419, 15] on icon "close" at bounding box center [422, 17] width 6 height 6
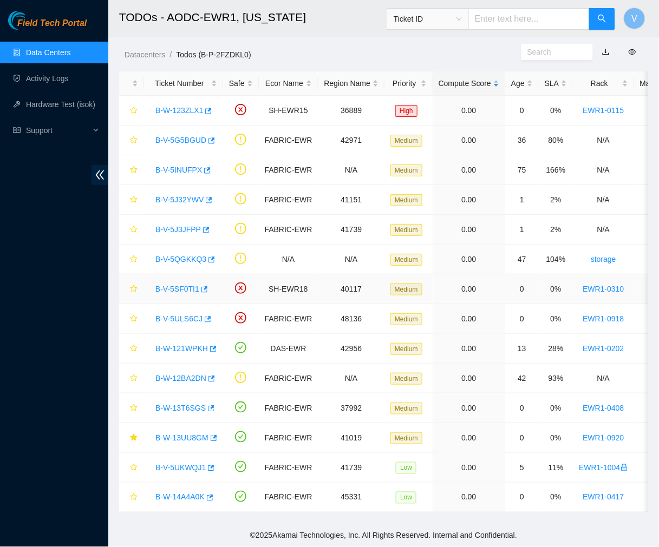
click at [181, 285] on link "B-V-5SF0TI1" at bounding box center [177, 289] width 44 height 9
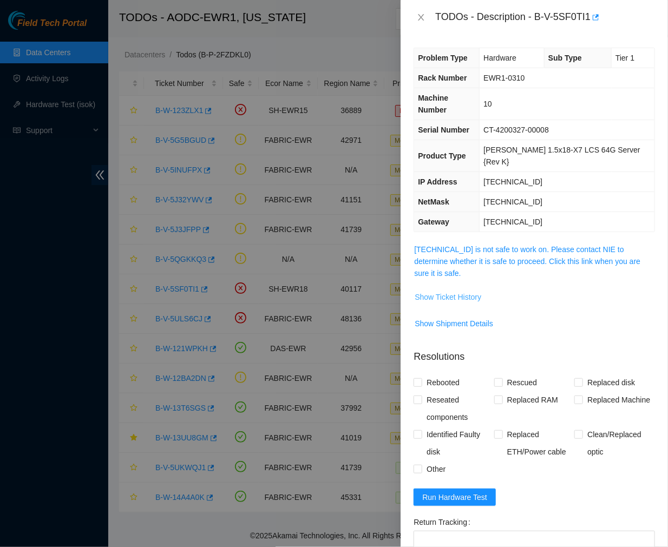
click at [467, 291] on span "Show Ticket History" at bounding box center [448, 297] width 67 height 12
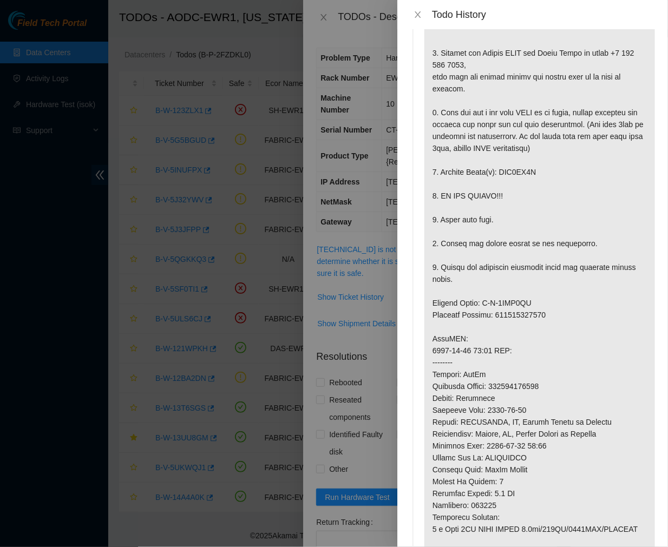
scroll to position [0, 0]
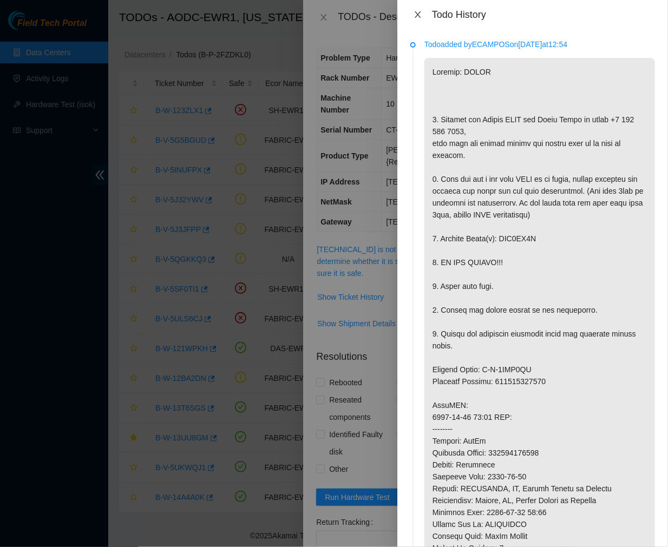
click at [415, 11] on icon "close" at bounding box center [418, 14] width 9 height 9
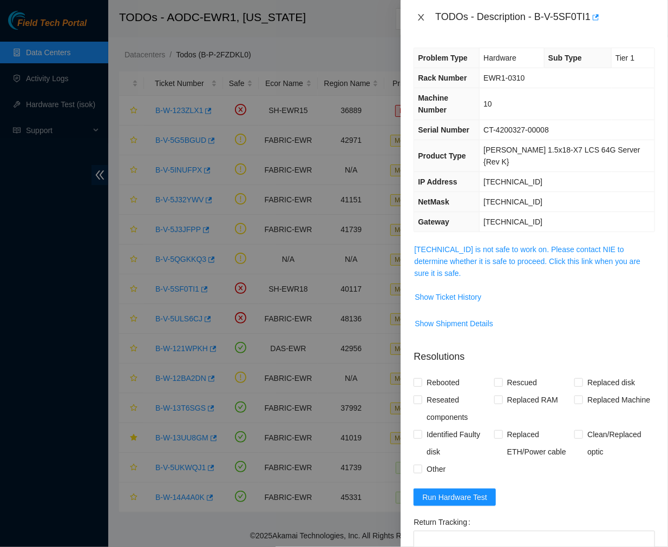
click at [420, 19] on icon "close" at bounding box center [422, 17] width 6 height 6
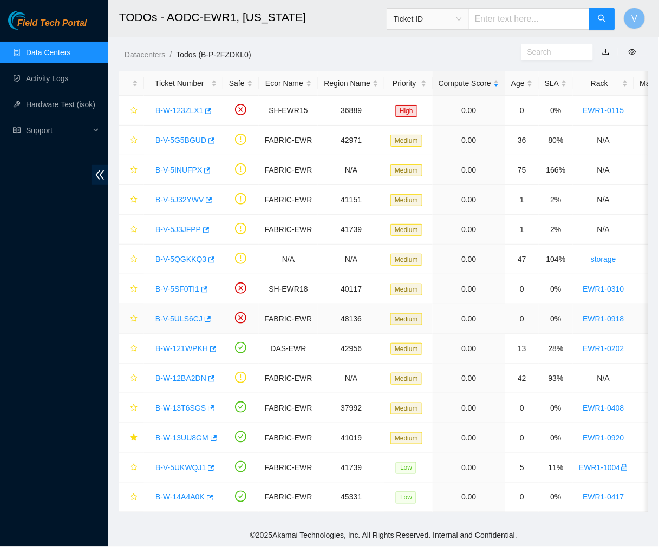
click at [179, 315] on link "B-V-5ULS6CJ" at bounding box center [178, 319] width 47 height 9
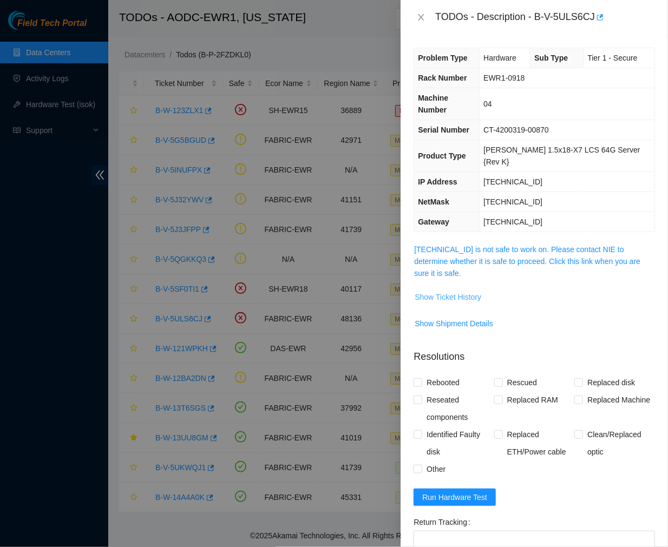
click at [466, 291] on span "Show Ticket History" at bounding box center [448, 297] width 67 height 12
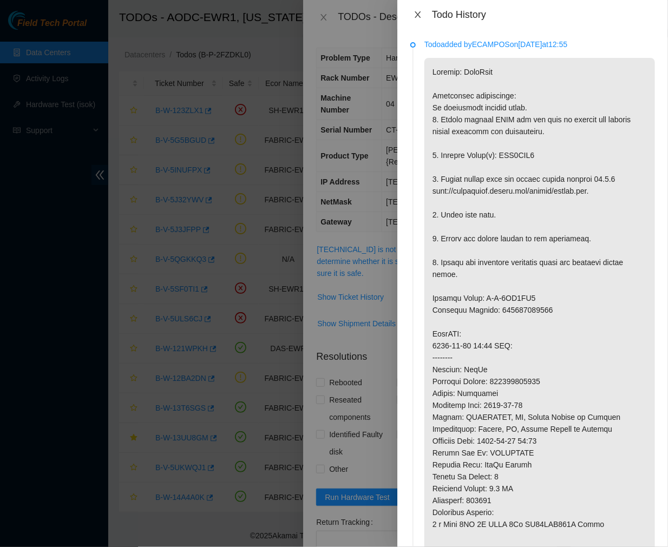
click at [420, 14] on icon "close" at bounding box center [418, 14] width 9 height 9
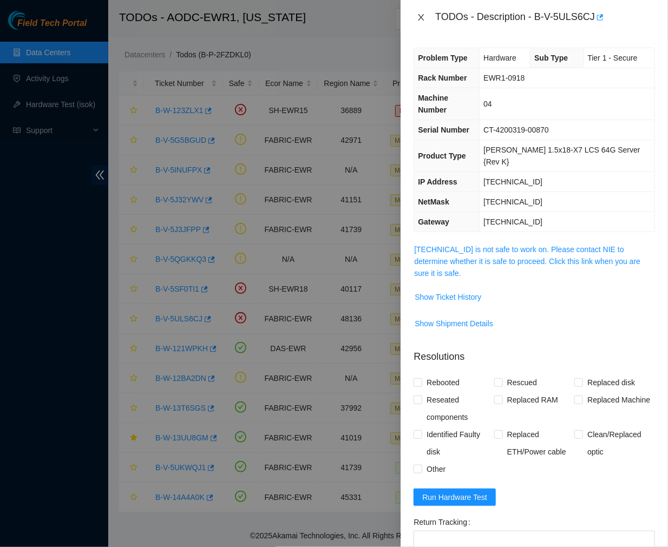
click at [420, 14] on icon "close" at bounding box center [421, 17] width 9 height 9
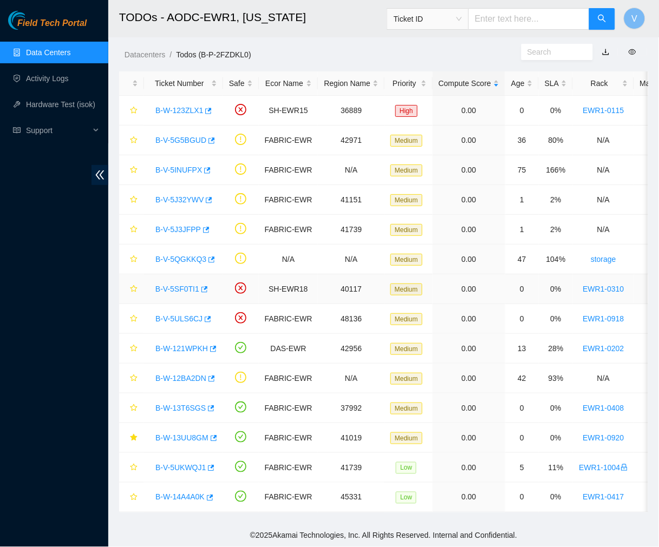
click at [181, 285] on link "B-V-5SF0TI1" at bounding box center [177, 289] width 44 height 9
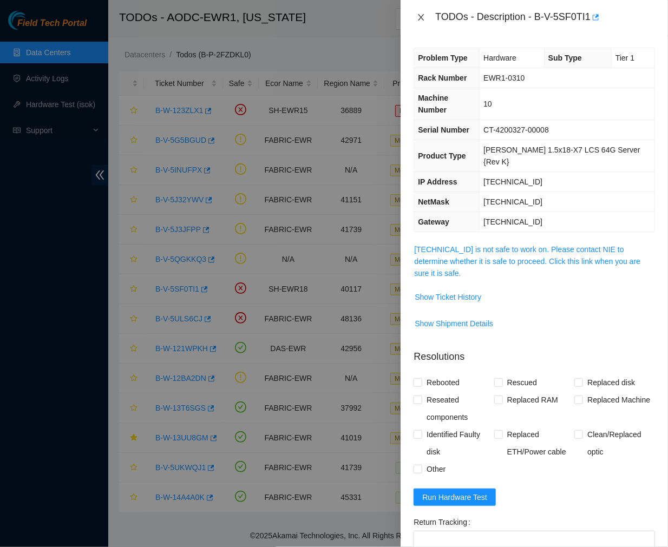
click at [415, 15] on button "Close" at bounding box center [421, 17] width 15 height 10
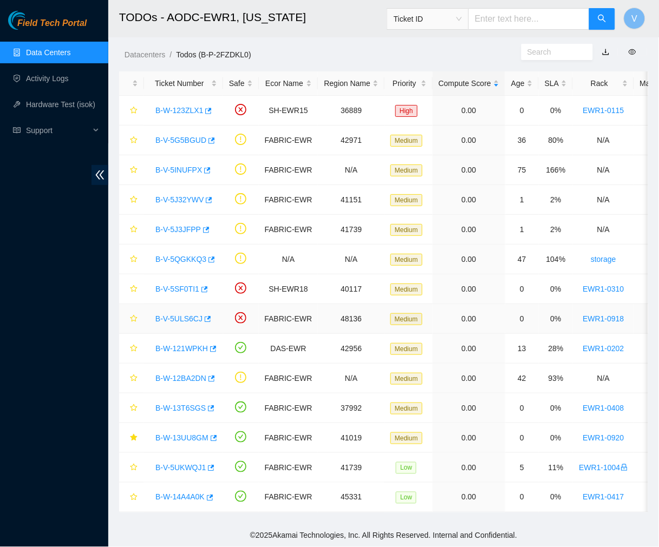
click at [169, 315] on link "B-V-5ULS6CJ" at bounding box center [178, 319] width 47 height 9
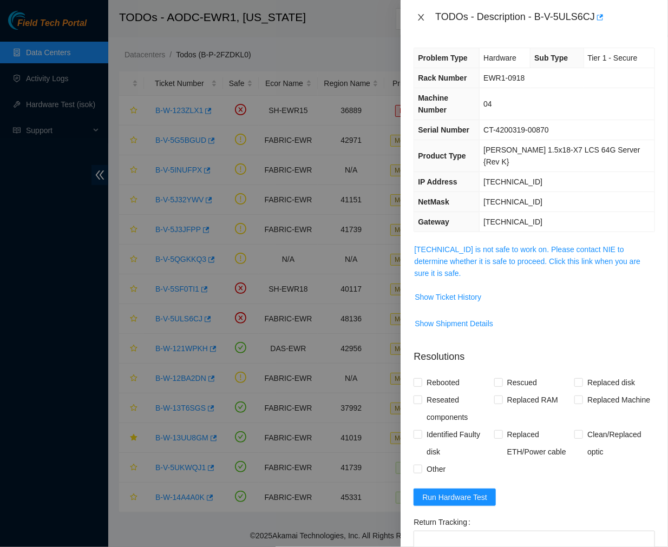
click at [418, 15] on icon "close" at bounding box center [421, 17] width 9 height 9
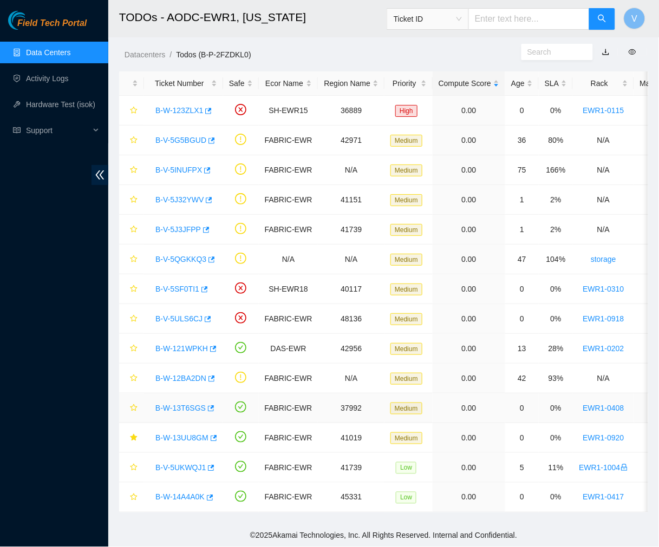
click at [180, 404] on link "B-W-13T6SGS" at bounding box center [180, 408] width 50 height 9
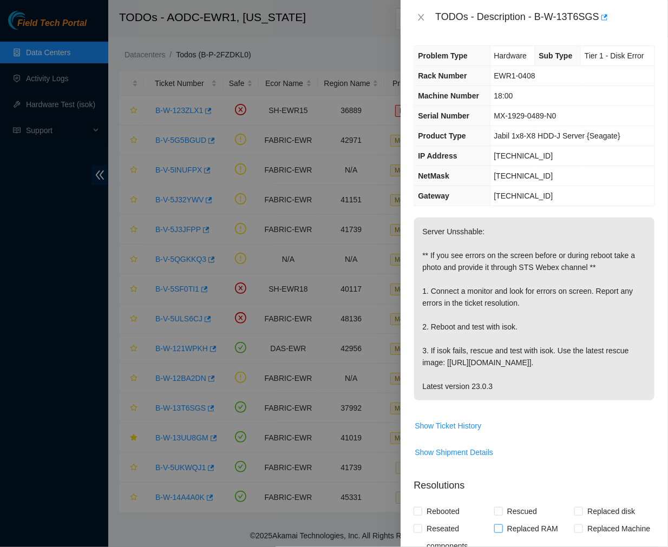
scroll to position [2, 0]
click at [431, 328] on p "Server Unsshable: ** If you see errors on the screen before or during reboot ta…" at bounding box center [534, 309] width 240 height 183
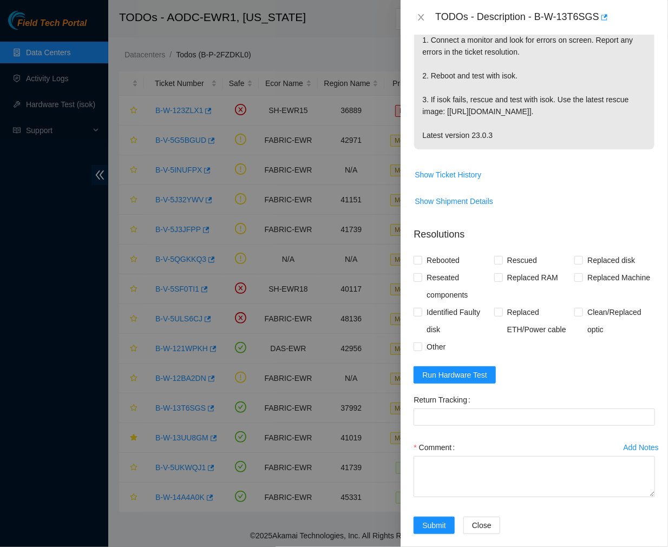
scroll to position [0, 0]
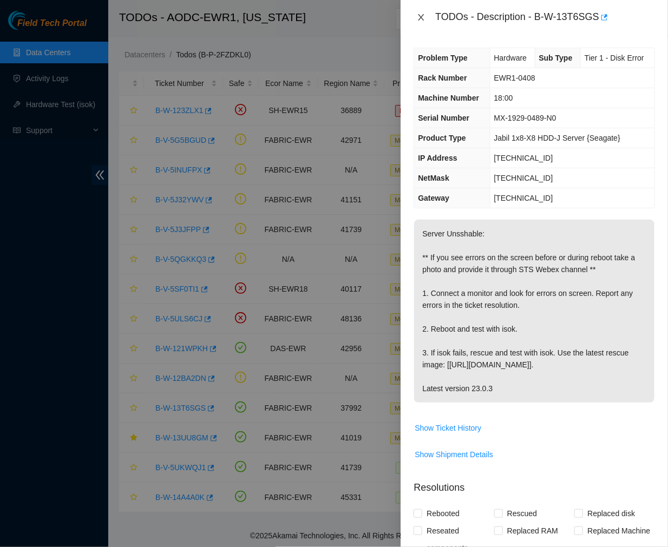
click at [419, 12] on button "Close" at bounding box center [421, 17] width 15 height 10
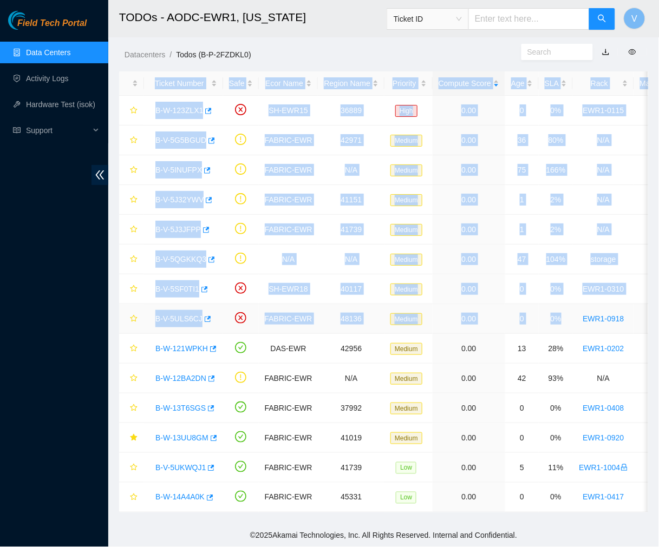
drag, startPoint x: 484, startPoint y: 48, endPoint x: 565, endPoint y: 325, distance: 288.8
click at [565, 325] on main "TODOs - AODC-EWR1, New Jersey Ticket ID V Datacenters / Todos (B-P-2FZDKL0) / T…" at bounding box center [383, 262] width 551 height 525
click at [565, 325] on td "0%" at bounding box center [556, 319] width 34 height 30
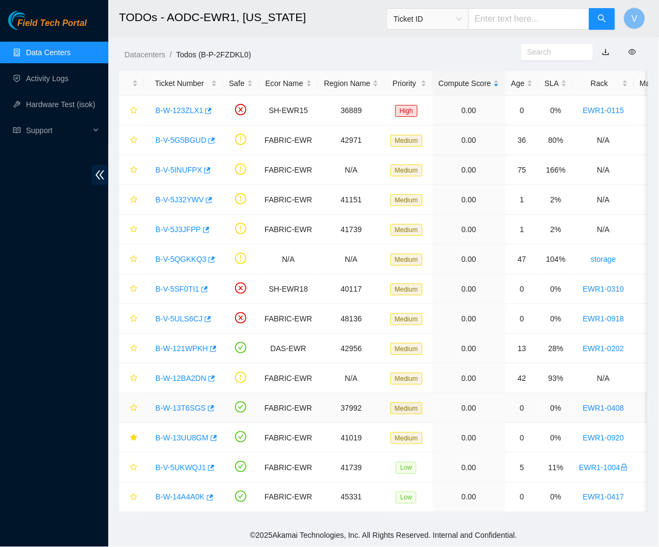
click at [197, 404] on link "B-W-13T6SGS" at bounding box center [180, 408] width 50 height 9
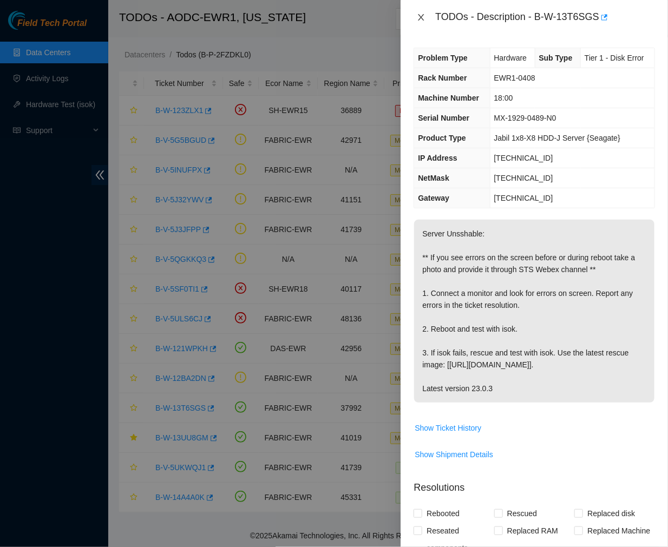
click at [422, 17] on icon "close" at bounding box center [422, 17] width 6 height 6
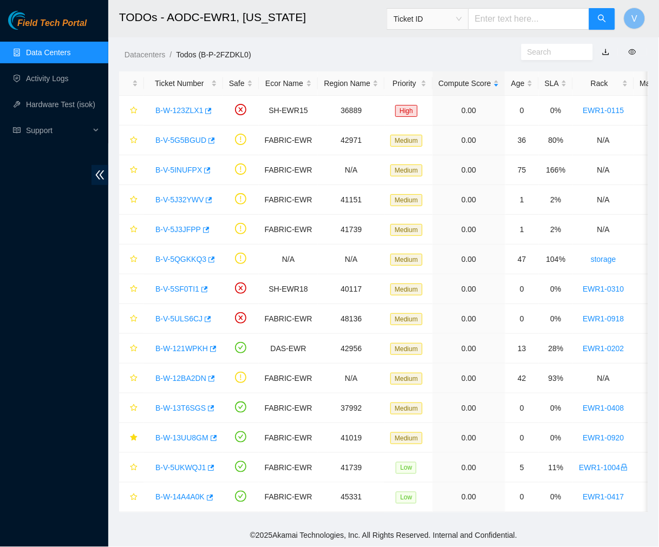
click at [340, 36] on header "TODOs - AODC-EWR1, New Jersey Ticket ID V" at bounding box center [437, 18] width 659 height 37
click at [187, 493] on link "B-W-14A4A0K" at bounding box center [179, 497] width 49 height 9
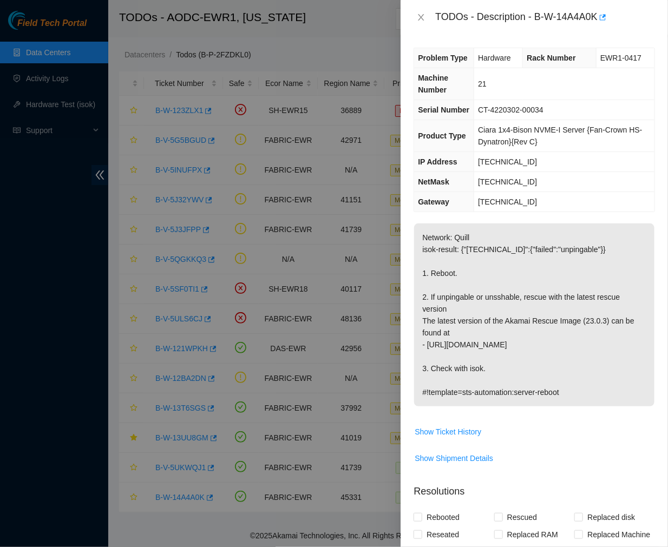
scroll to position [331, 0]
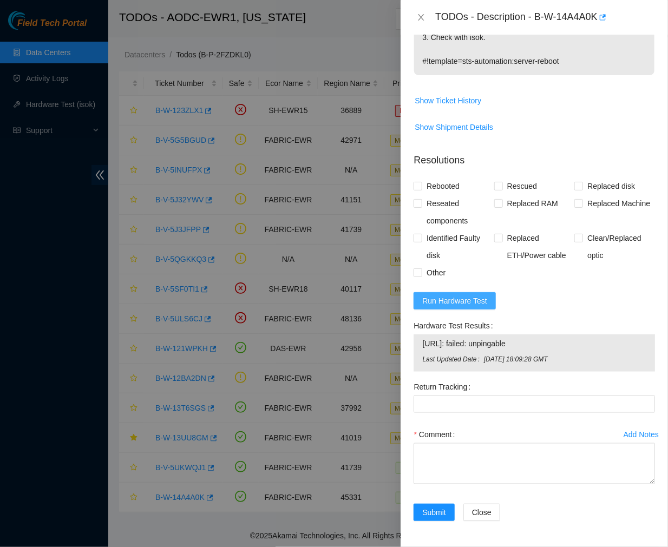
click at [475, 302] on span "Run Hardware Test" at bounding box center [454, 301] width 65 height 12
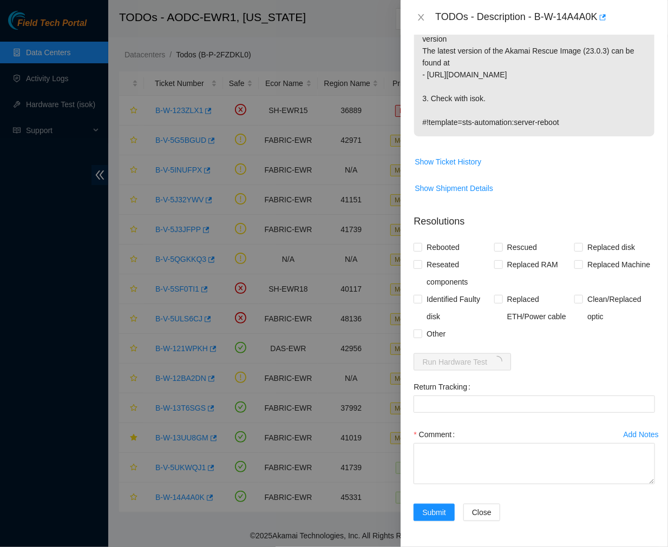
scroll to position [0, 0]
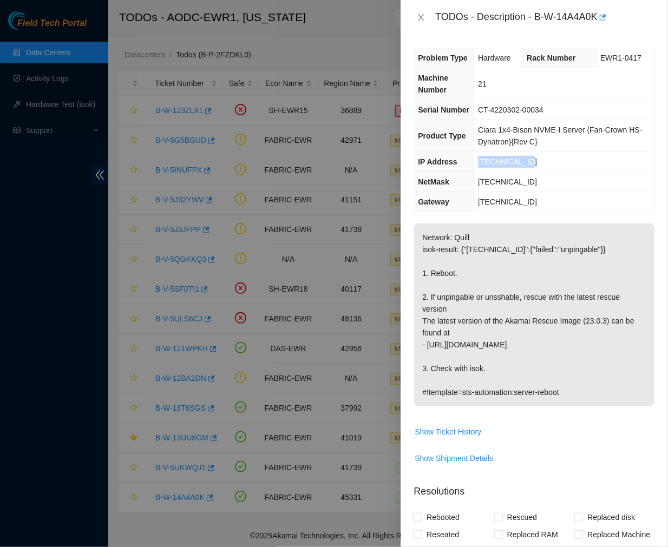
drag, startPoint x: 526, startPoint y: 162, endPoint x: 477, endPoint y: 163, distance: 48.7
click at [477, 163] on td "23.216.152.24" at bounding box center [564, 162] width 180 height 20
copy span "23.216.152.24"
click at [491, 422] on td "Network: Quill isok-result: {"23.216.152.24":{"failed":"unpingable"}} 1. Reboot…" at bounding box center [535, 323] width 242 height 200
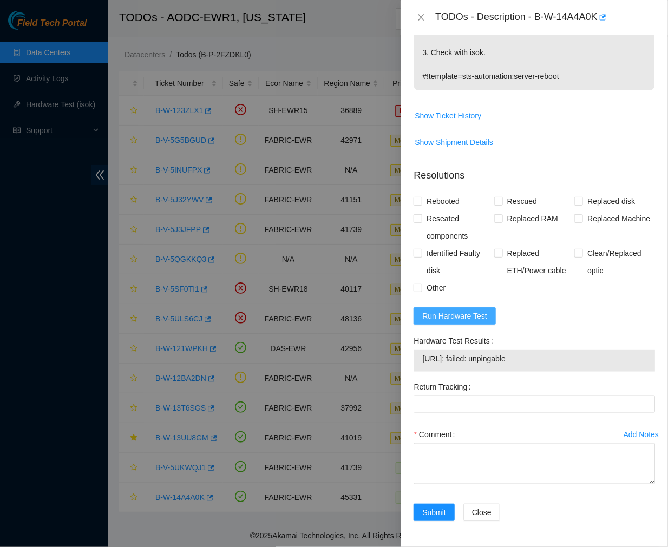
click at [480, 317] on span "Run Hardware Test" at bounding box center [454, 316] width 65 height 12
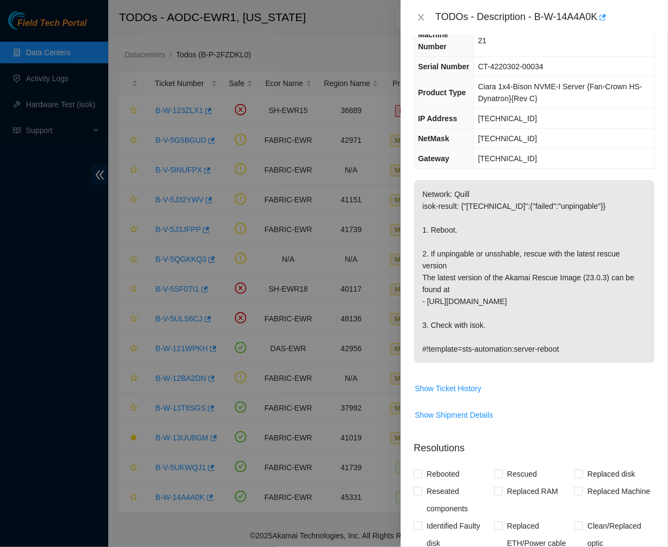
scroll to position [0, 0]
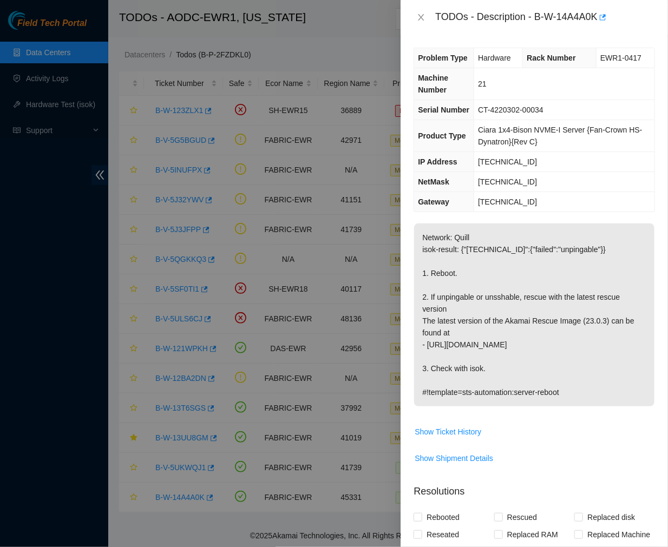
click at [552, 291] on p "Network: Quill isok-result: {"23.216.152.24":{"failed":"unpingable"}} 1. Reboot…" at bounding box center [534, 315] width 240 height 183
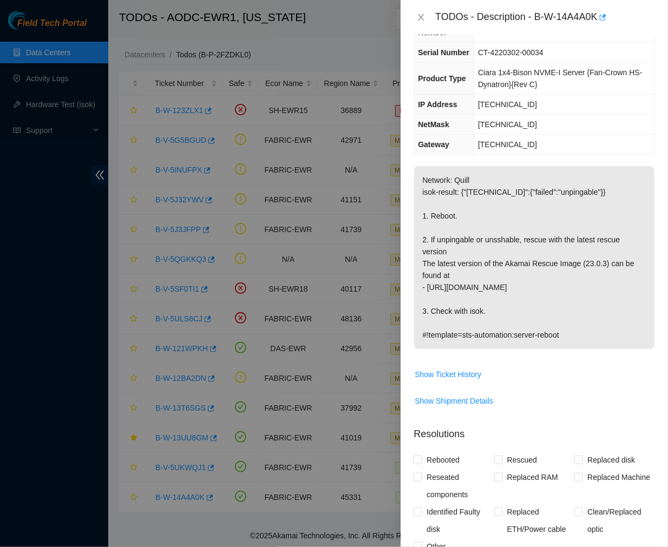
scroll to position [316, 0]
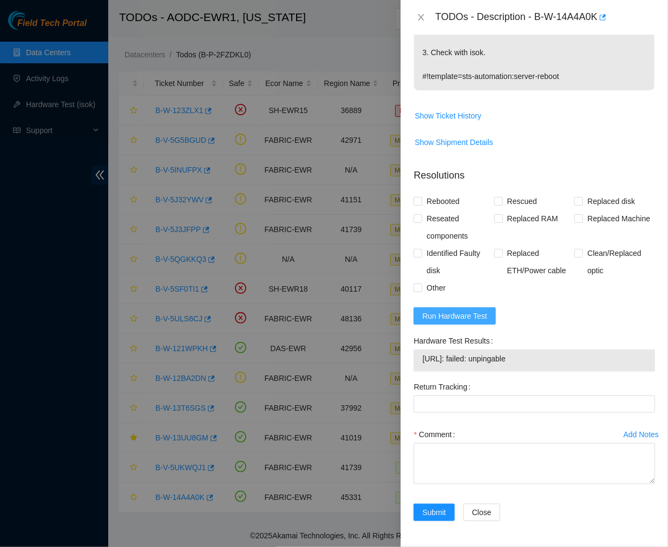
click at [452, 320] on span "Run Hardware Test" at bounding box center [454, 316] width 65 height 12
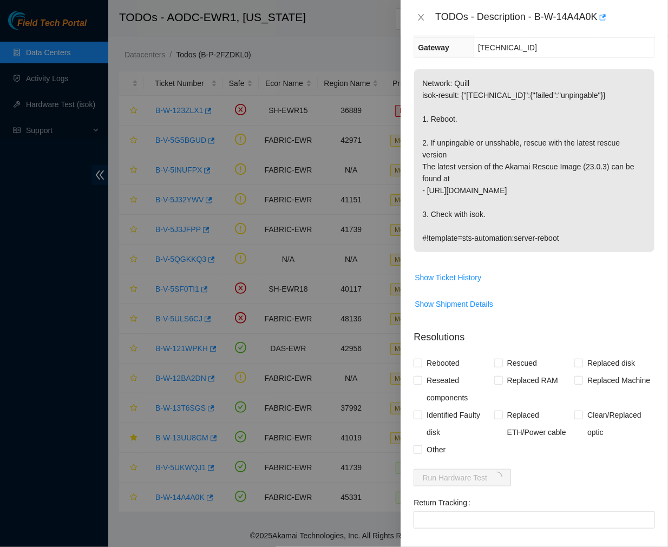
scroll to position [154, 0]
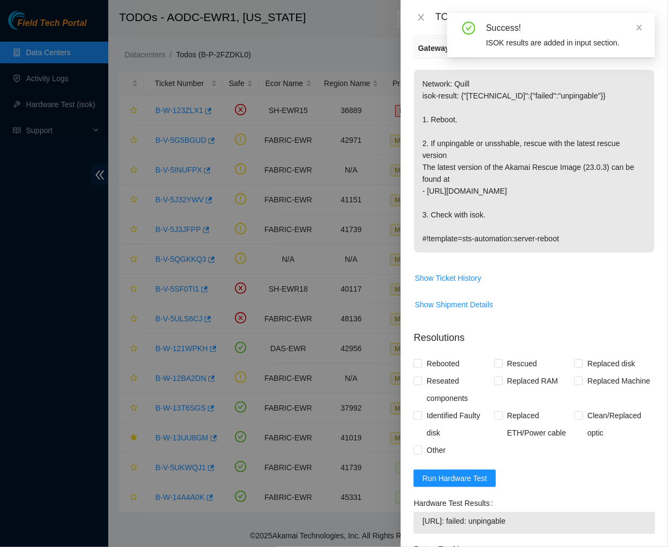
click at [537, 203] on p "Network: Quill isok-result: {"23.216.152.24":{"failed":"unpingable"}} 1. Reboot…" at bounding box center [534, 161] width 240 height 183
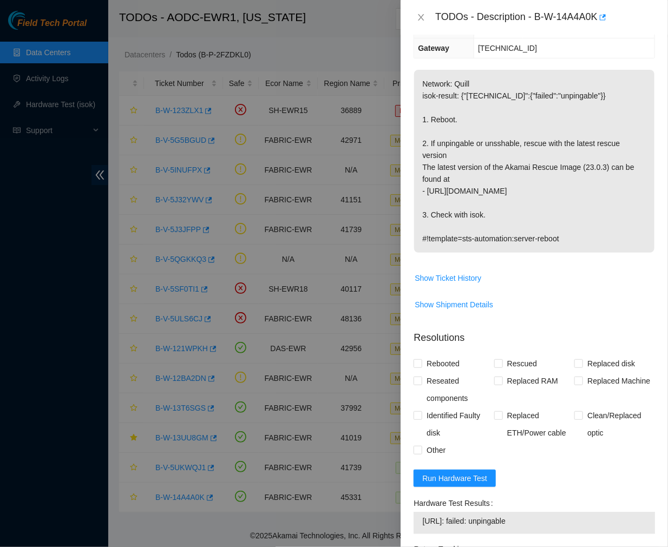
click at [549, 213] on p "Network: Quill isok-result: {"23.216.152.24":{"failed":"unpingable"}} 1. Reboot…" at bounding box center [534, 161] width 240 height 183
click at [470, 482] on span "Run Hardware Test" at bounding box center [454, 479] width 65 height 12
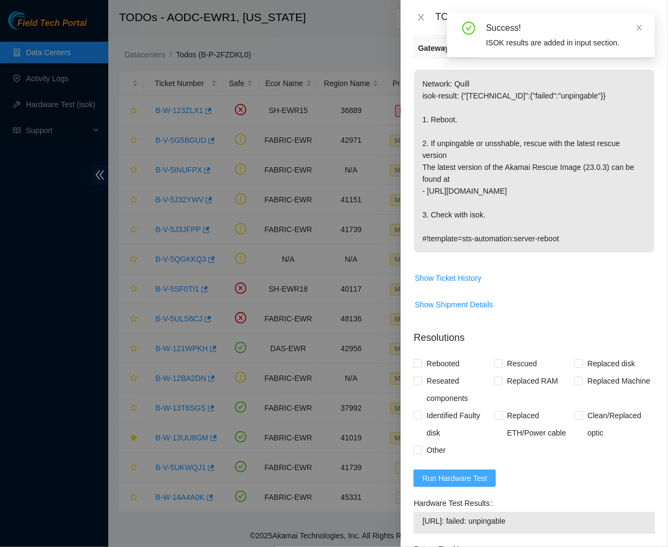
click at [464, 480] on span "Run Hardware Test" at bounding box center [454, 479] width 65 height 12
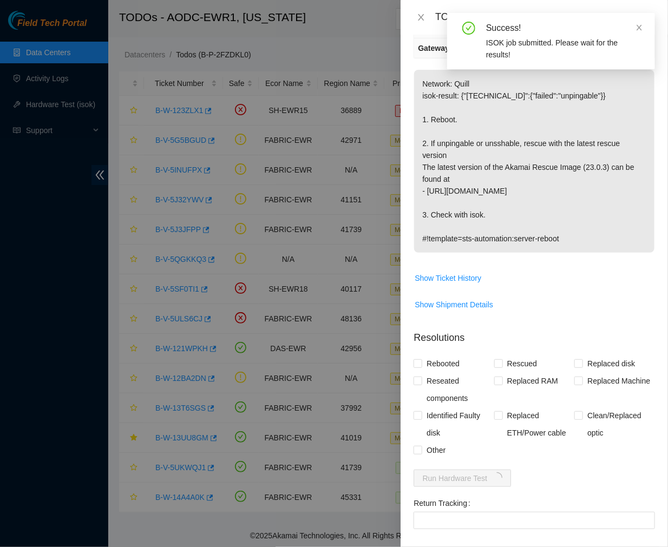
click at [516, 212] on p "Network: Quill isok-result: {"23.216.152.24":{"failed":"unpingable"}} 1. Reboot…" at bounding box center [534, 161] width 240 height 183
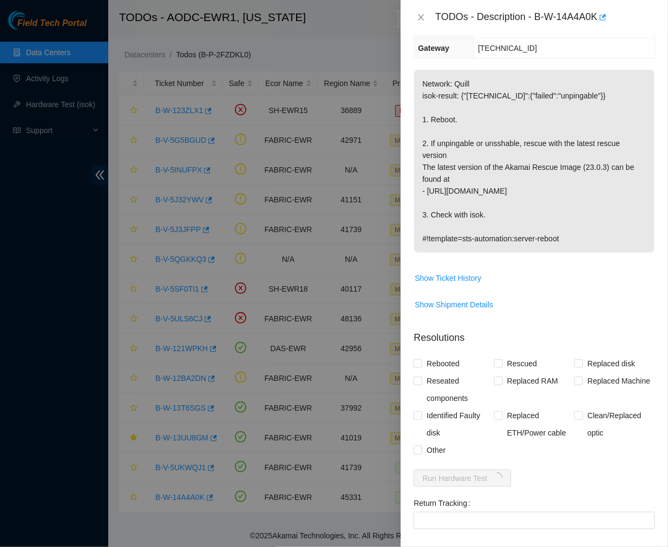
click at [548, 173] on p "Network: Quill isok-result: {"23.216.152.24":{"failed":"unpingable"}} 1. Reboot…" at bounding box center [534, 161] width 240 height 183
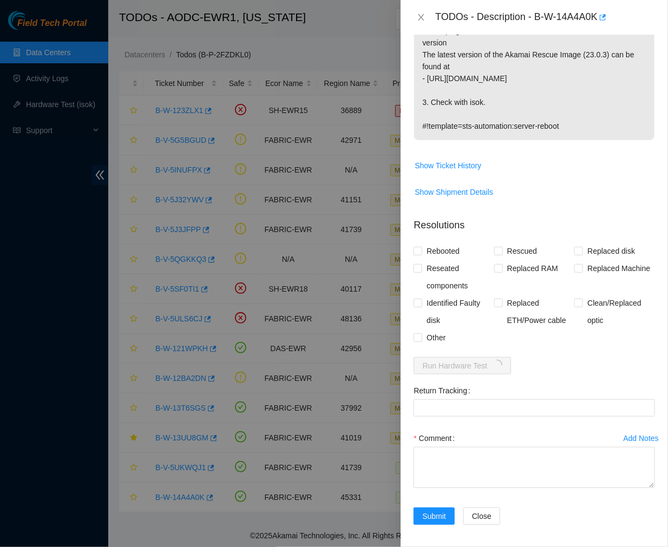
scroll to position [267, 0]
click at [534, 106] on p "Network: Quill isok-result: {"23.216.152.24":{"failed":"unpingable"}} 1. Reboot…" at bounding box center [534, 48] width 240 height 183
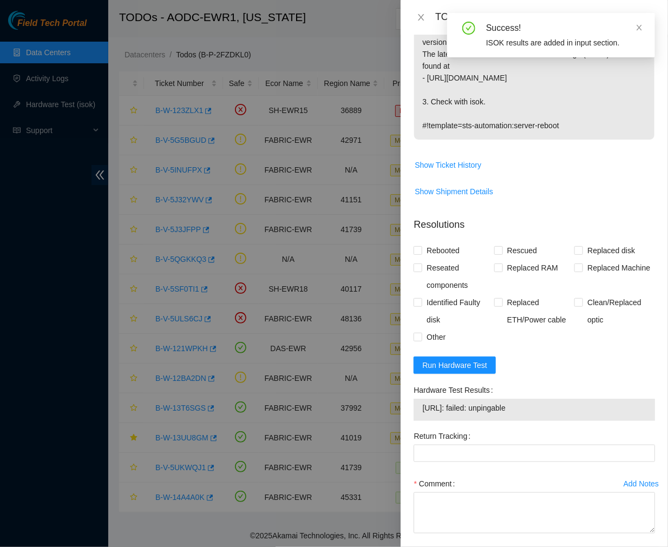
click at [551, 90] on p "Network: Quill isok-result: {"23.216.152.24":{"failed":"unpingable"}} 1. Reboot…" at bounding box center [534, 48] width 240 height 183
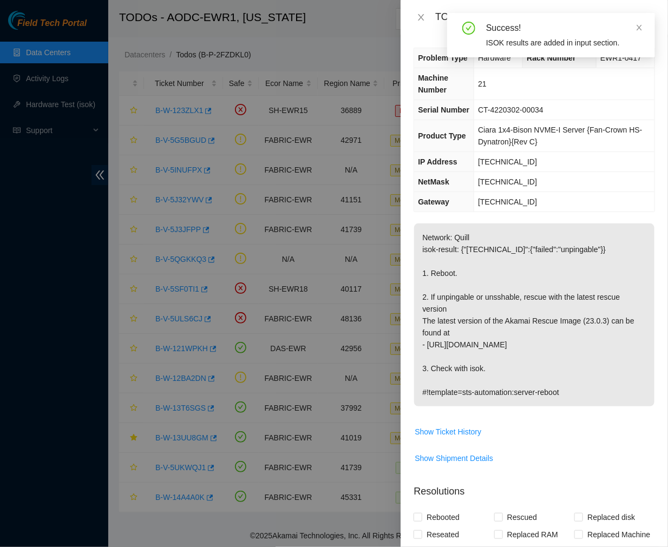
click at [522, 230] on p "Network: Quill isok-result: {"23.216.152.24":{"failed":"unpingable"}} 1. Reboot…" at bounding box center [534, 315] width 240 height 183
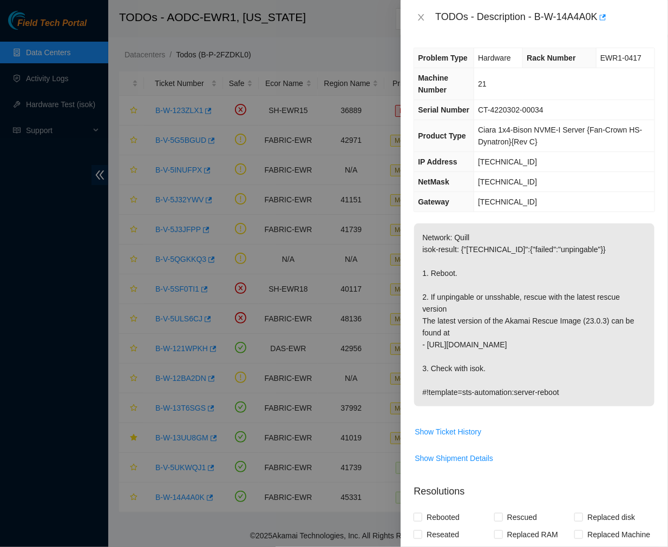
scroll to position [316, 0]
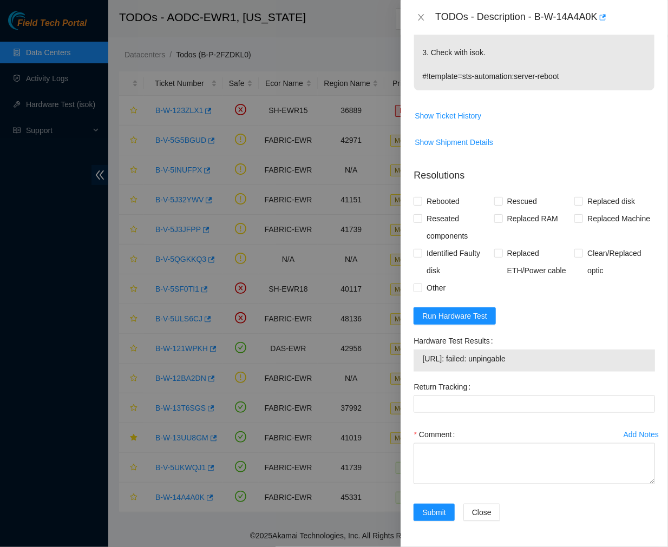
drag, startPoint x: 543, startPoint y: 363, endPoint x: 421, endPoint y: 356, distance: 122.0
click at [422, 356] on td "23.216.152.24: failed: unpingable" at bounding box center [534, 361] width 225 height 17
copy span "23.216.152.24: failed: unpingable"
click at [423, 18] on icon "close" at bounding box center [421, 17] width 9 height 9
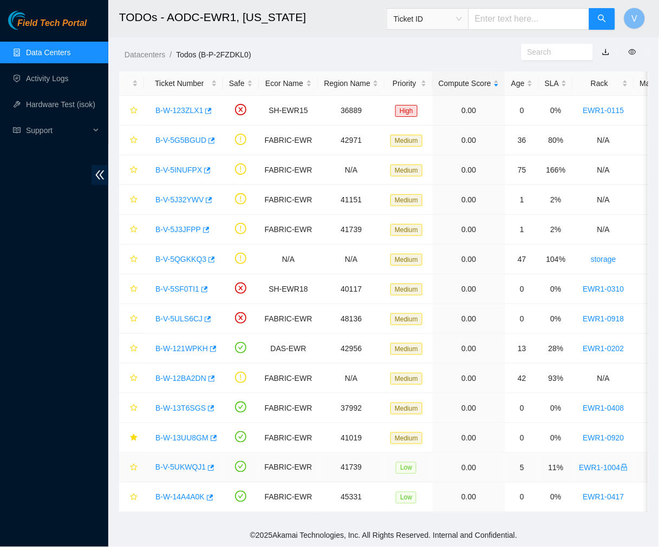
scroll to position [181, 0]
click at [131, 494] on icon "star" at bounding box center [134, 498] width 8 height 8
click at [46, 55] on link "Data Centers" at bounding box center [48, 52] width 44 height 9
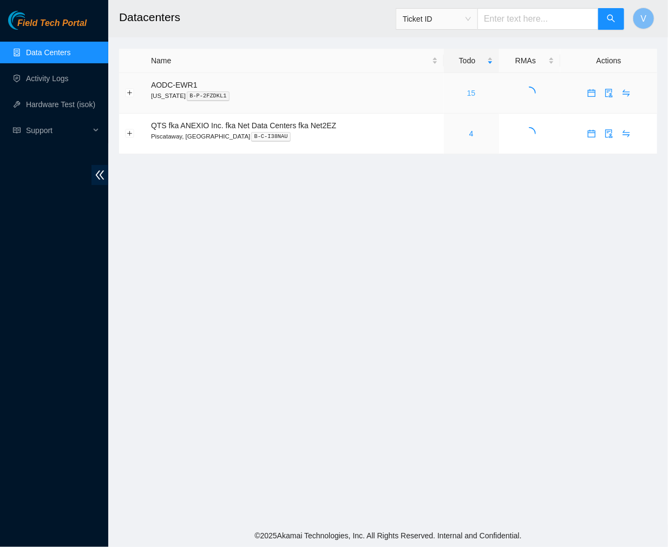
click at [469, 91] on link "15" at bounding box center [471, 93] width 9 height 9
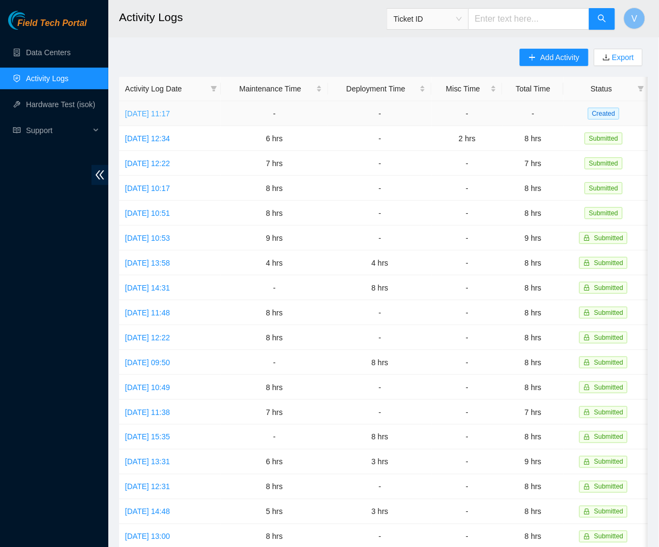
click at [155, 115] on link "[DATE] 11:17" at bounding box center [147, 113] width 45 height 9
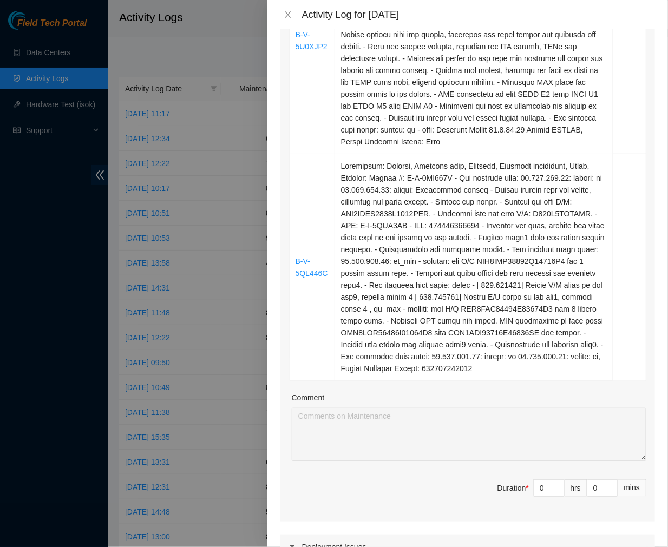
scroll to position [393, 0]
click at [556, 495] on span "down" at bounding box center [559, 491] width 6 height 6
drag, startPoint x: 540, startPoint y: 501, endPoint x: 472, endPoint y: 508, distance: 68.0
click at [472, 508] on span "Duration * 0 hrs 0 mins" at bounding box center [467, 494] width 357 height 30
type input "8"
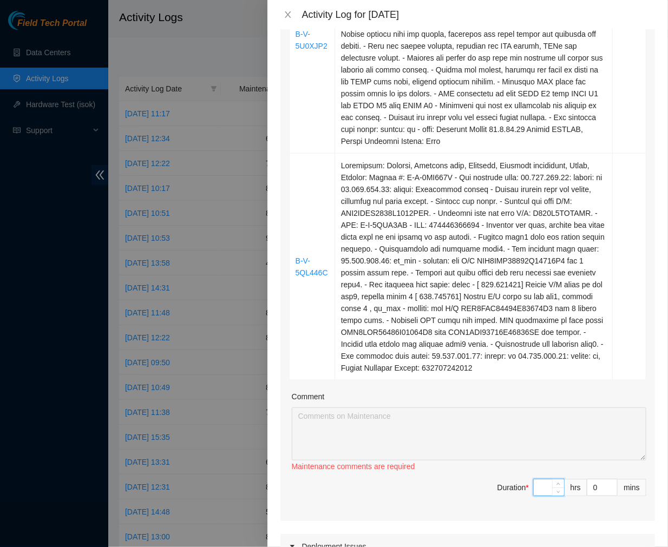
type input "8"
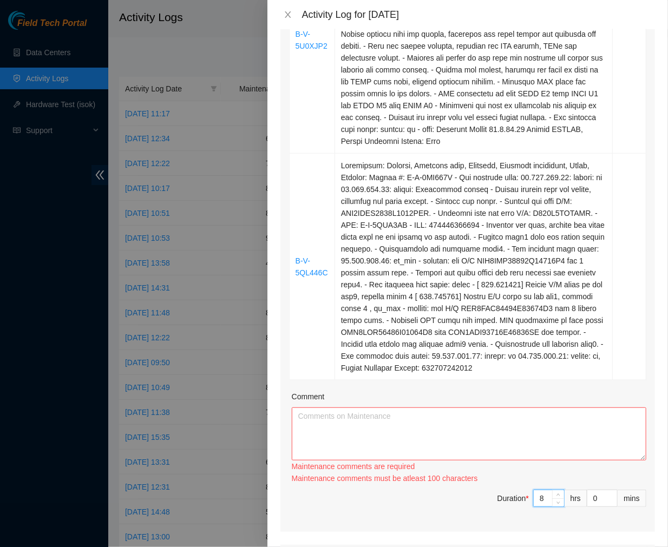
type input "8"
click at [399, 434] on textarea "Comment" at bounding box center [469, 434] width 355 height 53
paste textarea "Ticket #: B-V-5U0XJP2 - Ran hardware test: [URL]: failed: Permission denied. - …"
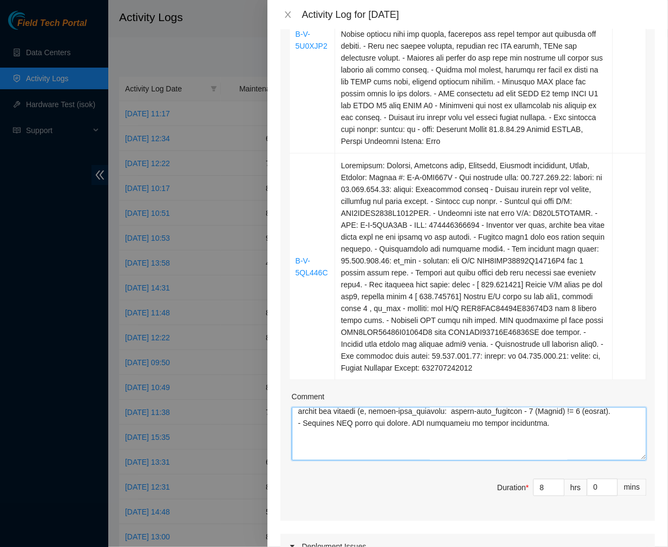
scroll to position [973, 0]
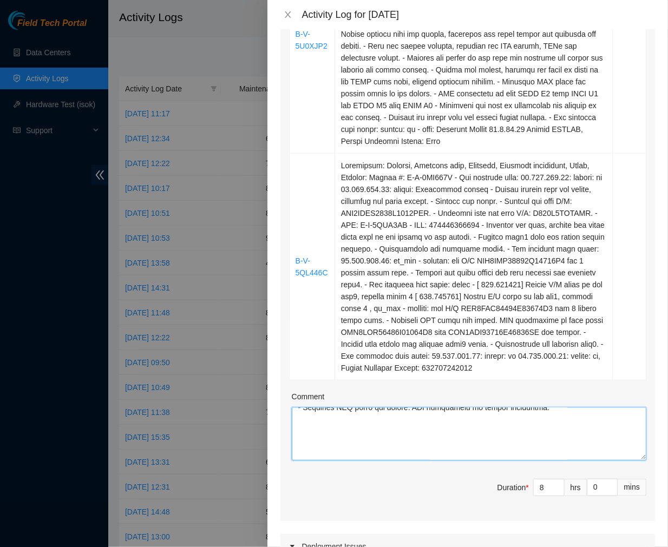
click at [361, 448] on textarea "Comment" at bounding box center [469, 434] width 355 height 53
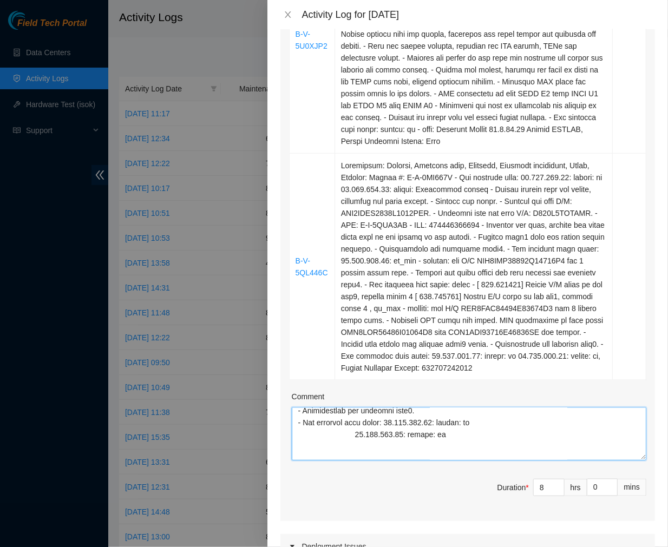
scroll to position [594, 0]
click at [354, 454] on textarea "Comment" at bounding box center [469, 434] width 355 height 53
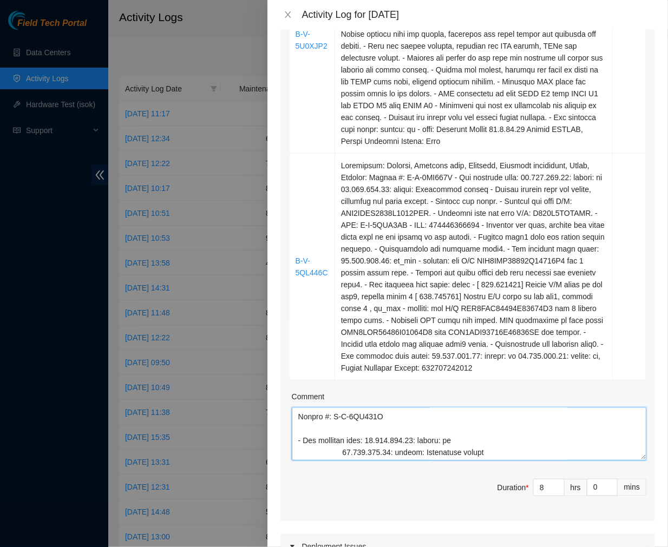
scroll to position [322, 0]
click at [343, 461] on textarea "Comment" at bounding box center [469, 434] width 355 height 53
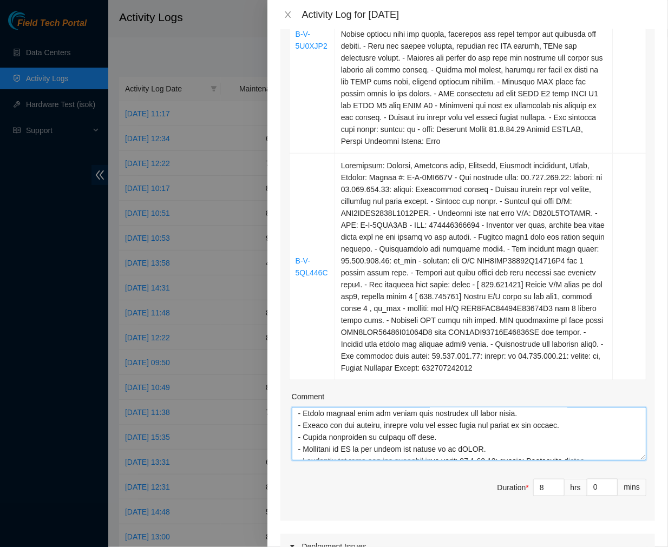
scroll to position [0, 0]
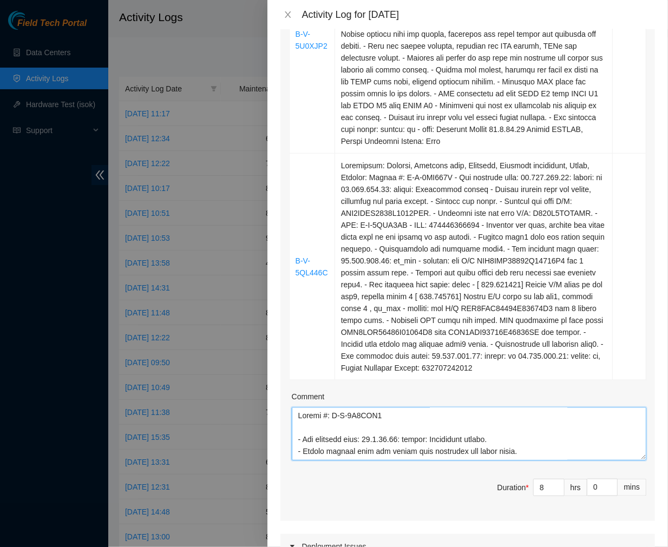
click at [296, 423] on textarea "Comment" at bounding box center [469, 434] width 355 height 53
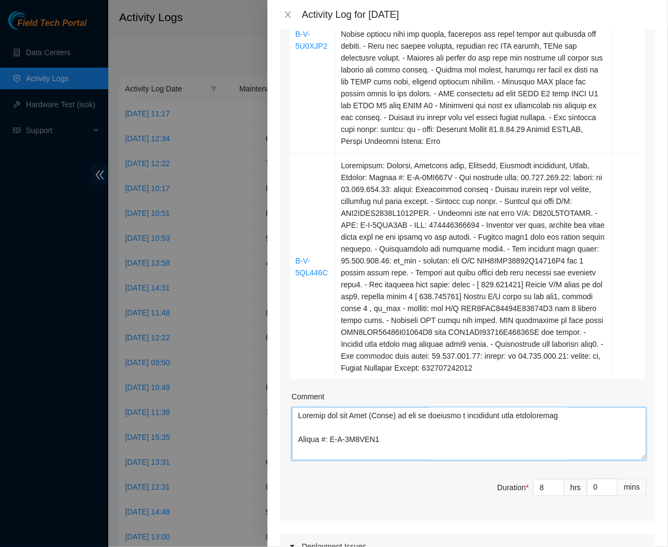
click at [582, 426] on textarea "Comment" at bounding box center [469, 434] width 355 height 53
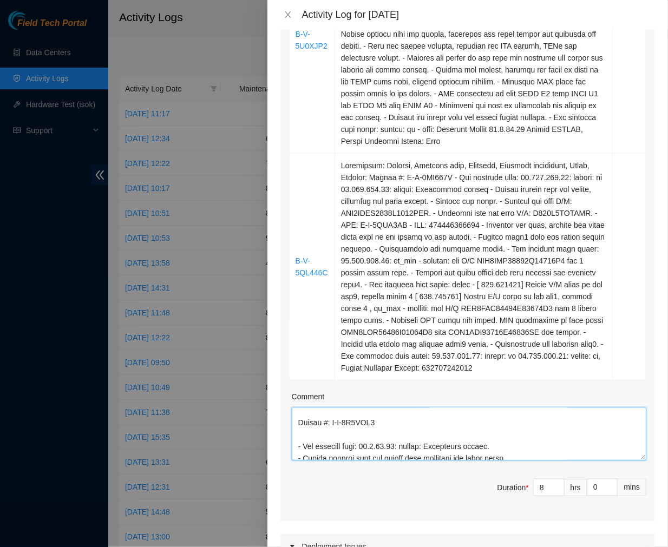
scroll to position [28, 0]
click at [299, 426] on textarea "Comment" at bounding box center [469, 434] width 355 height 53
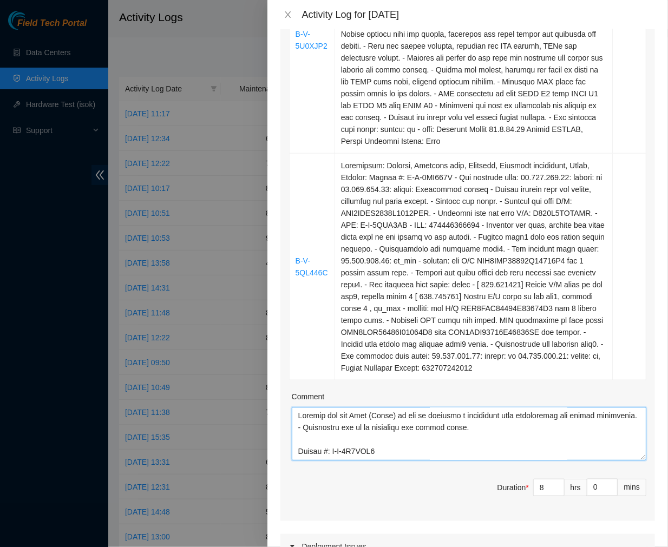
click at [299, 426] on textarea "Comment" at bounding box center [469, 434] width 355 height 53
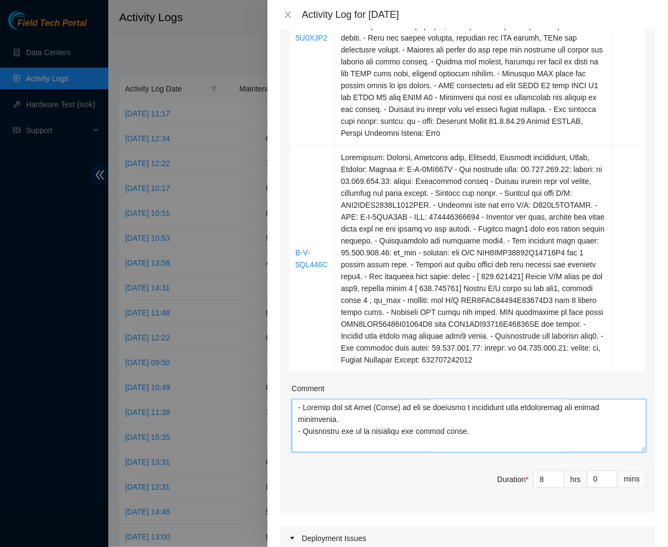
scroll to position [409, 0]
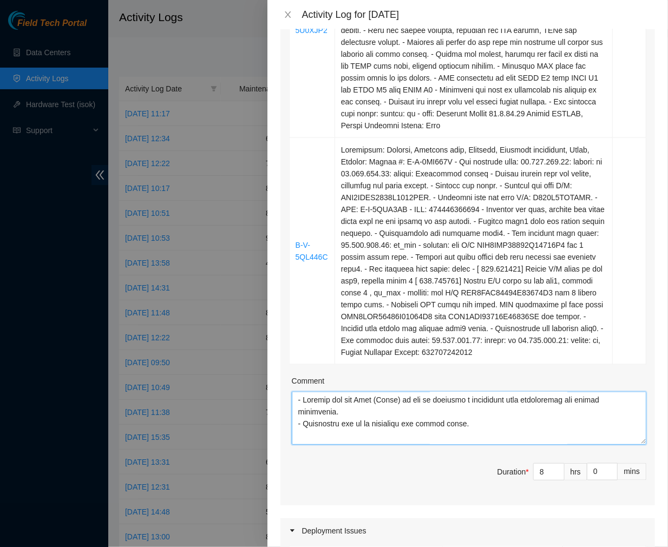
click at [477, 436] on textarea "Comment" at bounding box center [469, 418] width 355 height 53
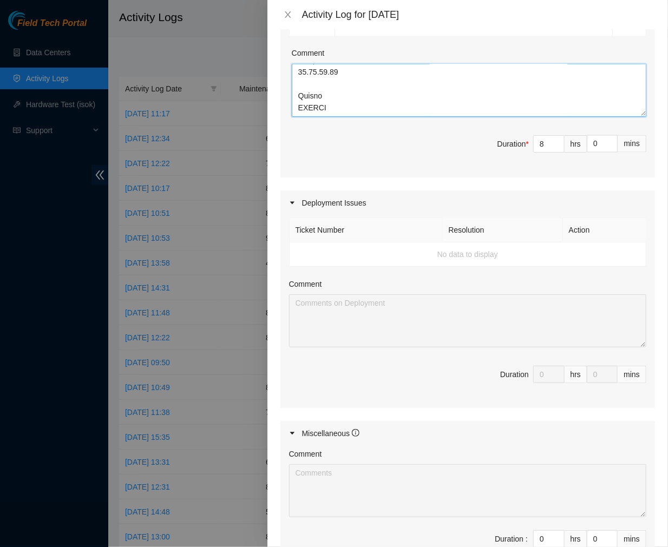
scroll to position [891, 0]
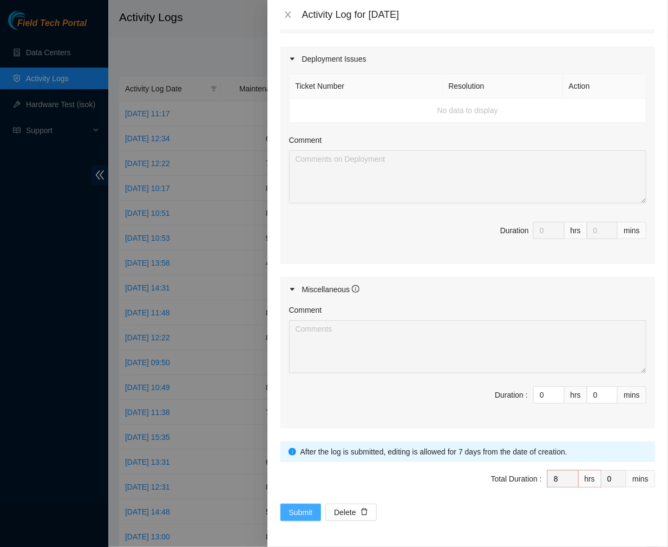
type textarea "- Trained the new Tech (James) on how to complete a successful disk replacement…"
click at [288, 514] on button "Submit" at bounding box center [301, 512] width 41 height 17
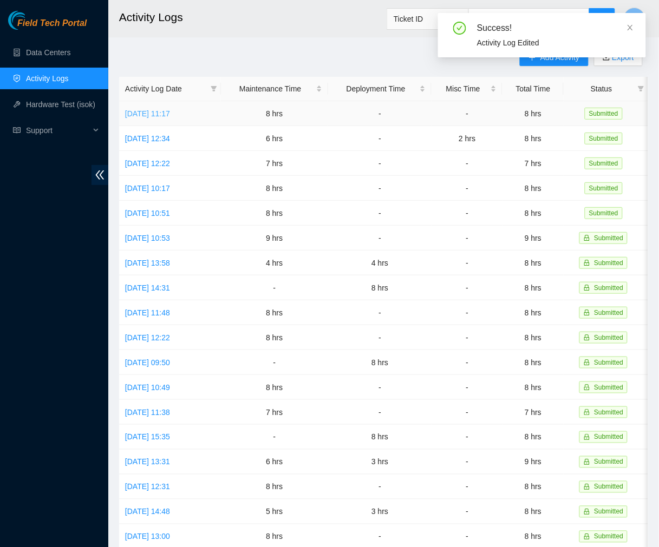
click at [170, 112] on link "Tue, 26 Aug 2025 11:17" at bounding box center [147, 113] width 45 height 9
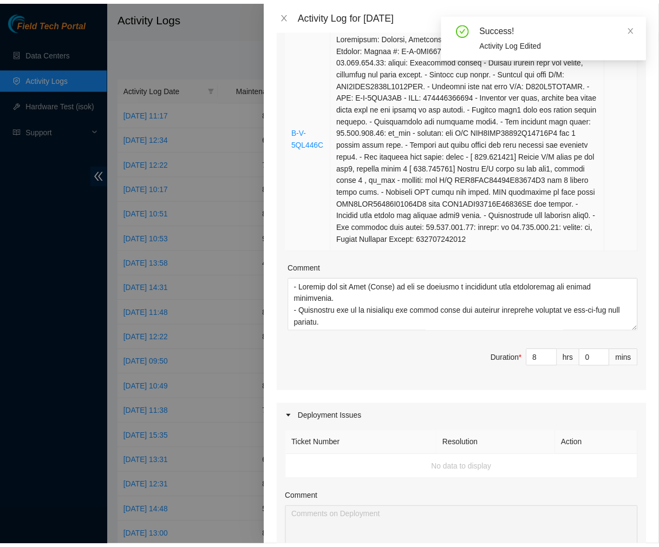
scroll to position [527, 0]
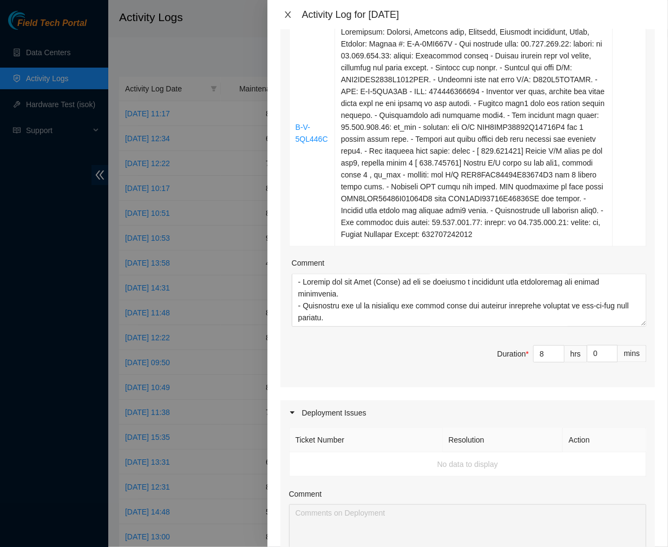
click at [288, 14] on icon "close" at bounding box center [288, 14] width 6 height 6
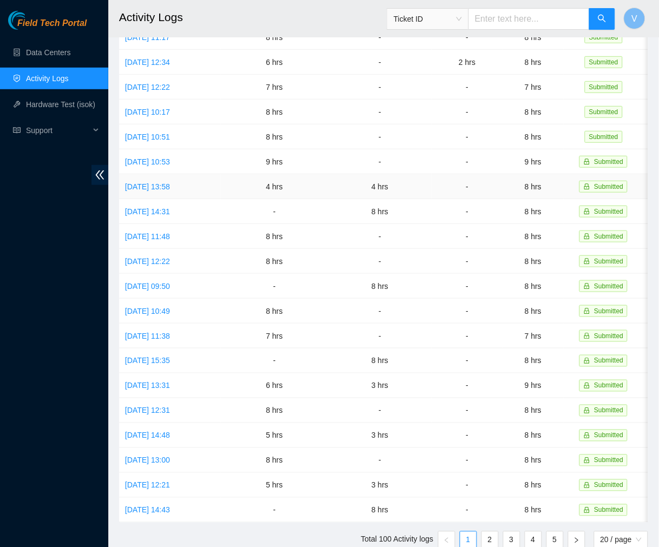
scroll to position [0, 0]
